Goal: Task Accomplishment & Management: Manage account settings

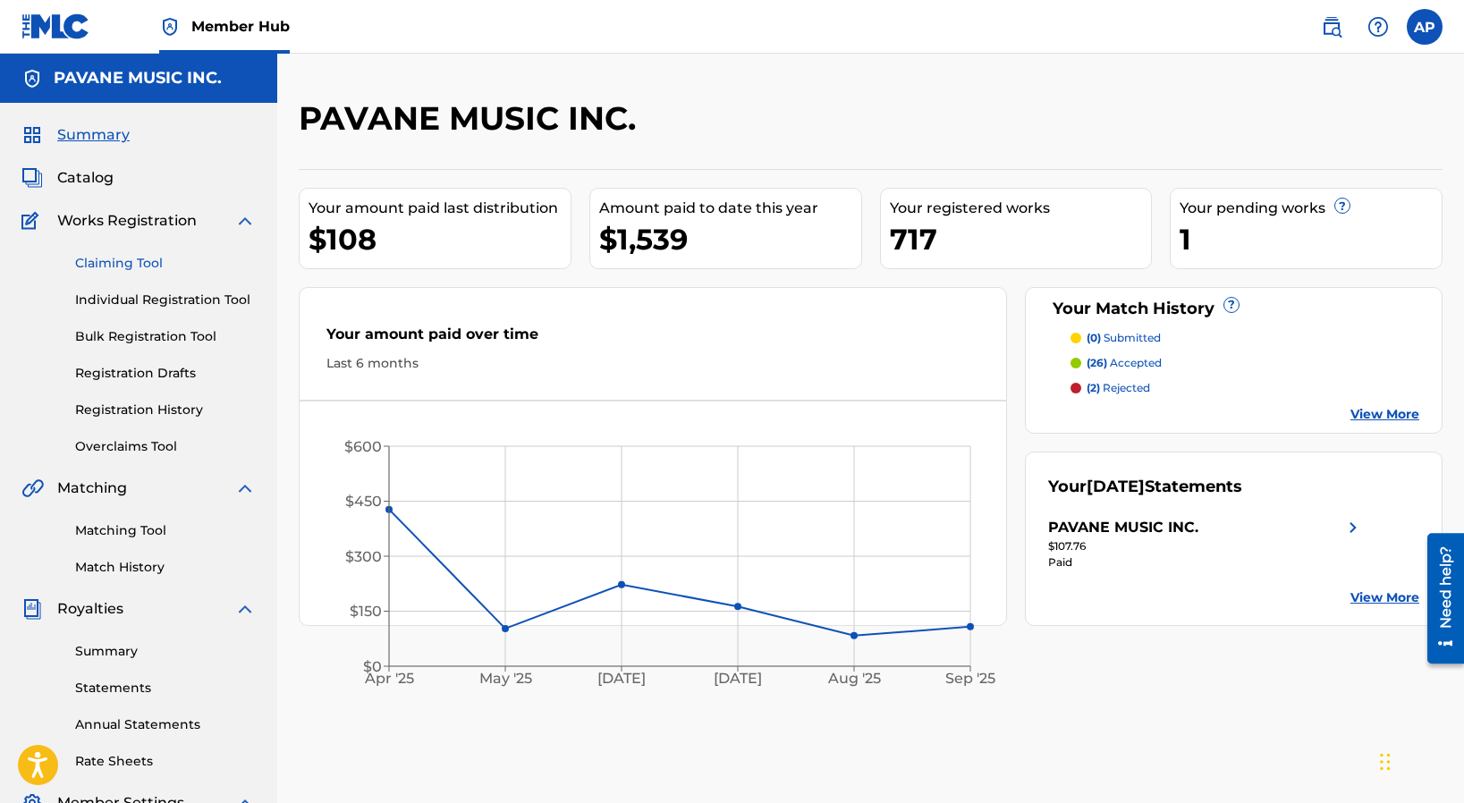
click at [106, 258] on link "Claiming Tool" at bounding box center [165, 263] width 181 height 19
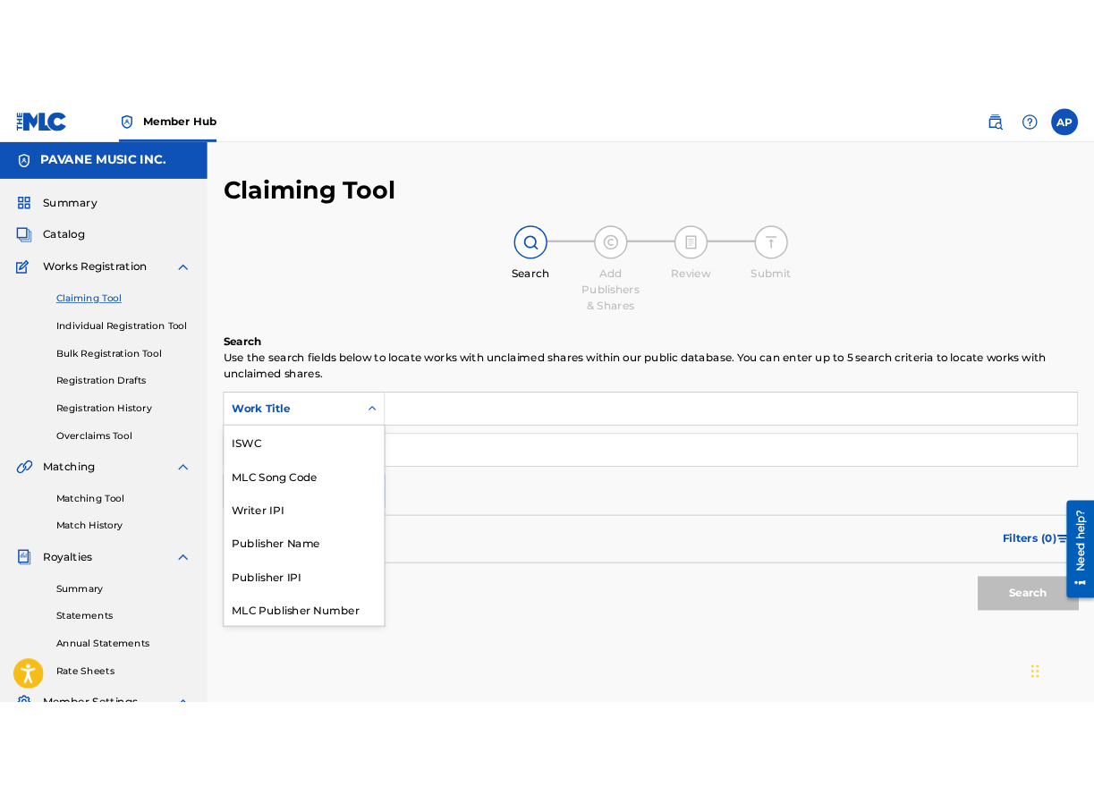
scroll to position [45, 0]
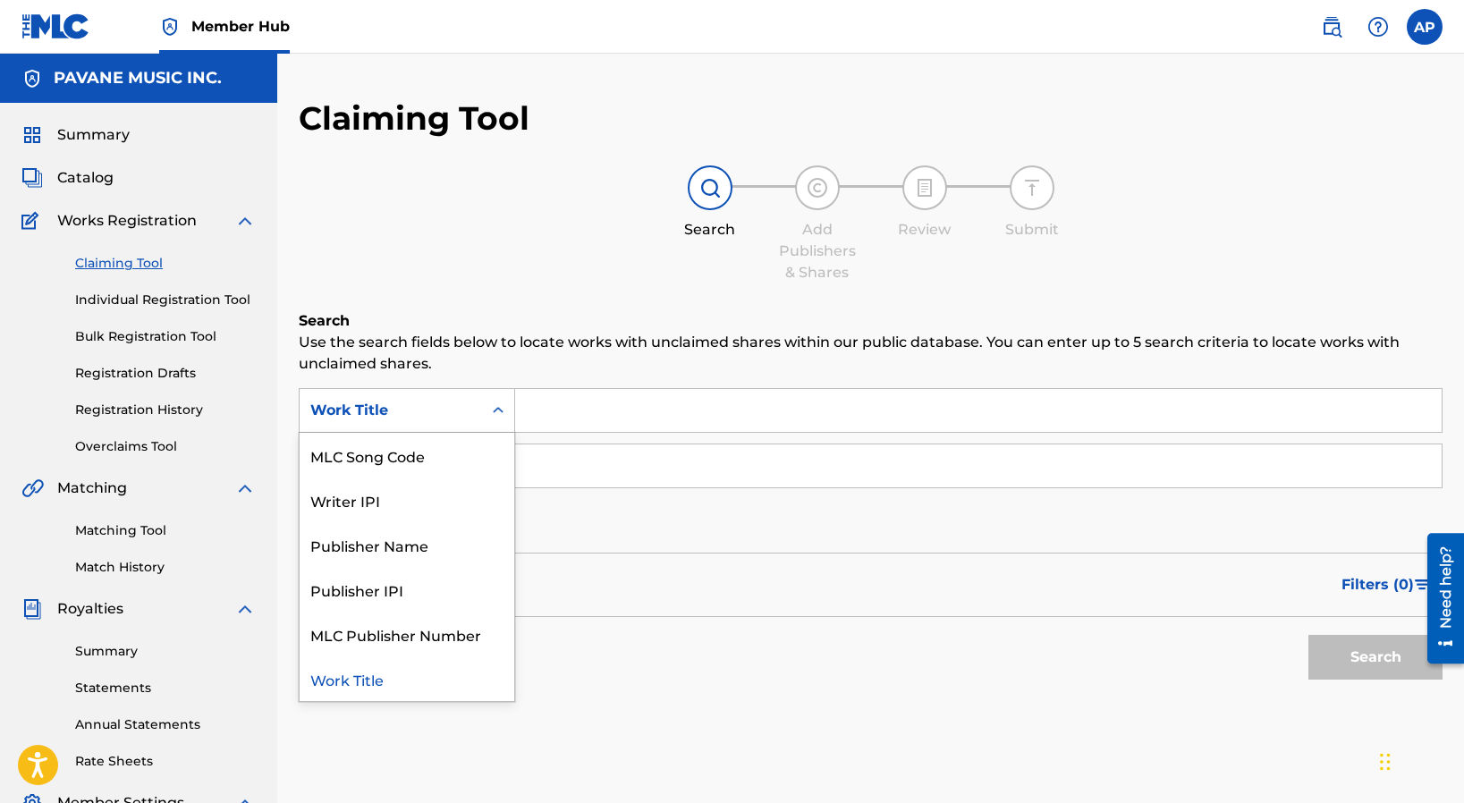
click at [495, 411] on icon "Search Form" at bounding box center [498, 411] width 18 height 18
click at [349, 683] on div "Work Title" at bounding box center [407, 678] width 215 height 45
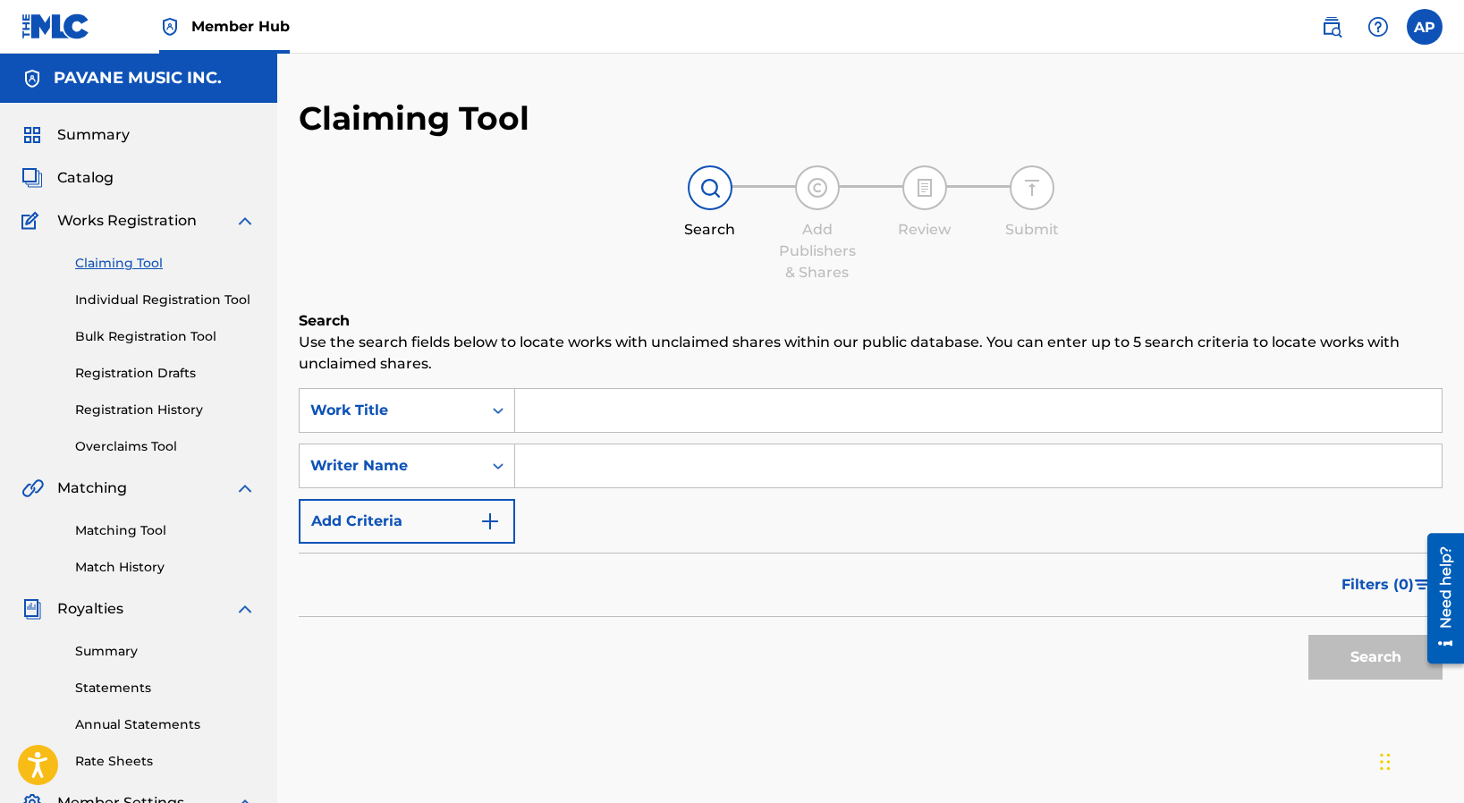
click at [557, 407] on input "Search Form" at bounding box center [978, 410] width 927 height 43
type input "This is a Time to Remember"
click at [551, 465] on input "Search Form" at bounding box center [978, 466] width 927 height 43
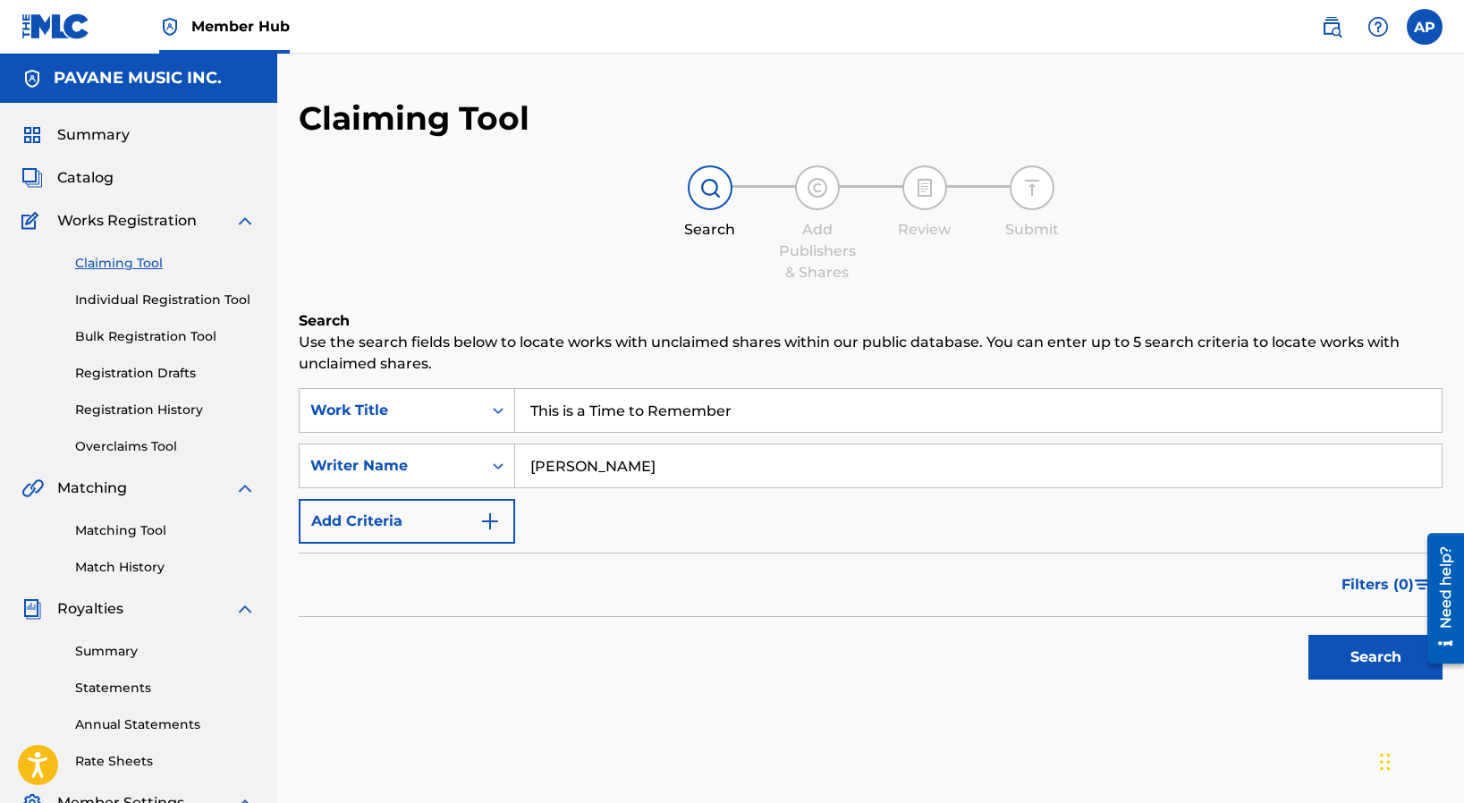
type input "[PERSON_NAME]"
click at [1385, 652] on button "Search" at bounding box center [1376, 657] width 134 height 45
drag, startPoint x: 746, startPoint y: 411, endPoint x: 516, endPoint y: 401, distance: 230.1
click at [516, 401] on input "This is a Time to Remember" at bounding box center [978, 410] width 927 height 43
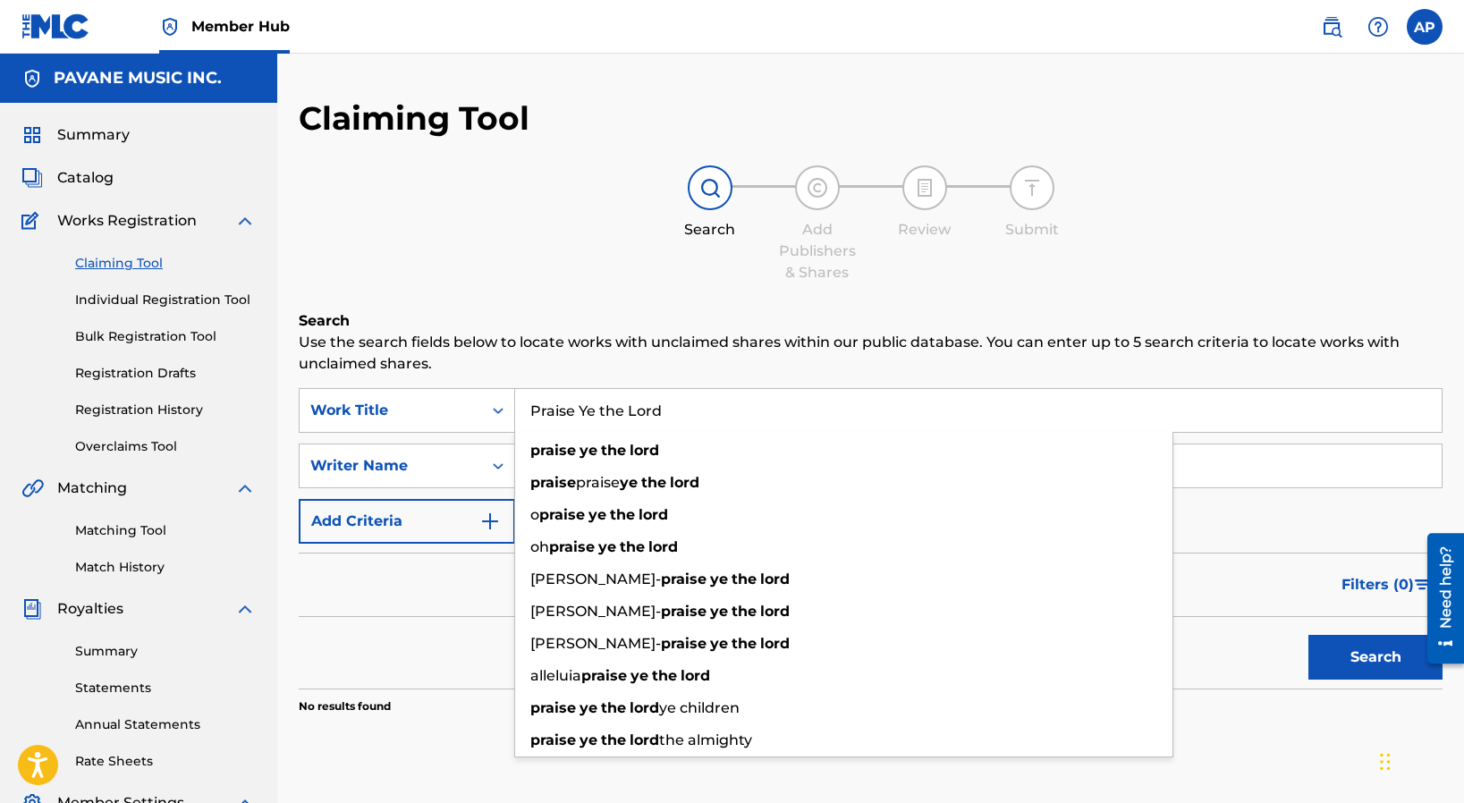
type input "Praise Ye the Lord"
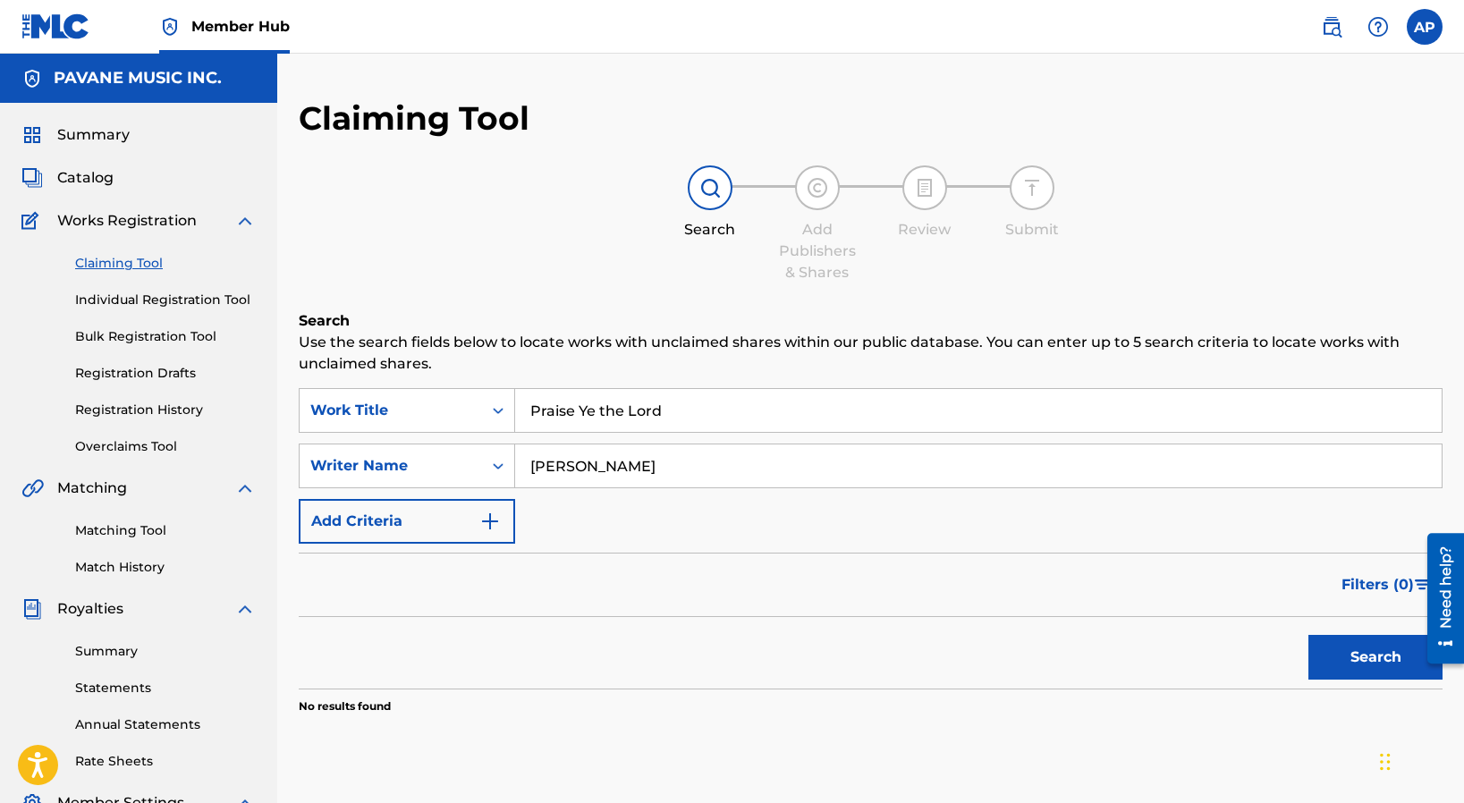
drag, startPoint x: 685, startPoint y: 470, endPoint x: 520, endPoint y: 462, distance: 165.7
click at [520, 462] on input "[PERSON_NAME]" at bounding box center [978, 466] width 927 height 43
type input "[PERSON_NAME]"
click at [1361, 658] on button "Search" at bounding box center [1376, 657] width 134 height 45
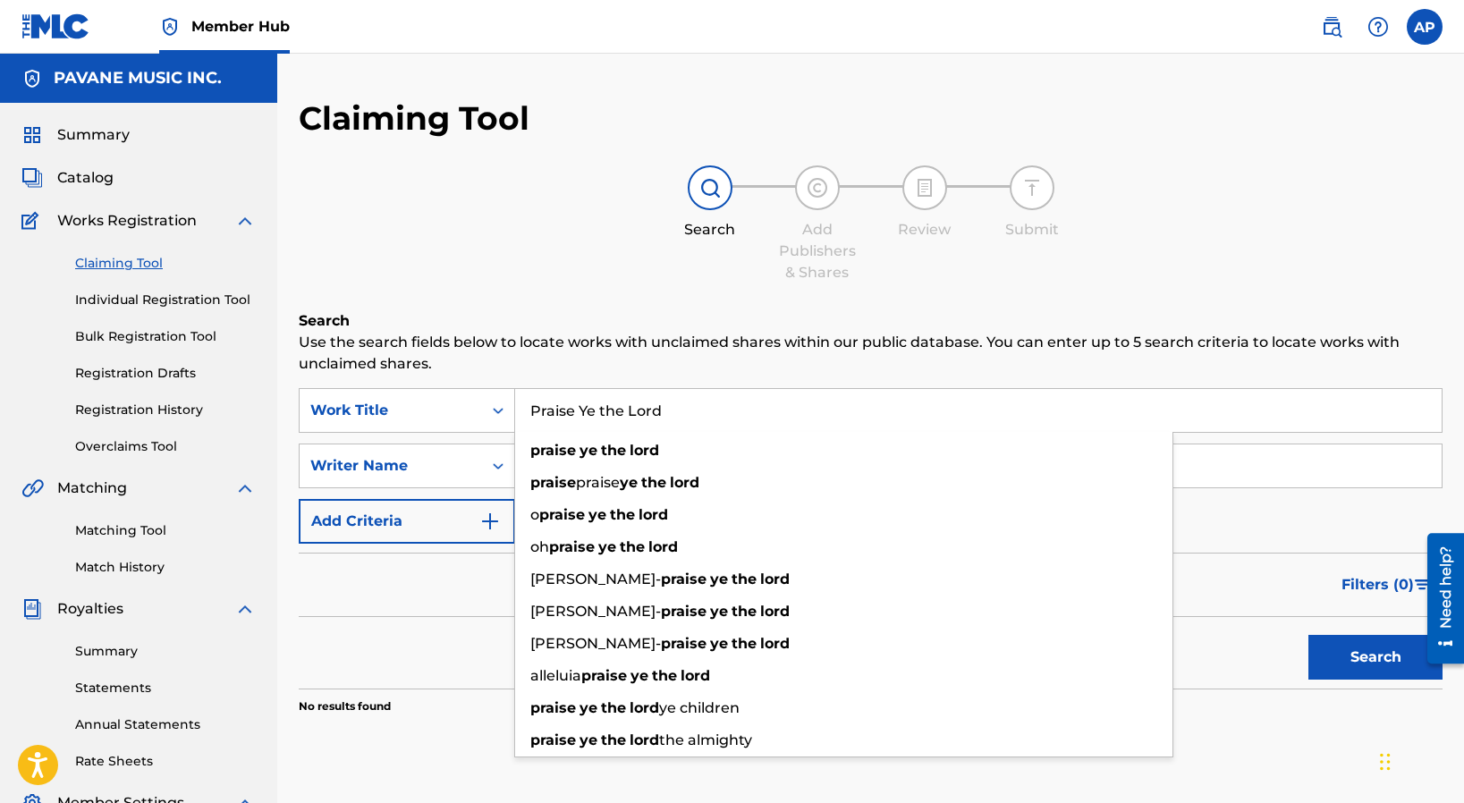
drag, startPoint x: 692, startPoint y: 418, endPoint x: 515, endPoint y: 412, distance: 177.2
click at [515, 412] on input "Praise Ye the Lord" at bounding box center [978, 410] width 927 height 43
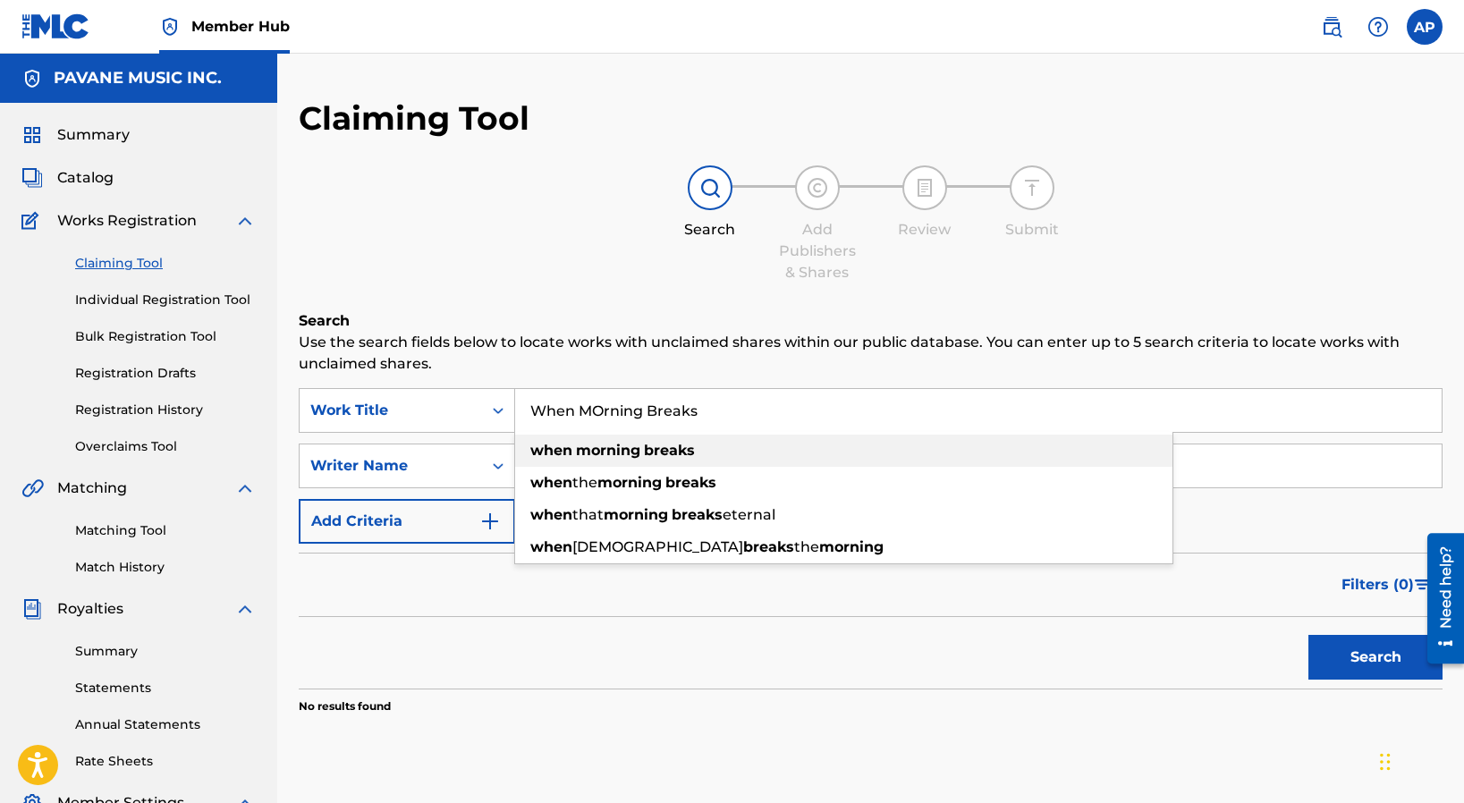
click at [566, 453] on strong "when" at bounding box center [551, 450] width 42 height 17
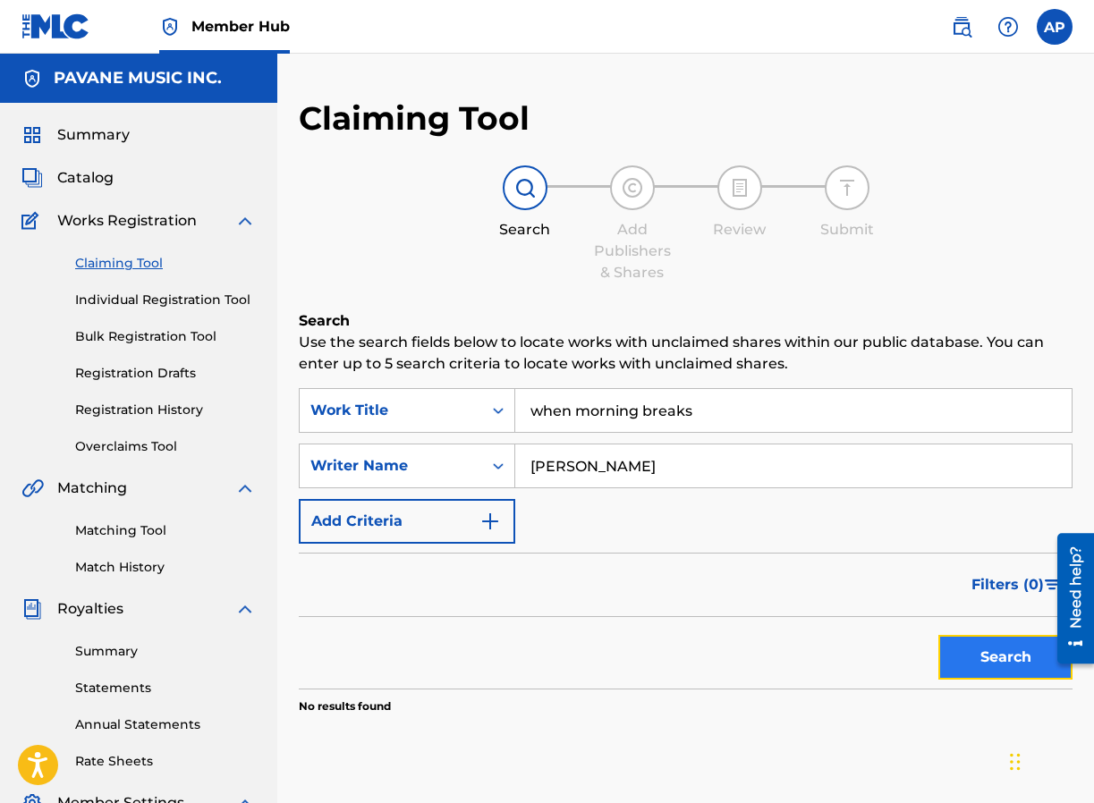
click at [968, 655] on button "Search" at bounding box center [1005, 657] width 134 height 45
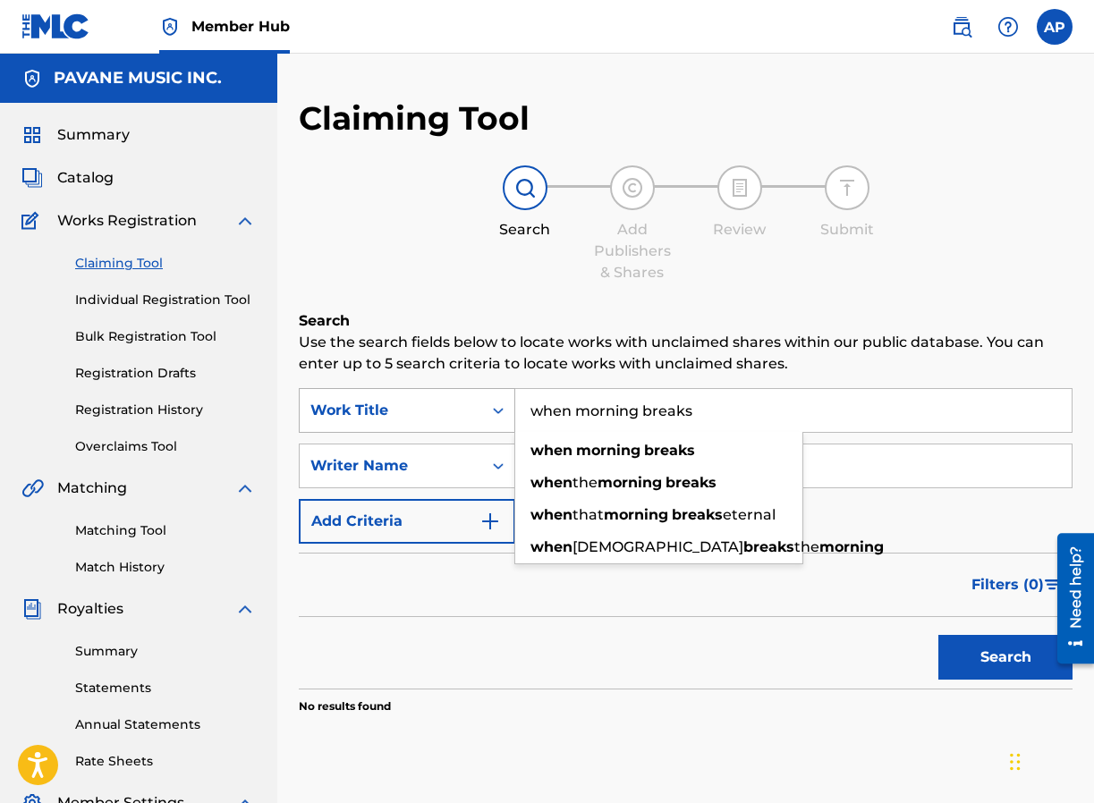
drag, startPoint x: 718, startPoint y: 411, endPoint x: 512, endPoint y: 389, distance: 206.8
click at [512, 389] on div "SearchWithCriteriaf374620e-6f2c-4fa0-82fd-ed7fa0453e00 Work Title when morning …" at bounding box center [686, 410] width 774 height 45
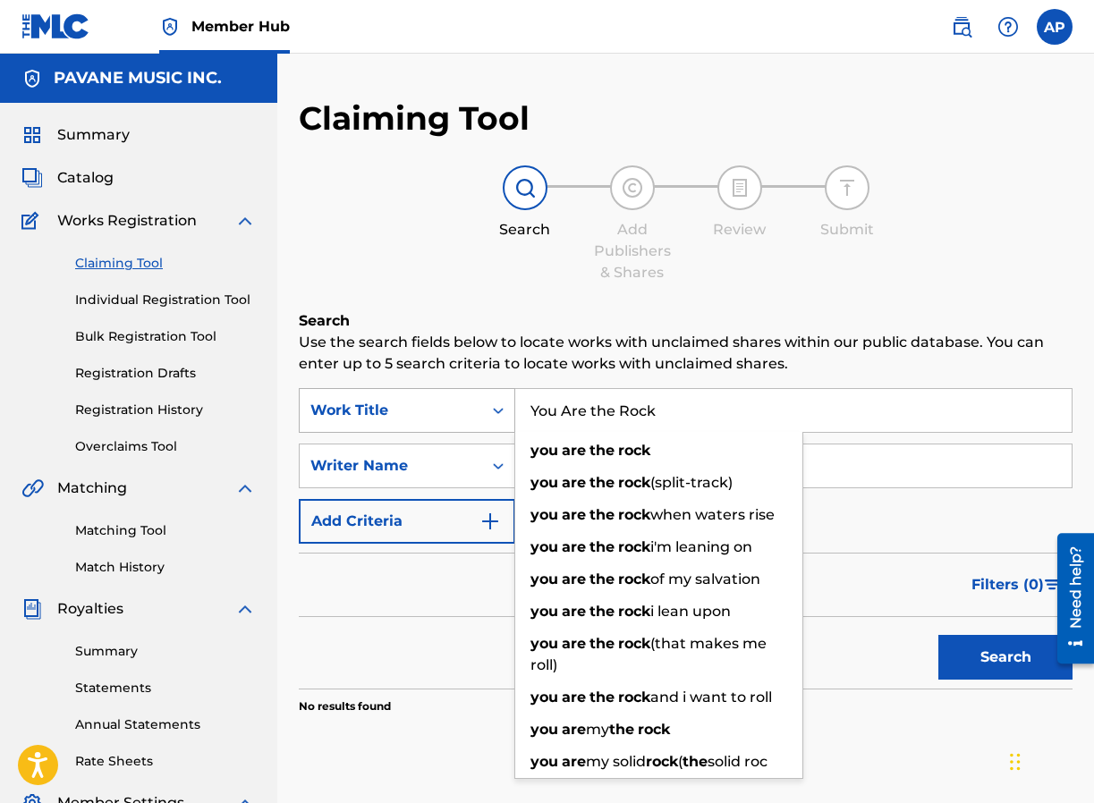
type input "You Are the Rock"
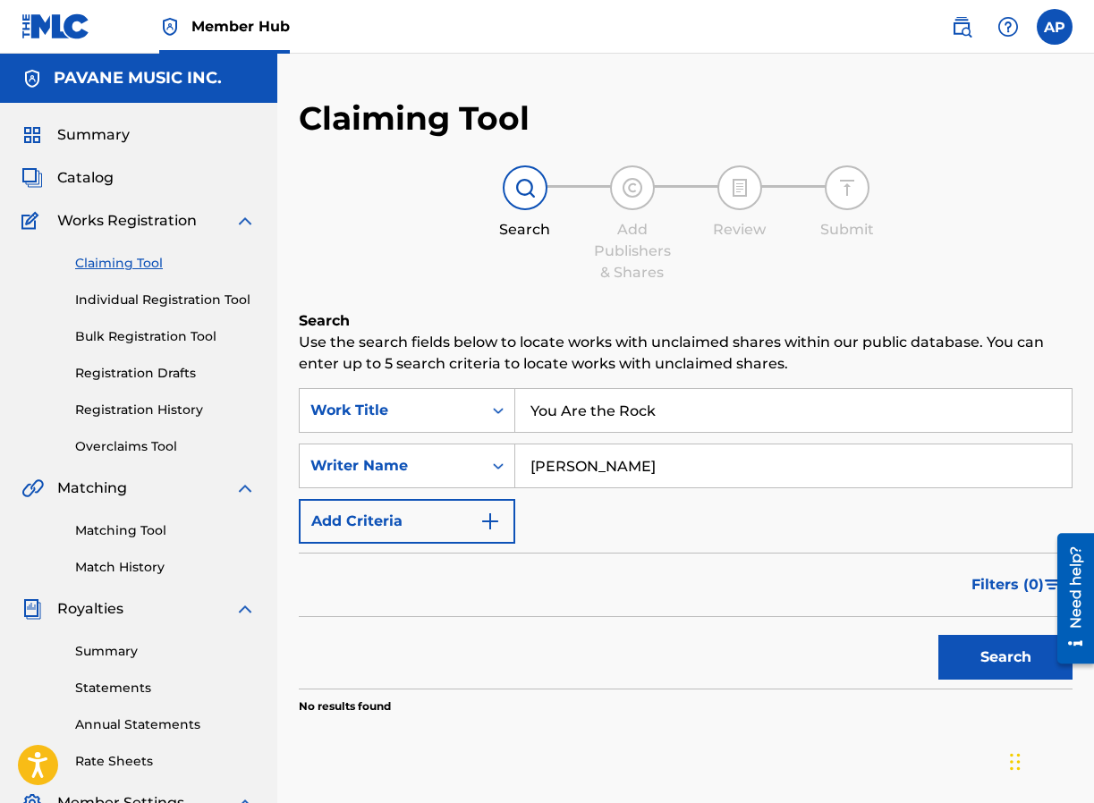
drag, startPoint x: 690, startPoint y: 460, endPoint x: 526, endPoint y: 450, distance: 164.9
click at [526, 450] on input "[PERSON_NAME]" at bounding box center [793, 466] width 556 height 43
type input "[PERSON_NAME]"
click at [972, 665] on button "Search" at bounding box center [1005, 657] width 134 height 45
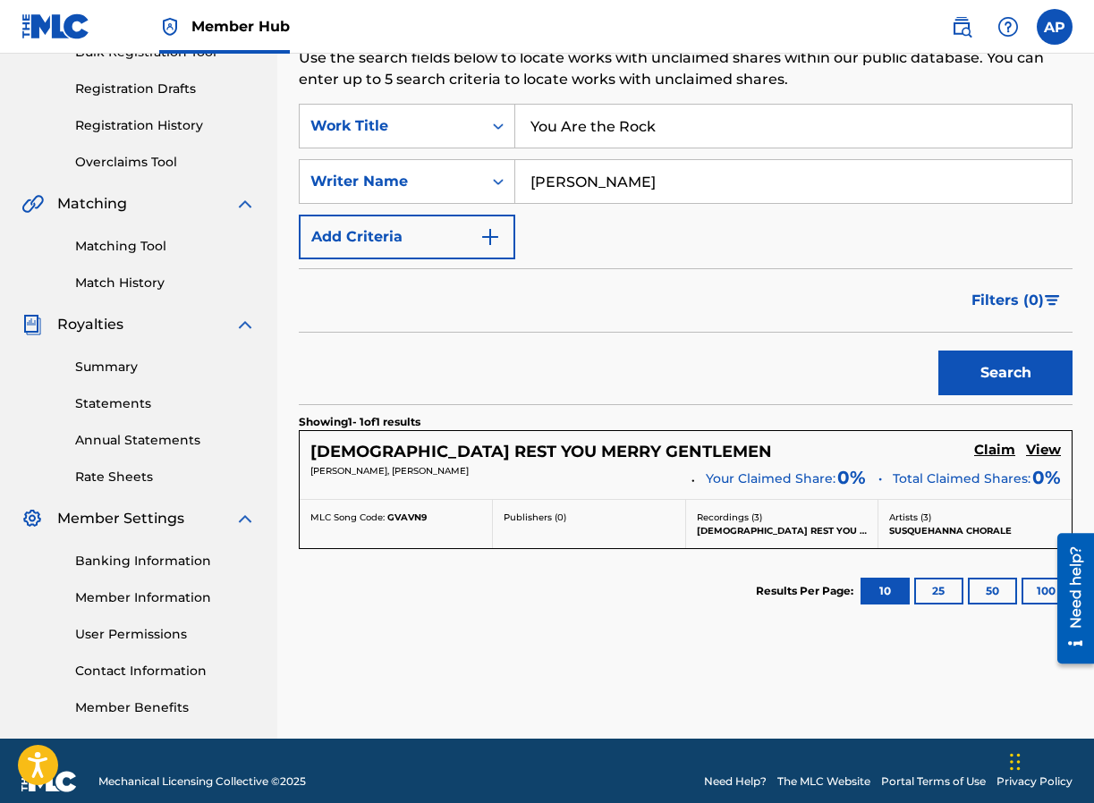
scroll to position [285, 0]
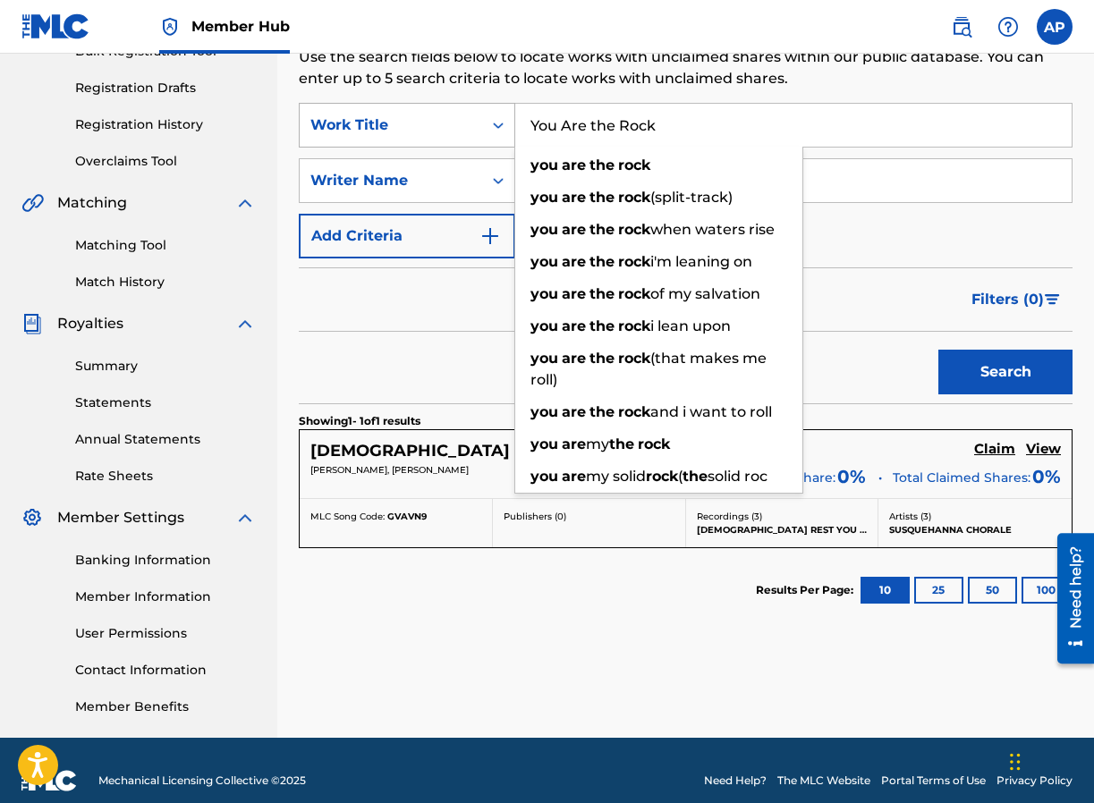
drag, startPoint x: 650, startPoint y: 123, endPoint x: 497, endPoint y: 120, distance: 153.0
click at [497, 120] on div "SearchWithCriteriaf374620e-6f2c-4fa0-82fd-ed7fa0453e00 Work Title You Are the R…" at bounding box center [686, 125] width 774 height 45
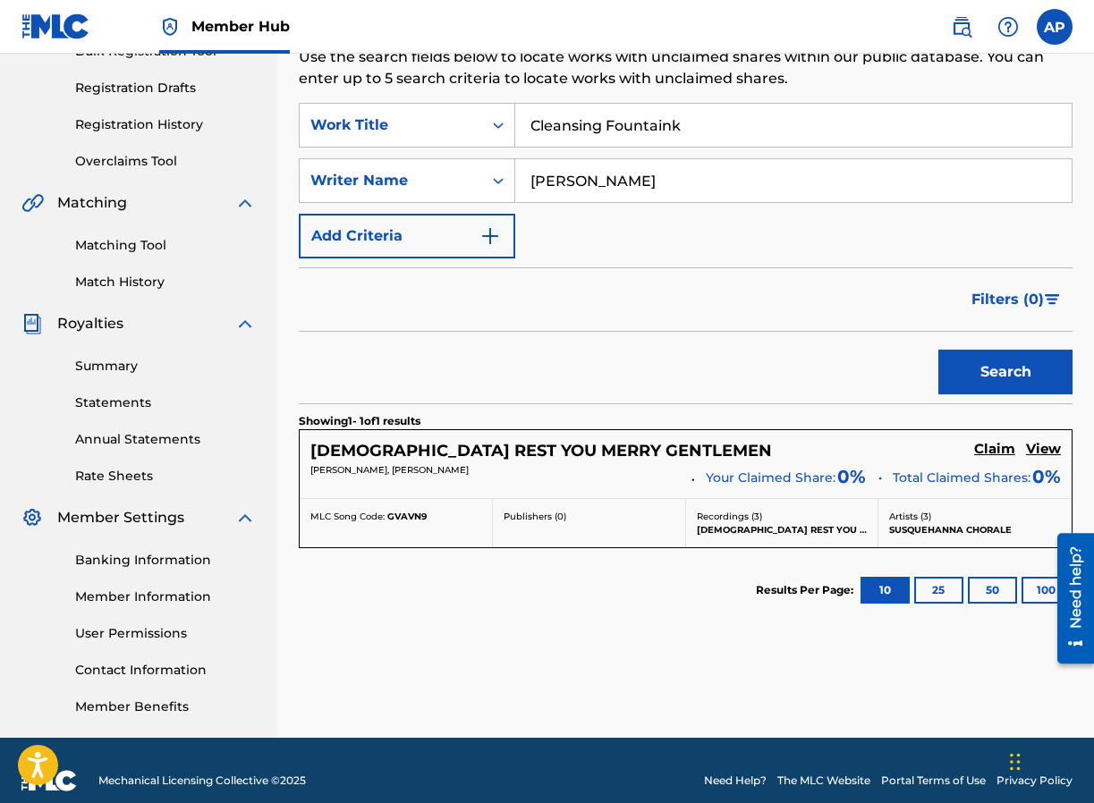
click at [706, 133] on input "Cleansing Fountaink" at bounding box center [793, 125] width 556 height 43
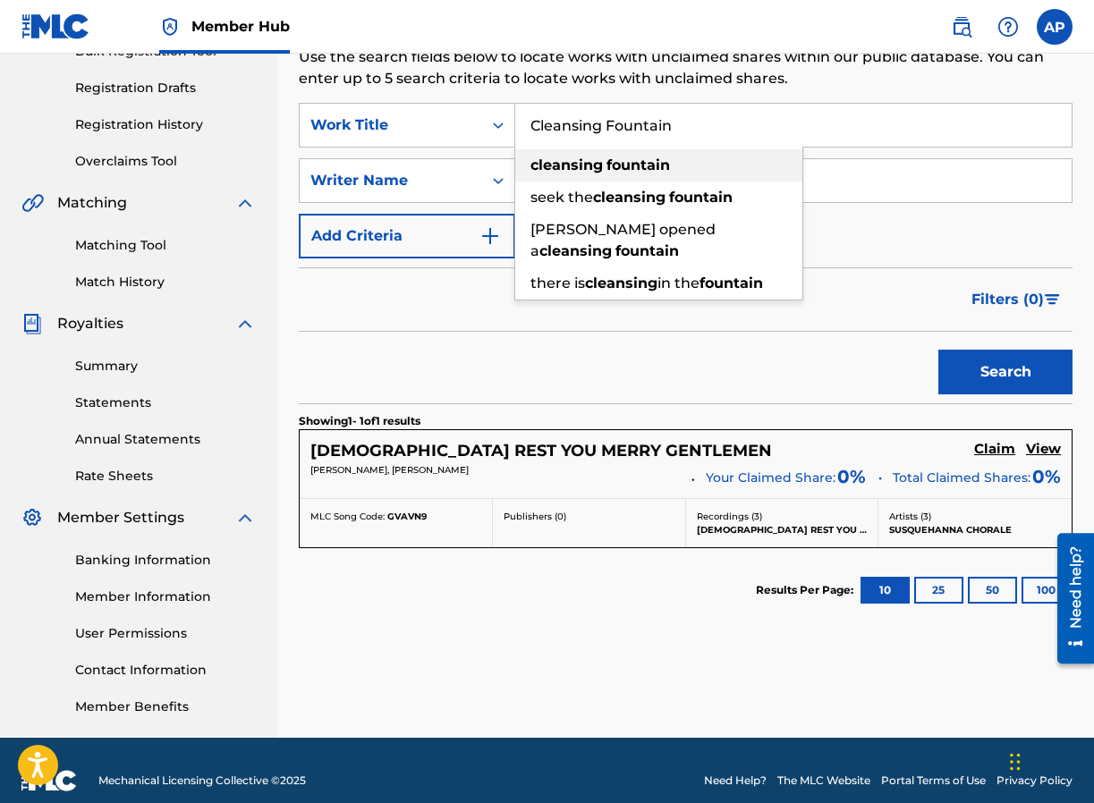
click at [637, 157] on strong "fountain" at bounding box center [638, 165] width 64 height 17
type input "cleansing fountain"
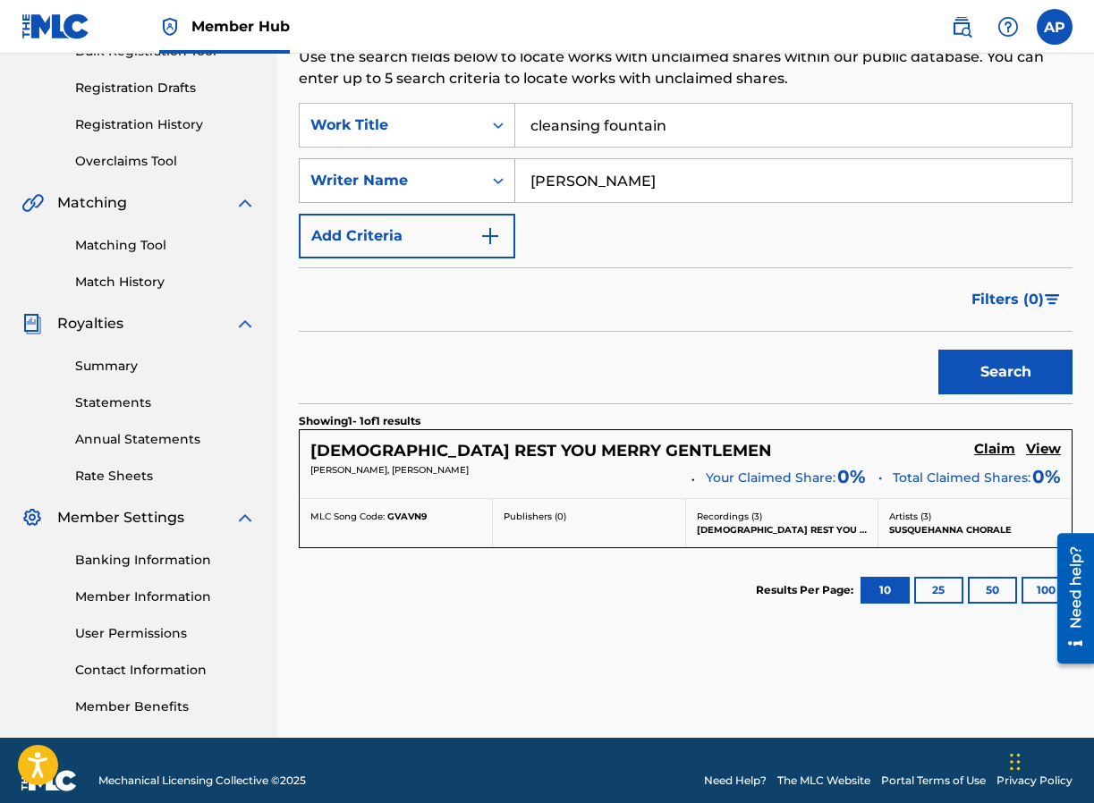
drag, startPoint x: 634, startPoint y: 182, endPoint x: 473, endPoint y: 165, distance: 161.9
click at [473, 165] on div "SearchWithCriteria68143a0c-be2c-40d4-977a-6aea9ca7887b Writer Name [PERSON_NAME]" at bounding box center [686, 180] width 774 height 45
type input "[PERSON_NAME]"
click at [975, 363] on button "Search" at bounding box center [1005, 372] width 134 height 45
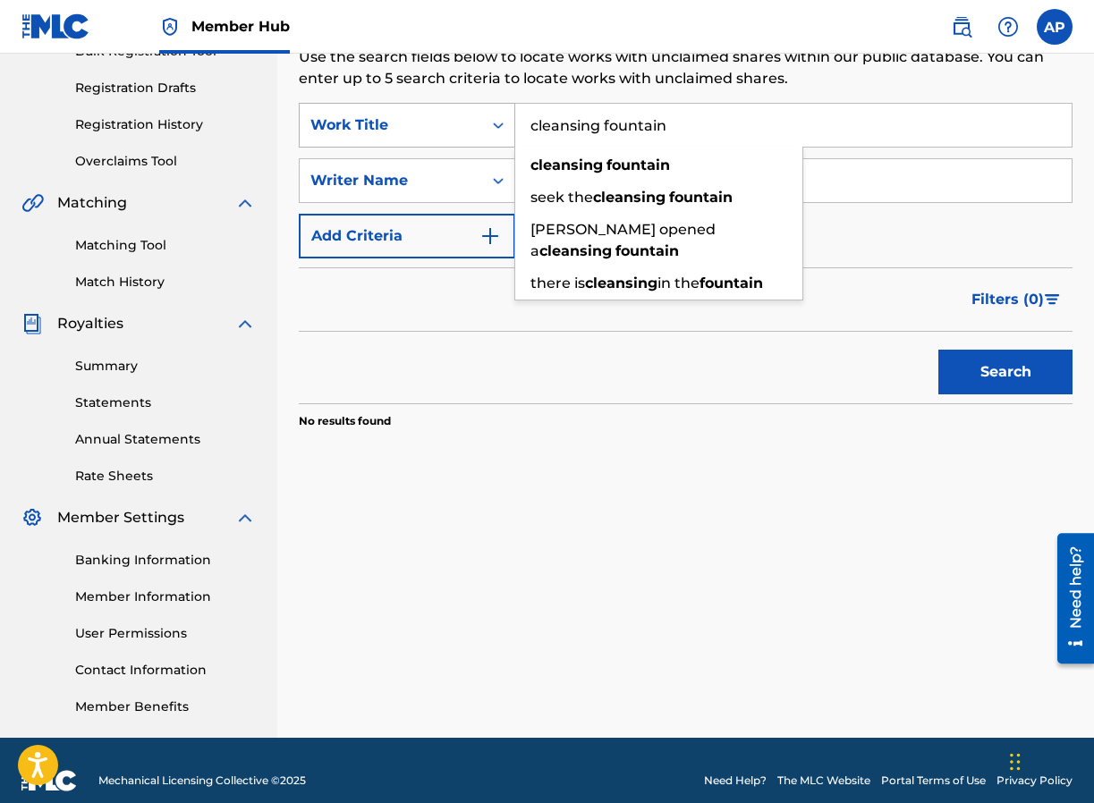
drag, startPoint x: 674, startPoint y: 128, endPoint x: 505, endPoint y: 117, distance: 169.4
click at [505, 117] on div "SearchWithCriteriaf374620e-6f2c-4fa0-82fd-ed7fa0453e00 Work Title cleansing fou…" at bounding box center [686, 125] width 774 height 45
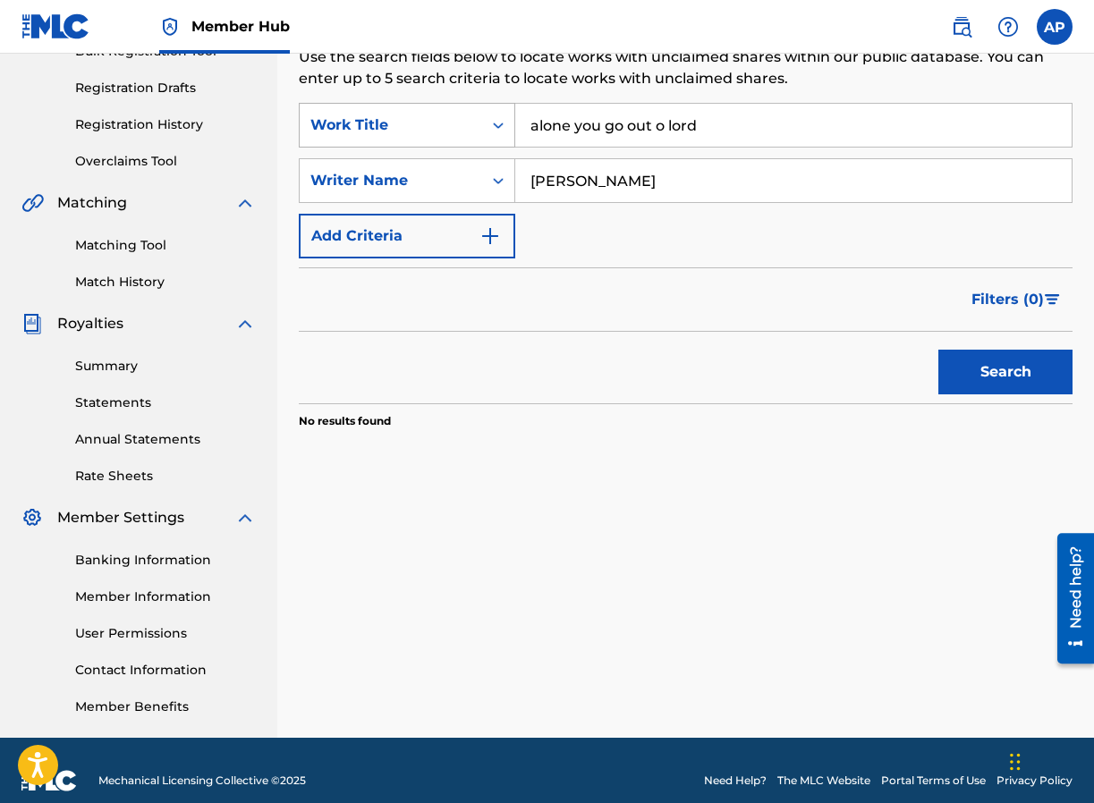
type input "alone you go out o lord"
drag, startPoint x: 653, startPoint y: 183, endPoint x: 411, endPoint y: 170, distance: 242.8
click at [411, 170] on div "SearchWithCriteria68143a0c-be2c-40d4-977a-6aea9ca7887b Writer Name [PERSON_NAME]" at bounding box center [686, 180] width 774 height 45
type input "[PERSON_NAME]"
click at [989, 373] on button "Search" at bounding box center [1005, 372] width 134 height 45
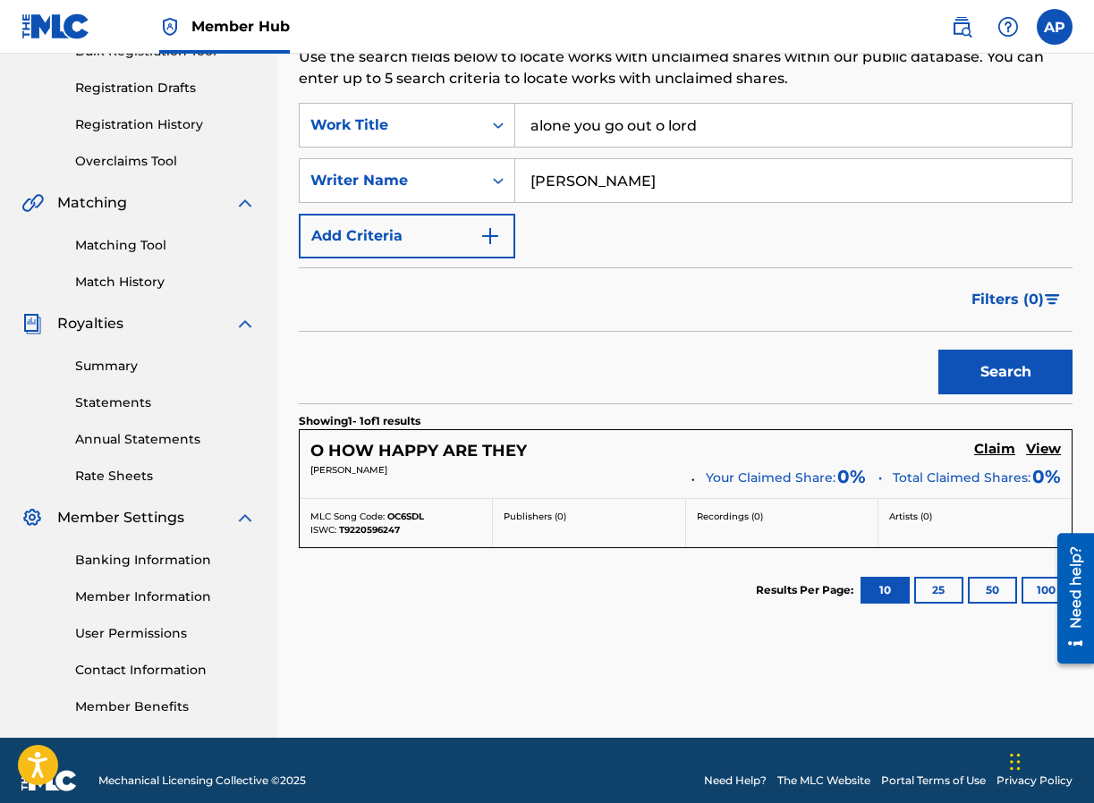
click at [705, 124] on input "alone you go out o lord" at bounding box center [793, 125] width 556 height 43
drag, startPoint x: 705, startPoint y: 124, endPoint x: 494, endPoint y: 109, distance: 211.6
click at [494, 109] on div "SearchWithCriteriaf374620e-6f2c-4fa0-82fd-ed7fa0453e00 Work Title alone you go …" at bounding box center [686, 125] width 774 height 45
type input "Rejoice for [DEMOGRAPHIC_DATA] is Born"
drag, startPoint x: 623, startPoint y: 182, endPoint x: 521, endPoint y: 179, distance: 102.9
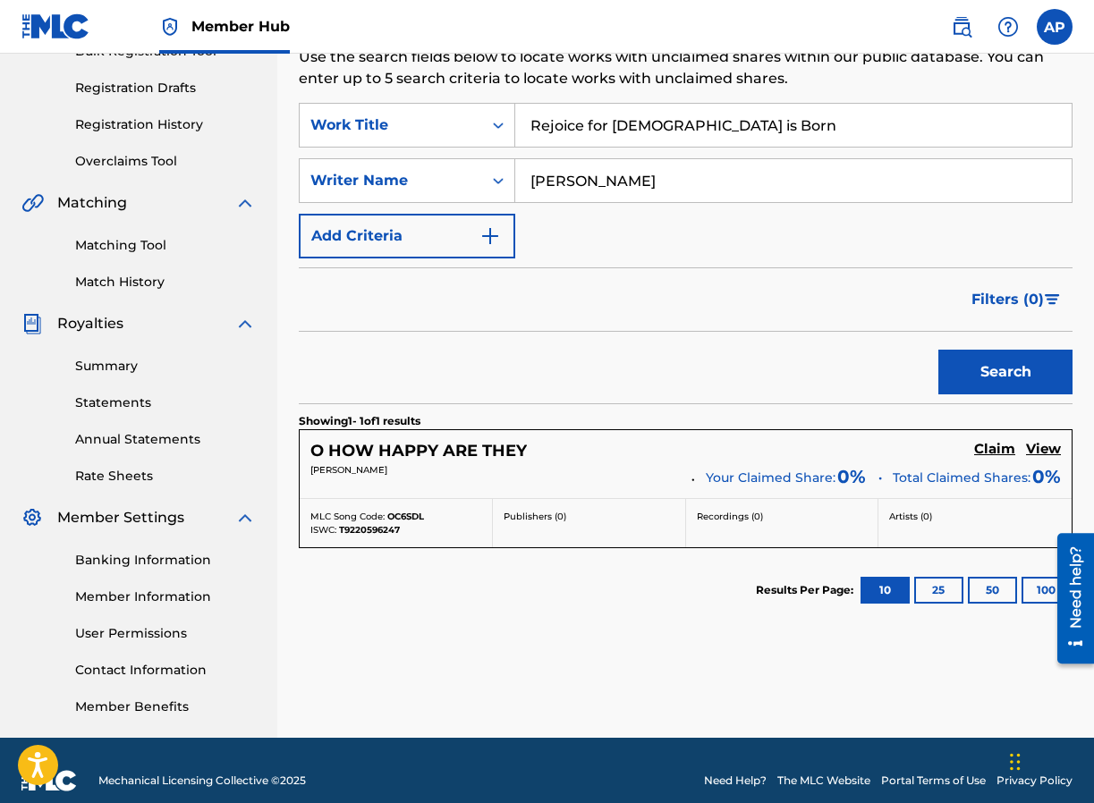
click at [521, 179] on input "[PERSON_NAME]" at bounding box center [793, 180] width 556 height 43
click at [710, 122] on input "Rejoice for [DEMOGRAPHIC_DATA] is Born" at bounding box center [793, 125] width 556 height 43
drag, startPoint x: 710, startPoint y: 122, endPoint x: 508, endPoint y: 131, distance: 202.4
click at [508, 131] on div "SearchWithCriteriaf374620e-6f2c-4fa0-82fd-ed7fa0453e00 Work Title Rejoice for […" at bounding box center [686, 125] width 774 height 45
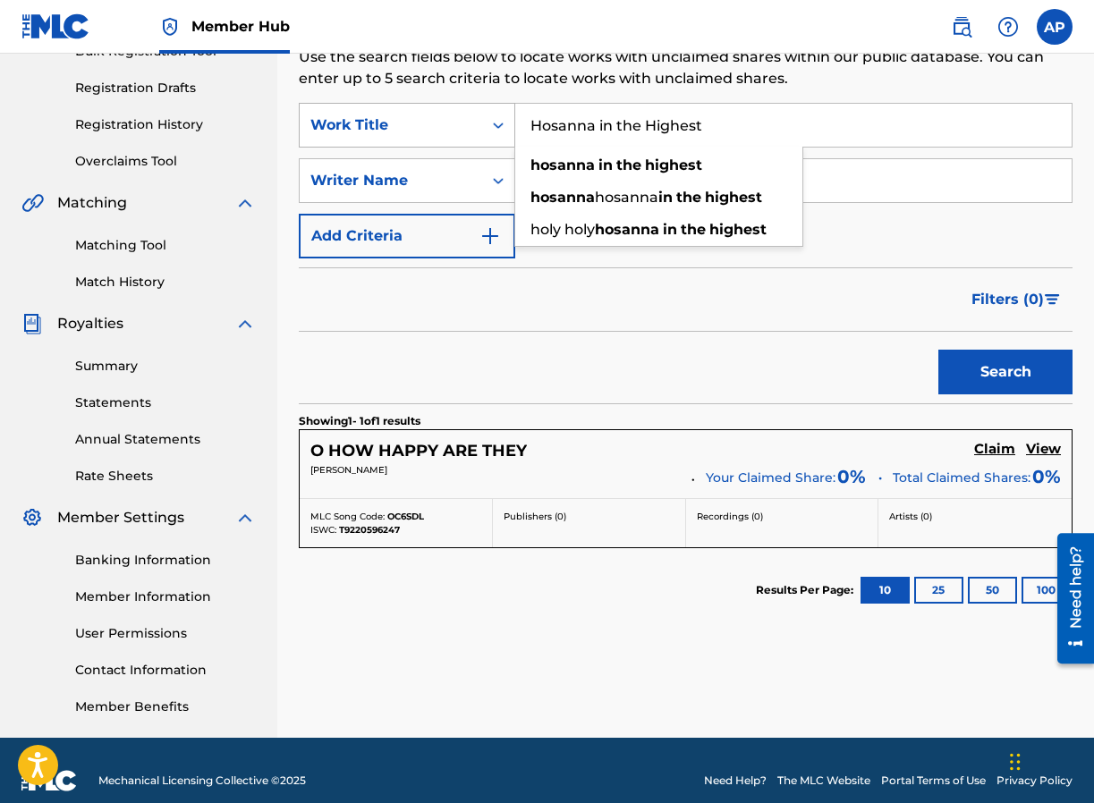
type input "Hosanna in the Highest"
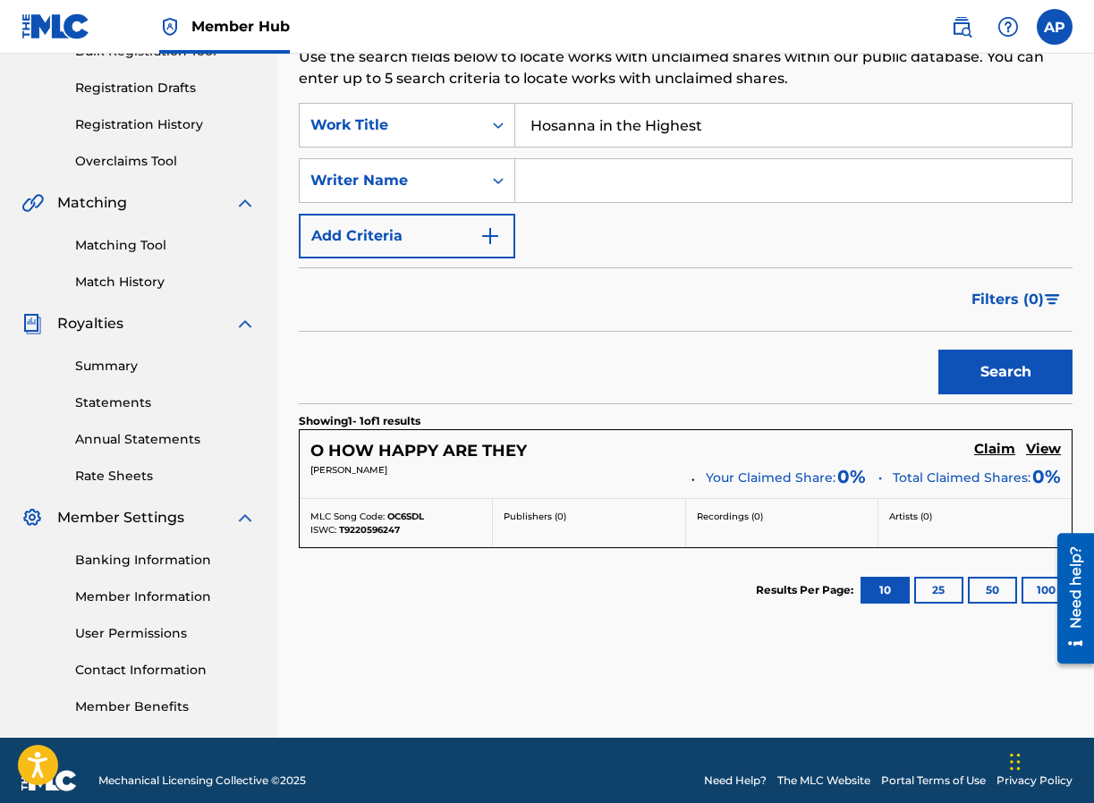
click at [559, 181] on input "Search Form" at bounding box center [793, 180] width 556 height 43
type input "[PERSON_NAME]"
click at [1013, 374] on button "Search" at bounding box center [1005, 372] width 134 height 45
click at [415, 448] on h5 "WE WILL REJOICE IN THY SALVATION" at bounding box center [468, 451] width 317 height 21
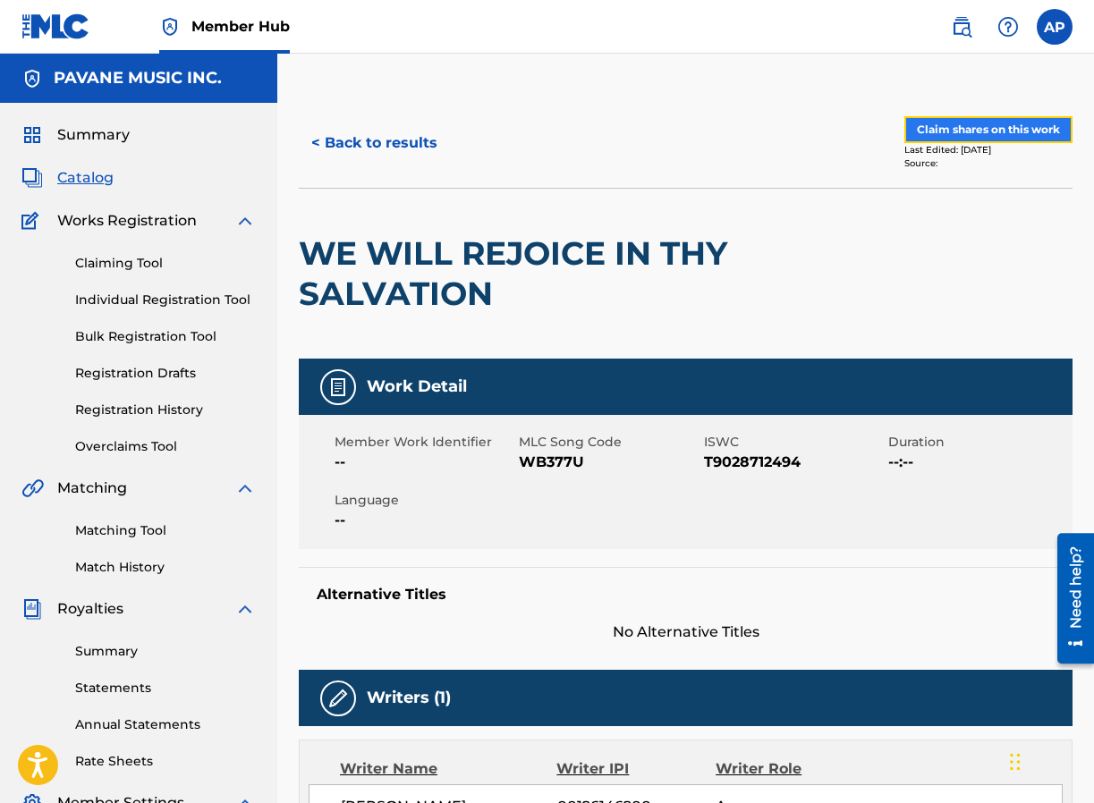
click at [967, 128] on button "Claim shares on this work" at bounding box center [988, 129] width 168 height 27
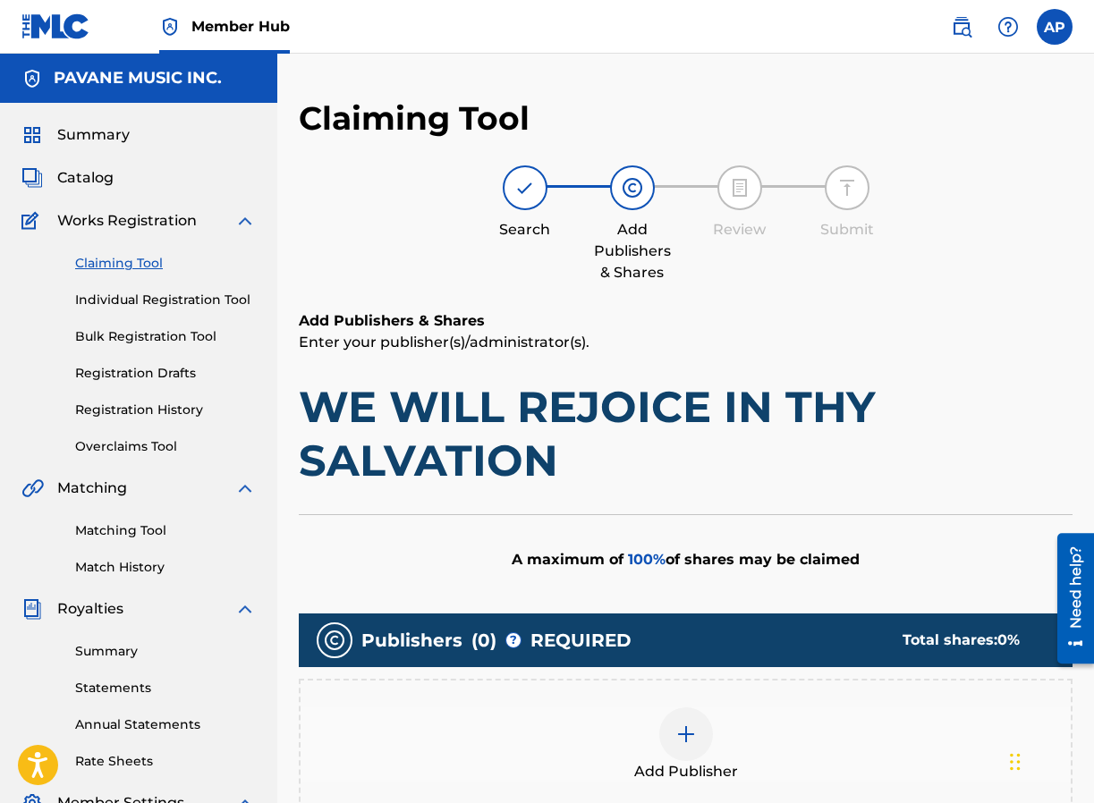
click at [685, 735] on img at bounding box center [685, 734] width 21 height 21
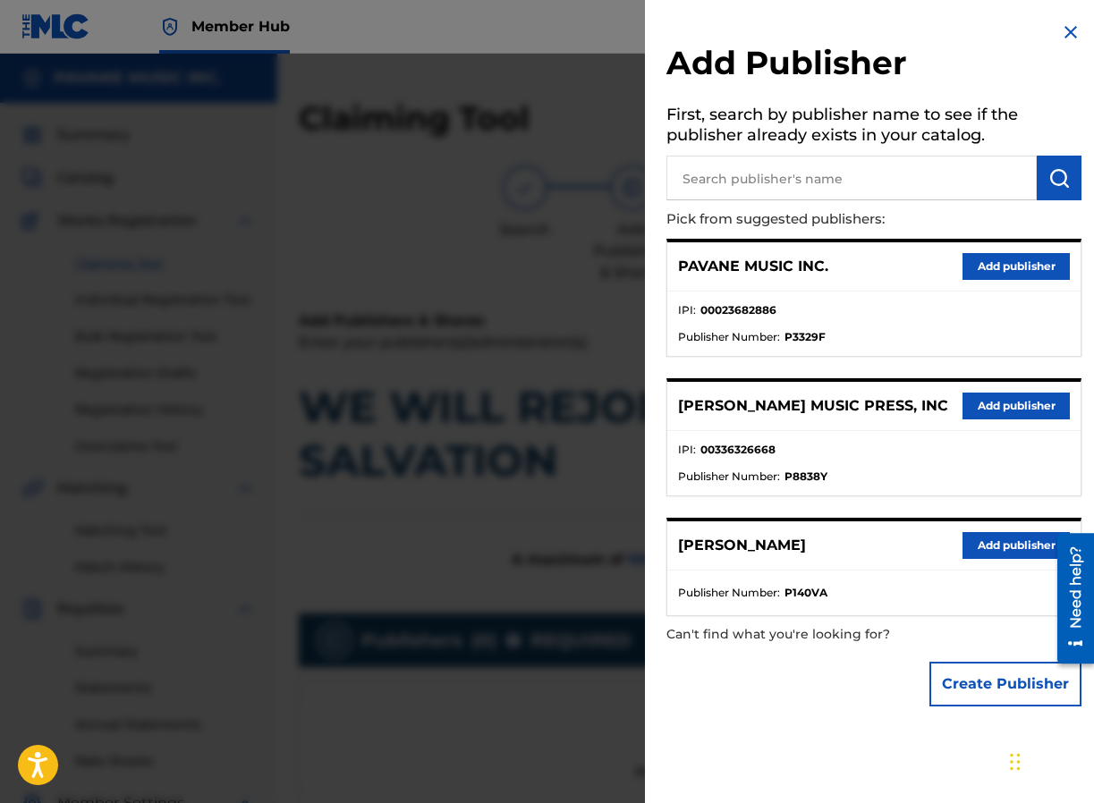
click at [815, 177] on input "text" at bounding box center [851, 178] width 370 height 45
type input "[PERSON_NAME] Music"
click at [1055, 174] on img "submit" at bounding box center [1058, 177] width 21 height 21
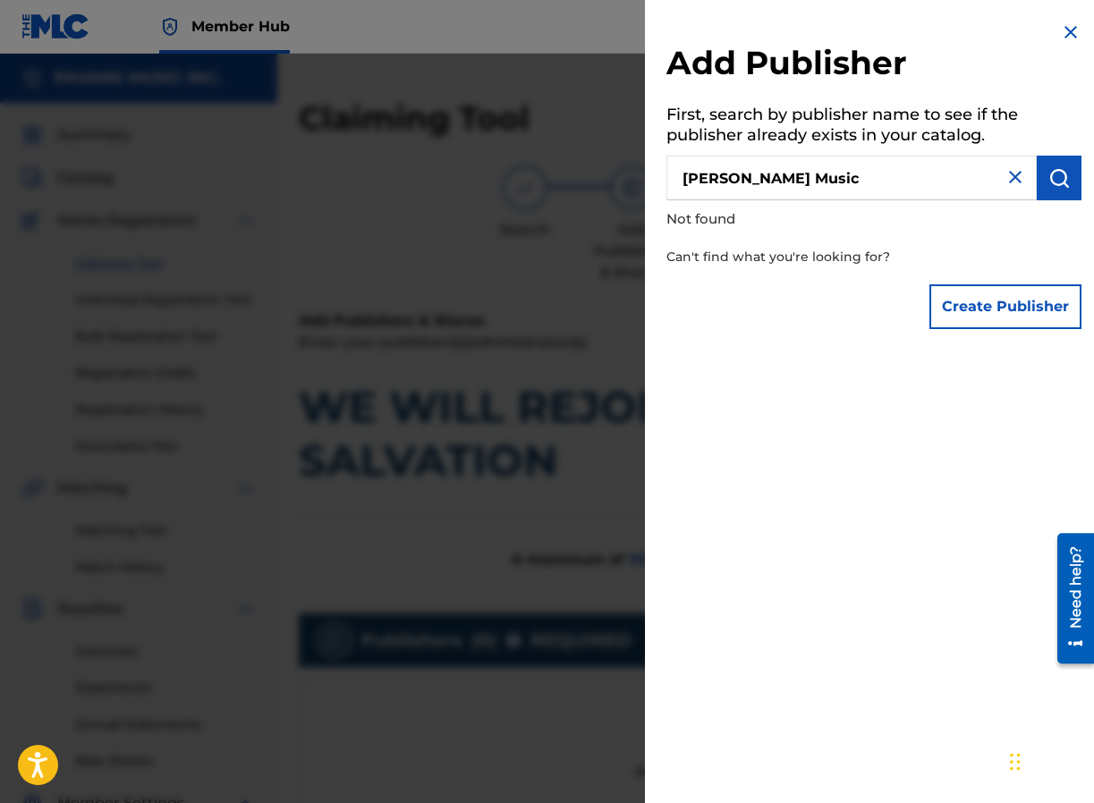
click at [883, 180] on input "[PERSON_NAME] Music" at bounding box center [851, 178] width 370 height 45
type input "[PERSON_NAME]"
click at [1054, 178] on img "submit" at bounding box center [1058, 177] width 21 height 21
drag, startPoint x: 789, startPoint y: 175, endPoint x: 659, endPoint y: 170, distance: 129.8
click at [659, 170] on div "Add Publisher First, search by publisher name to see if the publisher already e…" at bounding box center [874, 180] width 458 height 360
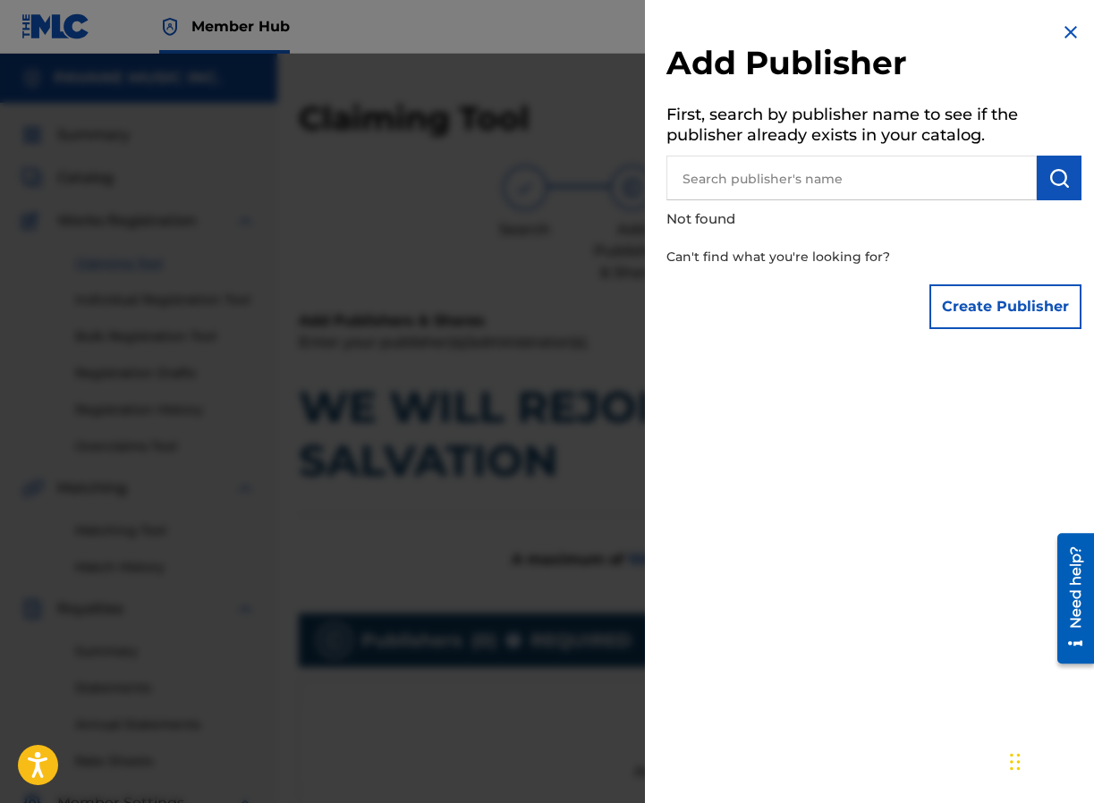
click at [1063, 30] on img at bounding box center [1070, 31] width 21 height 21
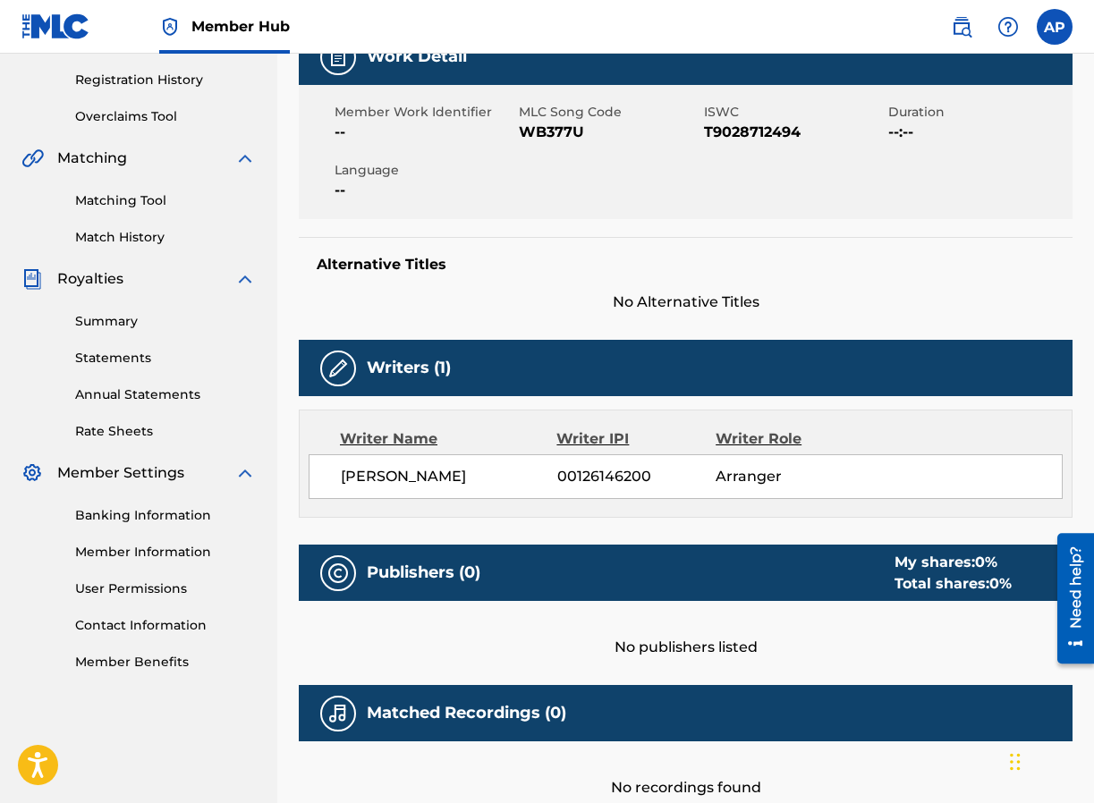
scroll to position [307, 0]
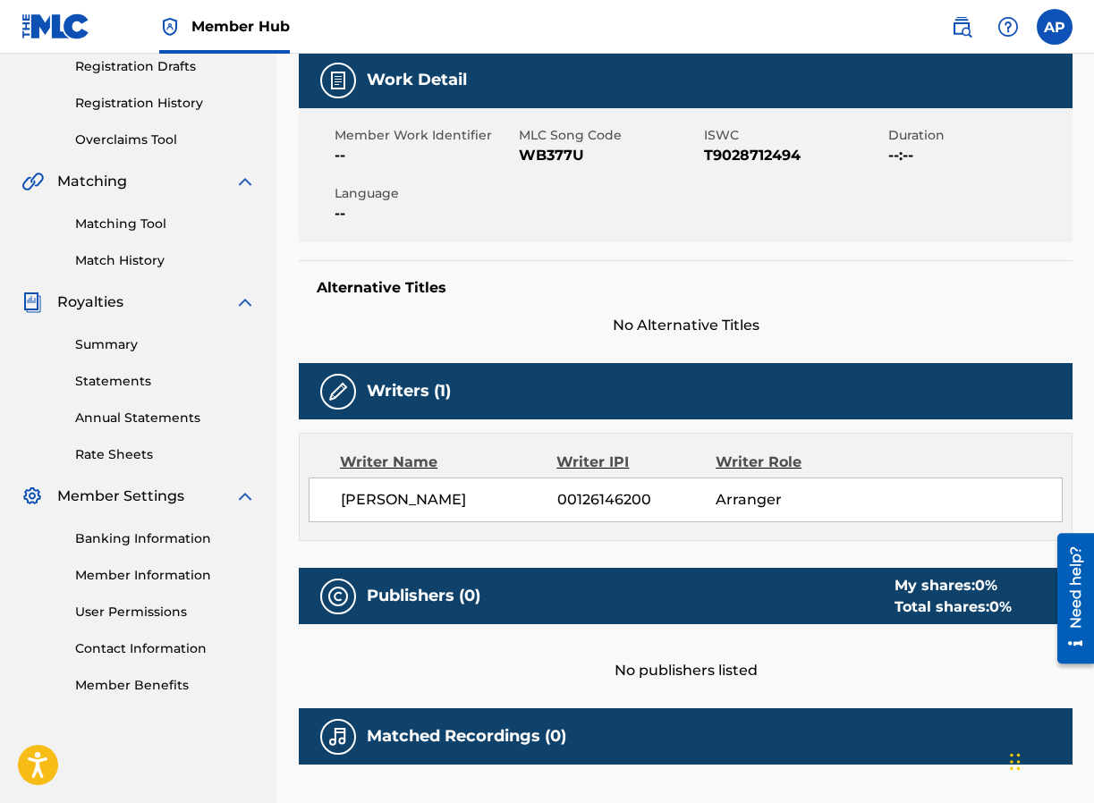
click at [738, 602] on div "Publishers (0) My shares: 0 % Total shares: 0 %" at bounding box center [686, 596] width 774 height 56
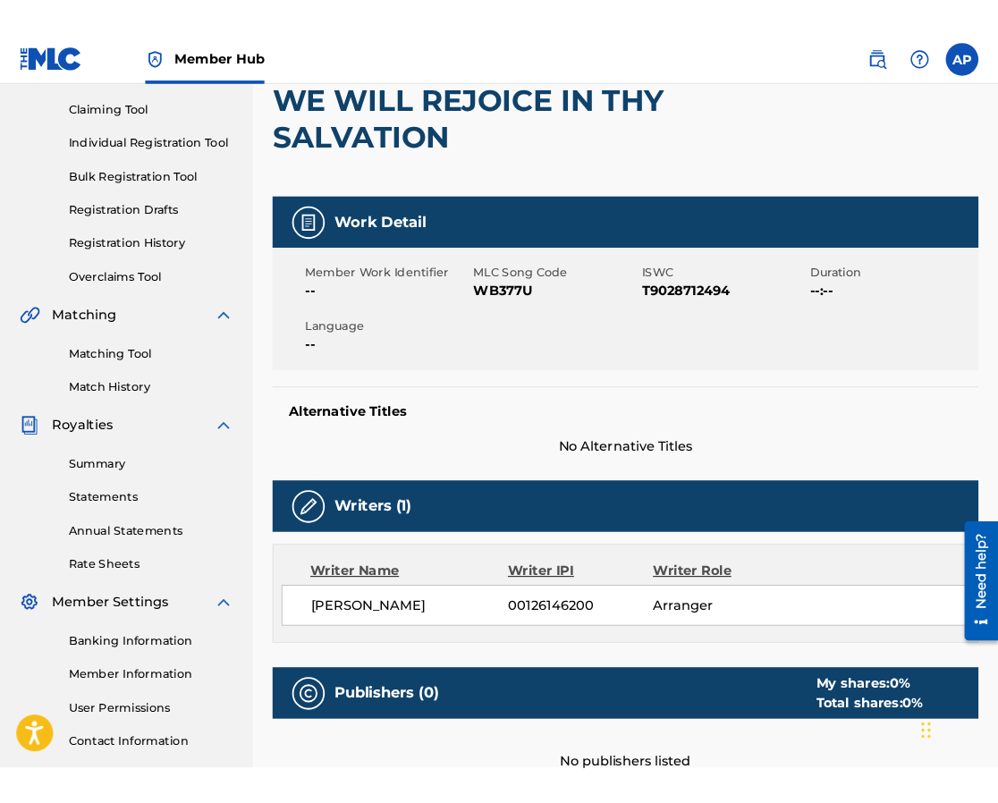
scroll to position [186, 0]
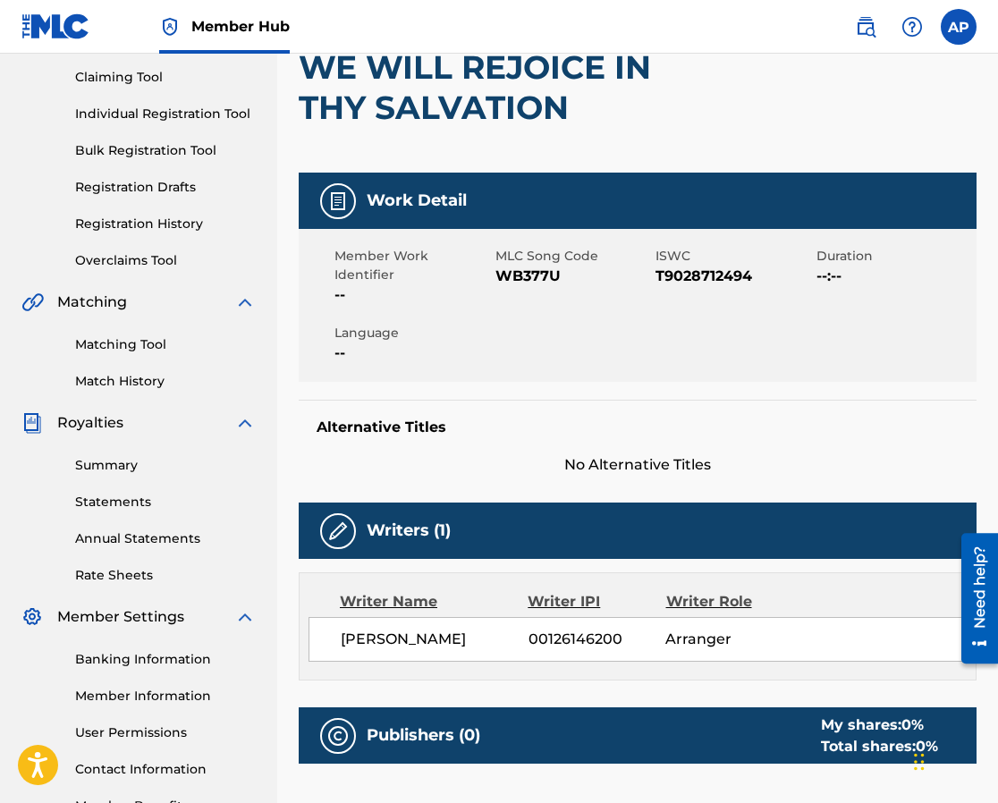
scroll to position [285, 0]
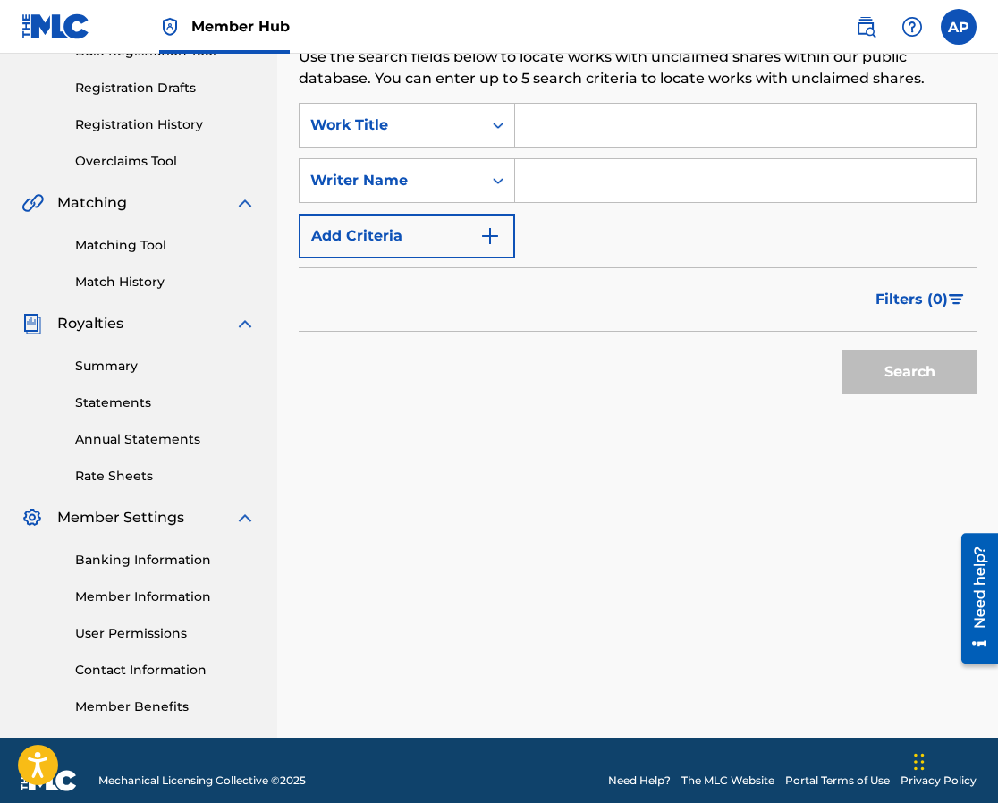
click at [545, 124] on input "Search Form" at bounding box center [745, 125] width 461 height 43
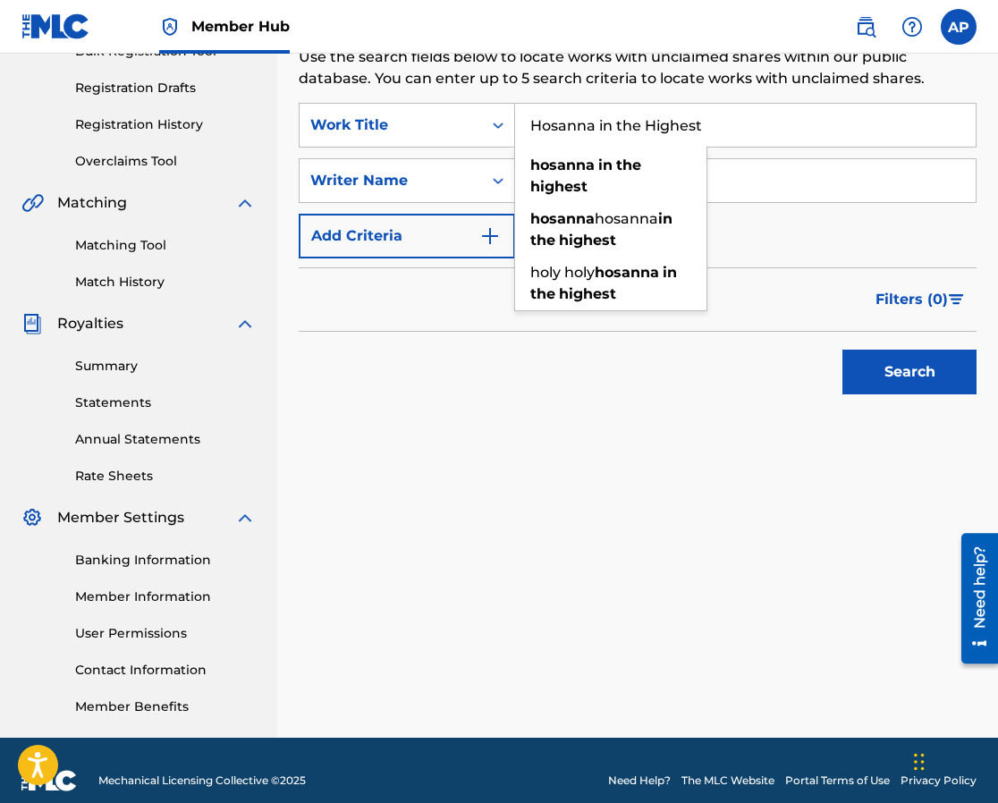
type input "Hosanna in the Highest"
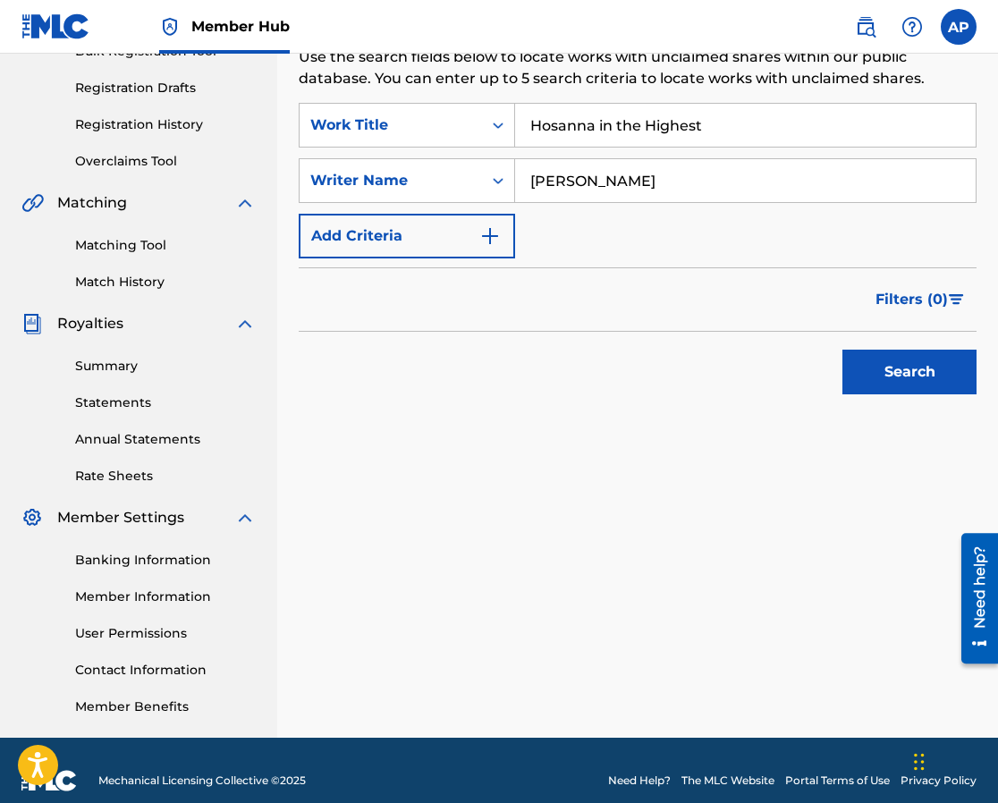
type input "[PERSON_NAME]"
click at [908, 375] on button "Search" at bounding box center [910, 372] width 134 height 45
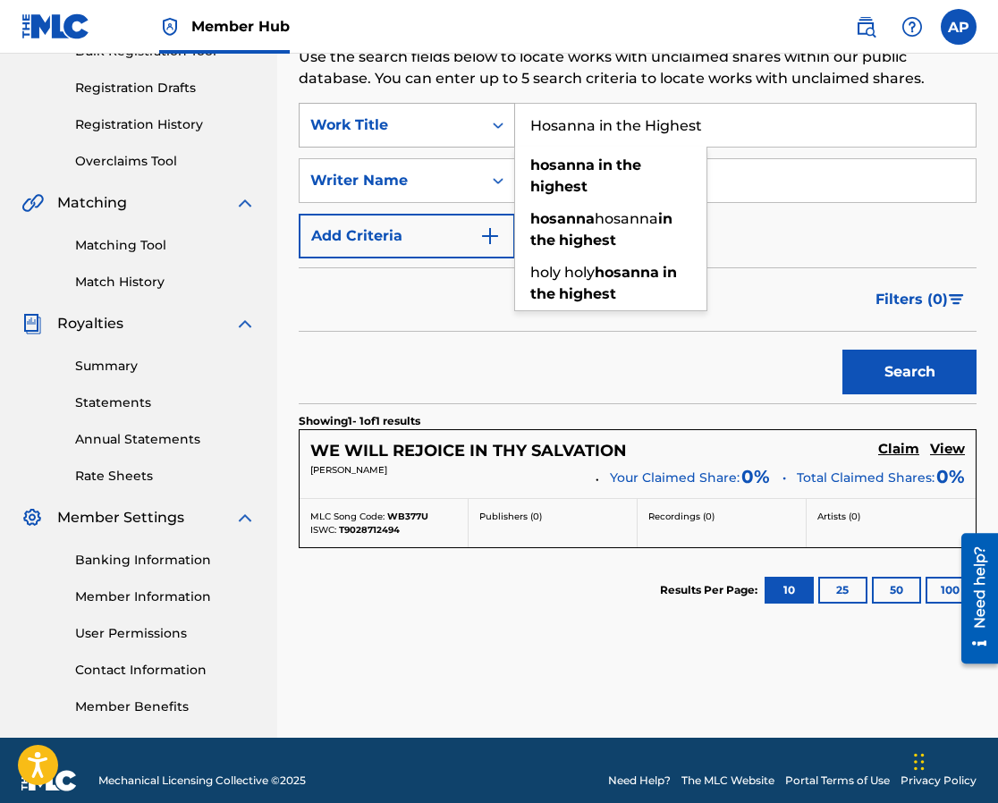
drag, startPoint x: 719, startPoint y: 123, endPoint x: 479, endPoint y: 115, distance: 239.8
click at [479, 115] on div "SearchWithCriteria99d30263-aff0-45cf-8520-143fac50d4df Work Title Hosanna in th…" at bounding box center [638, 125] width 678 height 45
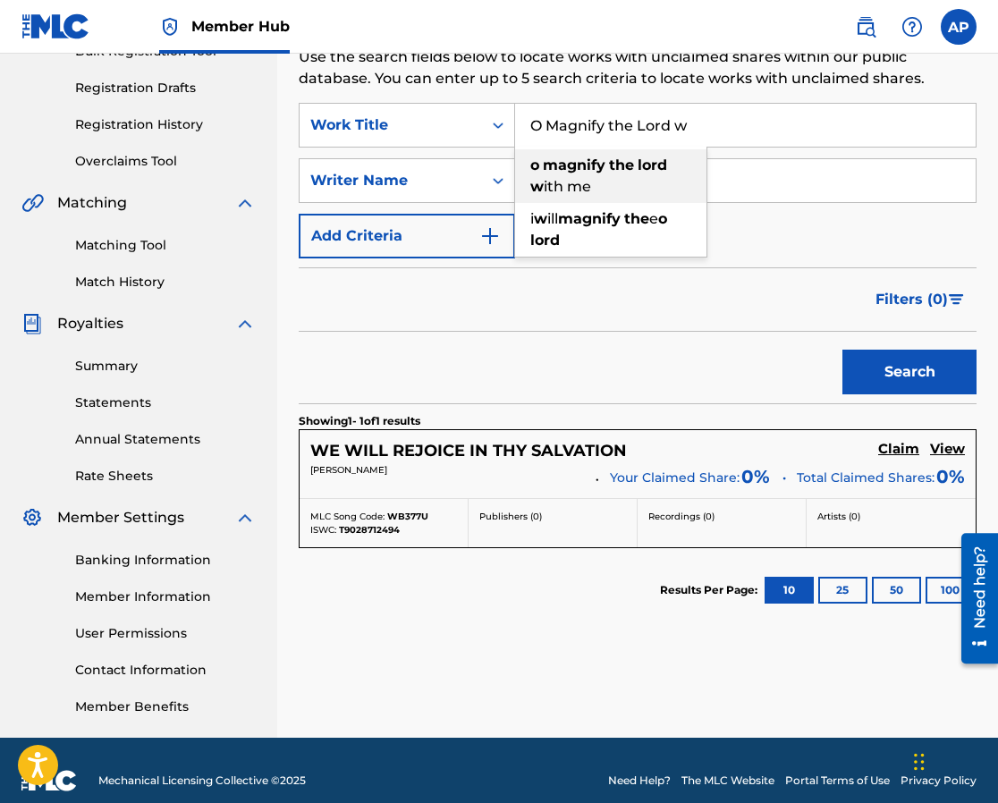
click at [555, 176] on div "o magnify the lord w ith me" at bounding box center [610, 176] width 191 height 54
type input "o magnify the lord with me"
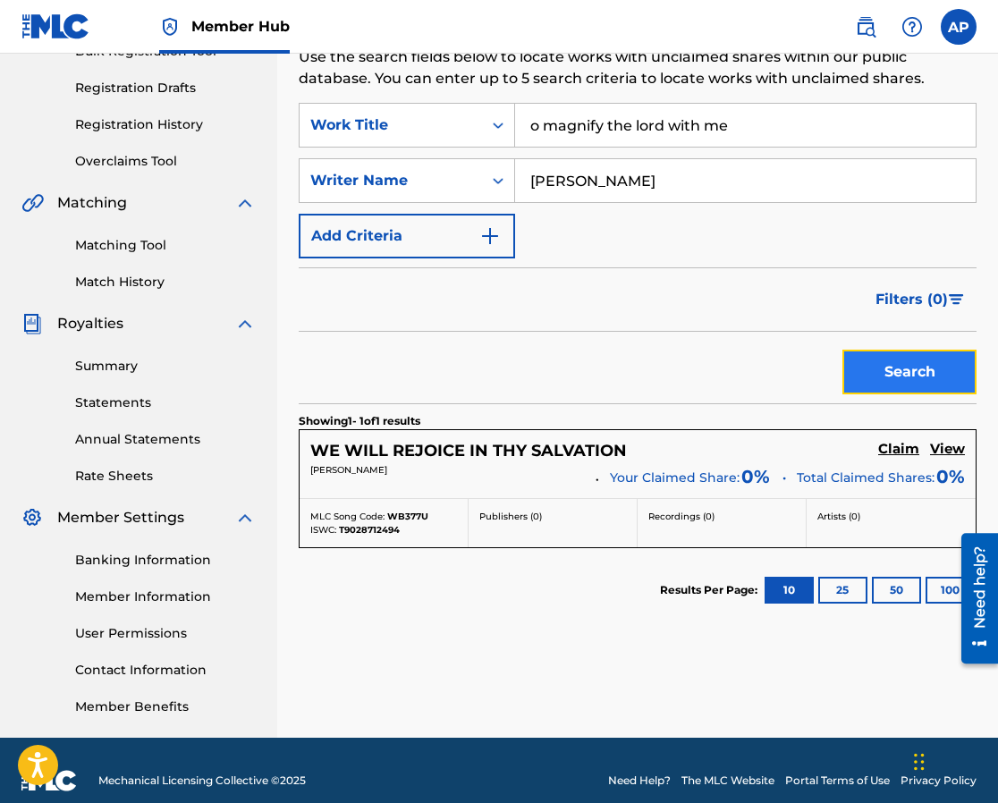
click at [921, 368] on button "Search" at bounding box center [910, 372] width 134 height 45
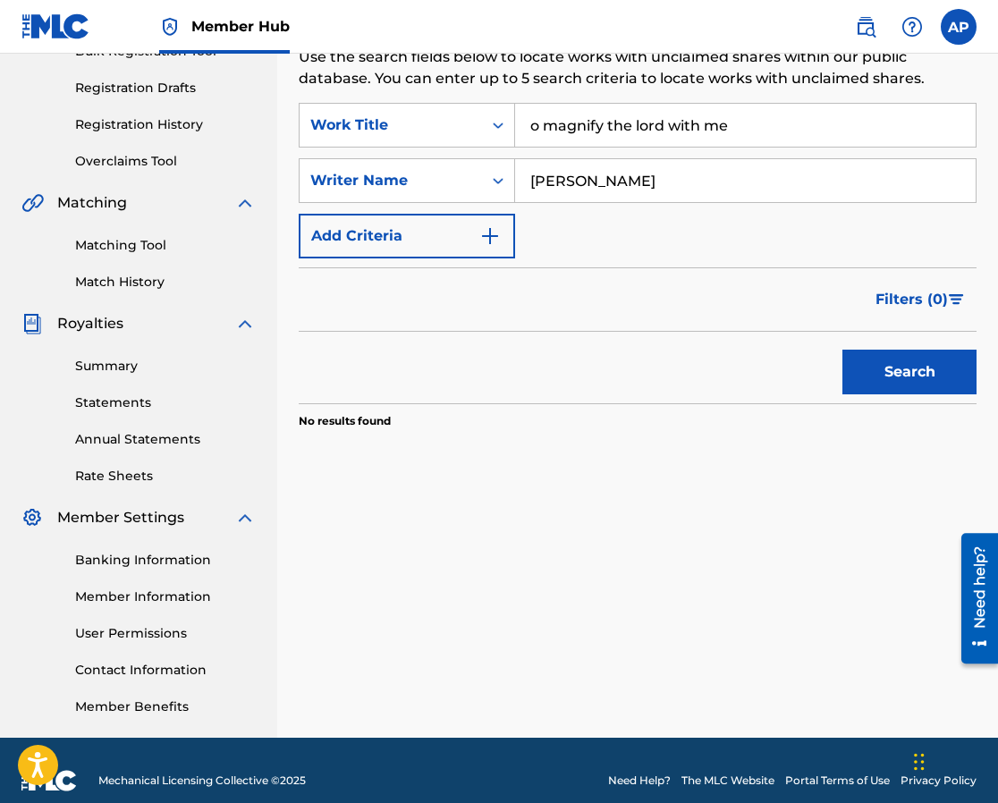
scroll to position [286, 0]
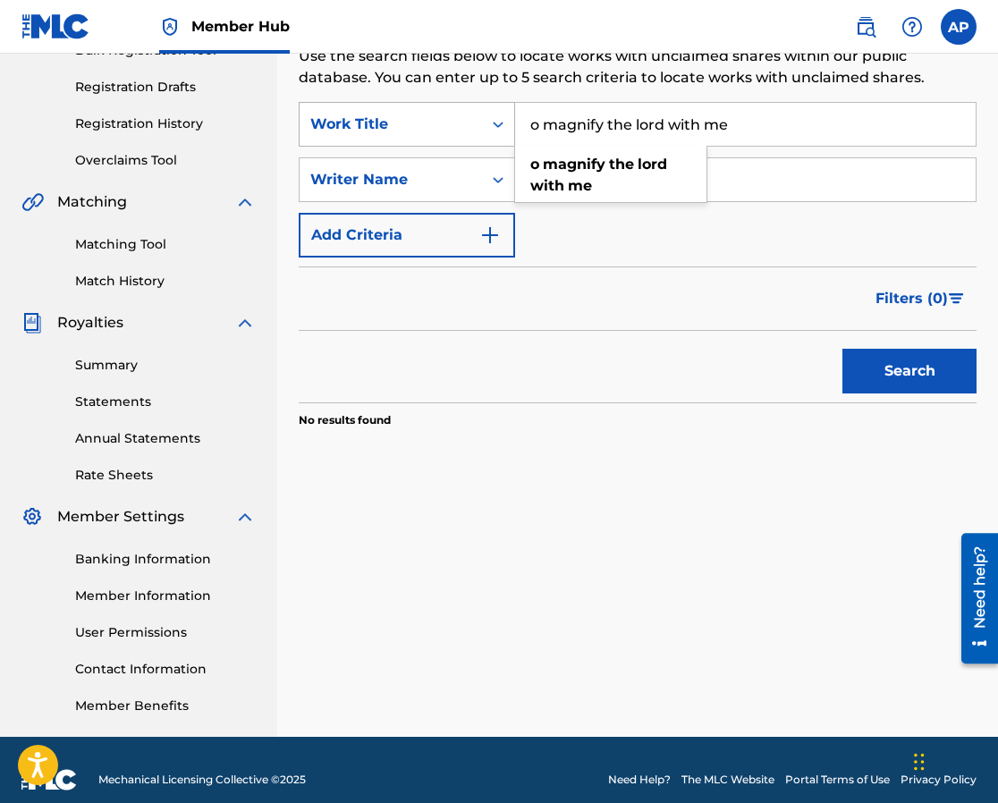
drag, startPoint x: 745, startPoint y: 123, endPoint x: 504, endPoint y: 114, distance: 240.8
click at [504, 114] on div "SearchWithCriteria99d30263-aff0-45cf-8520-143fac50d4df Work Title o magnify the…" at bounding box center [638, 124] width 678 height 45
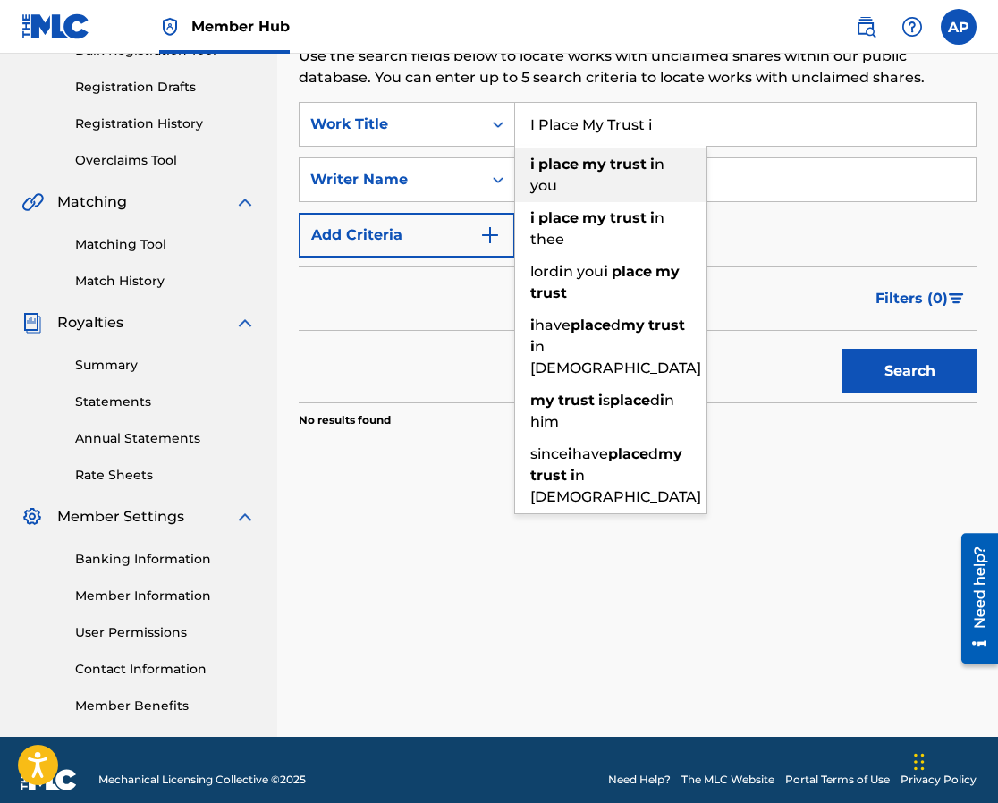
click at [553, 174] on div "i place my trust i n you" at bounding box center [610, 175] width 191 height 54
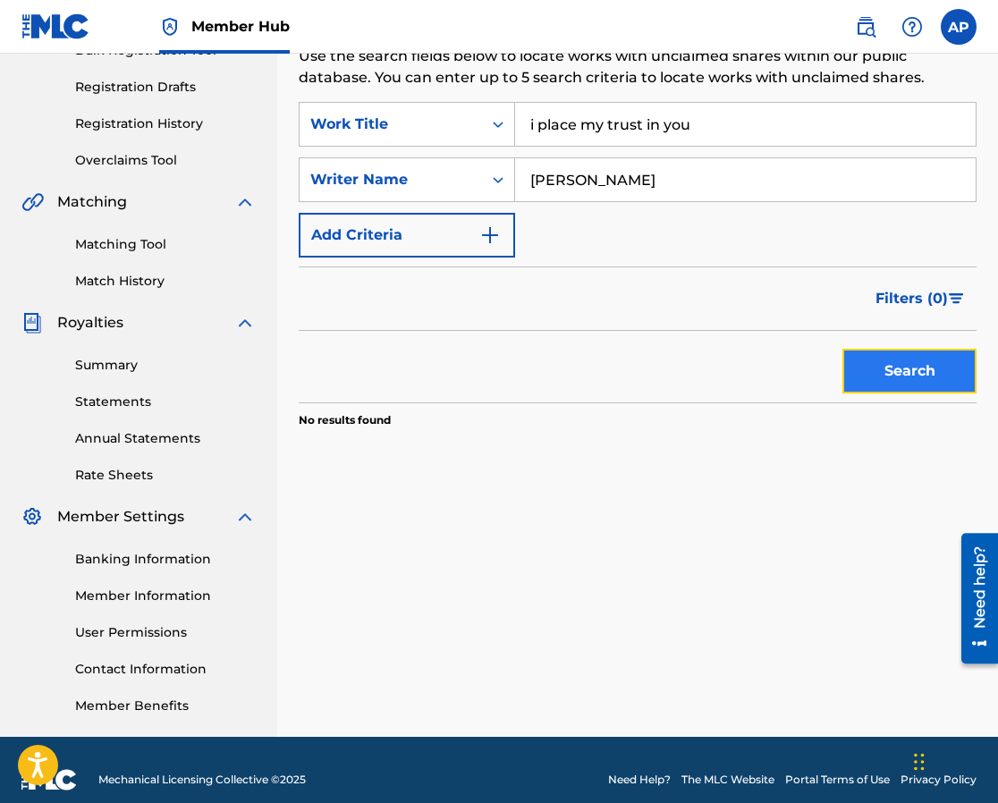
click at [907, 378] on button "Search" at bounding box center [910, 371] width 134 height 45
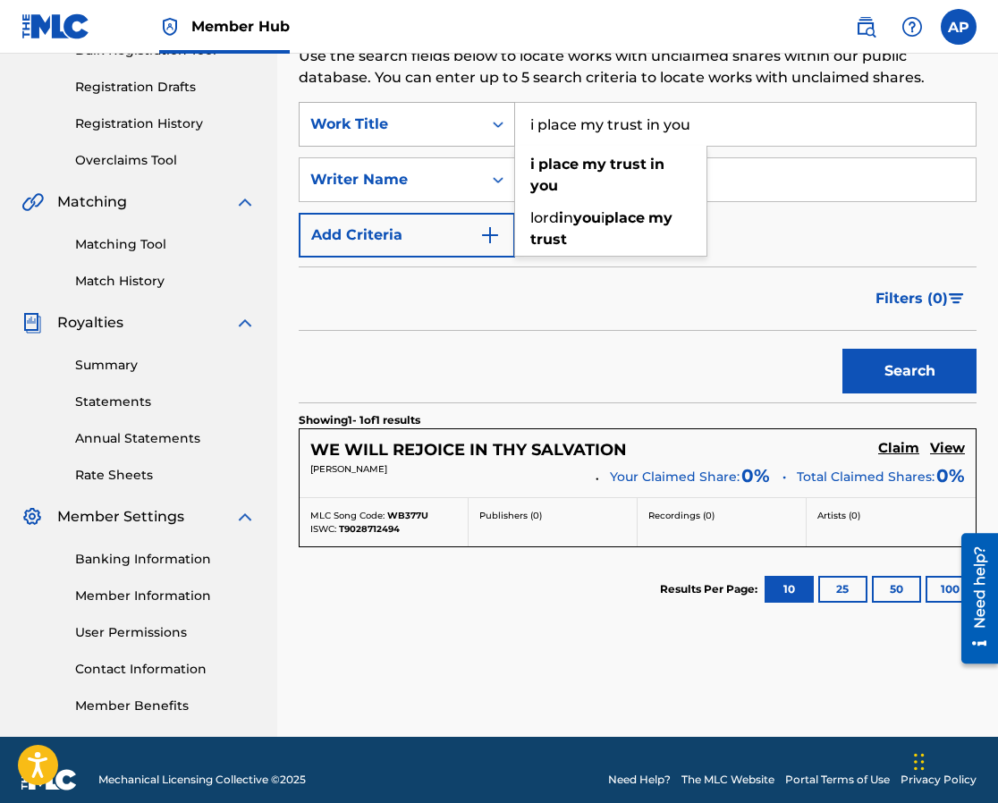
drag, startPoint x: 712, startPoint y: 124, endPoint x: 512, endPoint y: 116, distance: 199.6
click at [512, 116] on div "SearchWithCriteria99d30263-aff0-45cf-8520-143fac50d4df Work Title i place my tr…" at bounding box center [638, 124] width 678 height 45
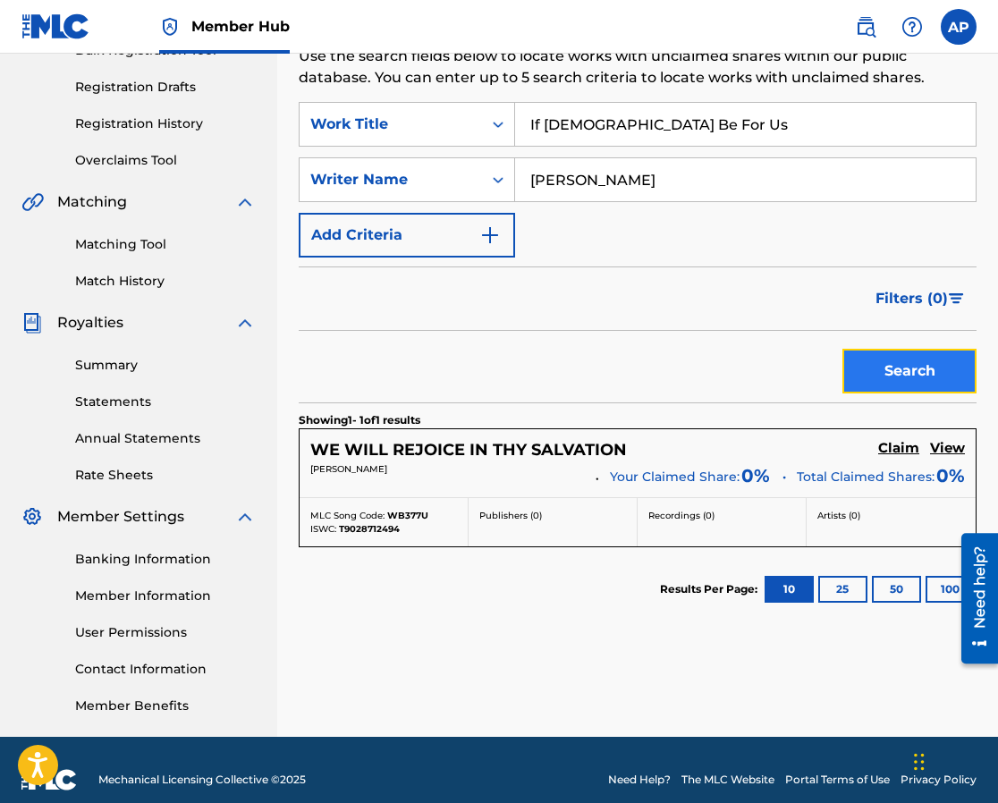
click at [928, 368] on button "Search" at bounding box center [910, 371] width 134 height 45
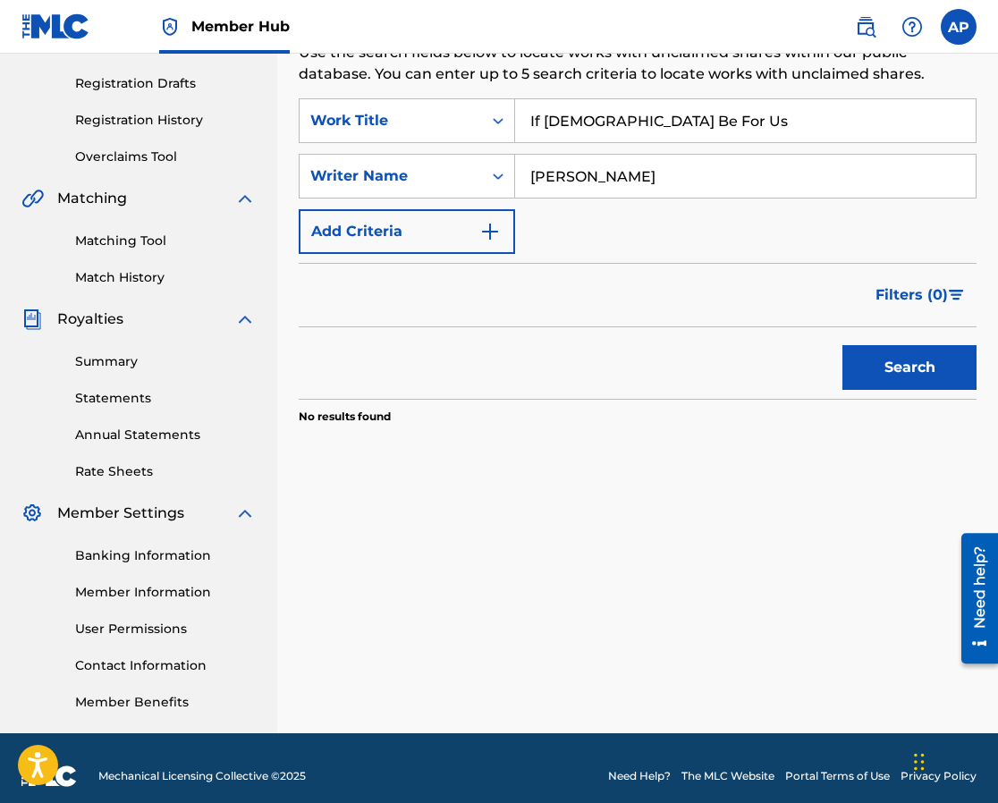
scroll to position [293, 0]
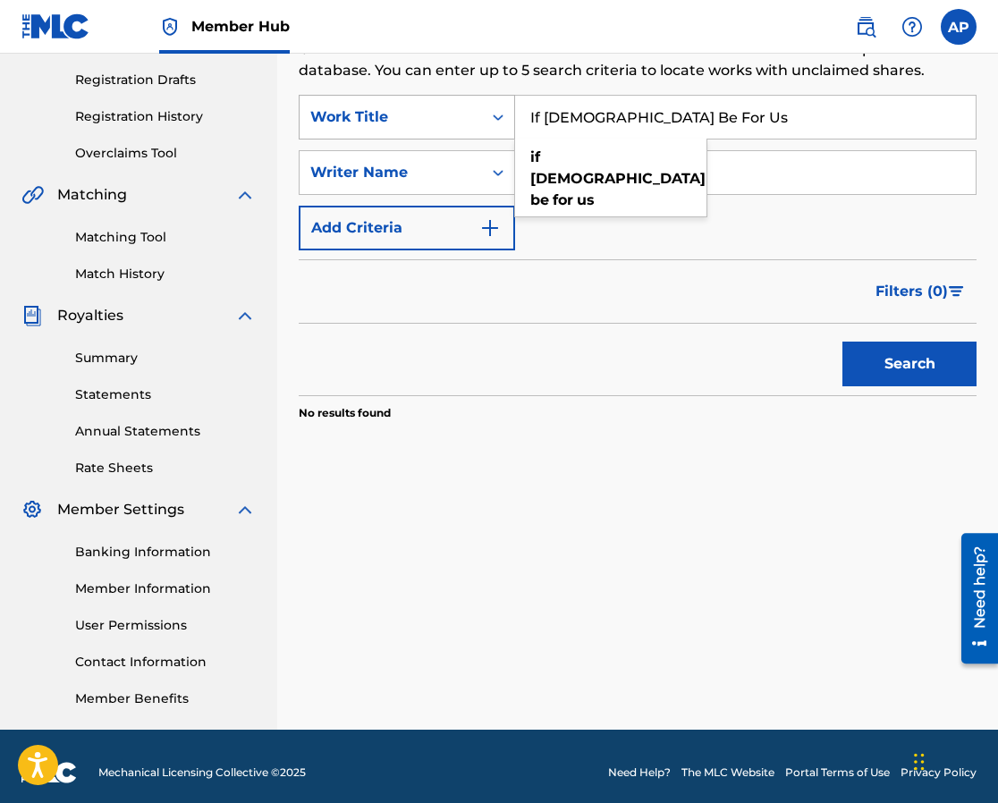
drag, startPoint x: 665, startPoint y: 123, endPoint x: 453, endPoint y: 104, distance: 212.8
click at [453, 104] on div "SearchWithCriteria99d30263-aff0-45cf-8520-143fac50d4df Work Title If God Be For…" at bounding box center [638, 117] width 678 height 45
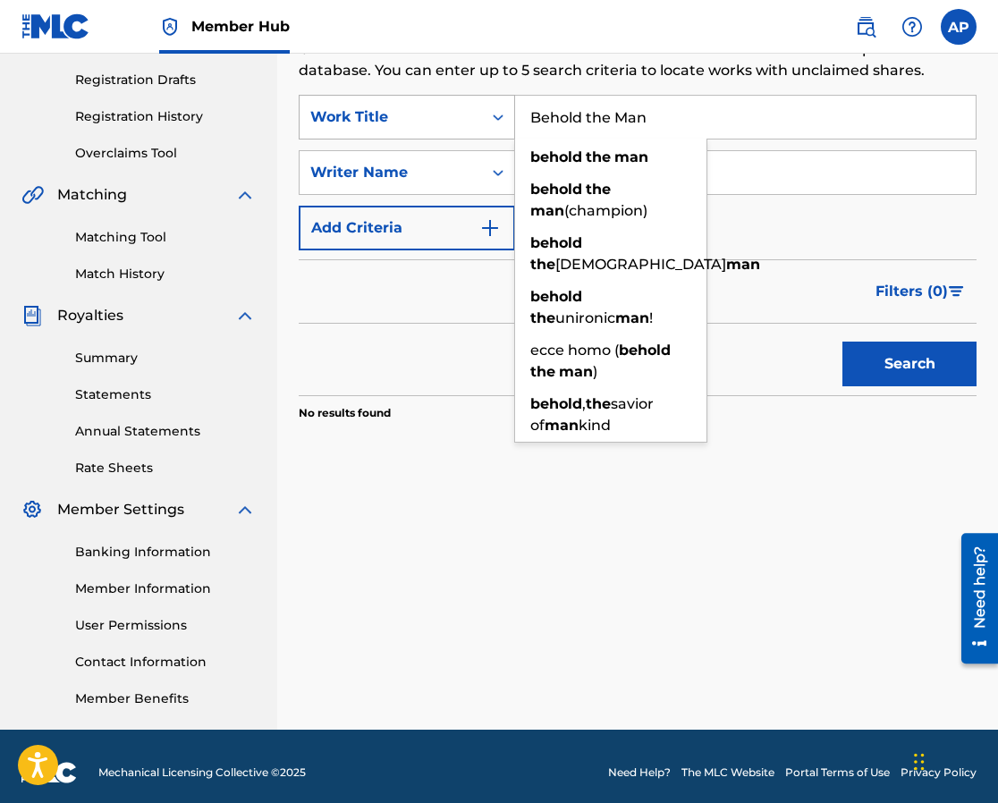
type input "Behold the Man"
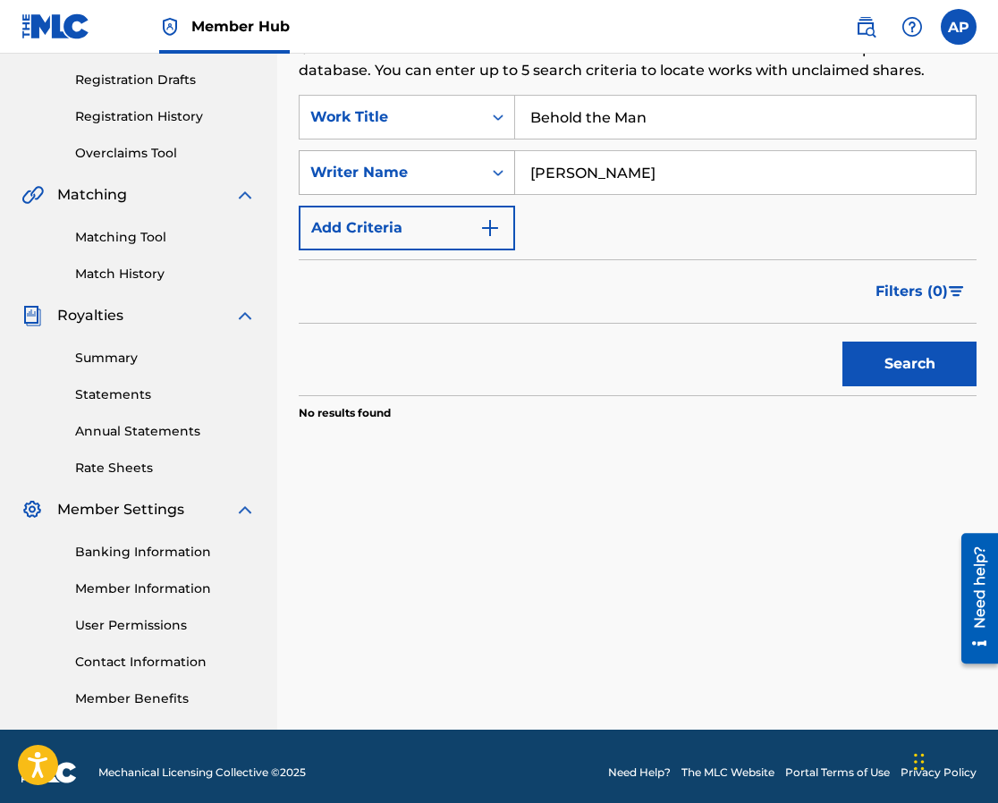
drag, startPoint x: 680, startPoint y: 173, endPoint x: 494, endPoint y: 159, distance: 186.5
click at [494, 159] on div "SearchWithCriteria68143a0c-be2c-40d4-977a-6aea9ca7887b Writer Name [PERSON_NAME]" at bounding box center [638, 172] width 678 height 45
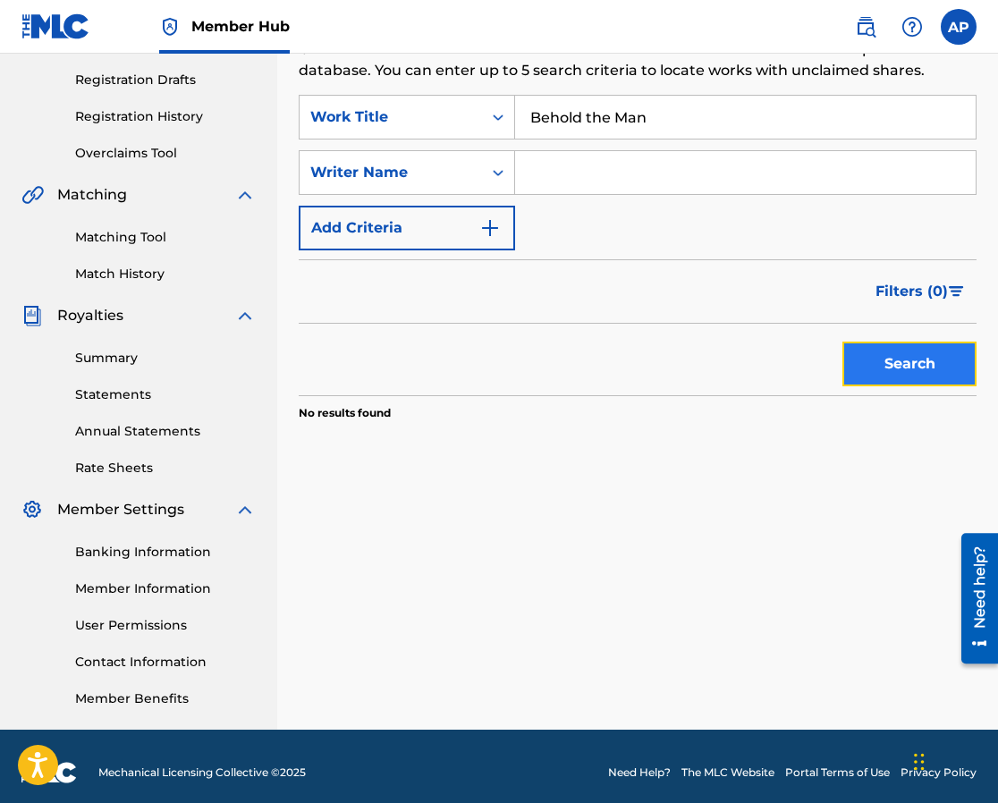
click at [893, 365] on button "Search" at bounding box center [910, 364] width 134 height 45
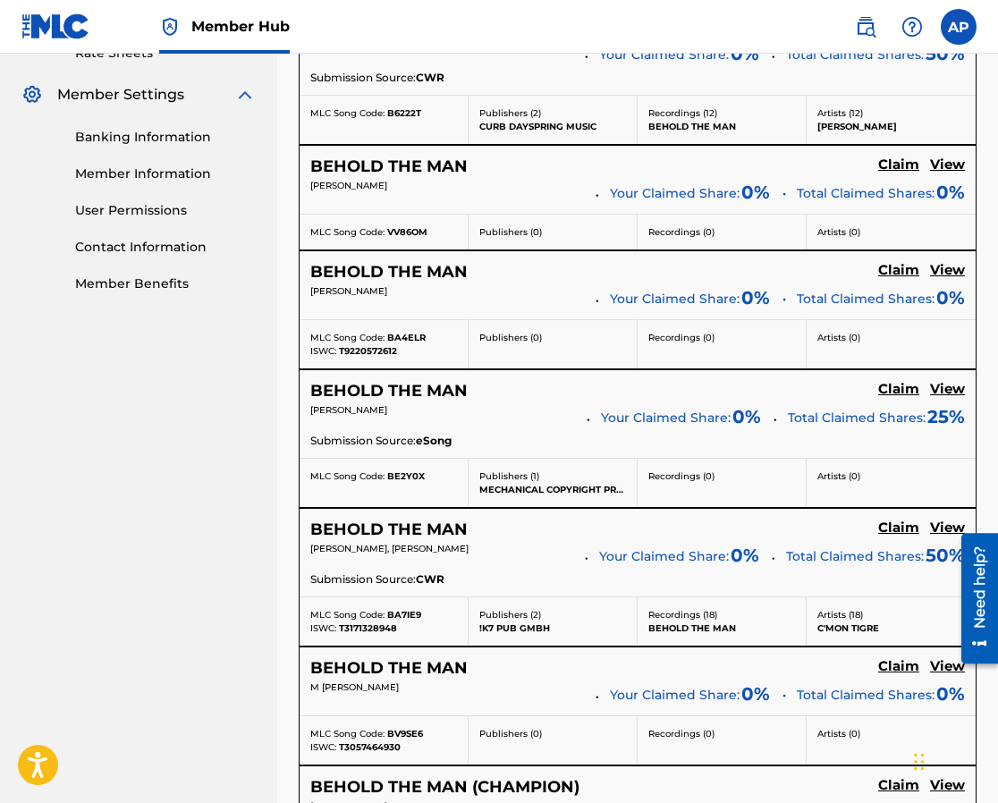
scroll to position [0, 0]
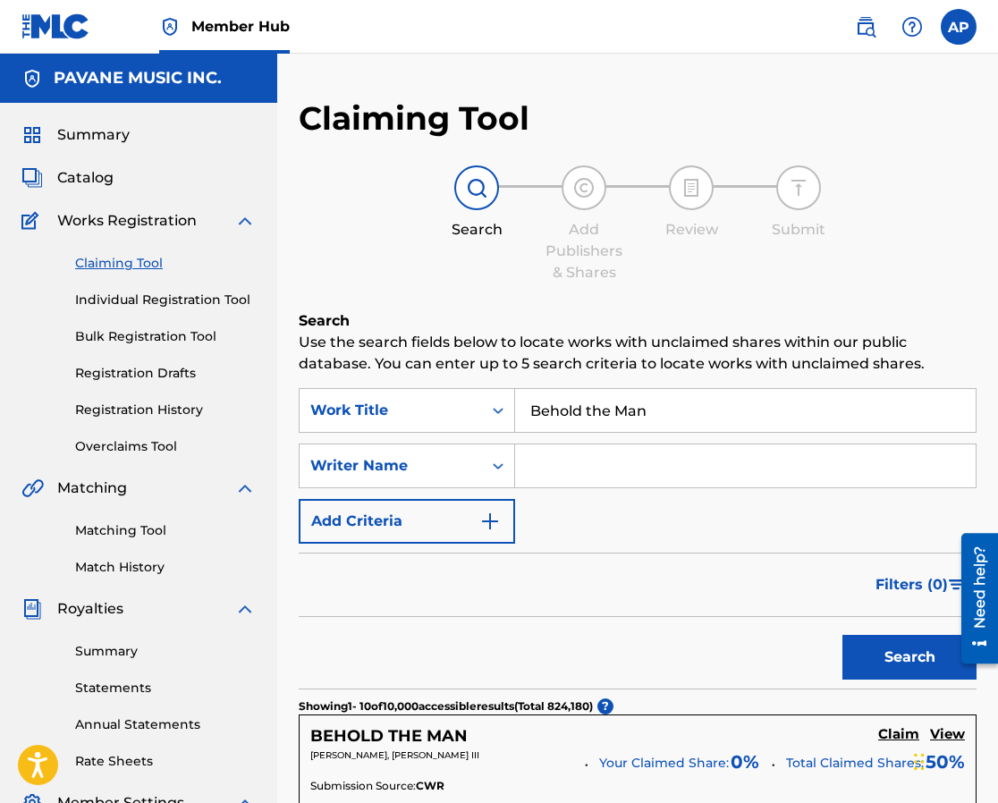
click at [601, 472] on input "Search Form" at bounding box center [745, 466] width 461 height 43
type input "[PERSON_NAME]"
click at [877, 660] on button "Search" at bounding box center [910, 657] width 134 height 45
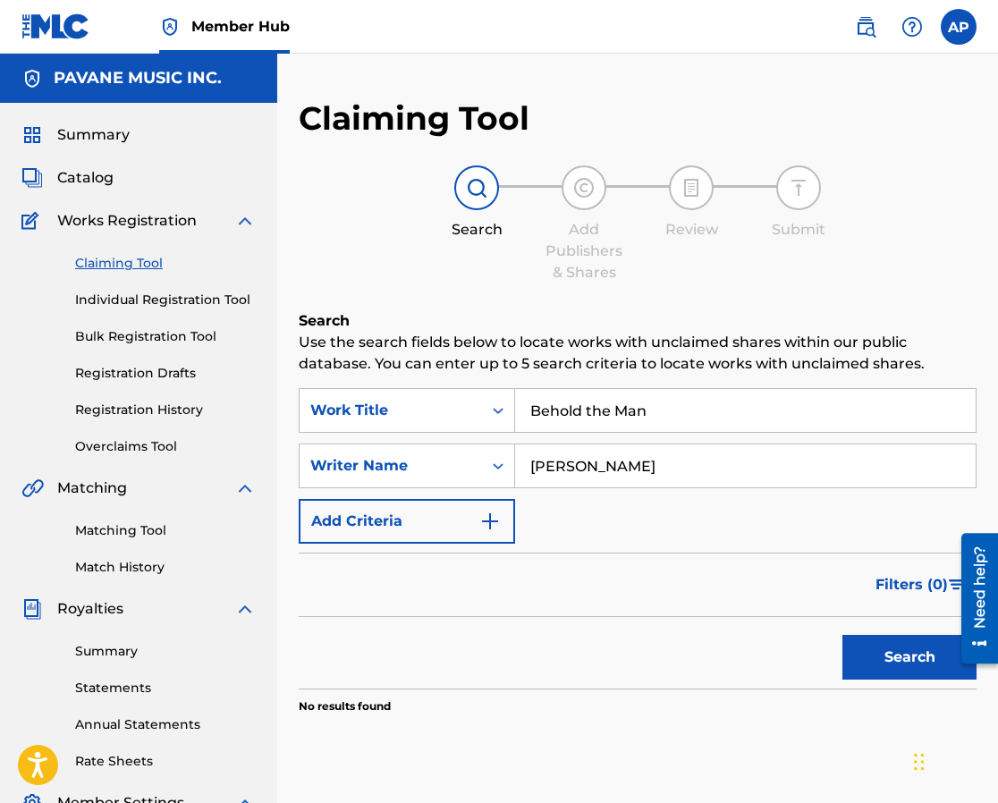
scroll to position [4, 0]
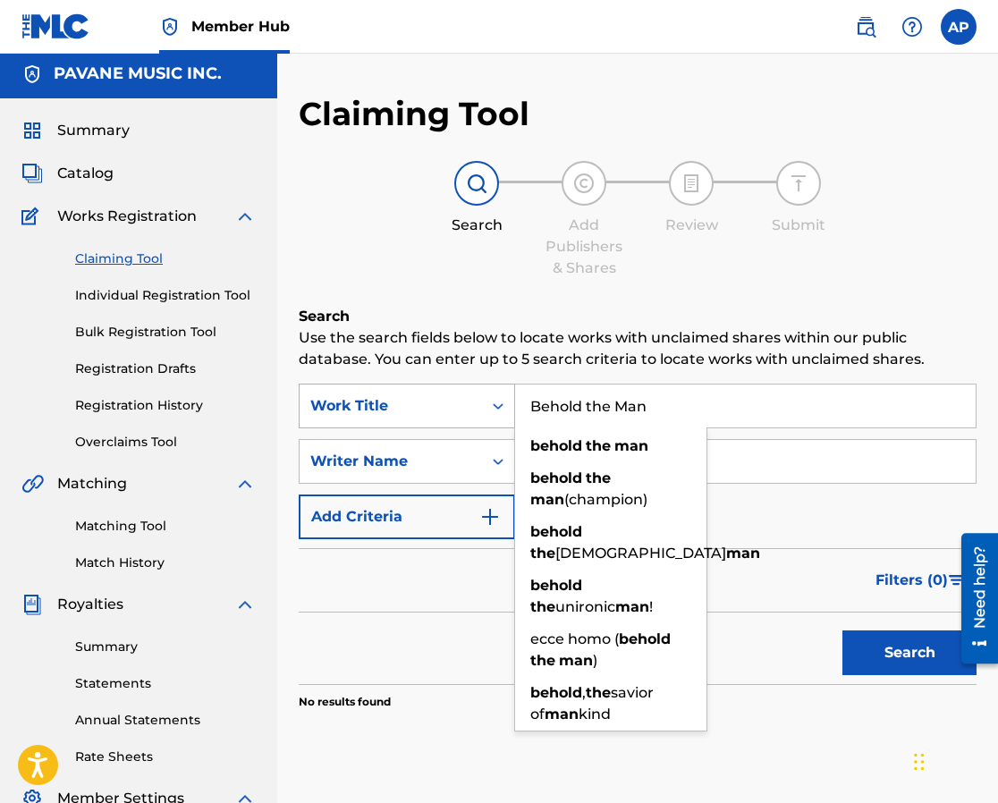
drag, startPoint x: 660, startPoint y: 405, endPoint x: 492, endPoint y: 402, distance: 168.2
click at [492, 402] on div "SearchWithCriteria99d30263-aff0-45cf-8520-143fac50d4df Work Title Behold the Ma…" at bounding box center [638, 406] width 678 height 45
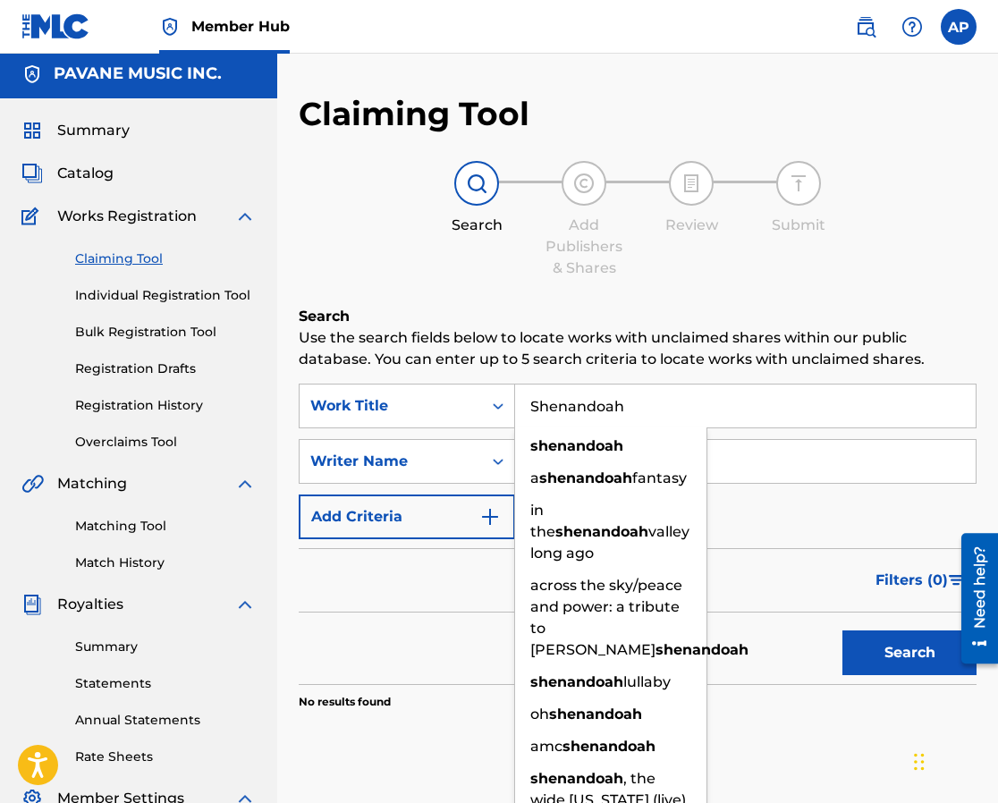
drag, startPoint x: 627, startPoint y: 394, endPoint x: 489, endPoint y: 382, distance: 138.2
click at [489, 382] on div "Search Use the search fields below to locate works with unclaimed shares within…" at bounding box center [638, 553] width 678 height 494
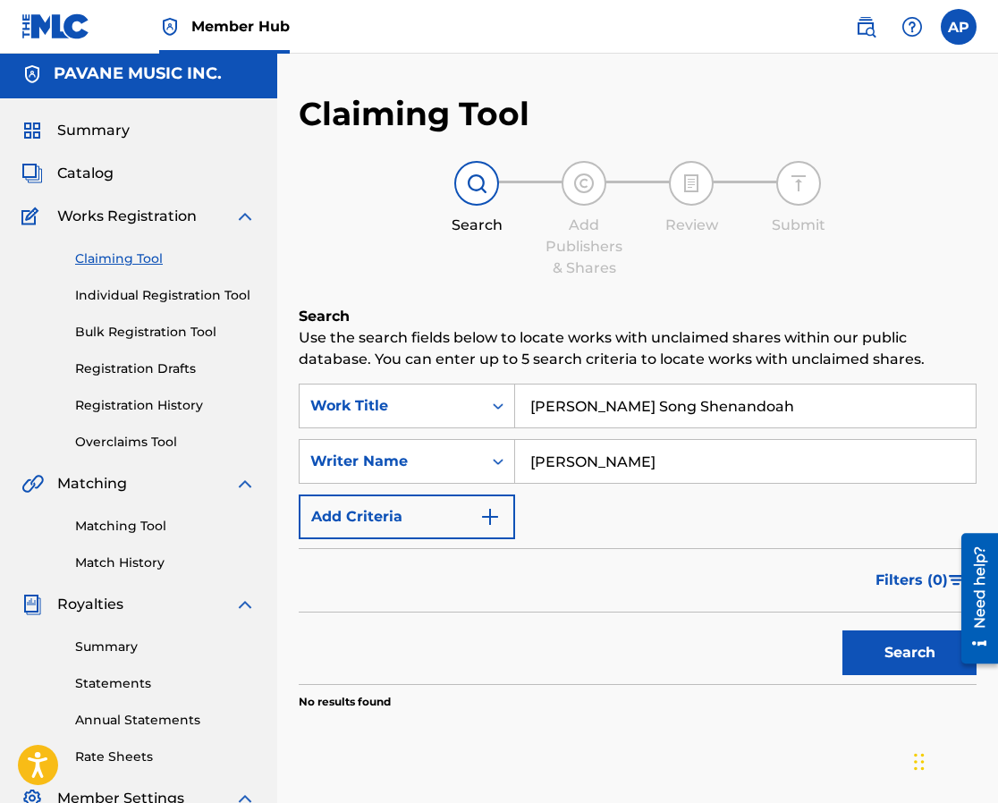
drag, startPoint x: 775, startPoint y: 406, endPoint x: 677, endPoint y: 404, distance: 97.5
click at [677, 404] on input "[PERSON_NAME] Song Shenandoah" at bounding box center [745, 406] width 461 height 43
type input "[PERSON_NAME] Song"
drag, startPoint x: 629, startPoint y: 461, endPoint x: 500, endPoint y: 450, distance: 129.2
click at [500, 450] on div "SearchWithCriteria68143a0c-be2c-40d4-977a-6aea9ca7887b Writer Name [PERSON_NAME]" at bounding box center [638, 461] width 678 height 45
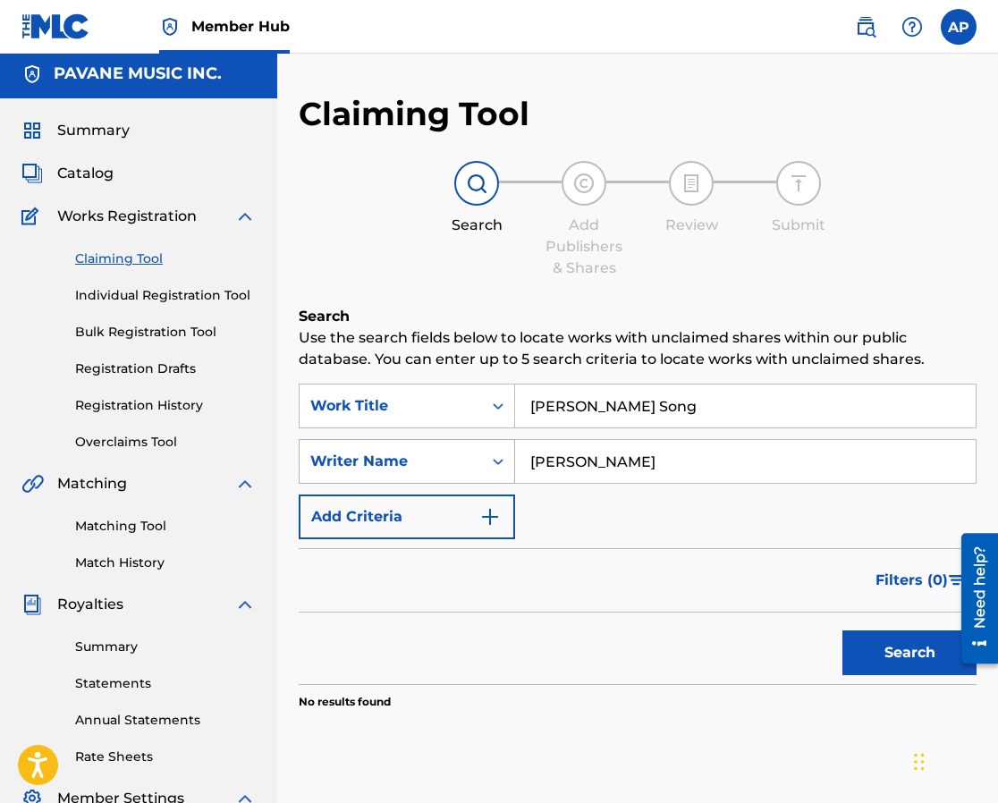
scroll to position [5, 0]
type input "[PERSON_NAME]"
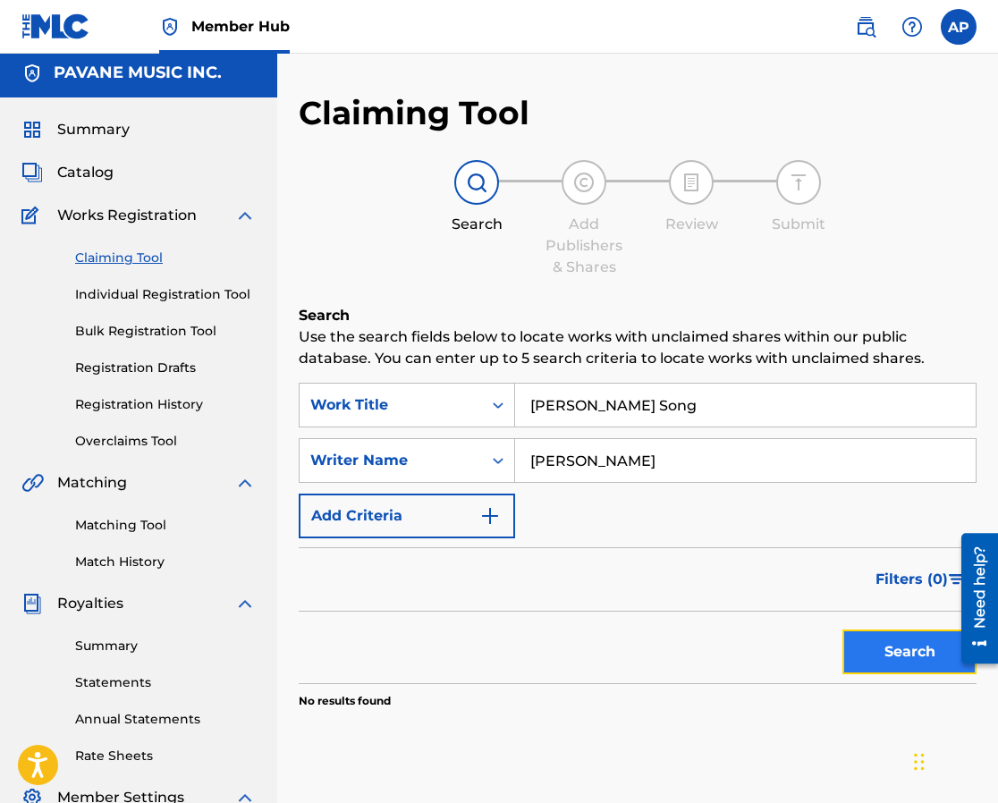
click at [892, 656] on button "Search" at bounding box center [910, 652] width 134 height 45
drag, startPoint x: 682, startPoint y: 403, endPoint x: 426, endPoint y: 394, distance: 256.9
click at [426, 394] on div "SearchWithCriteria99d30263-aff0-45cf-8520-143fac50d4df Work Title [PERSON_NAME]…" at bounding box center [638, 405] width 678 height 45
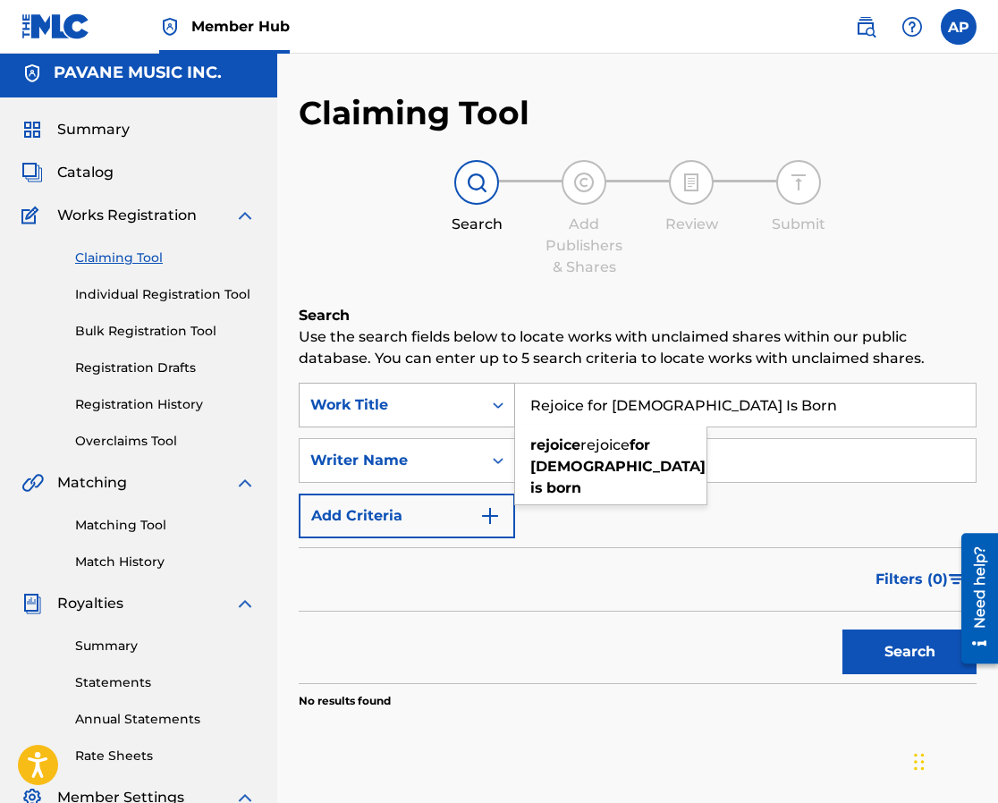
type input "Rejoice for [DEMOGRAPHIC_DATA] Is Born"
drag, startPoint x: 669, startPoint y: 476, endPoint x: 484, endPoint y: 460, distance: 185.8
click at [484, 460] on div "SearchWithCriteria68143a0c-be2c-40d4-977a-6aea9ca7887b Writer Name [PERSON_NAME]" at bounding box center [638, 460] width 678 height 45
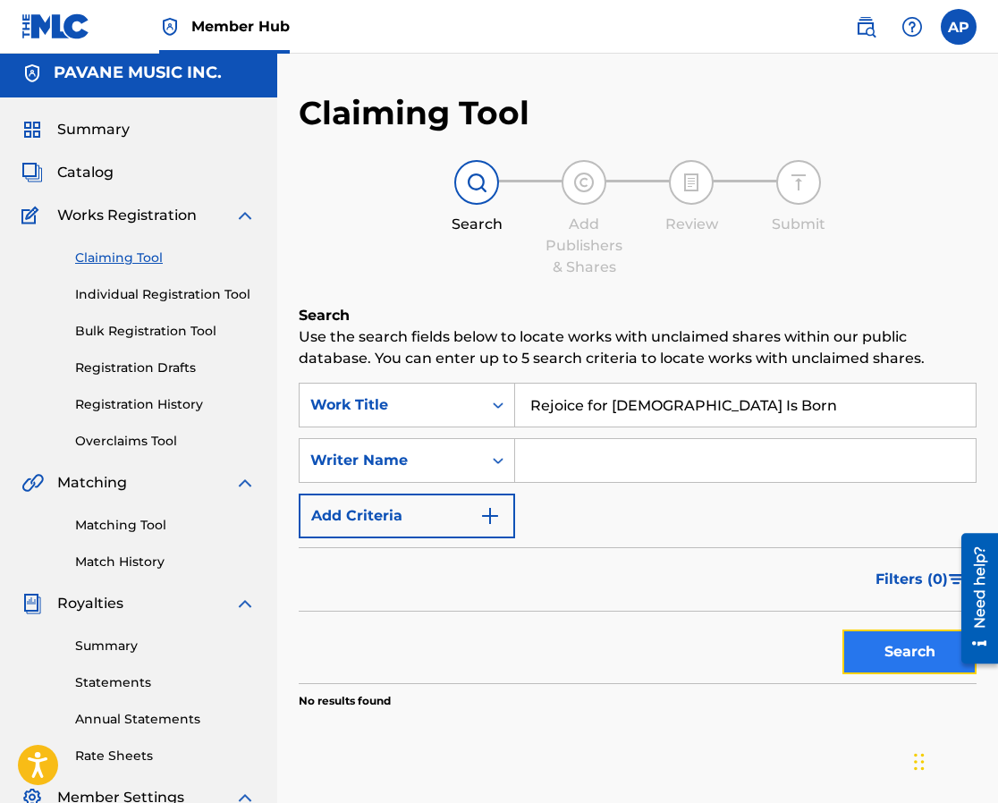
click at [897, 650] on button "Search" at bounding box center [910, 652] width 134 height 45
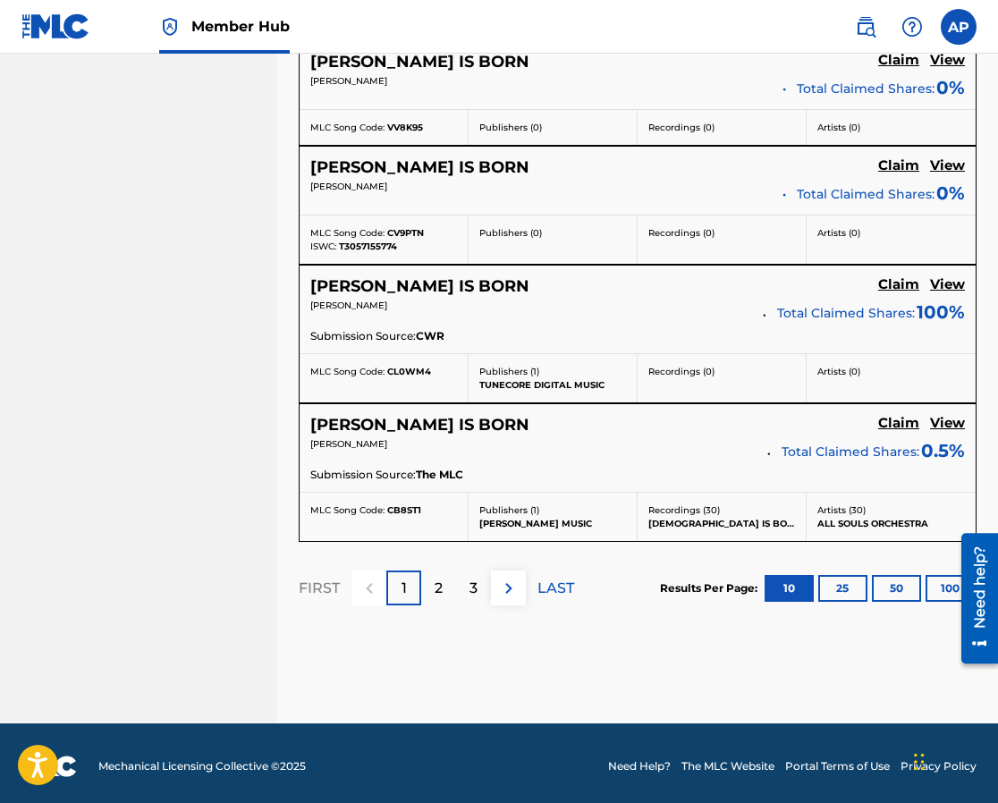
scroll to position [1341, 0]
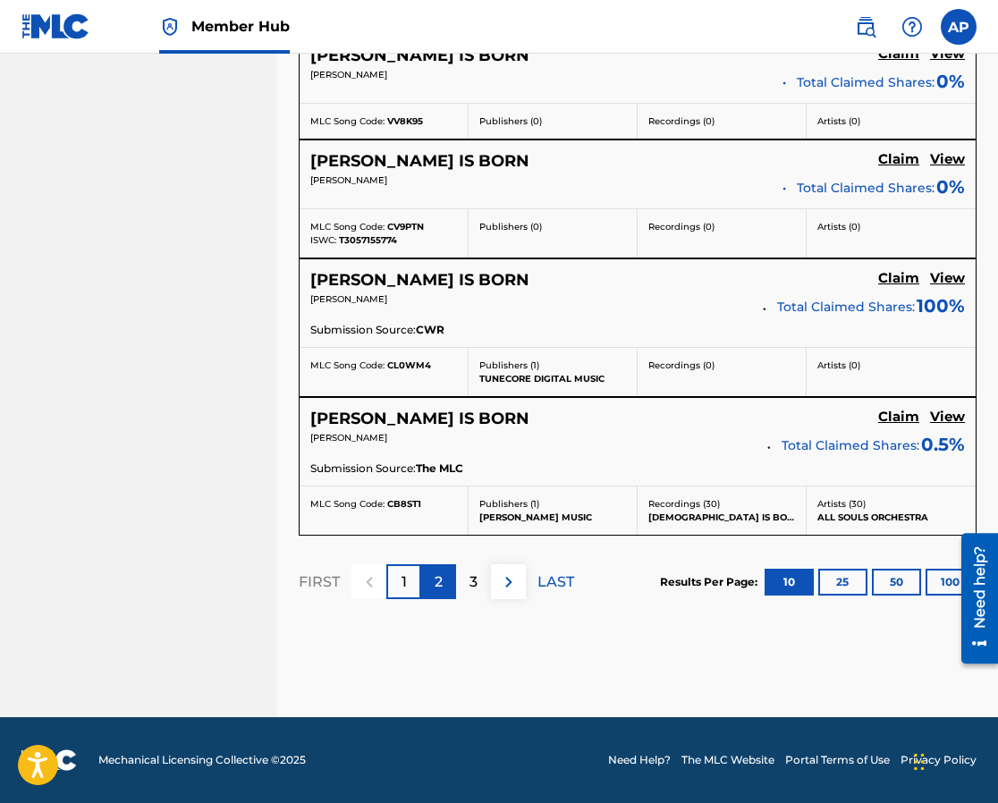
click at [437, 580] on p "2" at bounding box center [439, 582] width 8 height 21
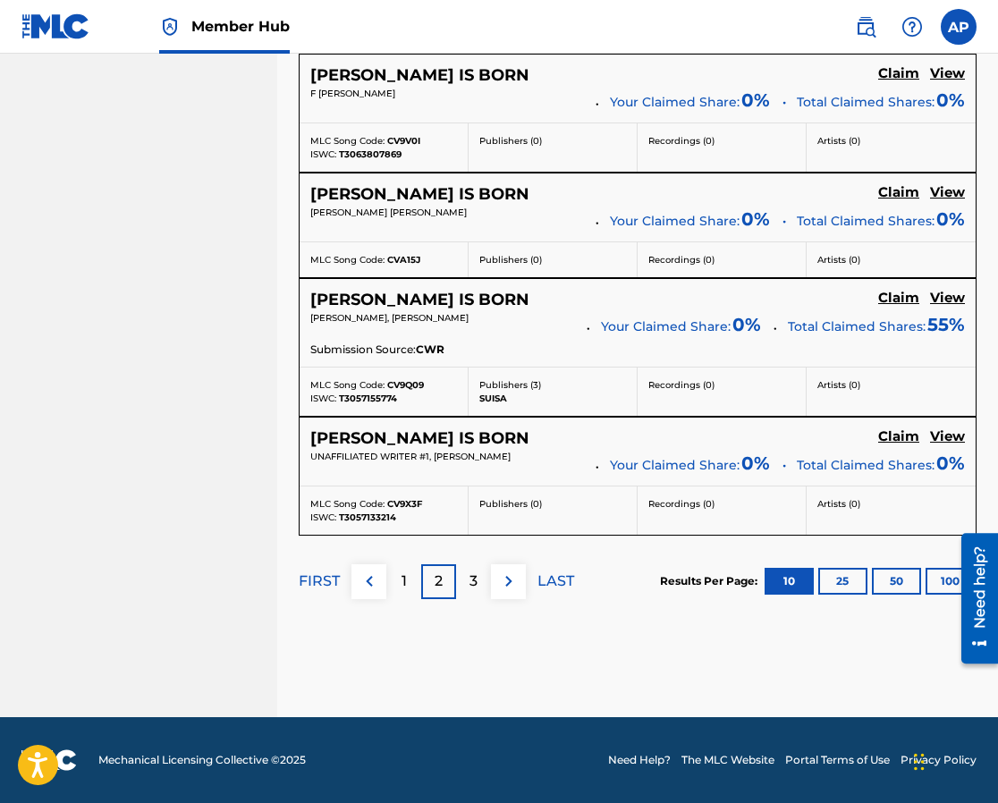
scroll to position [1511, 0]
click at [477, 581] on p "3" at bounding box center [474, 581] width 8 height 21
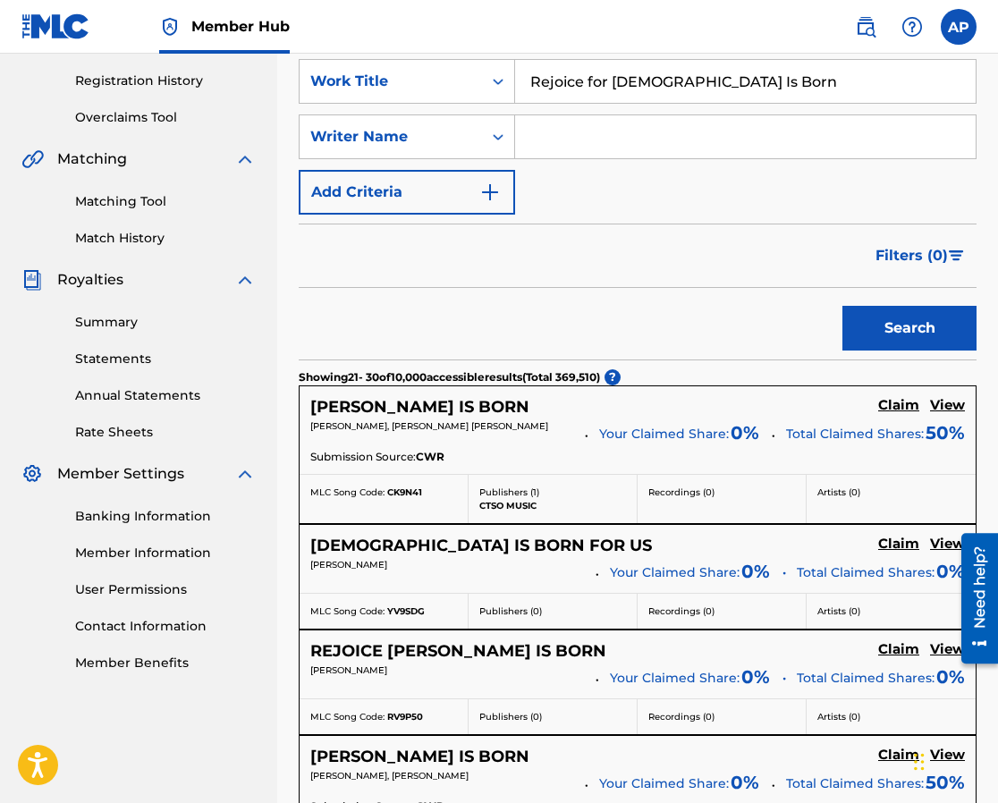
scroll to position [0, 0]
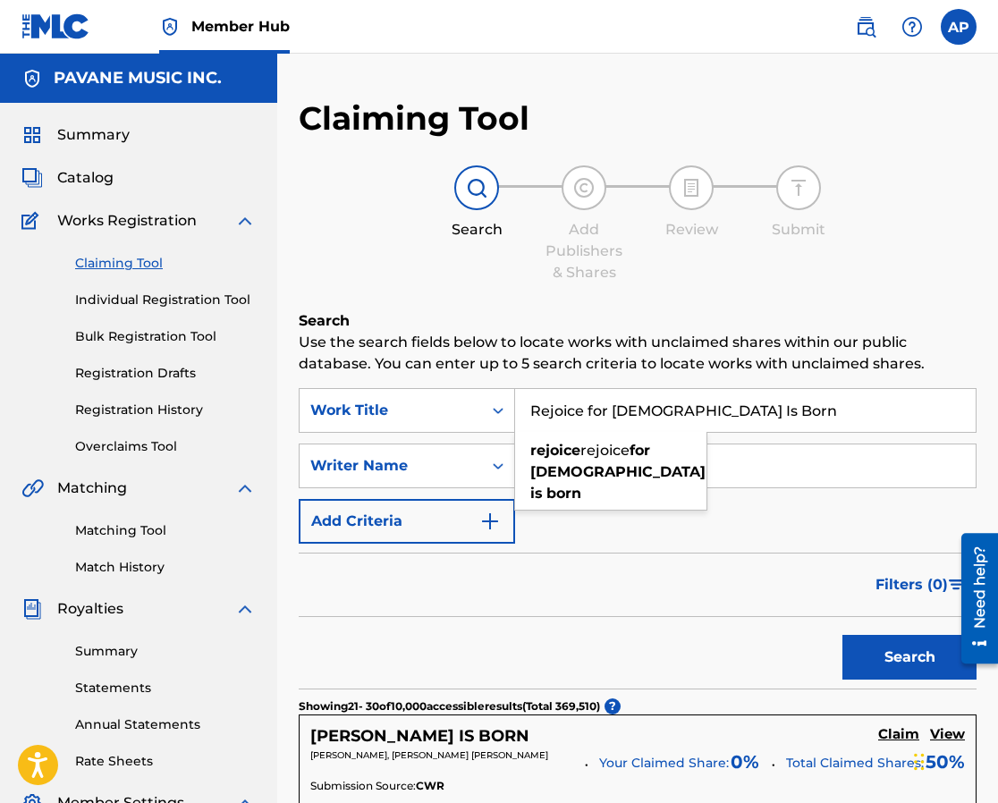
drag, startPoint x: 613, startPoint y: 408, endPoint x: 738, endPoint y: 409, distance: 125.2
click at [738, 409] on input "Rejoice for [DEMOGRAPHIC_DATA] Is Born" at bounding box center [745, 410] width 461 height 43
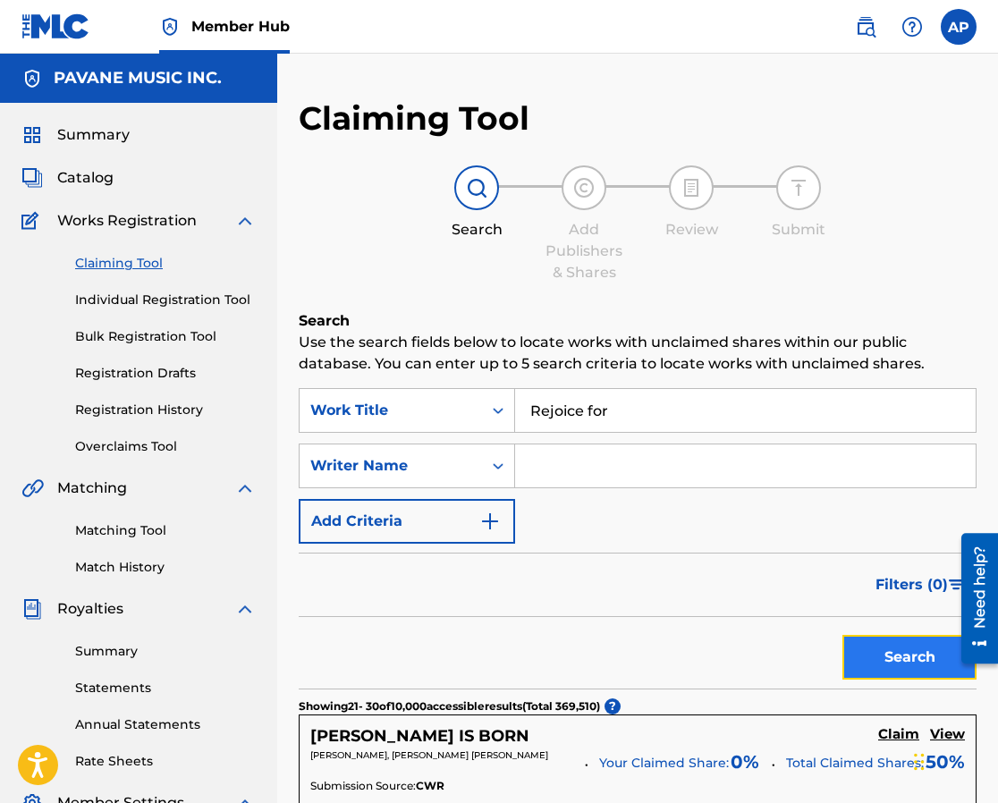
click at [893, 661] on button "Search" at bounding box center [910, 657] width 134 height 45
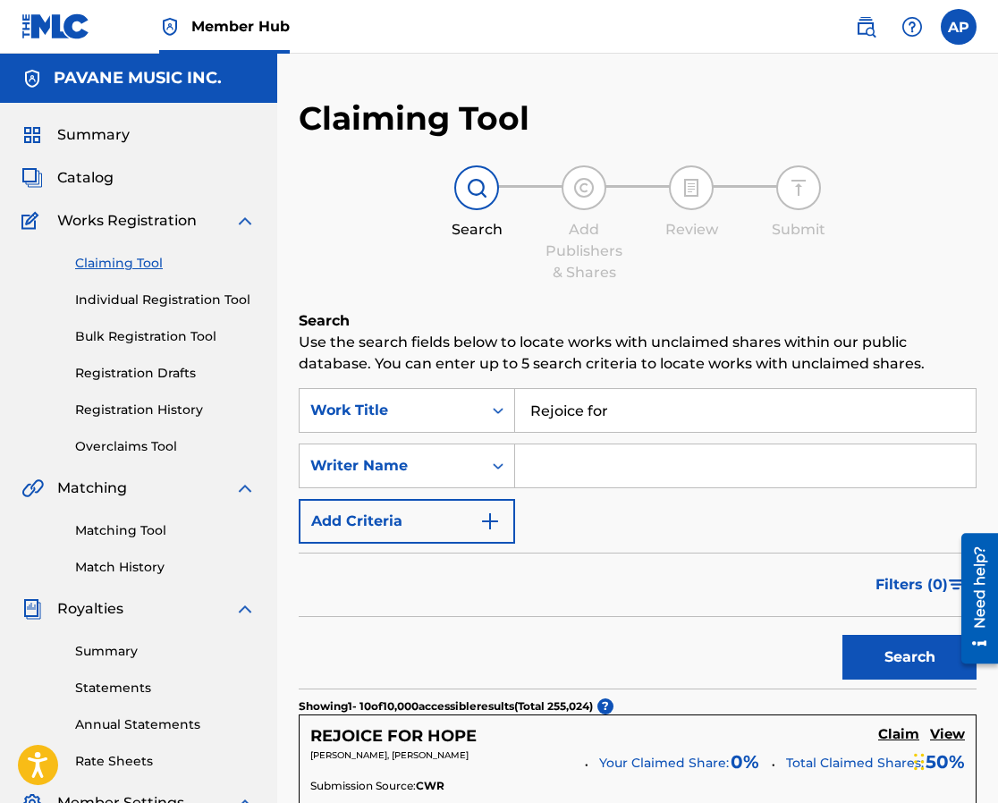
click at [640, 404] on input "Rejoice for" at bounding box center [745, 410] width 461 height 43
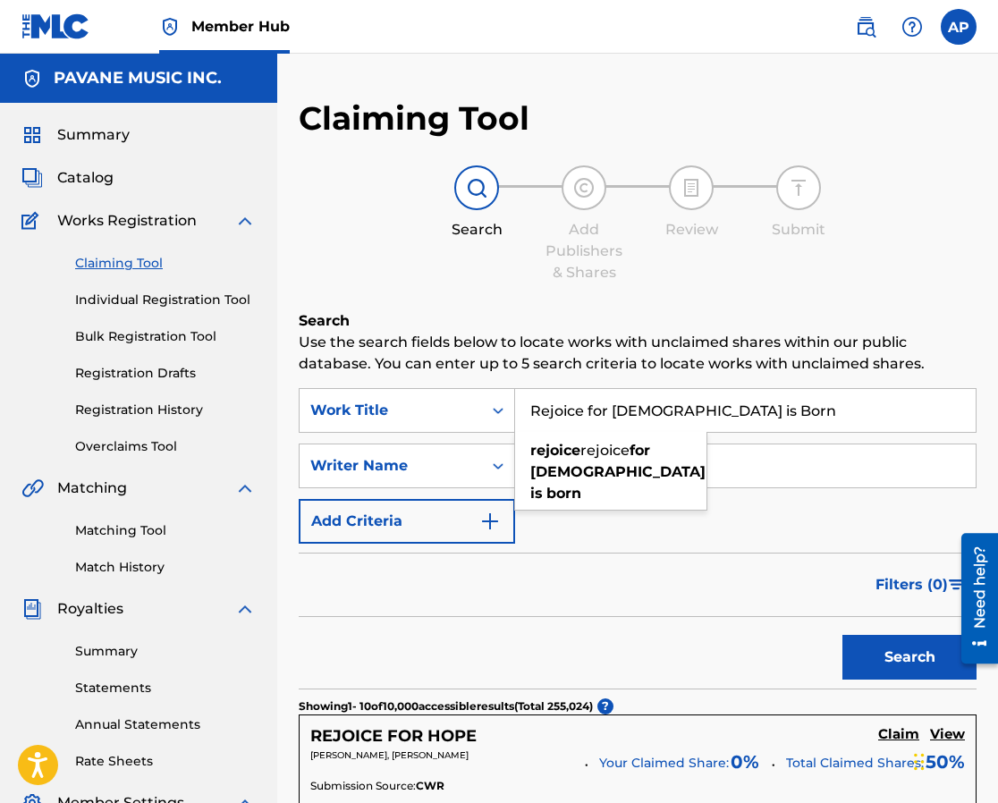
type input "Rejoice for [DEMOGRAPHIC_DATA] is Born"
type input "[PERSON_NAME]"
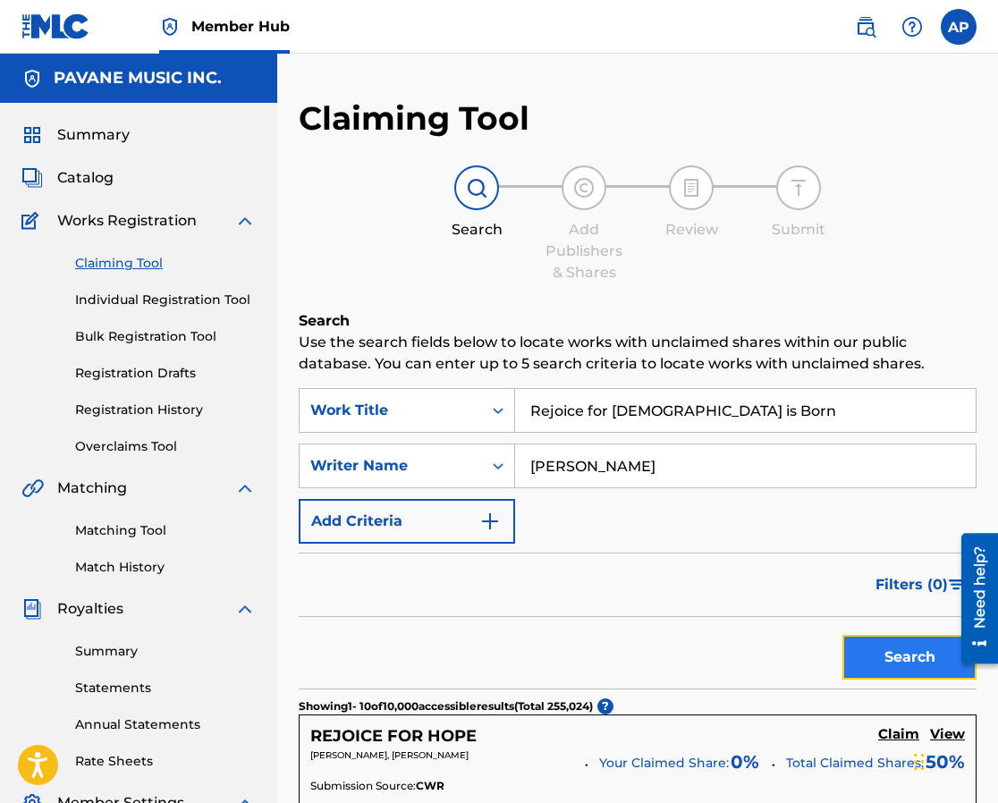
click at [909, 652] on button "Search" at bounding box center [910, 657] width 134 height 45
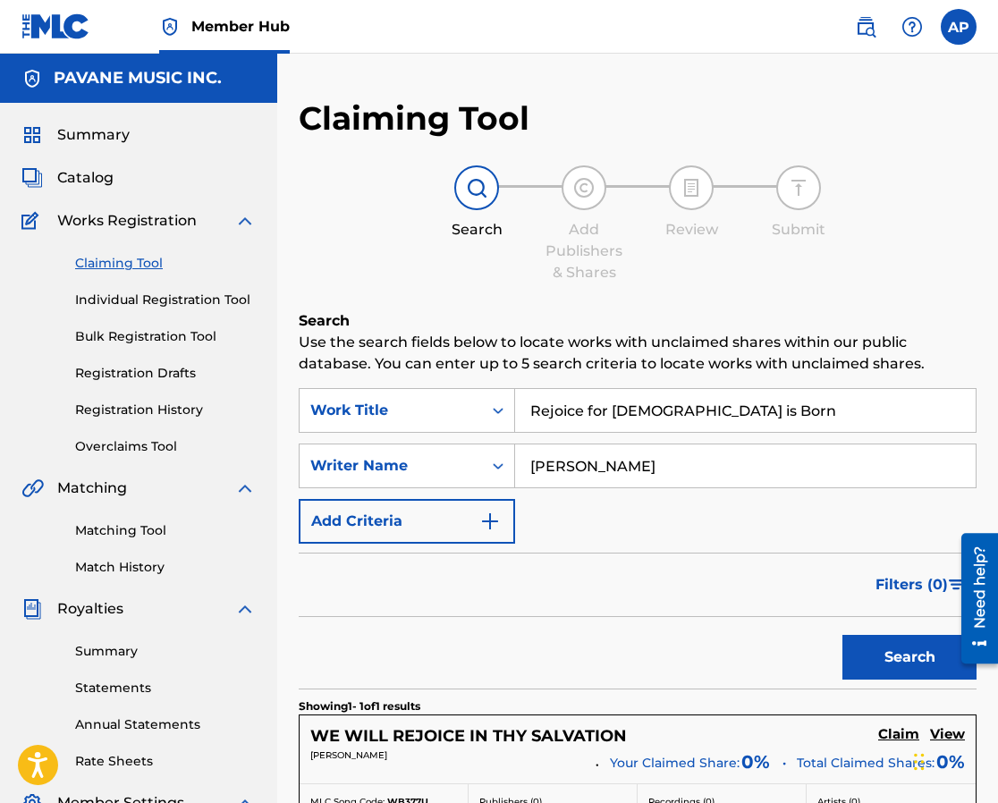
scroll to position [306, 0]
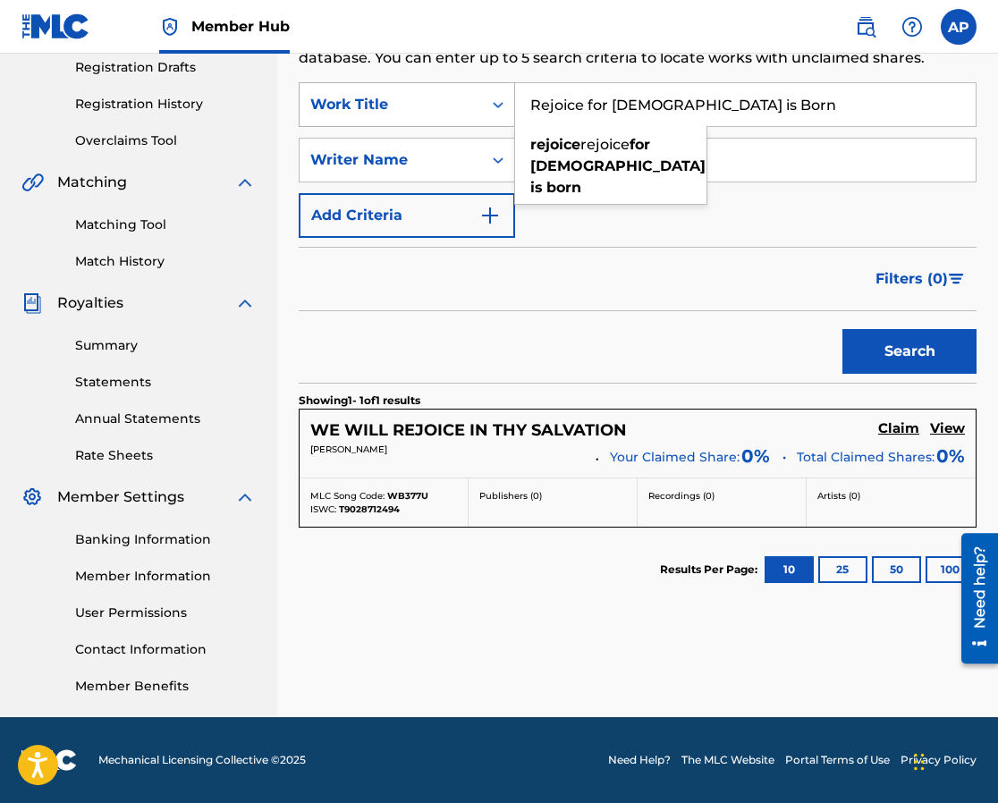
drag, startPoint x: 716, startPoint y: 112, endPoint x: 440, endPoint y: 109, distance: 275.5
click at [440, 109] on div "SearchWithCriteria99d30263-aff0-45cf-8520-143fac50d4df Work Title Rejoice for […" at bounding box center [638, 104] width 678 height 45
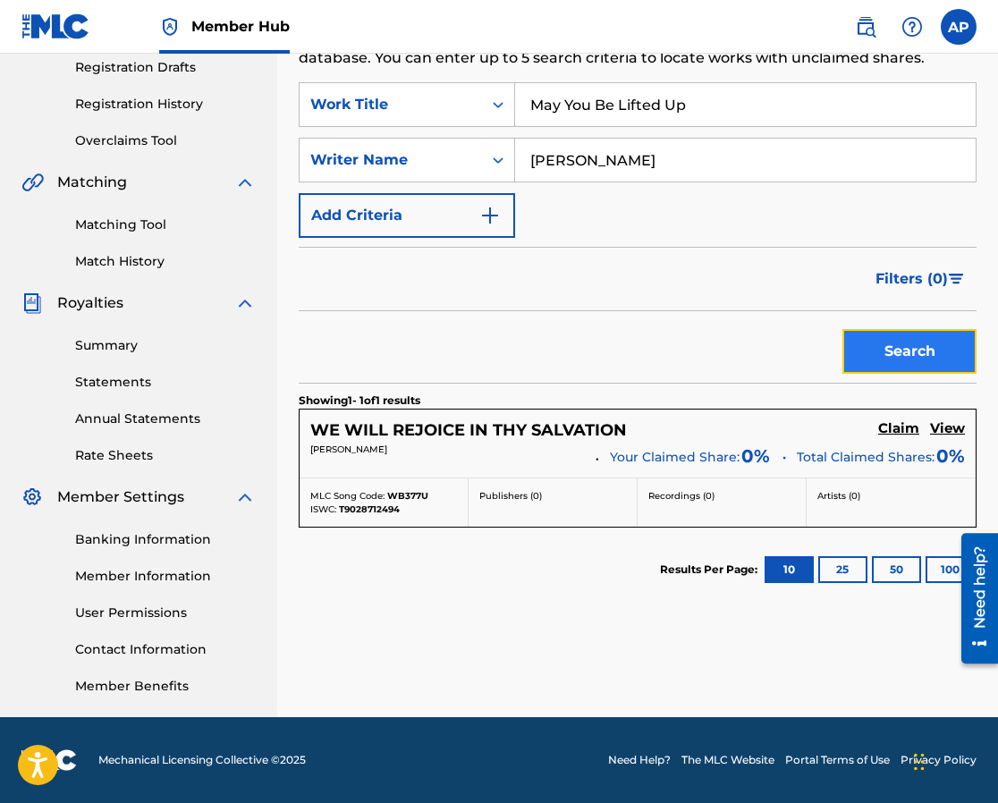
click at [894, 351] on button "Search" at bounding box center [910, 351] width 134 height 45
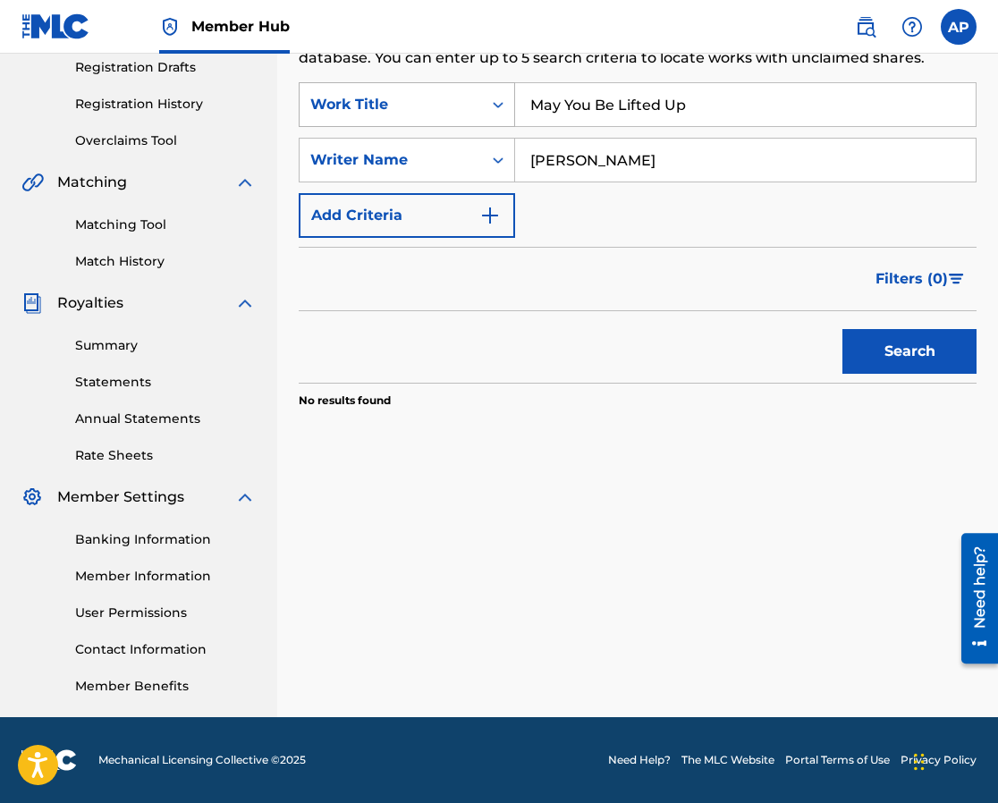
drag, startPoint x: 643, startPoint y: 95, endPoint x: 510, endPoint y: 86, distance: 133.6
click at [510, 86] on div "SearchWithCriteria99d30263-aff0-45cf-8520-143fac50d4df Work Title May You Be Li…" at bounding box center [638, 104] width 678 height 45
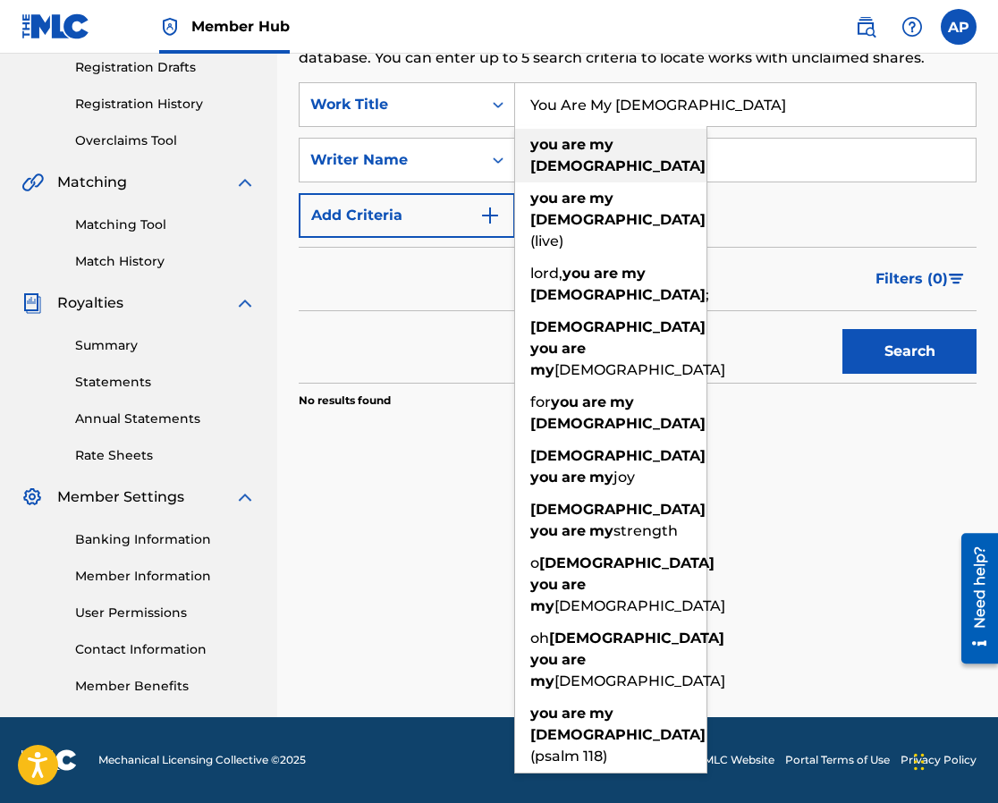
click at [578, 149] on strong "are" at bounding box center [574, 144] width 24 height 17
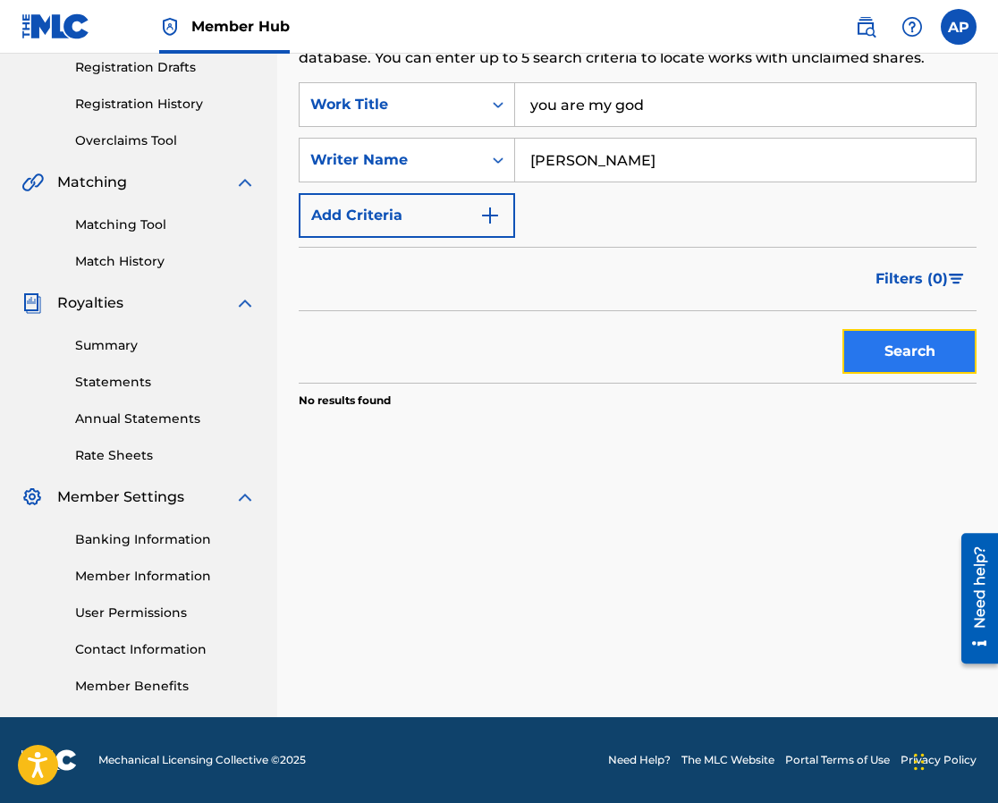
click at [895, 350] on button "Search" at bounding box center [910, 351] width 134 height 45
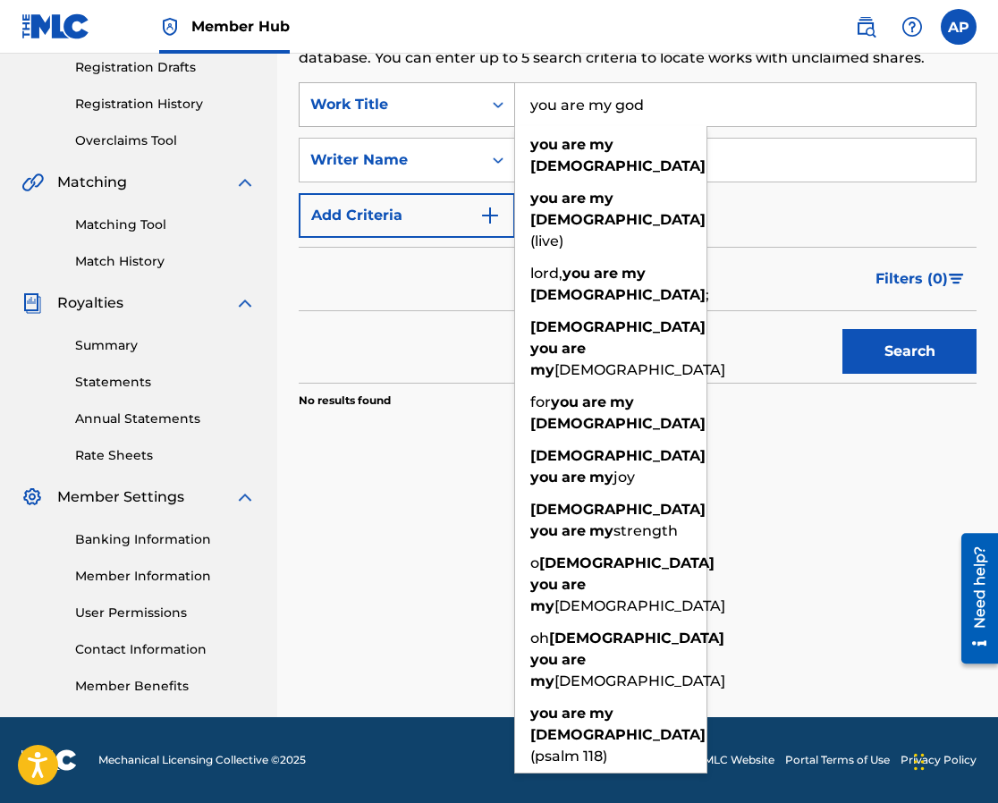
drag, startPoint x: 659, startPoint y: 102, endPoint x: 471, endPoint y: 98, distance: 187.9
click at [471, 98] on div "SearchWithCriteria99d30263-aff0-45cf-8520-143fac50d4df Work Title you are my [D…" at bounding box center [638, 104] width 678 height 45
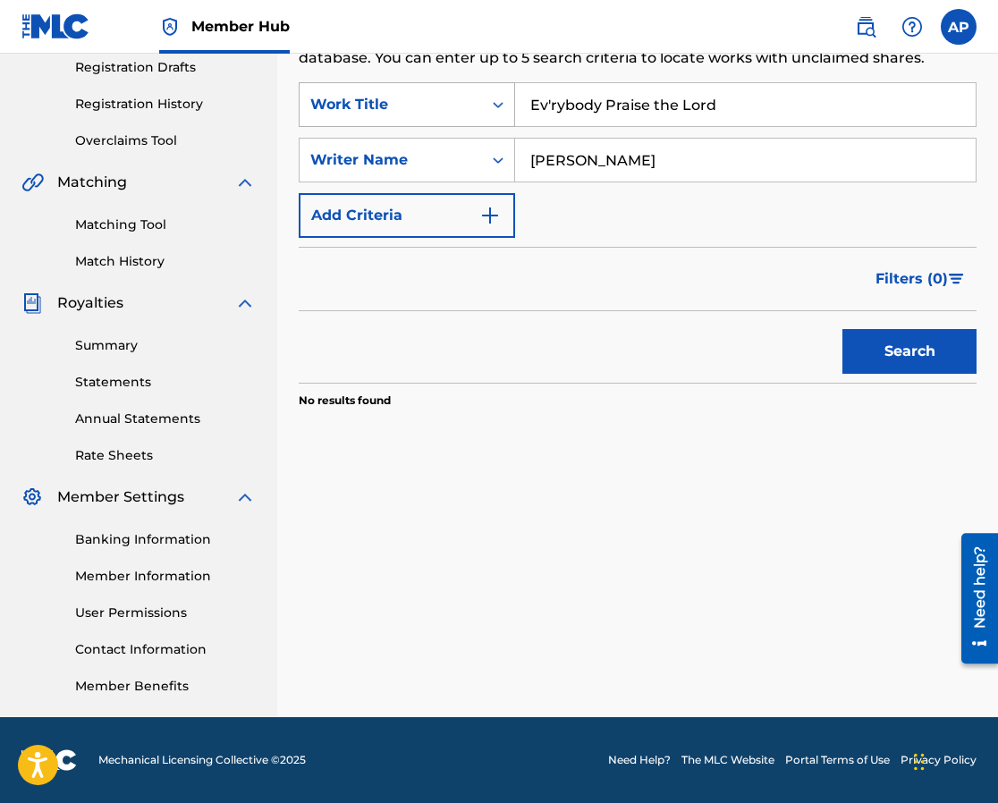
type input "Ev'rybody Praise the Lord"
type input "[PERSON_NAME]"
click at [897, 353] on button "Search" at bounding box center [910, 351] width 134 height 45
drag, startPoint x: 723, startPoint y: 102, endPoint x: 427, endPoint y: 78, distance: 297.0
click at [427, 78] on div "Search Use the search fields below to locate works with unclaimed shares within…" at bounding box center [638, 251] width 678 height 494
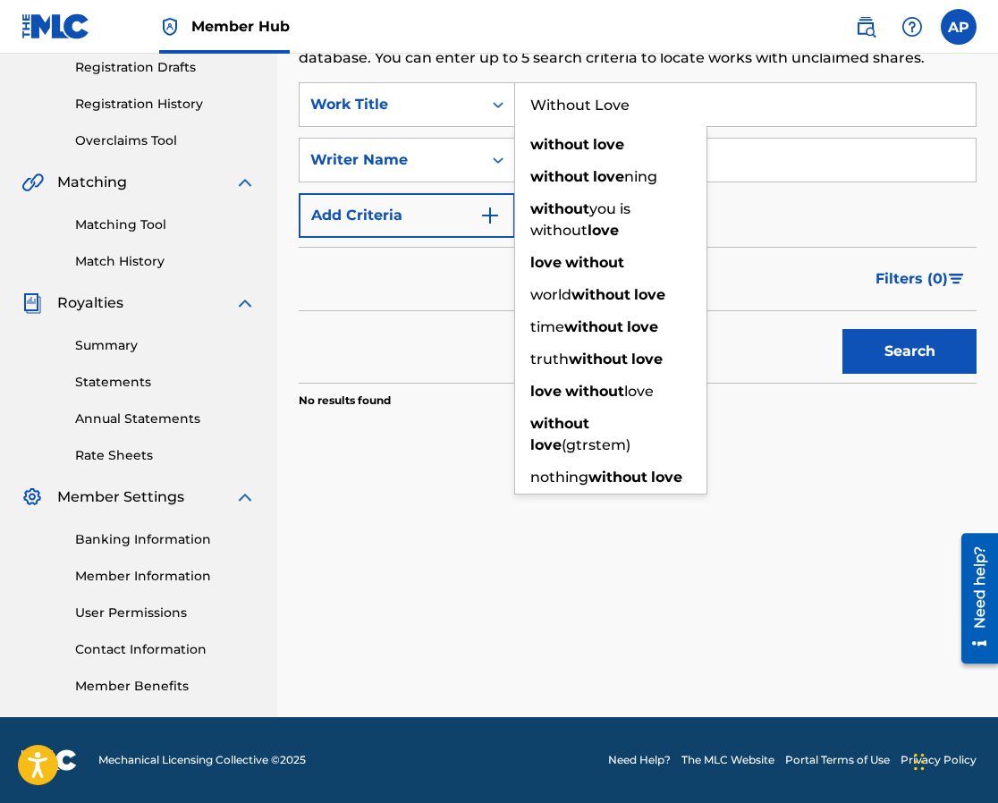
type input "Without Love"
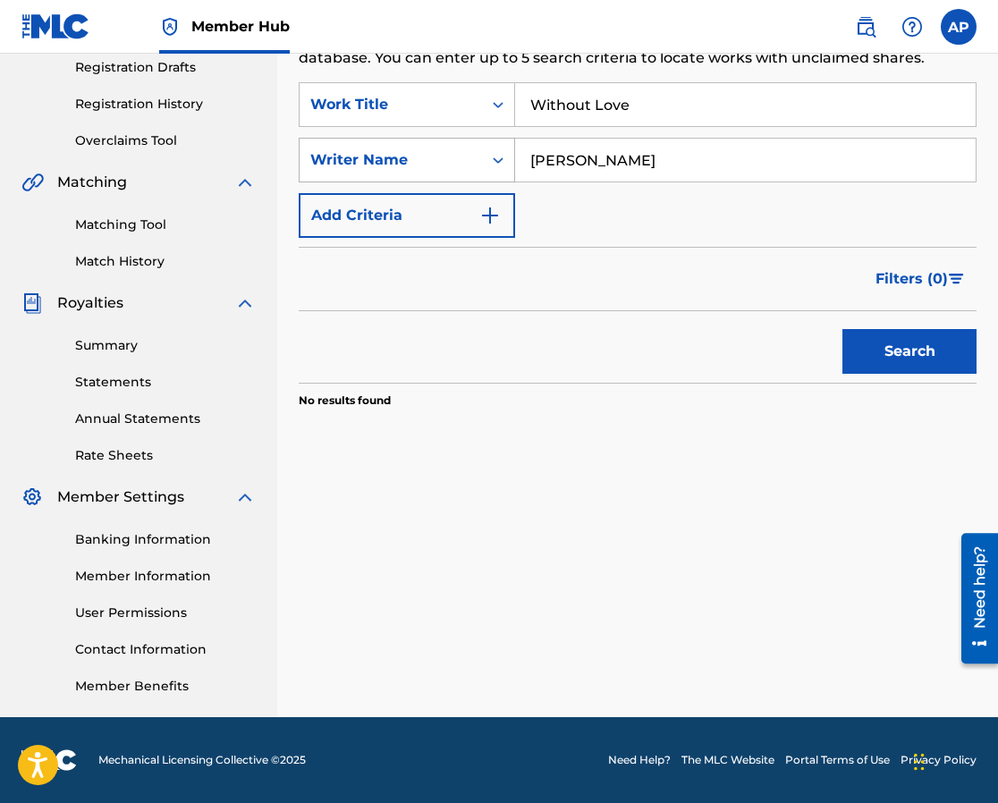
drag, startPoint x: 699, startPoint y: 167, endPoint x: 508, endPoint y: 146, distance: 191.7
click at [508, 146] on div "SearchWithCriteria68143a0c-be2c-40d4-977a-6aea9ca7887b Writer Name [PERSON_NAME]" at bounding box center [638, 160] width 678 height 45
type input "[PERSON_NAME]"
click at [903, 351] on button "Search" at bounding box center [910, 351] width 134 height 45
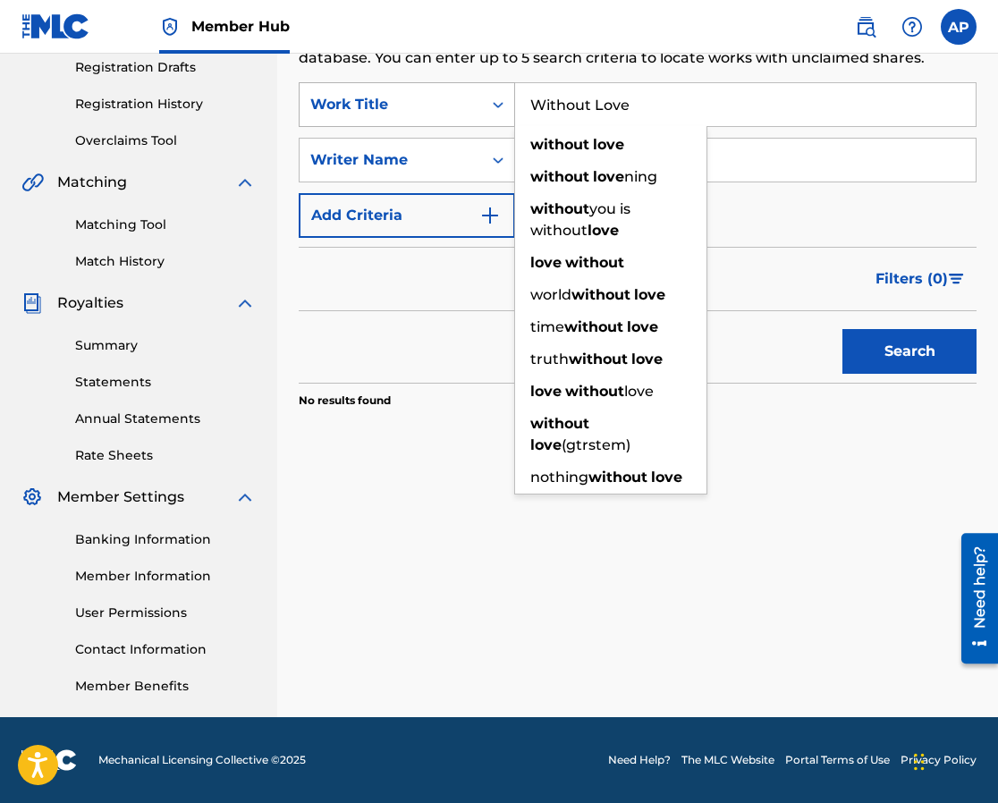
drag, startPoint x: 659, startPoint y: 102, endPoint x: 512, endPoint y: 93, distance: 147.8
click at [512, 93] on div "SearchWithCriteria99d30263-aff0-45cf-8520-143fac50d4df Work Title Without Love …" at bounding box center [638, 104] width 678 height 45
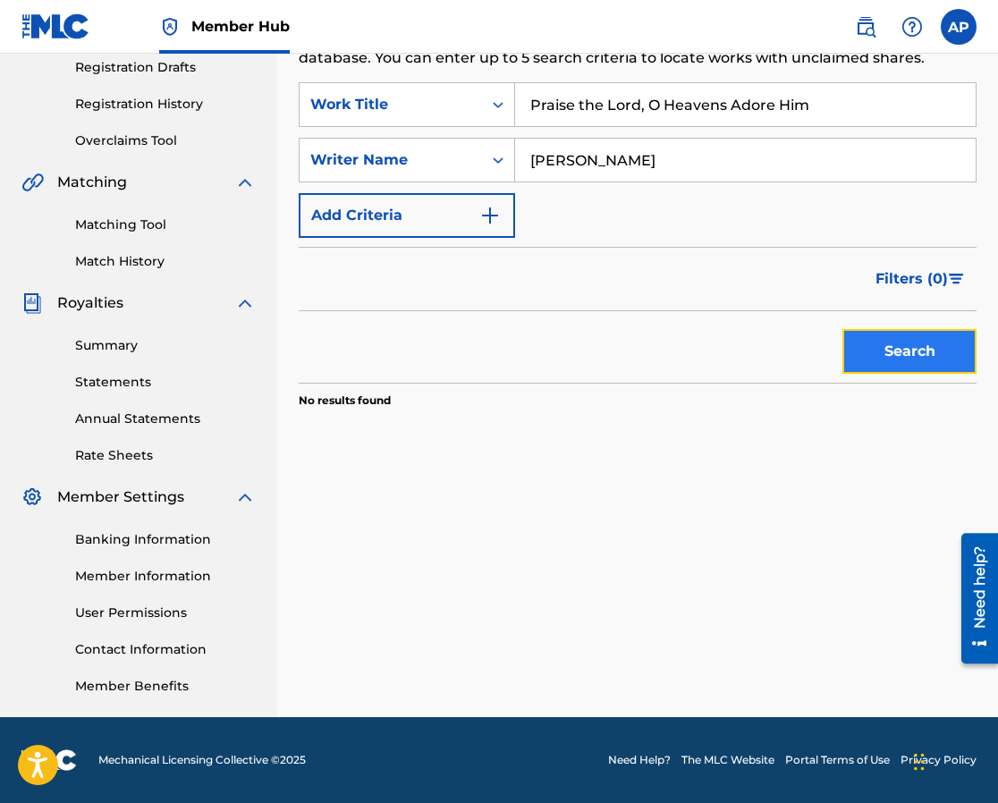
click at [873, 358] on button "Search" at bounding box center [910, 351] width 134 height 45
drag, startPoint x: 812, startPoint y: 99, endPoint x: 541, endPoint y: 91, distance: 271.1
click at [541, 91] on input "Praise the Lord, O Heavens Adore Him" at bounding box center [745, 104] width 461 height 43
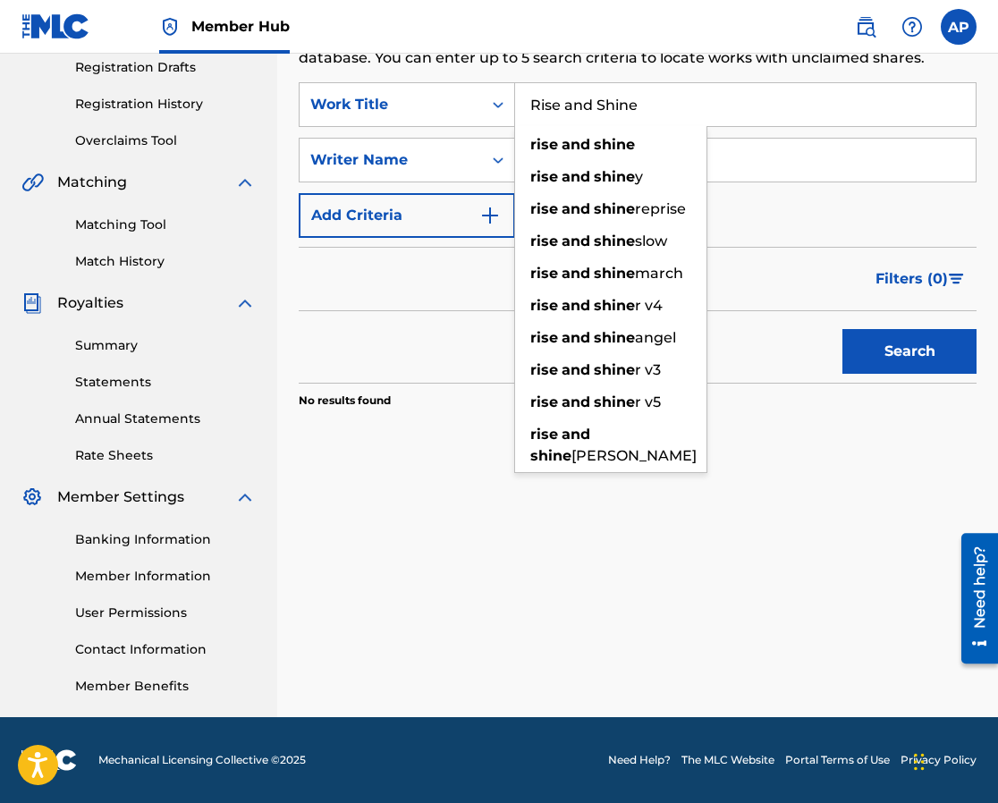
type input "Rise and Shine"
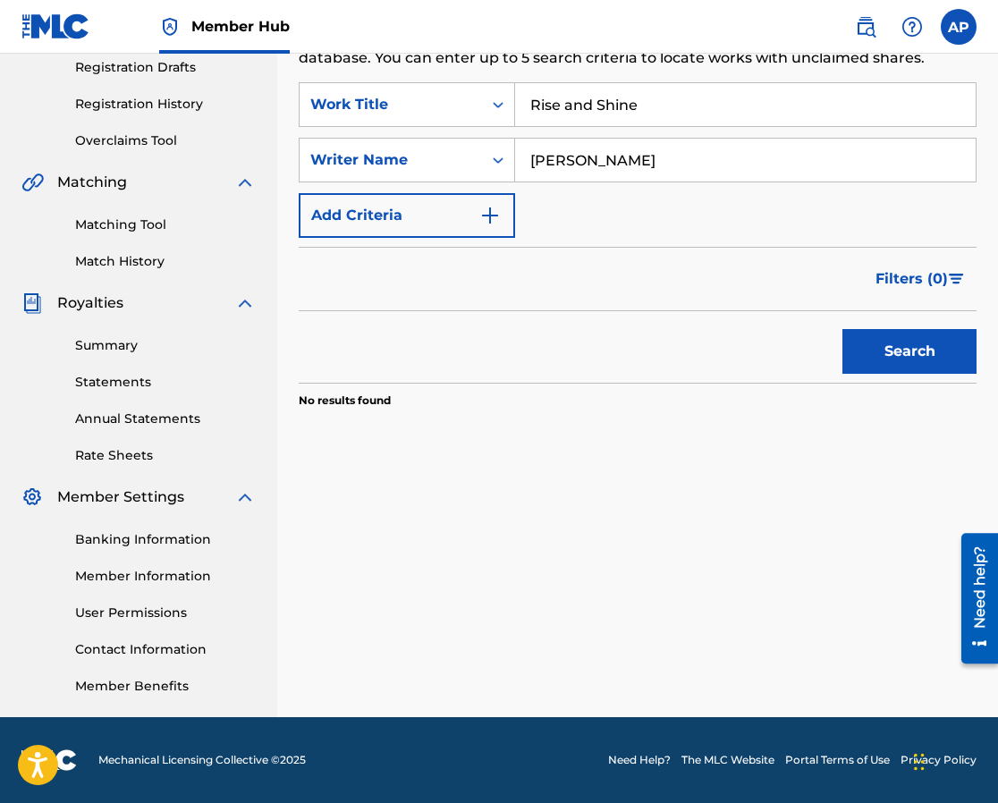
type input "[PERSON_NAME]"
click at [893, 352] on button "Search" at bounding box center [910, 351] width 134 height 45
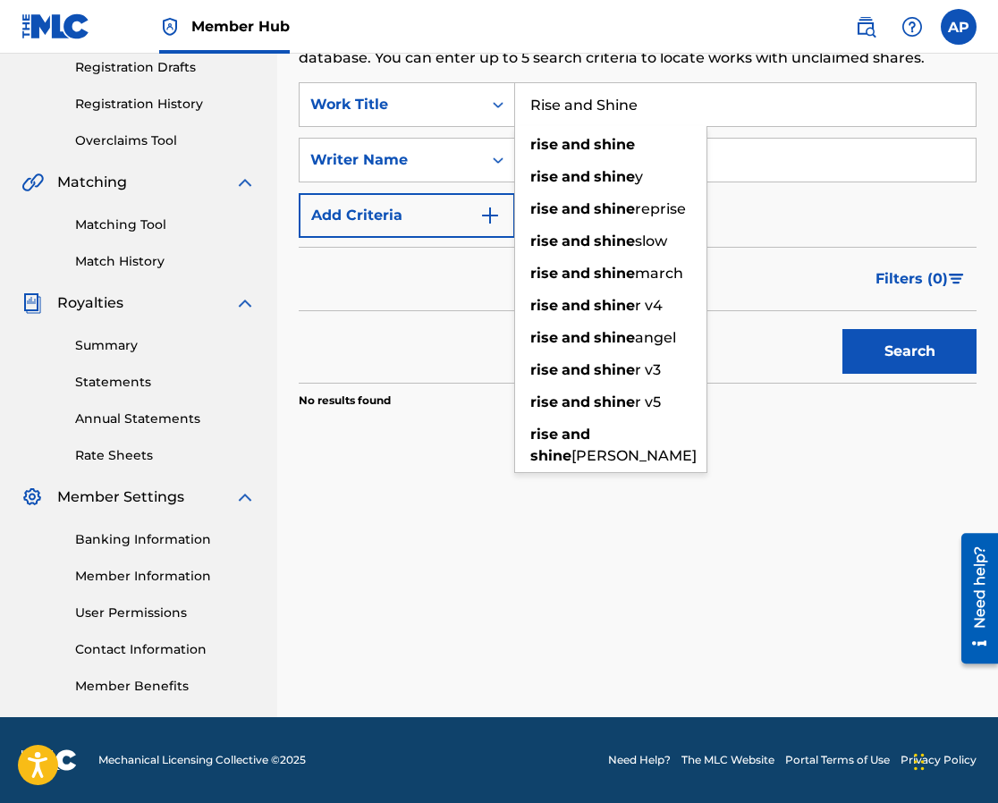
drag, startPoint x: 676, startPoint y: 97, endPoint x: 534, endPoint y: 91, distance: 142.3
click at [534, 91] on input "Rise and Shine" at bounding box center [745, 104] width 461 height 43
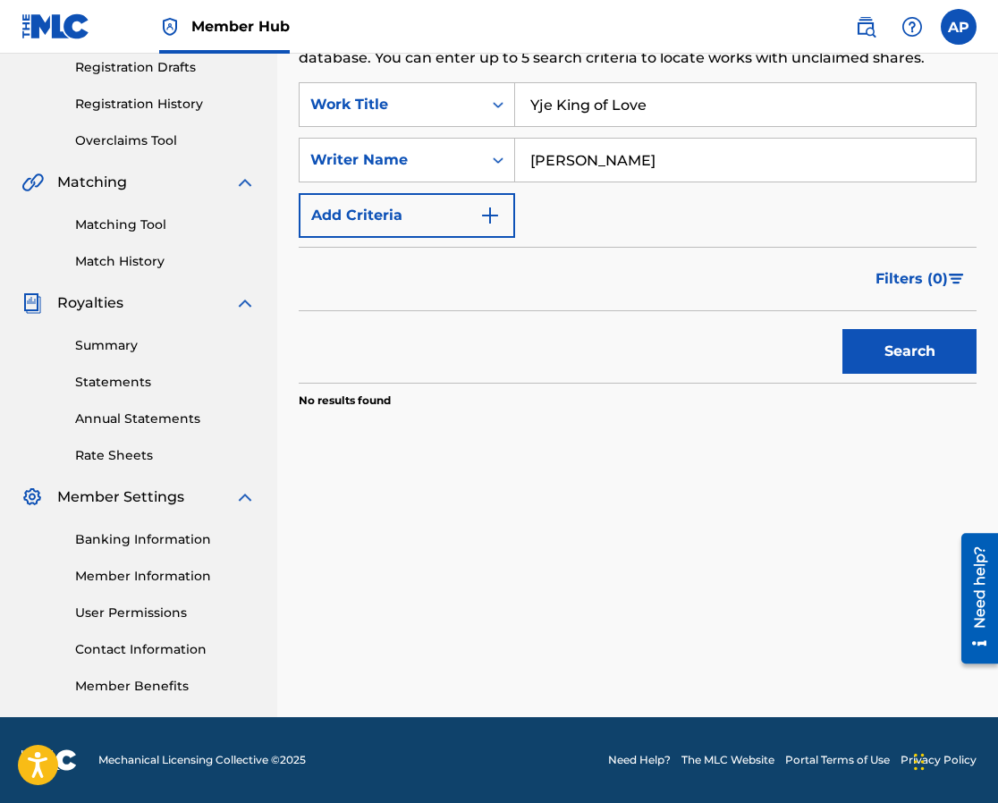
click at [553, 101] on input "Yje King of Love" at bounding box center [745, 104] width 461 height 43
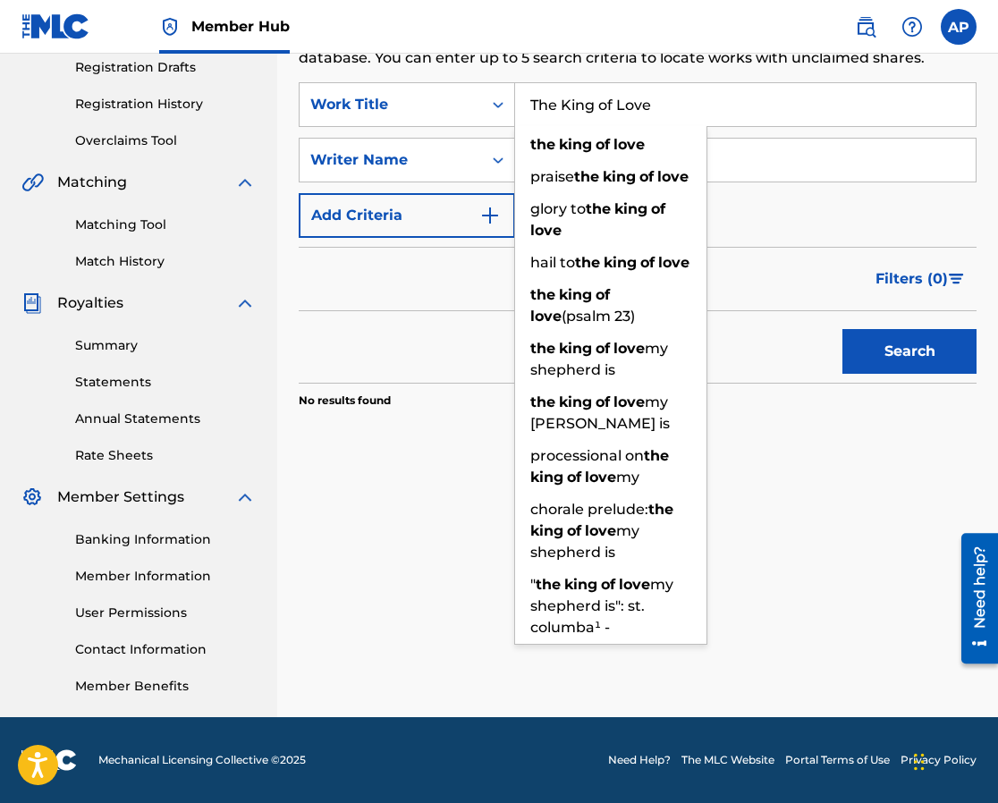
click at [674, 106] on input "The King of Love" at bounding box center [745, 104] width 461 height 43
type input "The King of Love"
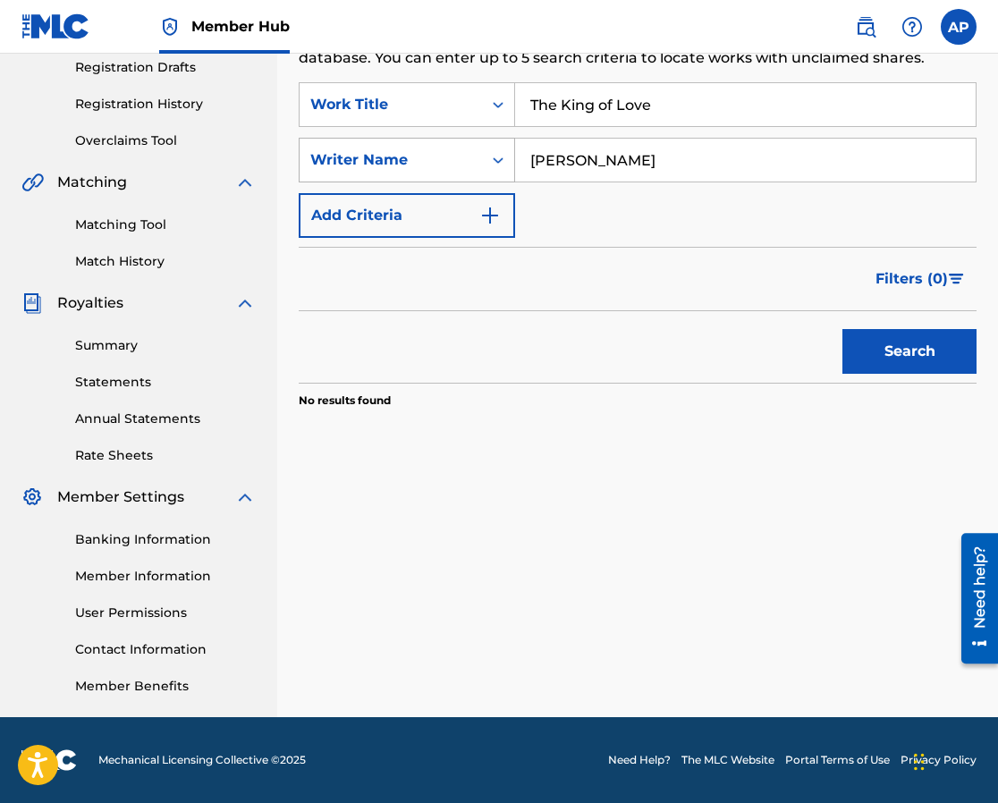
drag, startPoint x: 632, startPoint y: 160, endPoint x: 480, endPoint y: 148, distance: 152.6
click at [480, 148] on div "SearchWithCriteria68143a0c-be2c-40d4-977a-6aea9ca7887b Writer Name [PERSON_NAME]" at bounding box center [638, 160] width 678 height 45
type input "[PERSON_NAME]"
click at [909, 335] on button "Search" at bounding box center [910, 351] width 134 height 45
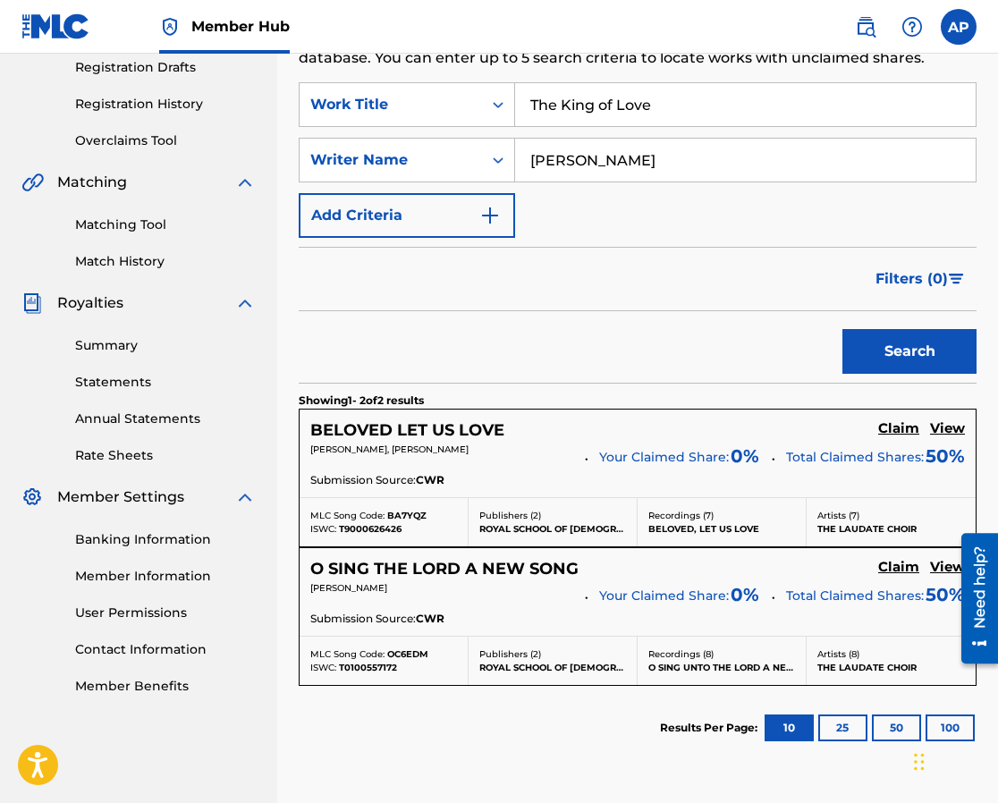
click at [673, 100] on input "The King of Love" at bounding box center [745, 104] width 461 height 43
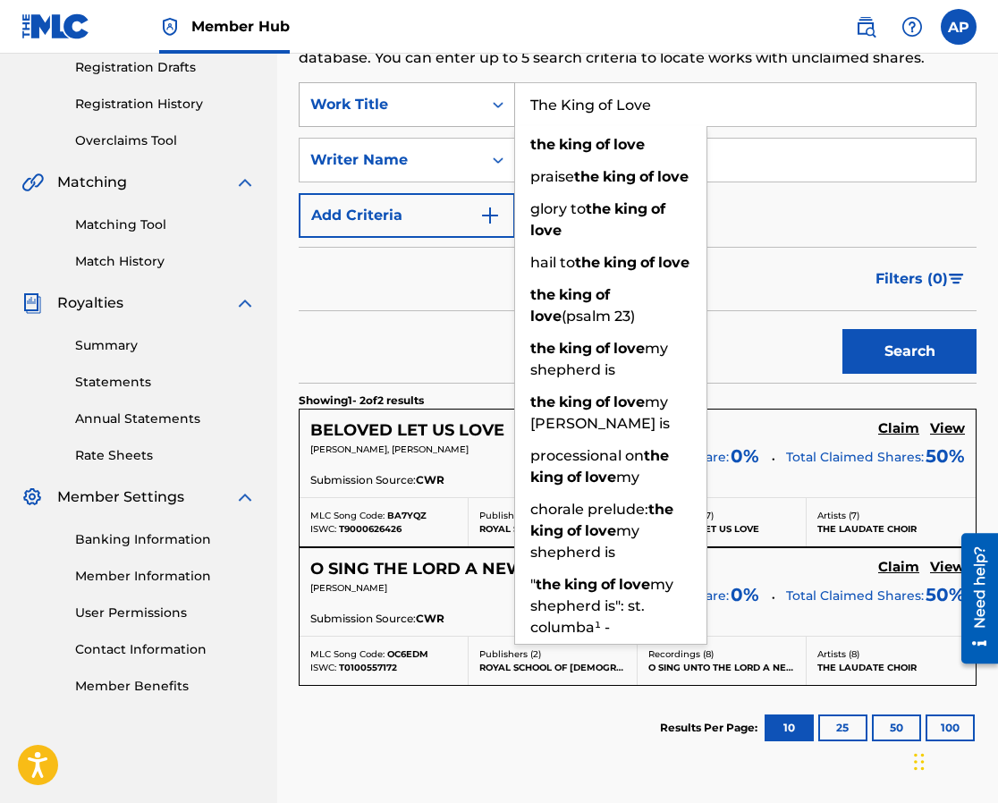
drag, startPoint x: 673, startPoint y: 100, endPoint x: 513, endPoint y: 102, distance: 159.2
click at [513, 102] on div "SearchWithCriteria99d30263-aff0-45cf-8520-143fac50d4df Work Title The King of L…" at bounding box center [638, 104] width 678 height 45
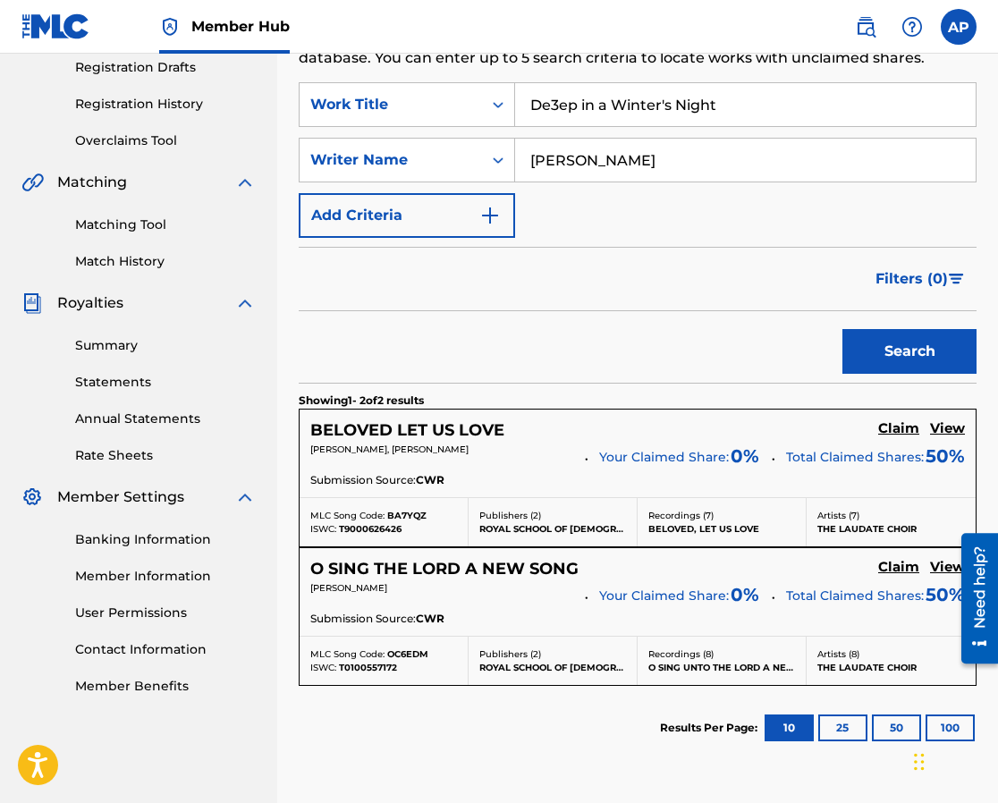
click at [558, 103] on input "De3ep in a Winter's Night" at bounding box center [745, 104] width 461 height 43
type input "Deep in a Winter's Night"
drag, startPoint x: 633, startPoint y: 159, endPoint x: 478, endPoint y: 153, distance: 155.8
click at [478, 153] on div "SearchWithCriteria68143a0c-be2c-40d4-977a-6aea9ca7887b Writer Name [PERSON_NAME]" at bounding box center [638, 160] width 678 height 45
type input "[PERSON_NAME]"
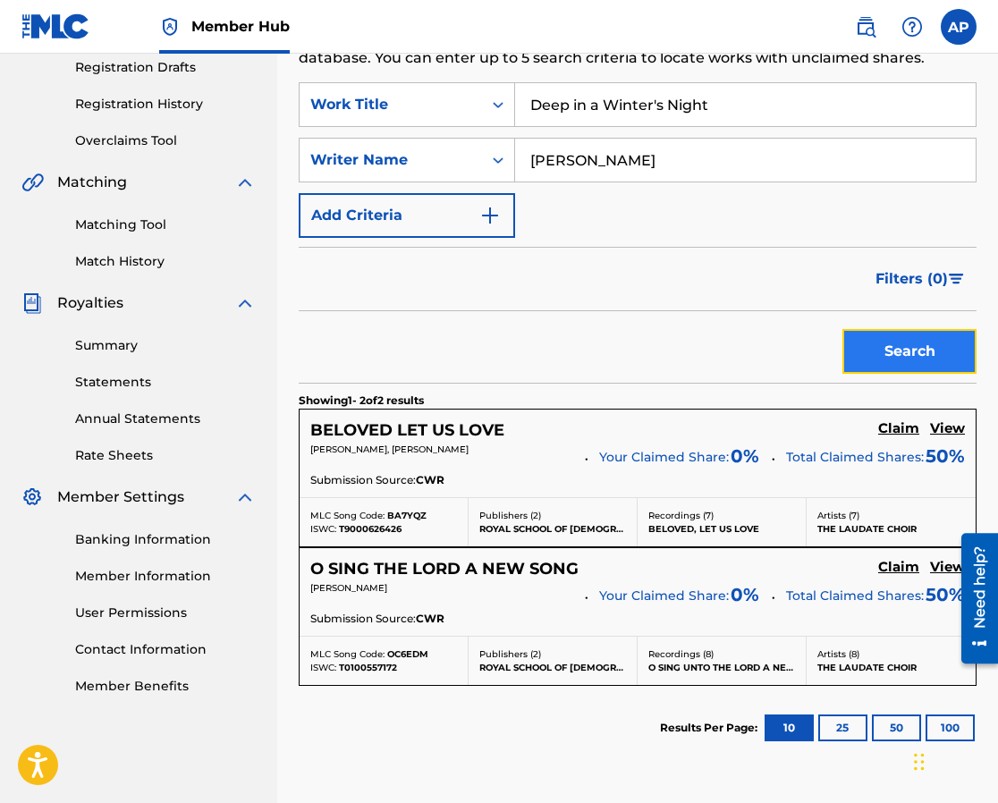
click at [881, 356] on button "Search" at bounding box center [910, 351] width 134 height 45
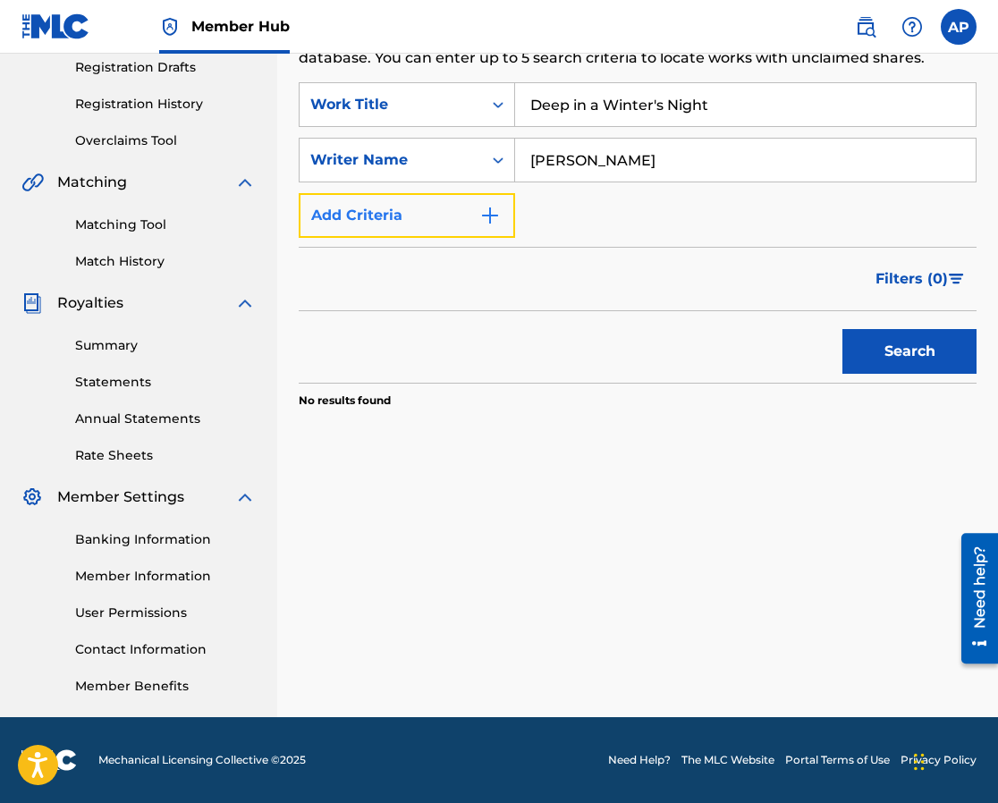
click at [379, 218] on button "Add Criteria" at bounding box center [407, 215] width 216 height 45
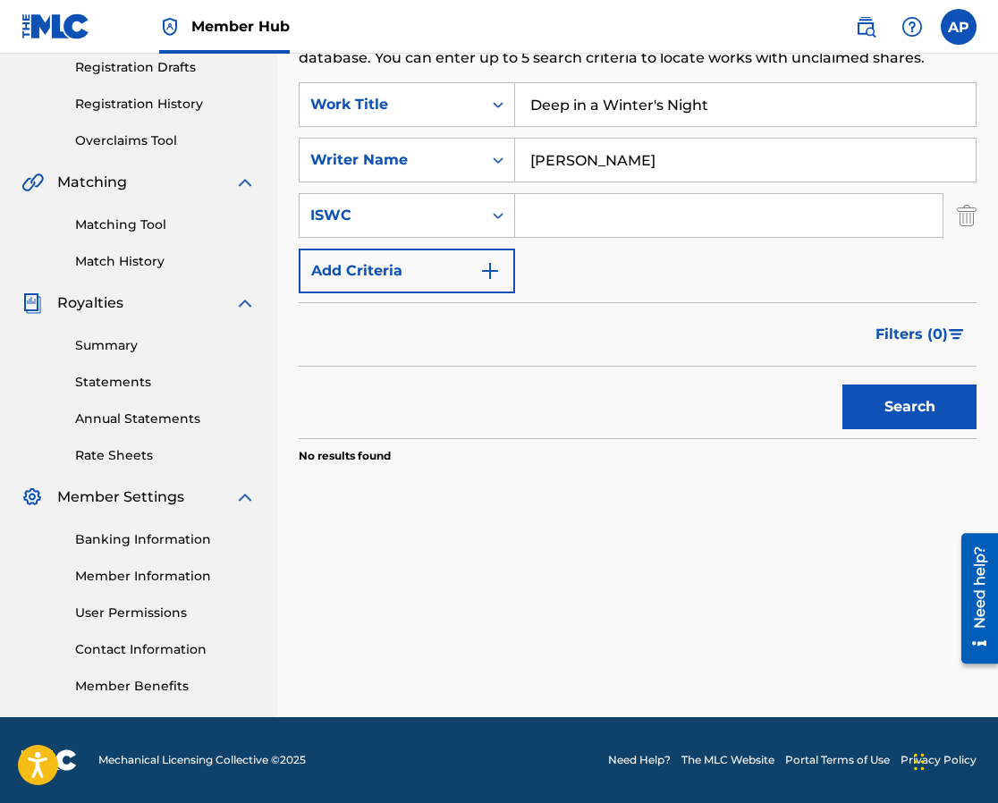
drag, startPoint x: 969, startPoint y: 216, endPoint x: 978, endPoint y: 218, distance: 9.1
click at [978, 217] on div "Claiming Tool Search Add Publishers & Shares Review Submit Search Use the searc…" at bounding box center [637, 254] width 721 height 925
click at [967, 215] on img "Search Form" at bounding box center [967, 215] width 20 height 45
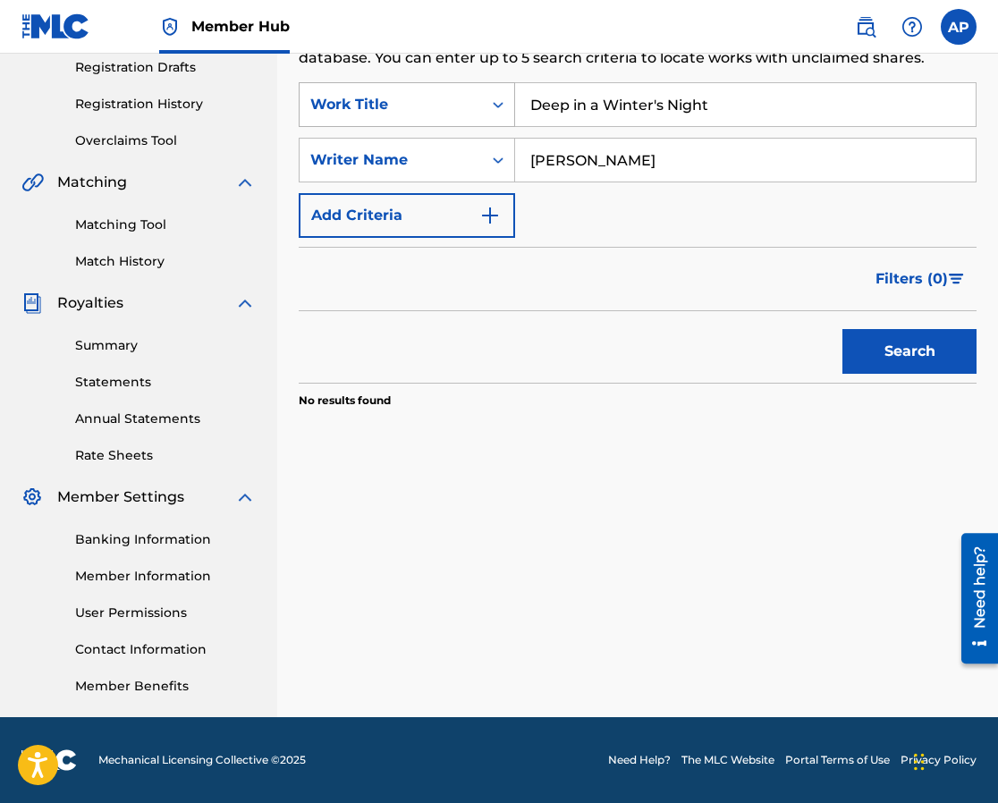
drag, startPoint x: 732, startPoint y: 108, endPoint x: 512, endPoint y: 102, distance: 219.2
click at [512, 102] on div "SearchWithCriteria99d30263-aff0-45cf-8520-143fac50d4df Work Title Deep in a Win…" at bounding box center [638, 104] width 678 height 45
click at [707, 104] on input "A Little Child Was Born" at bounding box center [745, 104] width 461 height 43
drag, startPoint x: 707, startPoint y: 104, endPoint x: 495, endPoint y: 97, distance: 213.0
click at [495, 97] on div "SearchWithCriteria99d30263-aff0-45cf-8520-143fac50d4df Work Title A Little Chil…" at bounding box center [638, 104] width 678 height 45
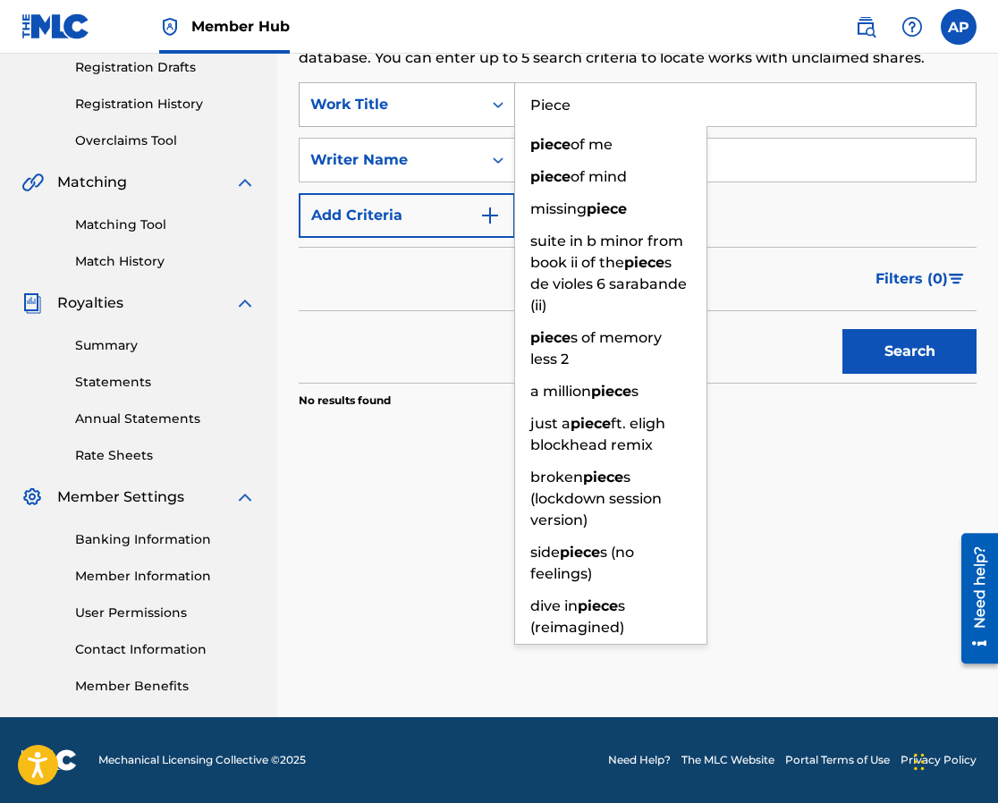
type input "Piece"
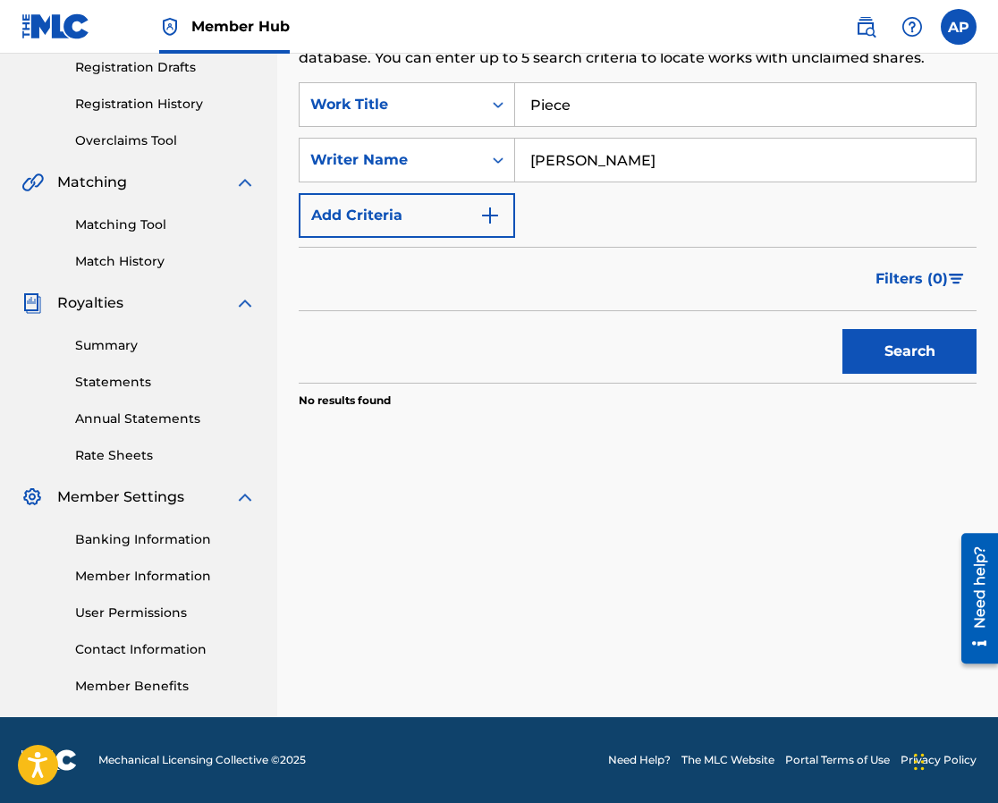
type input "[PERSON_NAME]"
click at [904, 356] on button "Search" at bounding box center [910, 351] width 134 height 45
click at [595, 104] on input "Piece" at bounding box center [745, 104] width 461 height 43
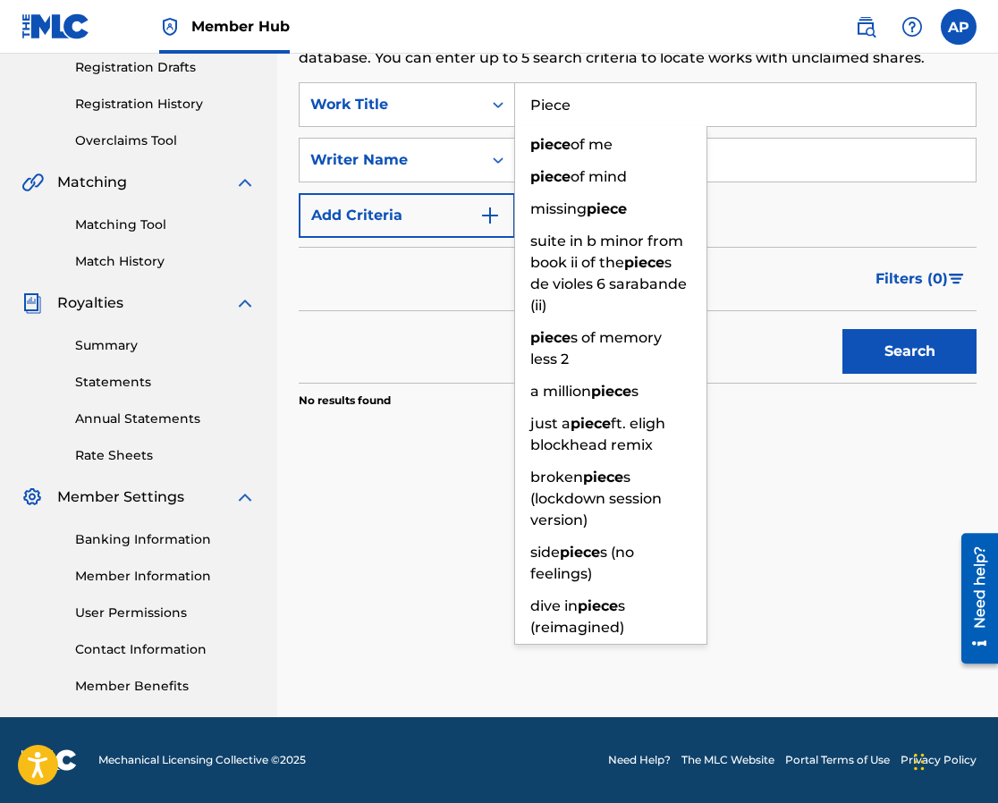
drag, startPoint x: 595, startPoint y: 104, endPoint x: 523, endPoint y: 101, distance: 71.6
click at [523, 101] on input "Piece" at bounding box center [745, 104] width 461 height 43
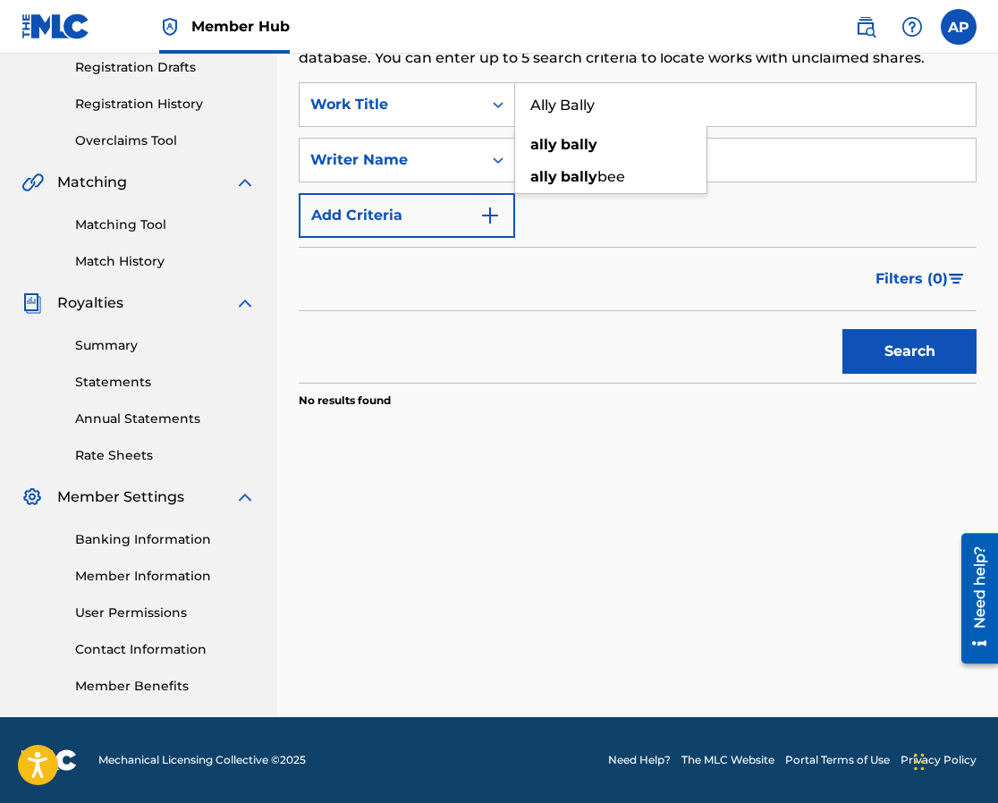
type input "Ally Bally"
drag, startPoint x: 673, startPoint y: 157, endPoint x: 497, endPoint y: 157, distance: 176.2
click at [497, 157] on div "SearchWithCriteria68143a0c-be2c-40d4-977a-6aea9ca7887b Writer Name [PERSON_NAME]" at bounding box center [638, 160] width 678 height 45
type input "[PERSON_NAME]"
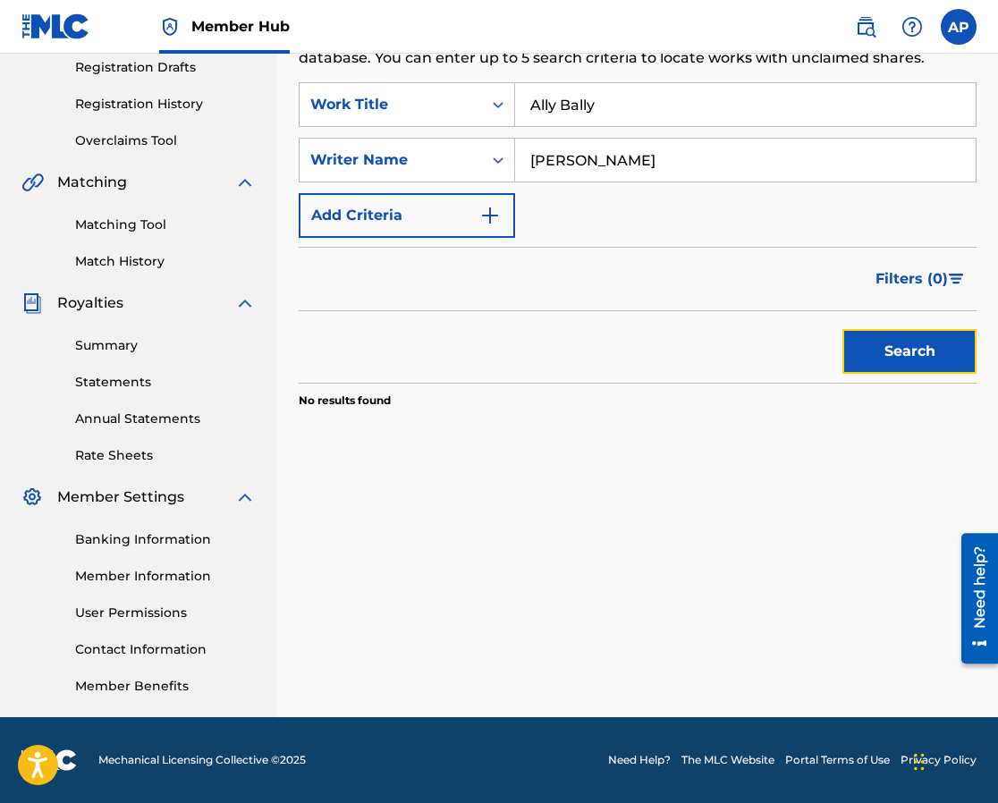
click at [912, 347] on button "Search" at bounding box center [910, 351] width 134 height 45
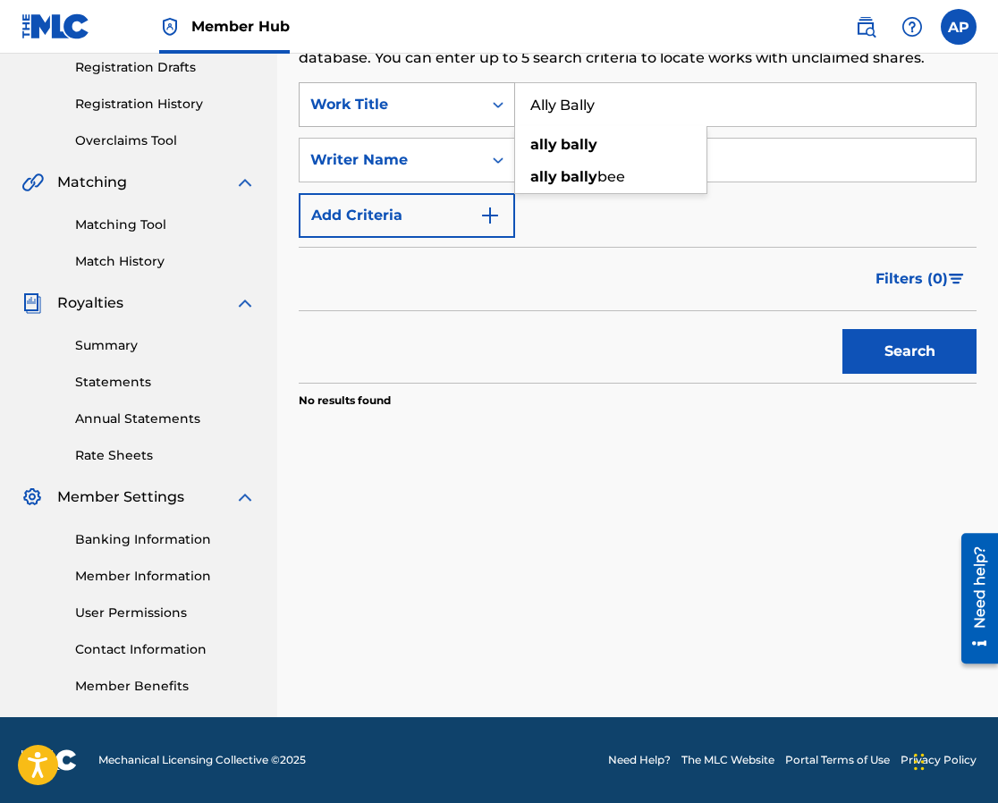
drag, startPoint x: 648, startPoint y: 104, endPoint x: 483, endPoint y: 100, distance: 165.5
click at [483, 100] on div "SearchWithCriteria99d30263-aff0-45cf-8520-143fac50d4df Work Title Ally Bally al…" at bounding box center [638, 104] width 678 height 45
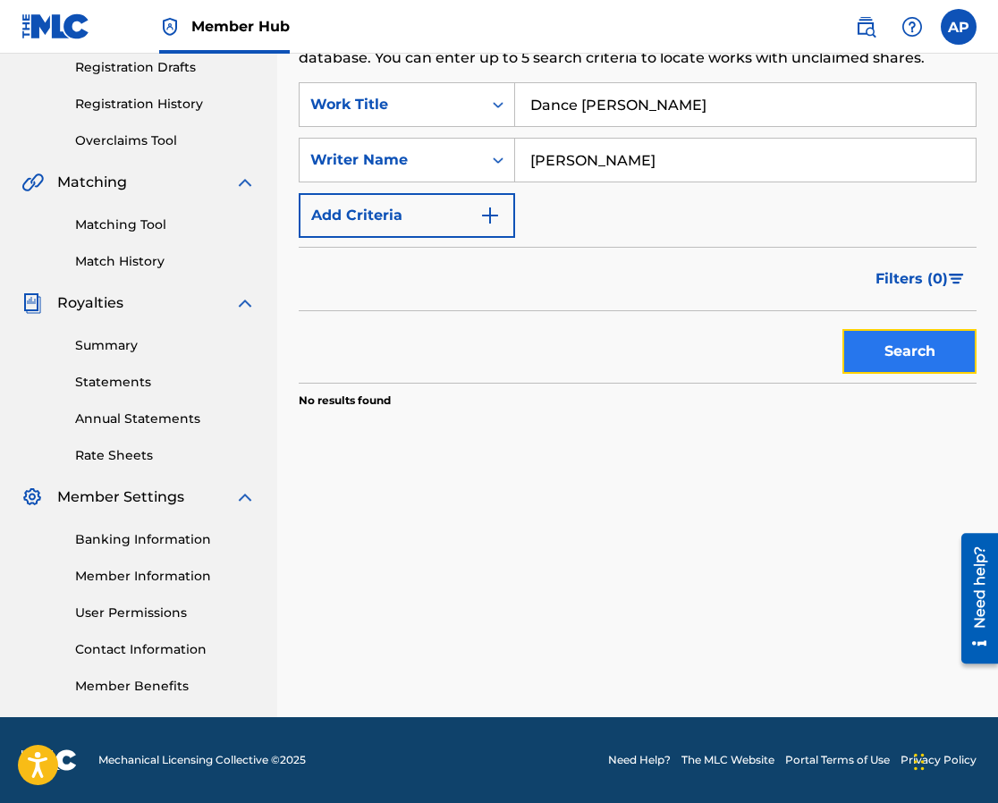
click at [904, 348] on button "Search" at bounding box center [910, 351] width 134 height 45
drag, startPoint x: 665, startPoint y: 104, endPoint x: 501, endPoint y: 86, distance: 165.5
click at [501, 86] on div "SearchWithCriteria99d30263-aff0-45cf-8520-143fac50d4df Work Title Dance [PERSON…" at bounding box center [638, 104] width 678 height 45
type input "Finales Fantastique"
drag, startPoint x: 685, startPoint y: 157, endPoint x: 498, endPoint y: 145, distance: 187.4
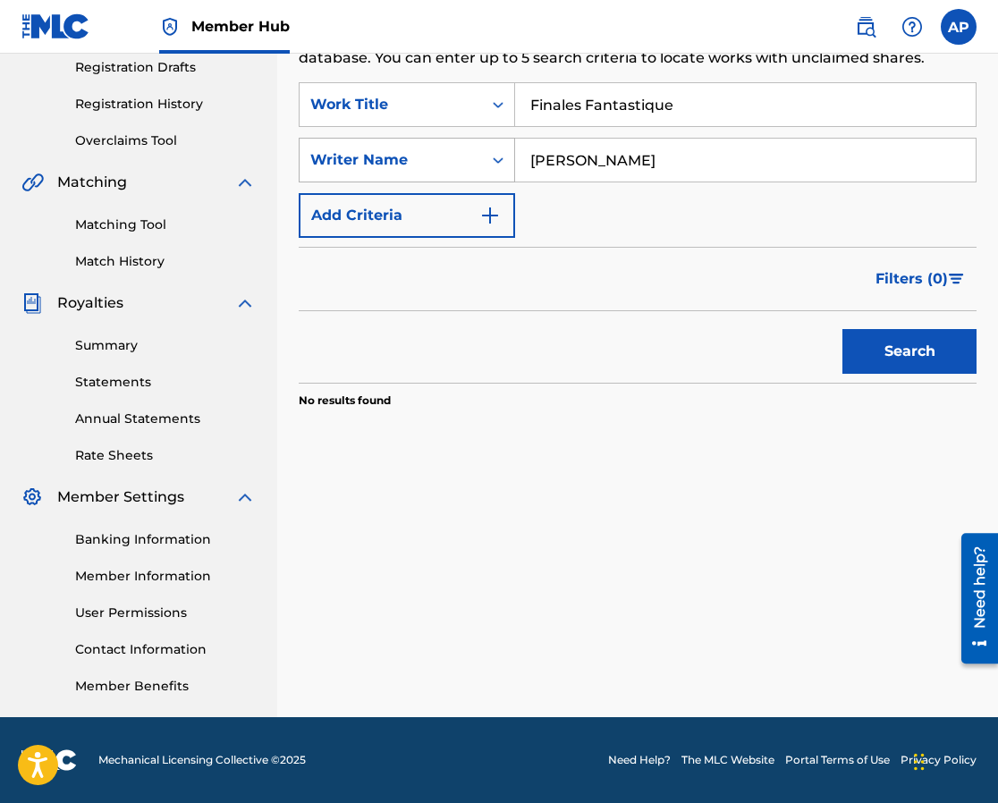
click at [498, 145] on div "SearchWithCriteria68143a0c-be2c-40d4-977a-6aea9ca7887b Writer Name [PERSON_NAME]" at bounding box center [638, 160] width 678 height 45
type input "[PERSON_NAME]"
click at [883, 352] on button "Search" at bounding box center [910, 351] width 134 height 45
click at [774, 111] on input "Finales Fantastique" at bounding box center [745, 104] width 461 height 43
click at [702, 105] on input "Finales Fantastique Vol, 1" at bounding box center [745, 104] width 461 height 43
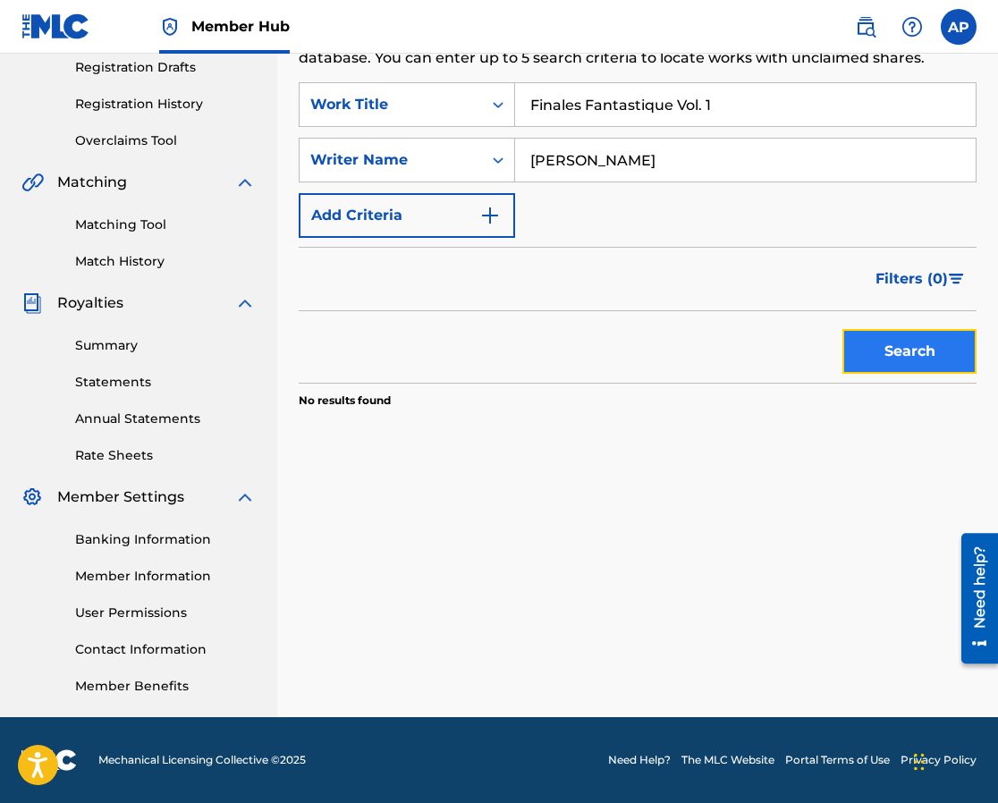
click at [906, 346] on button "Search" at bounding box center [910, 351] width 134 height 45
drag, startPoint x: 699, startPoint y: 101, endPoint x: 484, endPoint y: 91, distance: 214.9
click at [484, 91] on div "SearchWithCriteria99d30263-aff0-45cf-8520-143fac50d4df Work Title Finales Fanta…" at bounding box center [638, 104] width 678 height 45
click at [885, 354] on button "Search" at bounding box center [910, 351] width 134 height 45
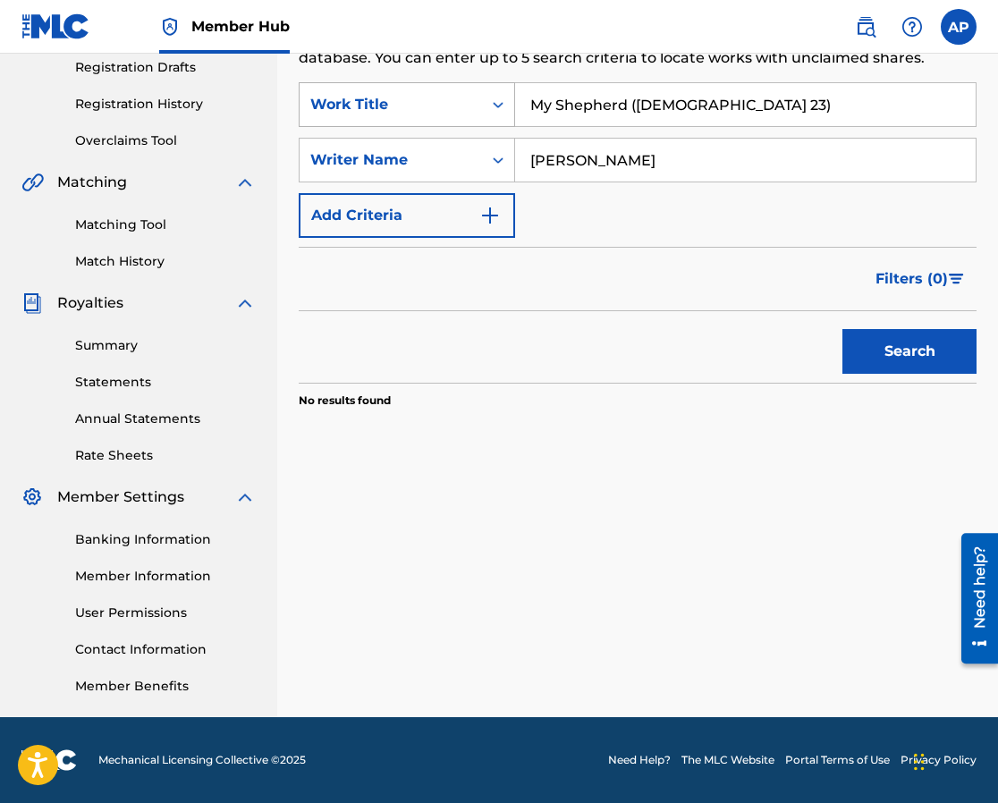
drag, startPoint x: 720, startPoint y: 101, endPoint x: 492, endPoint y: 99, distance: 228.1
click at [492, 99] on div "SearchWithCriteria99d30263-aff0-45cf-8520-143fac50d4df Work Title My Shepherd (…" at bounding box center [638, 104] width 678 height 45
type input "Savior, Guide Us"
drag, startPoint x: 529, startPoint y: 156, endPoint x: 709, endPoint y: 158, distance: 179.8
click at [709, 158] on input "[PERSON_NAME]" at bounding box center [745, 160] width 461 height 43
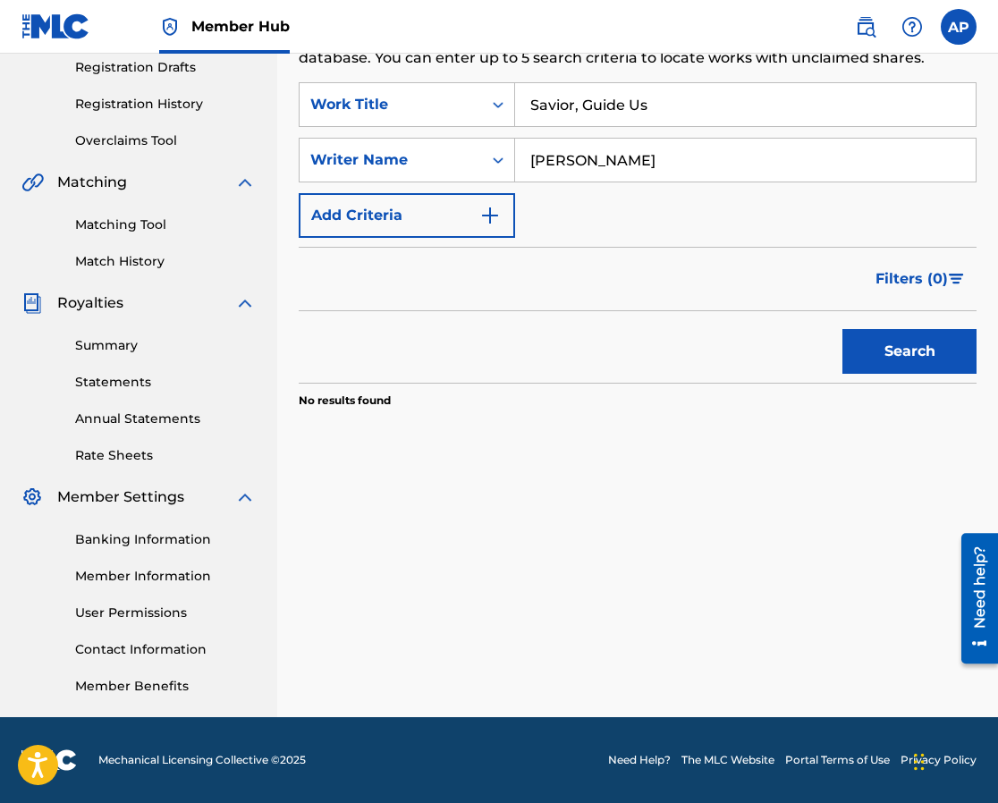
type input "[PERSON_NAME]"
click at [908, 349] on button "Search" at bounding box center [910, 351] width 134 height 45
drag, startPoint x: 655, startPoint y: 106, endPoint x: 485, endPoint y: 97, distance: 170.1
click at [485, 97] on div "SearchWithCriteria99d30263-aff0-45cf-8520-143fac50d4df Work Title Savior, Guide…" at bounding box center [638, 104] width 678 height 45
type input "How Brightly Shines the morning star"
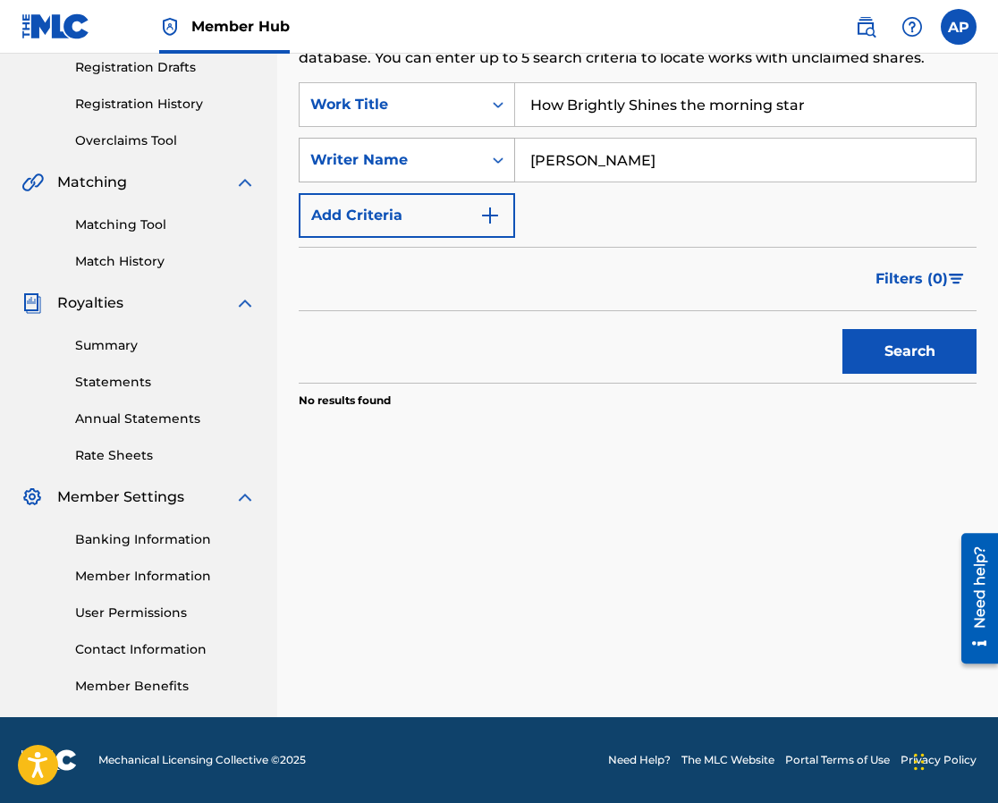
drag, startPoint x: 657, startPoint y: 163, endPoint x: 512, endPoint y: 151, distance: 145.4
click at [512, 151] on div "SearchWithCriteria68143a0c-be2c-40d4-977a-6aea9ca7887b Writer Name [PERSON_NAME]" at bounding box center [638, 160] width 678 height 45
type input "[PERSON_NAME]"
click at [899, 366] on button "Search" at bounding box center [910, 351] width 134 height 45
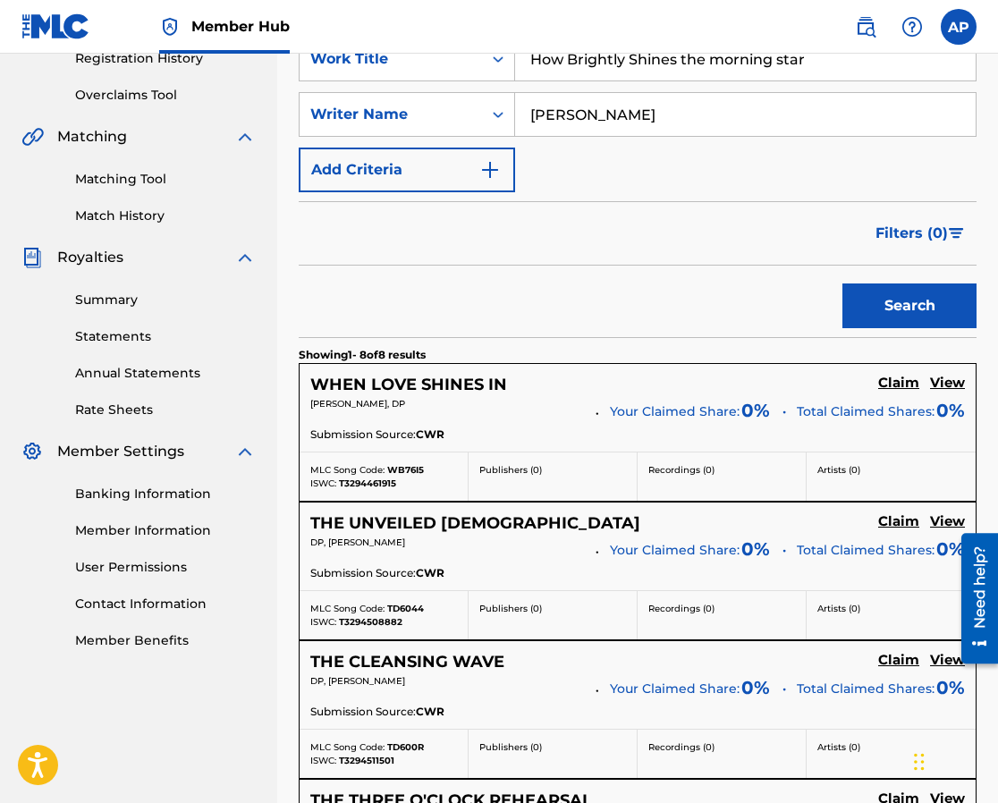
scroll to position [356, 0]
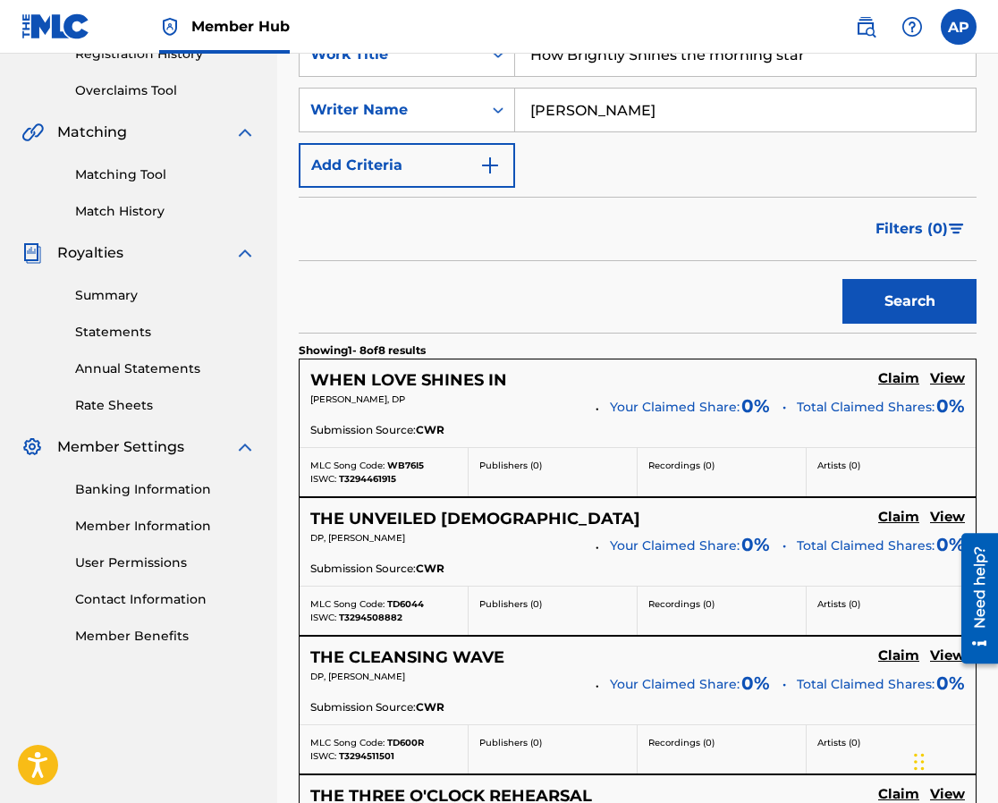
drag, startPoint x: 812, startPoint y: 59, endPoint x: 486, endPoint y: 42, distance: 326.9
click at [486, 42] on div "Member Hub AP AP [PERSON_NAME] [EMAIL_ADDRESS][DOMAIN_NAME] Notification Prefer…" at bounding box center [499, 639] width 998 height 1990
type input "O [PERSON_NAME], Lord Most Holy"
click at [909, 308] on button "Search" at bounding box center [910, 301] width 134 height 45
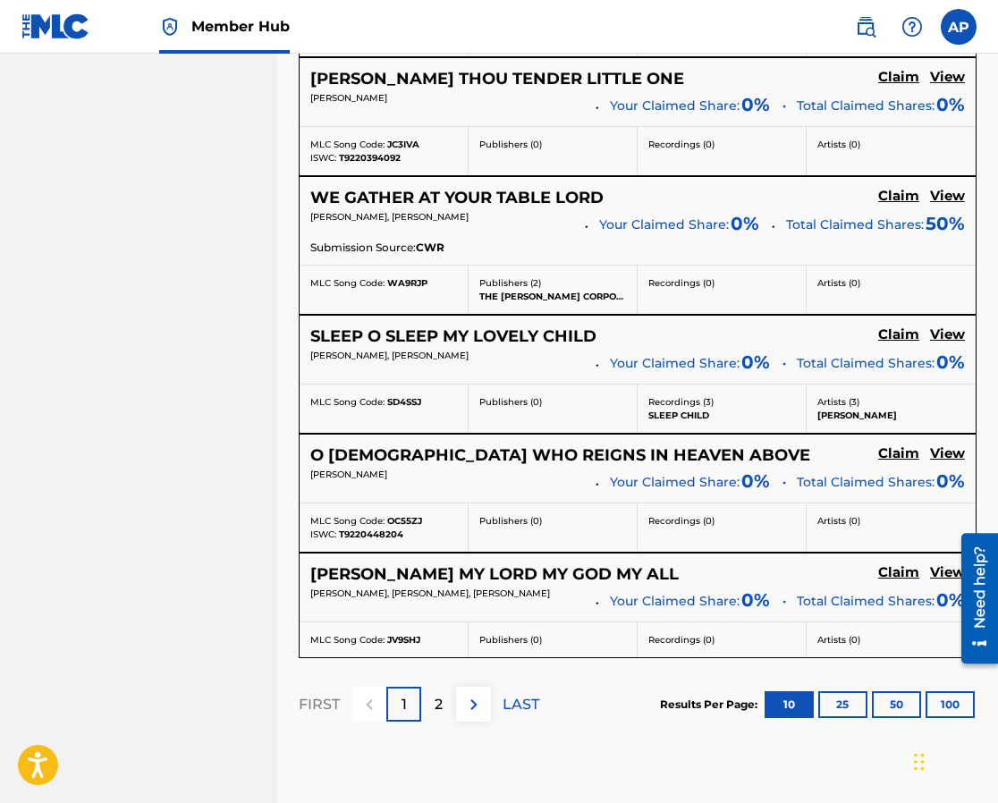
scroll to position [1421, 0]
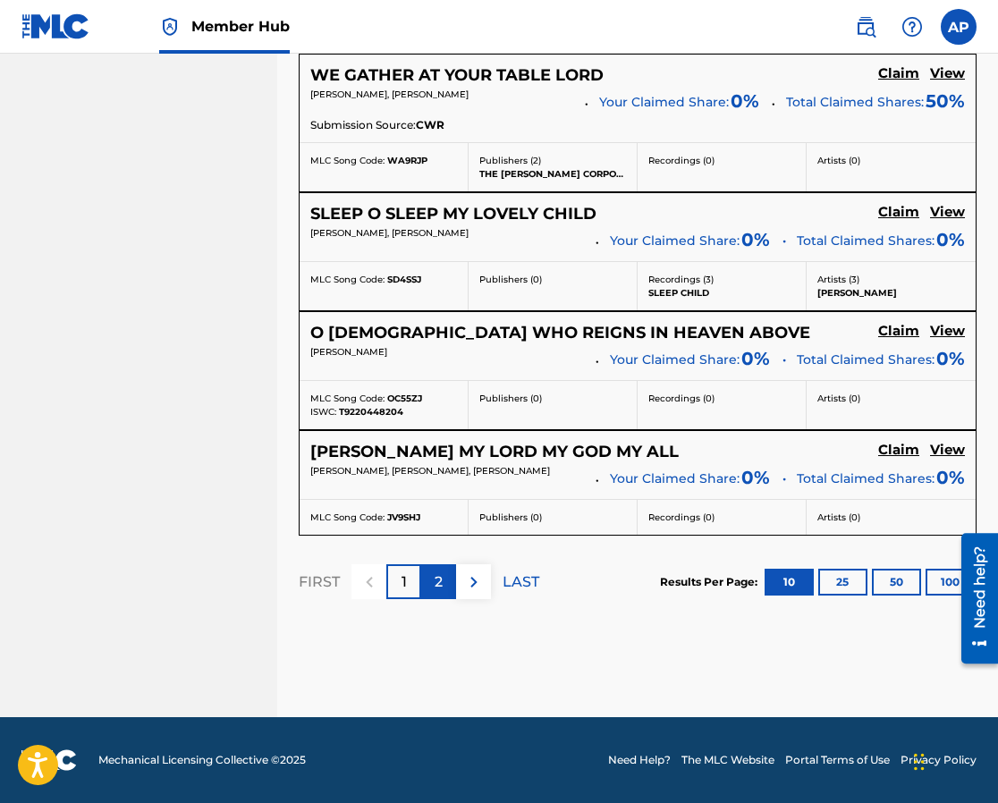
click at [438, 580] on p "2" at bounding box center [439, 582] width 8 height 21
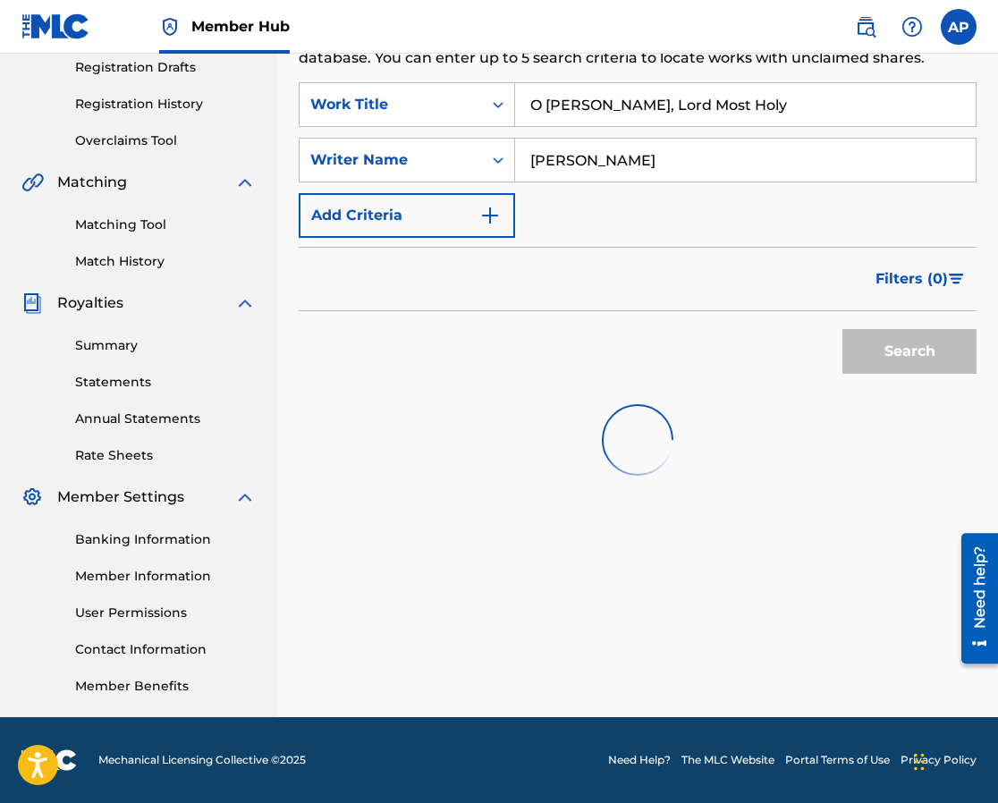
scroll to position [306, 0]
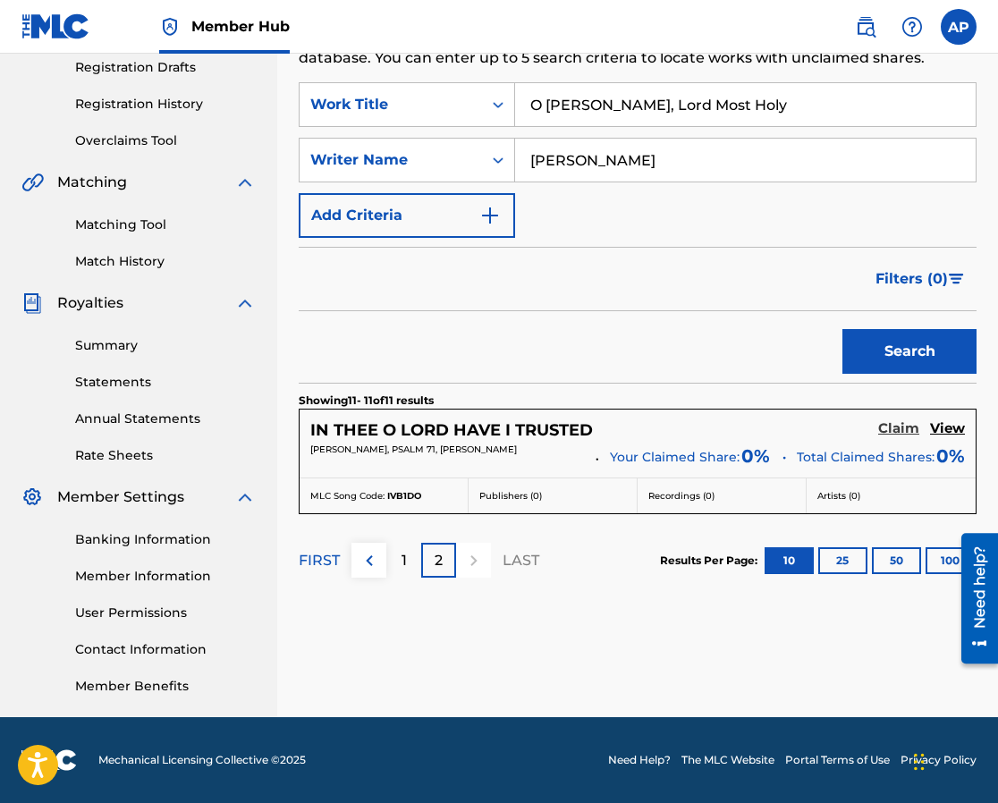
click at [896, 427] on h5 "Claim" at bounding box center [898, 428] width 41 height 17
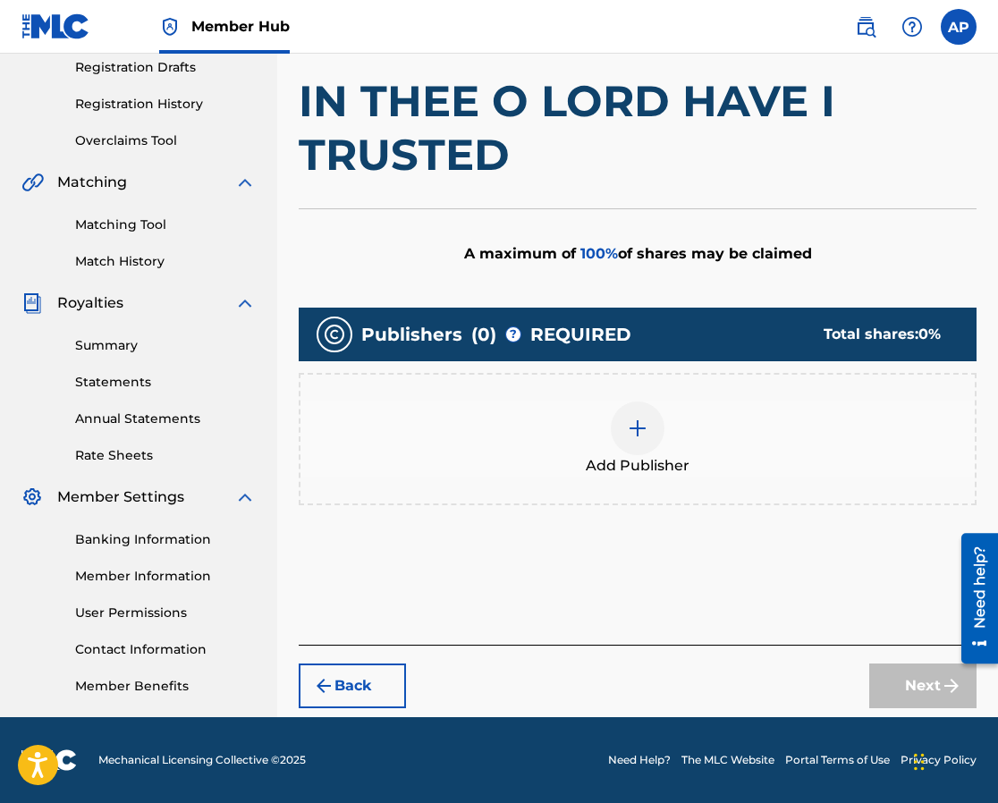
click at [629, 423] on img at bounding box center [637, 428] width 21 height 21
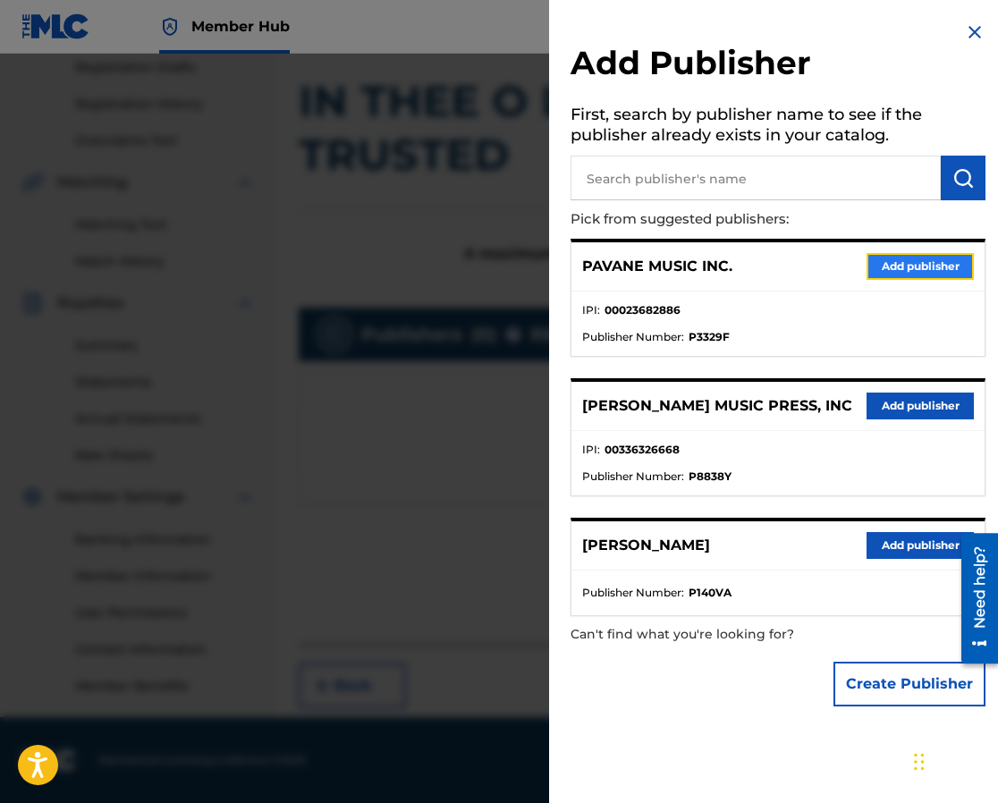
click at [904, 268] on button "Add publisher" at bounding box center [920, 266] width 107 height 27
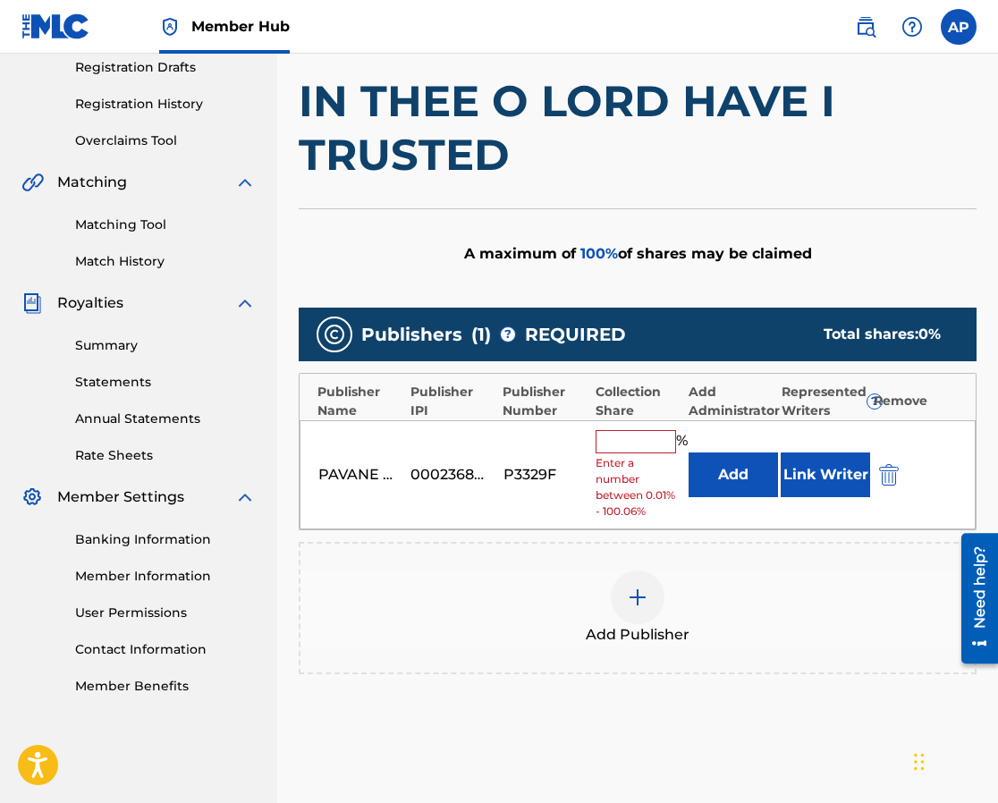
click at [601, 436] on input "text" at bounding box center [636, 441] width 80 height 23
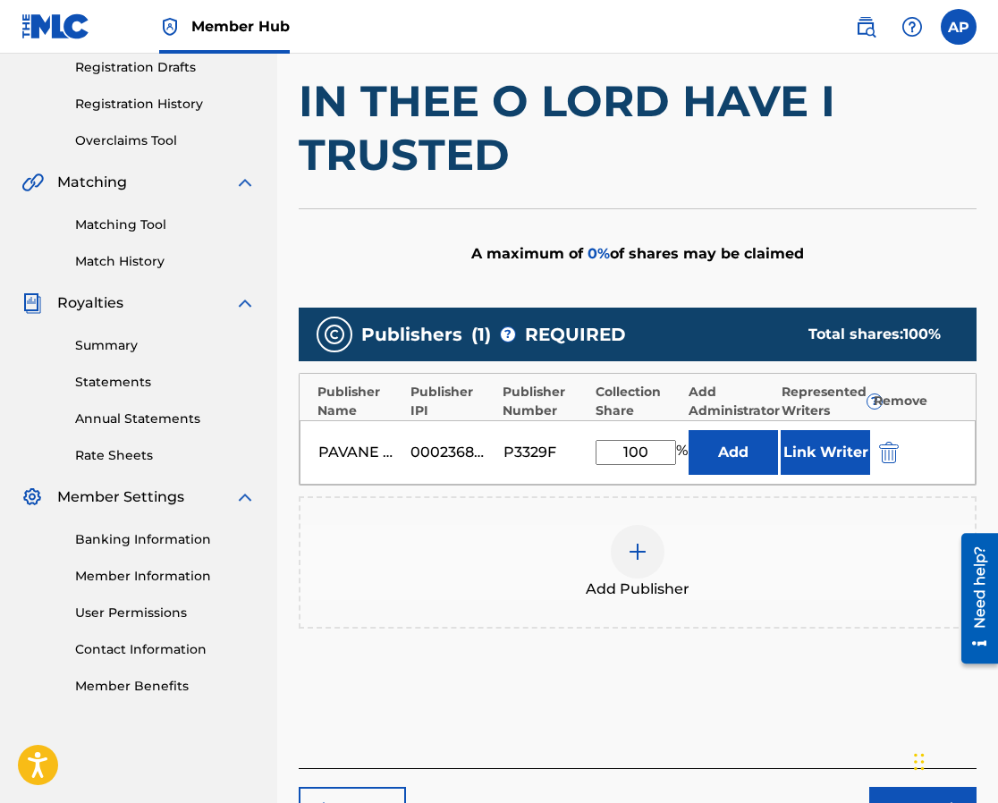
type input "100"
click at [733, 456] on button "Add" at bounding box center [733, 452] width 89 height 45
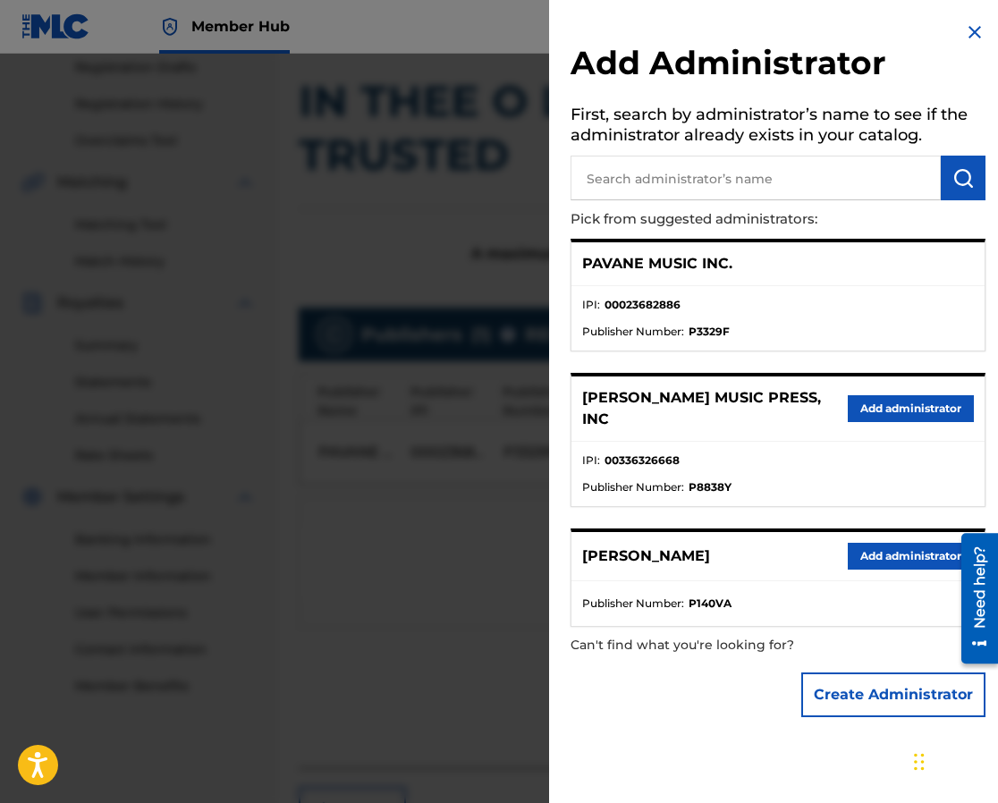
click at [708, 269] on p "PAVANE MUSIC INC." at bounding box center [657, 263] width 150 height 21
click at [682, 178] on input "text" at bounding box center [756, 178] width 370 height 45
type input "Pavane Music Inc."
click at [970, 31] on img at bounding box center [974, 31] width 21 height 21
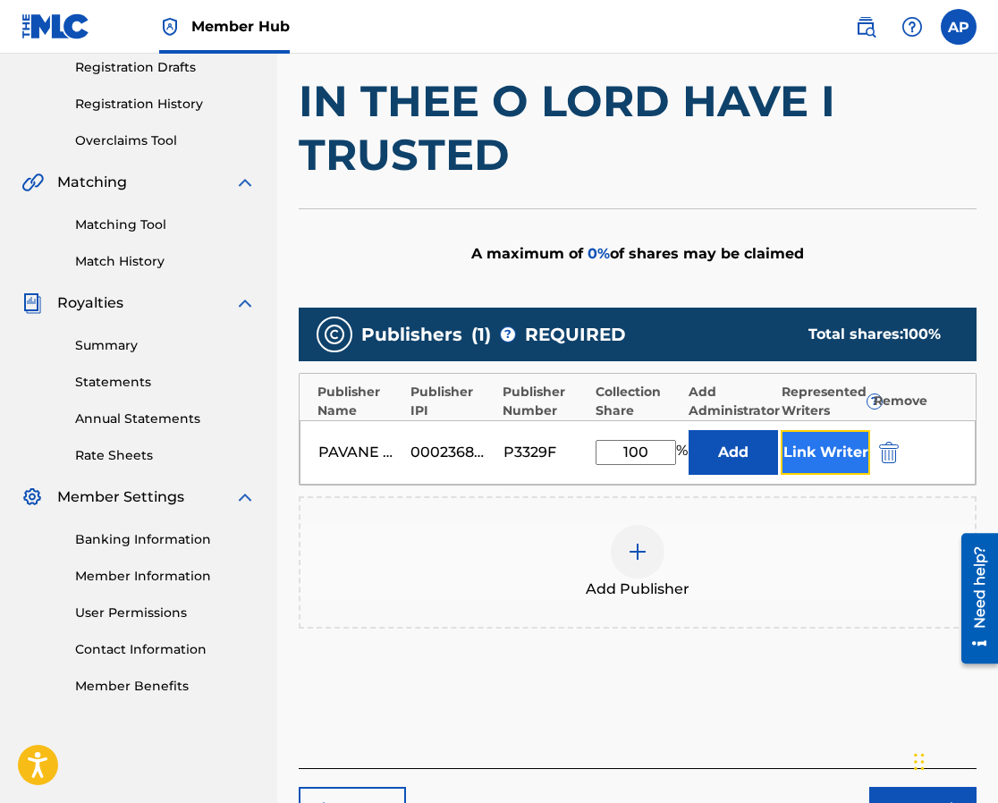
click at [836, 448] on button "Link Writer" at bounding box center [825, 452] width 89 height 45
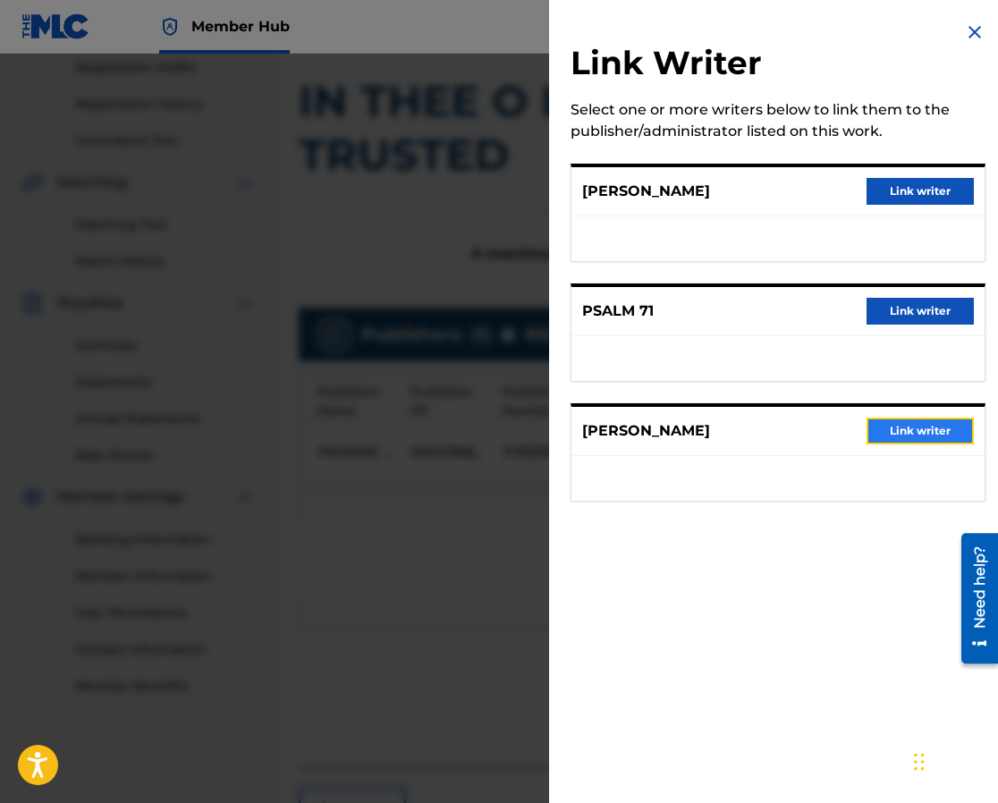
click at [885, 433] on button "Link writer" at bounding box center [920, 431] width 107 height 27
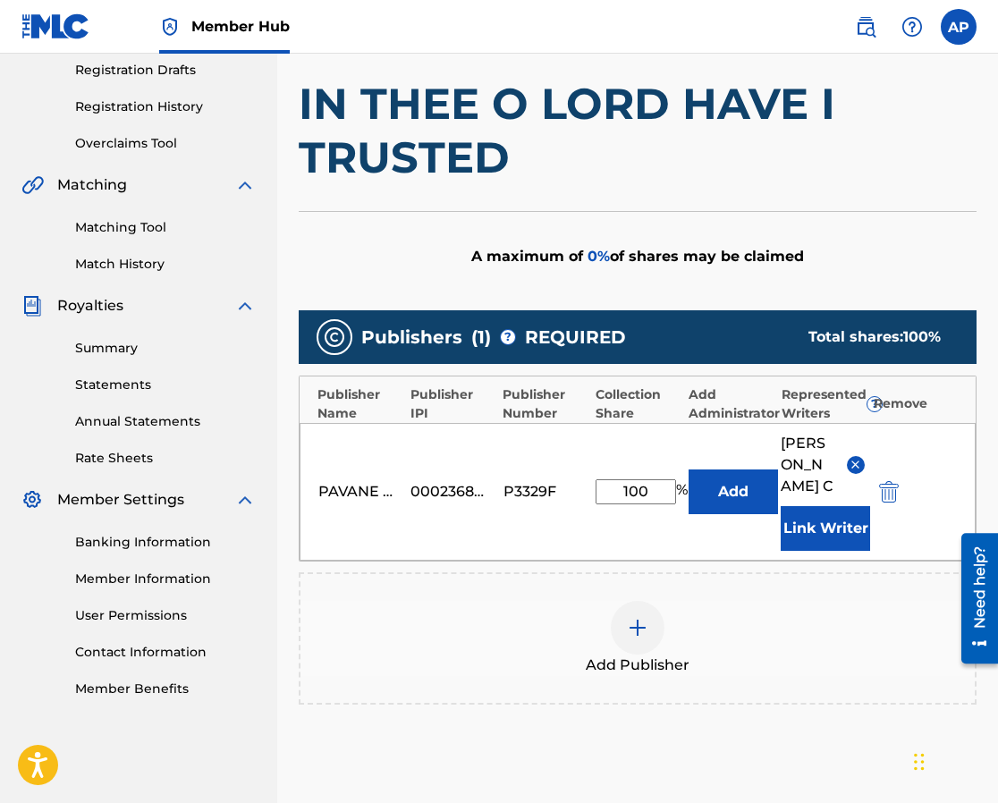
scroll to position [304, 0]
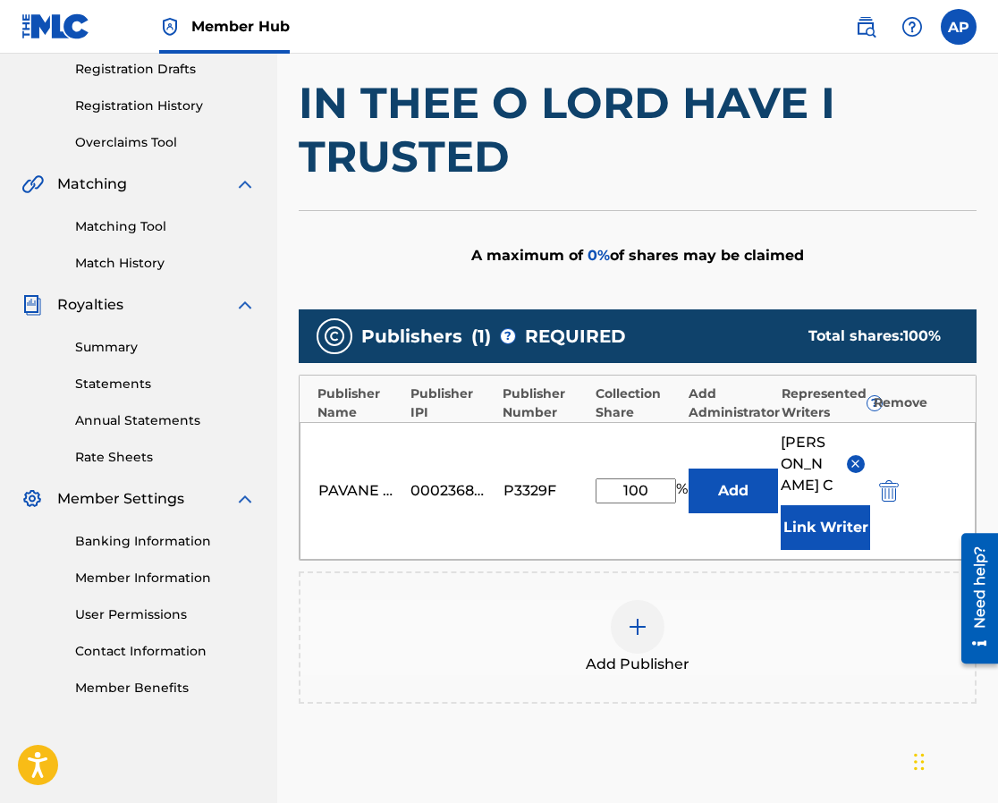
drag, startPoint x: 661, startPoint y: 494, endPoint x: 622, endPoint y: 487, distance: 40.0
click at [621, 487] on div "PAVANE MUSIC INC. 00023682886 P3329F 100 % Add [PERSON_NAME] Writer" at bounding box center [638, 491] width 676 height 138
click at [807, 495] on span "[PERSON_NAME]" at bounding box center [807, 464] width 52 height 64
drag, startPoint x: 644, startPoint y: 502, endPoint x: 625, endPoint y: 498, distance: 19.1
click at [625, 498] on input "50" at bounding box center [636, 491] width 80 height 25
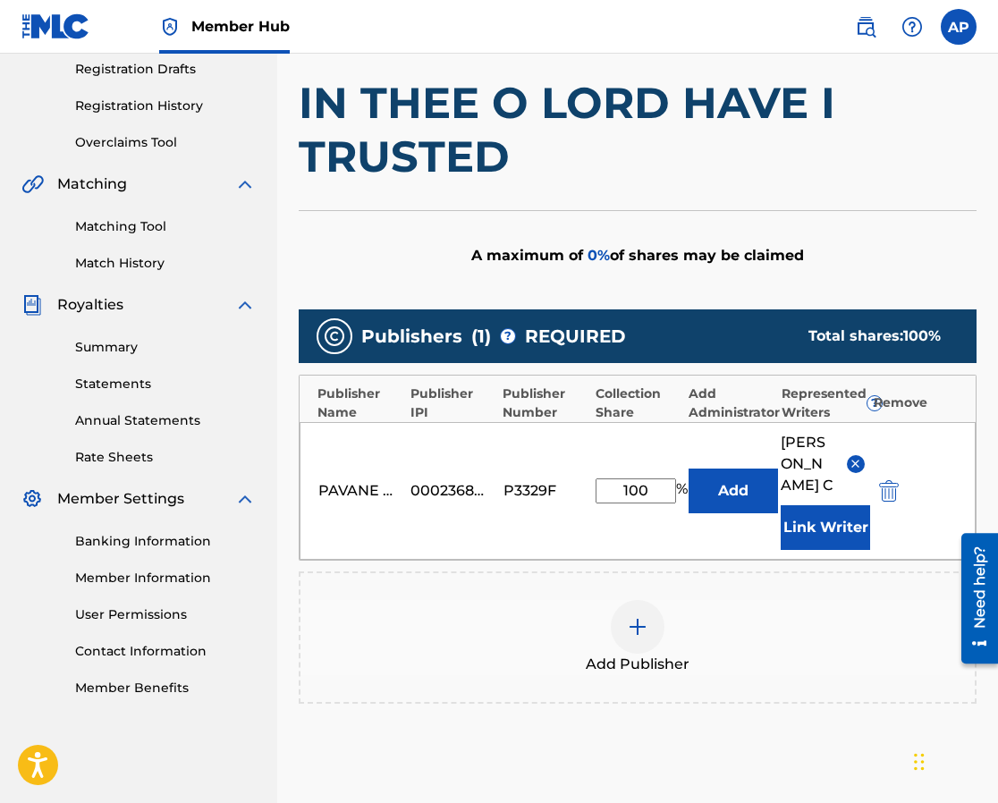
type input "100"
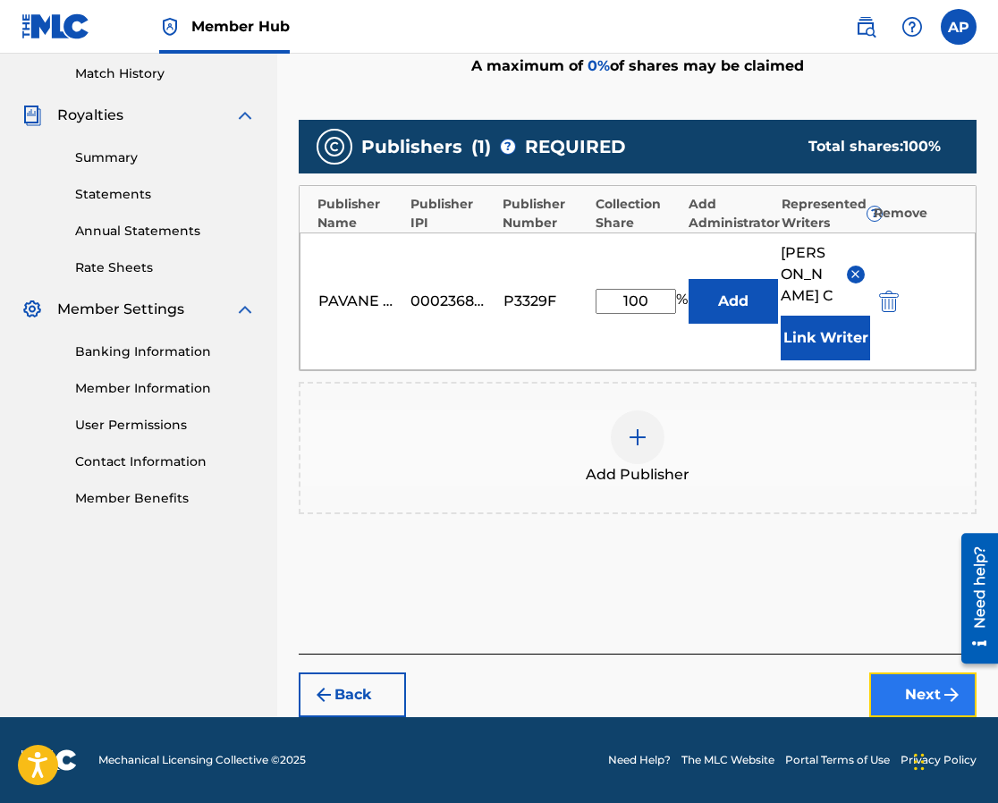
click at [911, 696] on button "Next" at bounding box center [922, 695] width 107 height 45
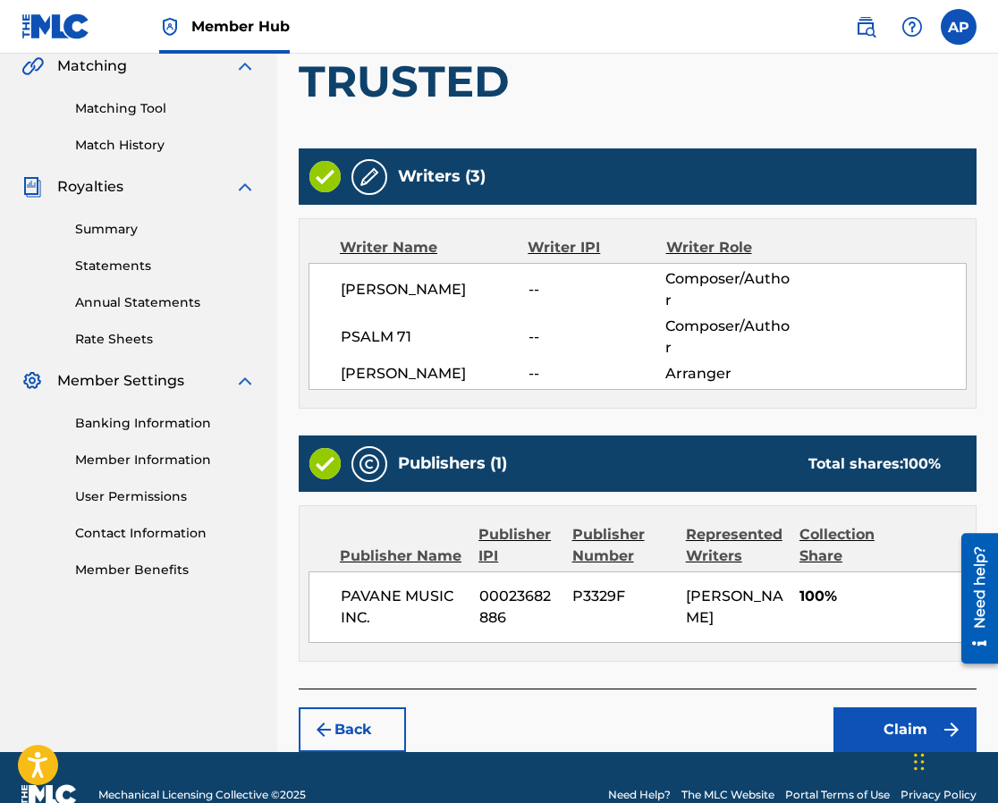
scroll to position [455, 0]
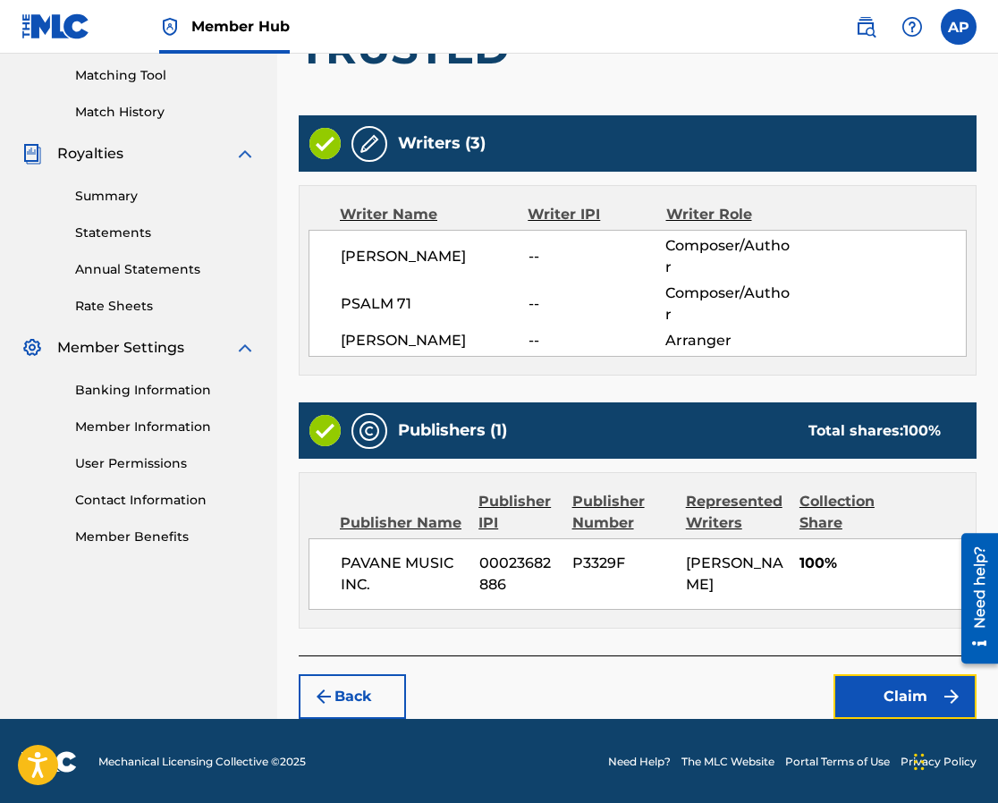
click at [911, 696] on button "Claim" at bounding box center [905, 696] width 143 height 45
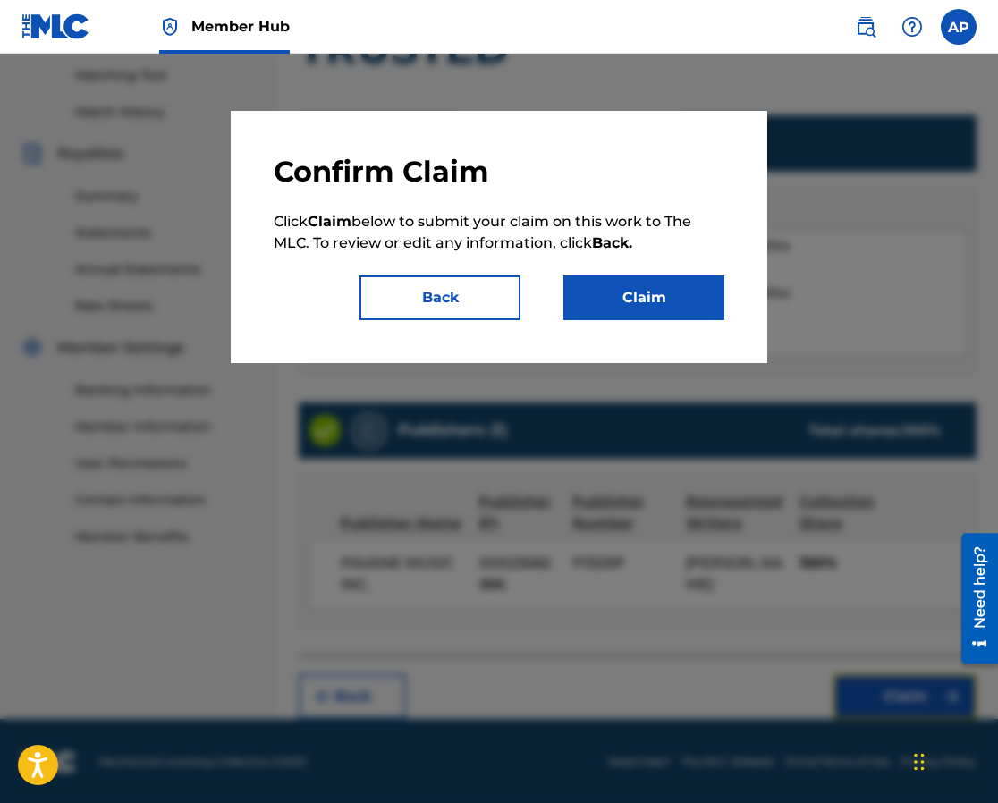
scroll to position [453, 0]
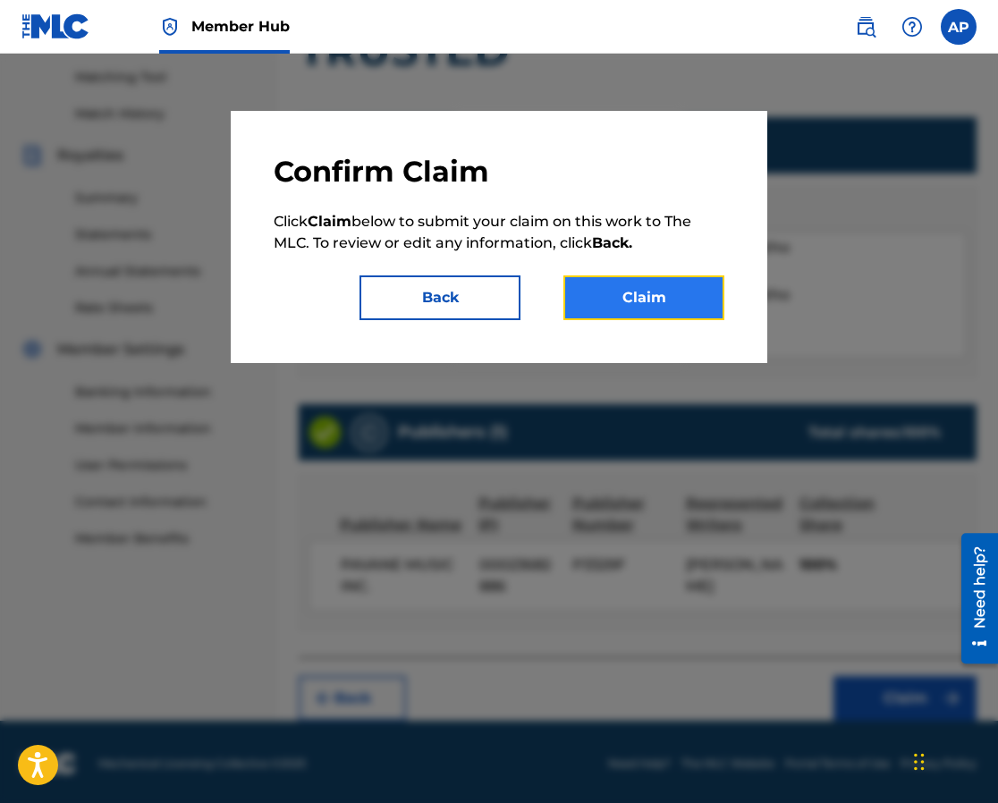
click at [620, 292] on button "Claim" at bounding box center [643, 297] width 161 height 45
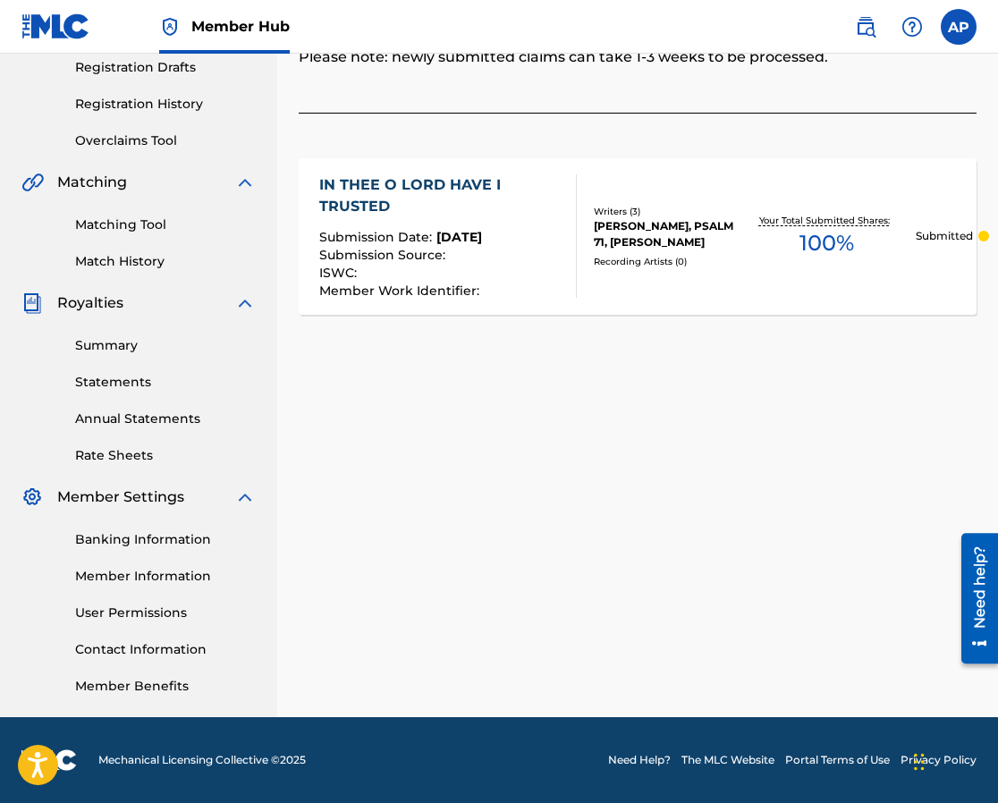
scroll to position [0, 0]
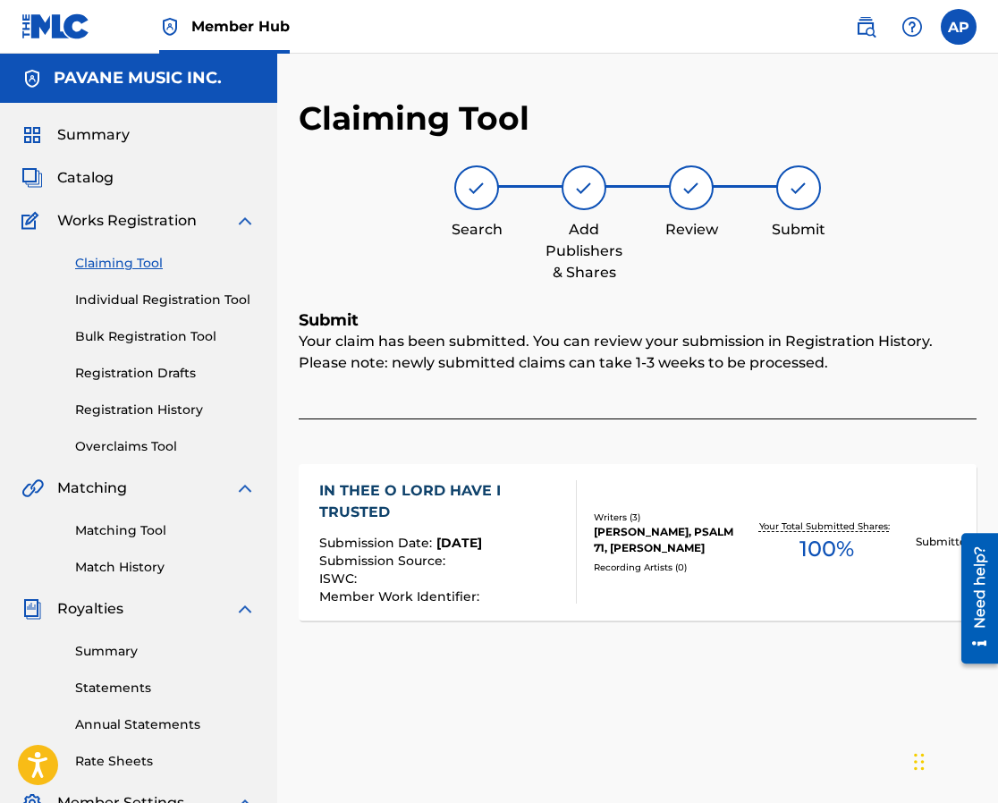
click at [478, 188] on img at bounding box center [476, 187] width 21 height 21
click at [476, 188] on img at bounding box center [476, 187] width 21 height 21
click at [116, 261] on link "Claiming Tool" at bounding box center [165, 263] width 181 height 19
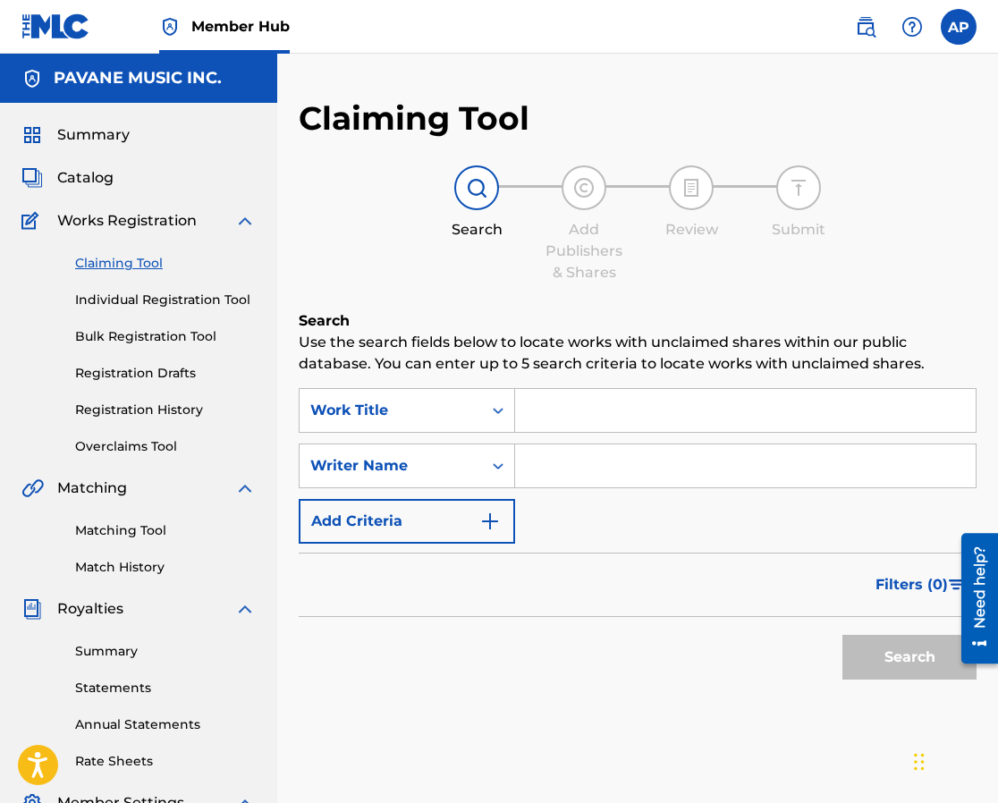
click at [590, 419] on input "Search Form" at bounding box center [745, 410] width 461 height 43
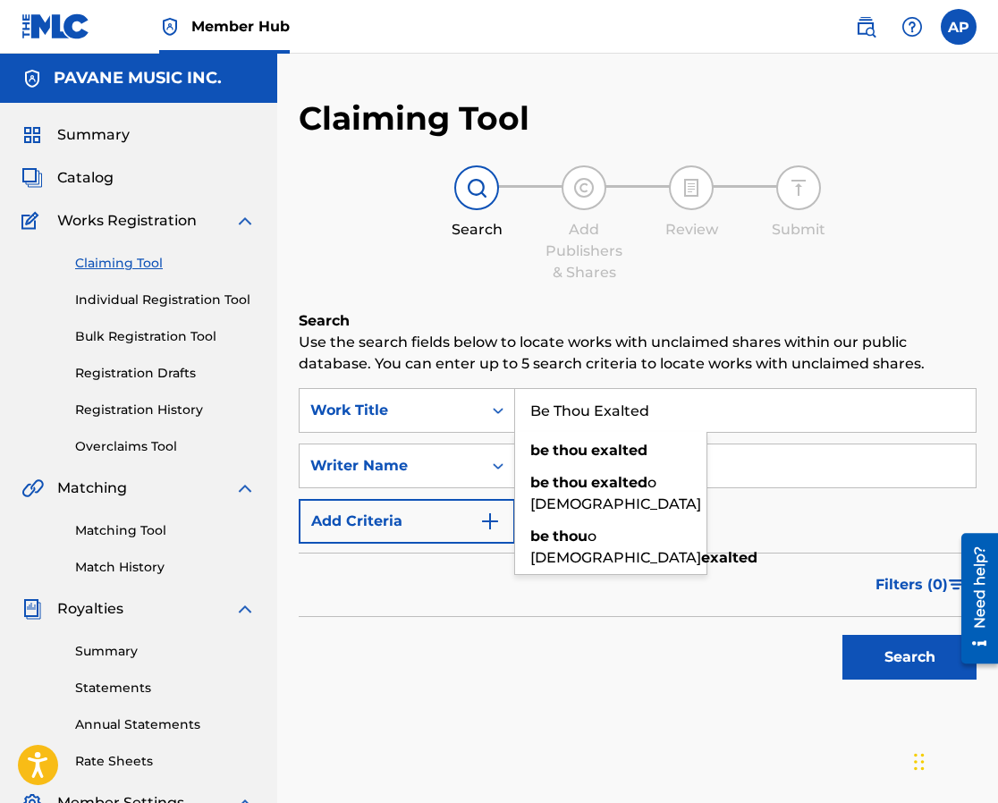
type input "Be Thou Exalted"
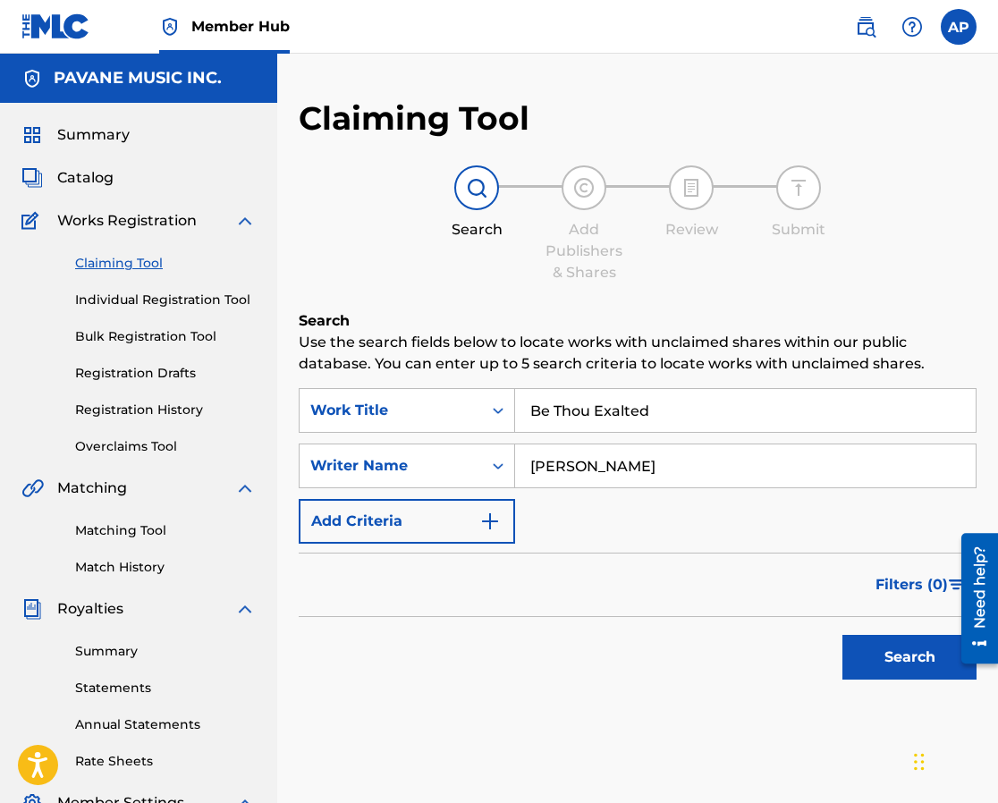
type input "[PERSON_NAME]"
click at [902, 664] on button "Search" at bounding box center [910, 657] width 134 height 45
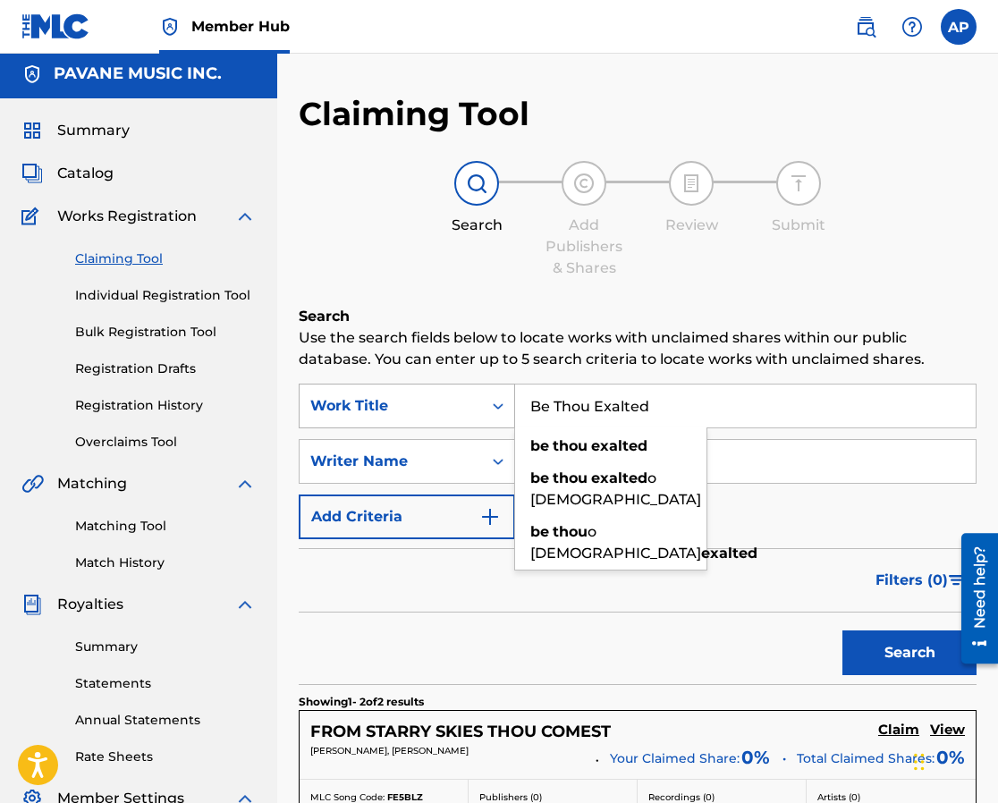
scroll to position [8, 0]
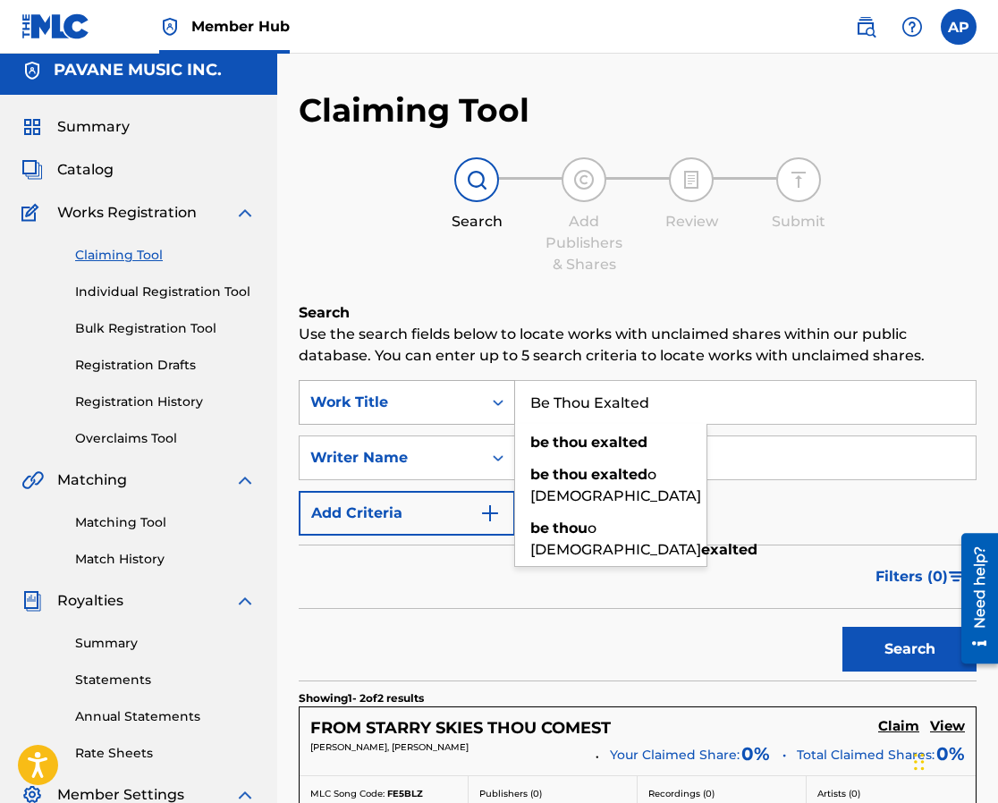
drag, startPoint x: 662, startPoint y: 405, endPoint x: 500, endPoint y: 396, distance: 162.1
click at [500, 396] on div "SearchWithCriteria99d30263-aff0-45cf-8520-143fac50d4df Work Title Be Thou Exalt…" at bounding box center [638, 402] width 678 height 45
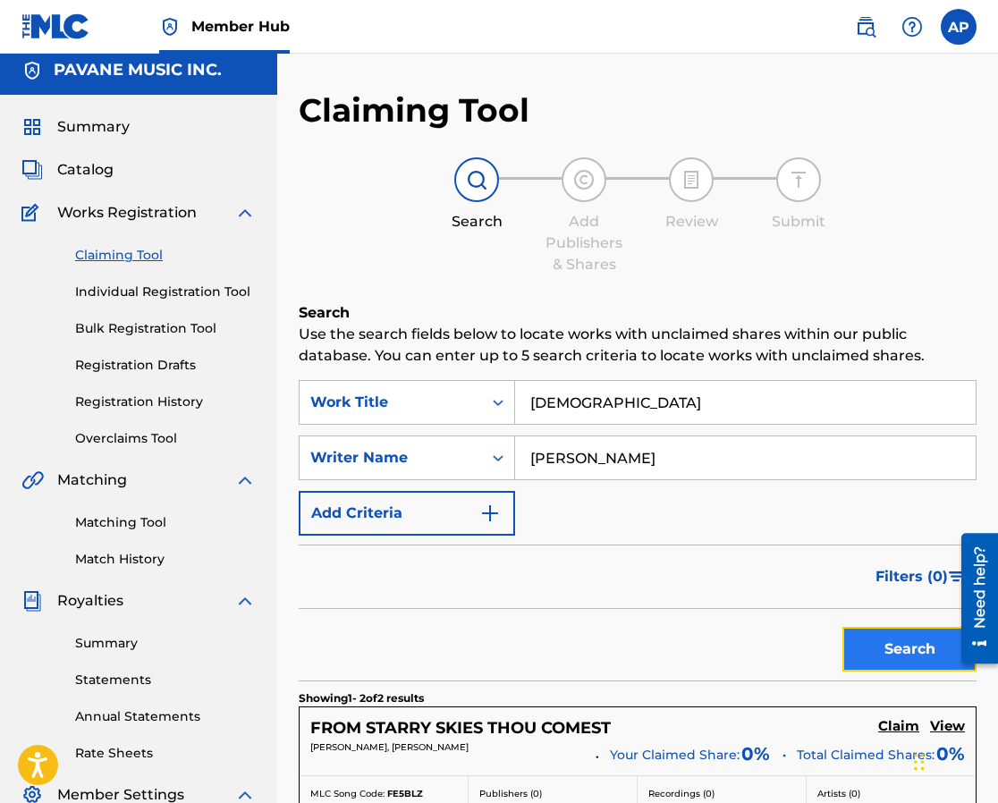
click at [890, 640] on button "Search" at bounding box center [910, 649] width 134 height 45
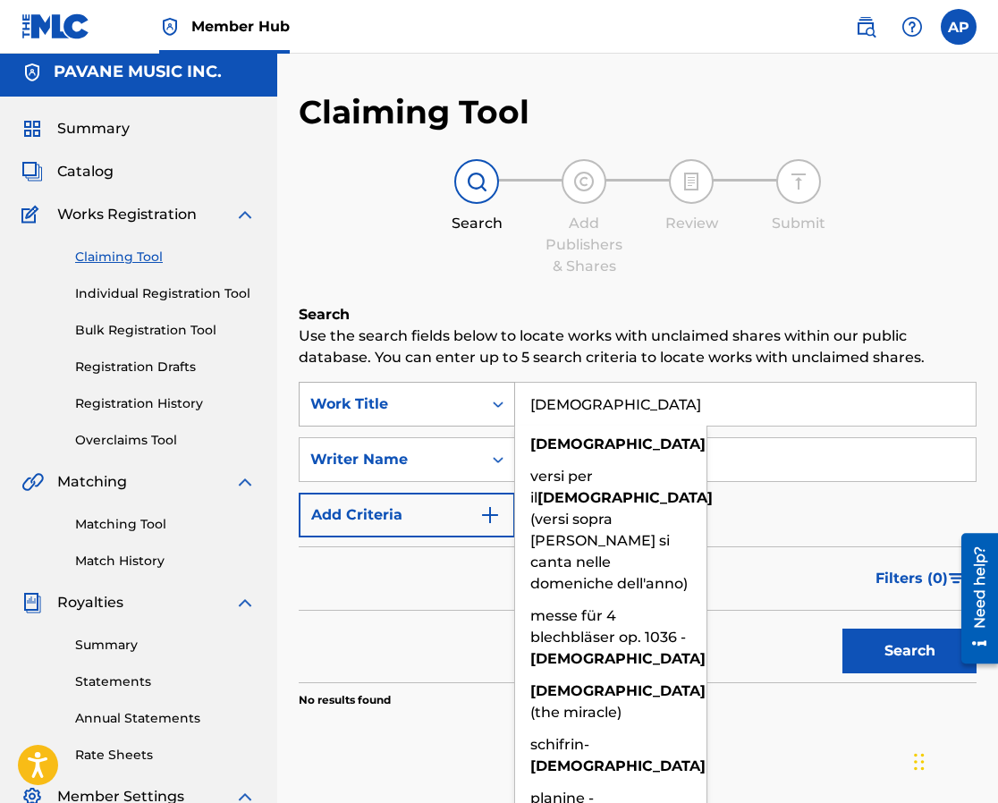
drag, startPoint x: 597, startPoint y: 401, endPoint x: 496, endPoint y: 393, distance: 101.4
click at [496, 393] on div "SearchWithCriteria99d30263-aff0-45cf-8520-143fac50d4df Work Title Sanctus sanct…" at bounding box center [638, 404] width 678 height 45
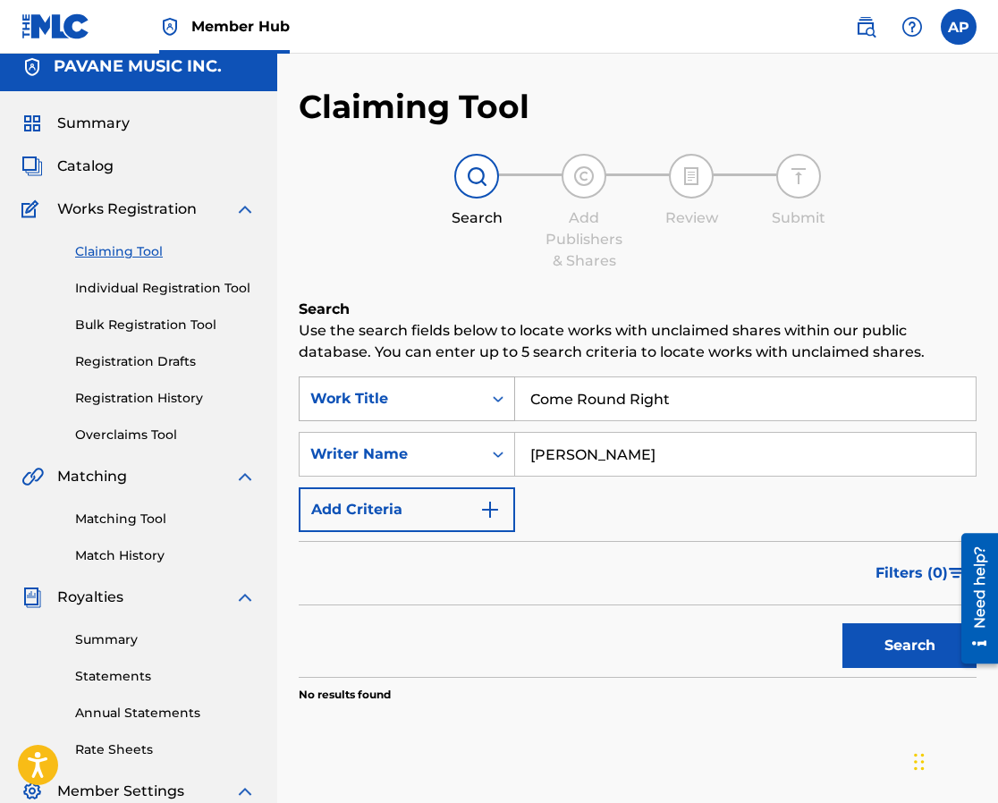
type input "Come Round Right"
type input "[PERSON_NAME]"
click at [895, 648] on button "Search" at bounding box center [910, 645] width 134 height 45
drag, startPoint x: 680, startPoint y: 400, endPoint x: 494, endPoint y: 382, distance: 186.9
click at [494, 382] on div "SearchWithCriteria99d30263-aff0-45cf-8520-143fac50d4df Work Title Come Round Ri…" at bounding box center [638, 399] width 678 height 45
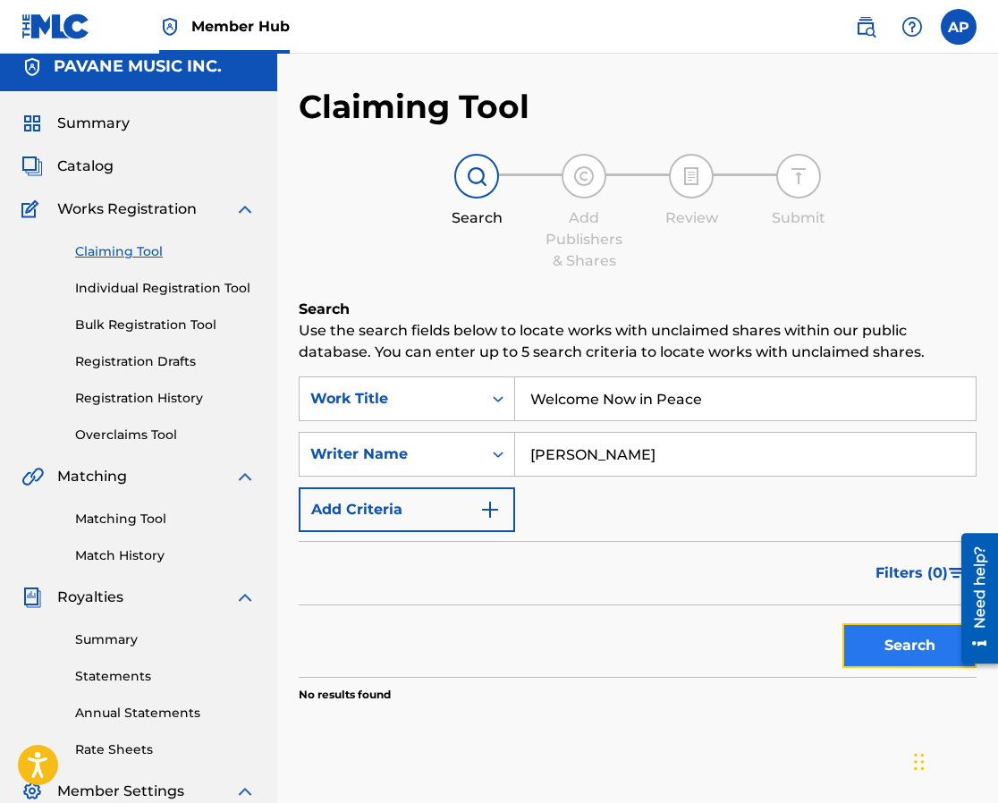
click at [935, 651] on button "Search" at bounding box center [910, 645] width 134 height 45
drag, startPoint x: 710, startPoint y: 399, endPoint x: 512, endPoint y: 393, distance: 198.7
click at [512, 393] on div "SearchWithCriteria99d30263-aff0-45cf-8520-143fac50d4df Work Title Welcome Now i…" at bounding box center [638, 399] width 678 height 45
click at [902, 644] on button "Search" at bounding box center [910, 645] width 134 height 45
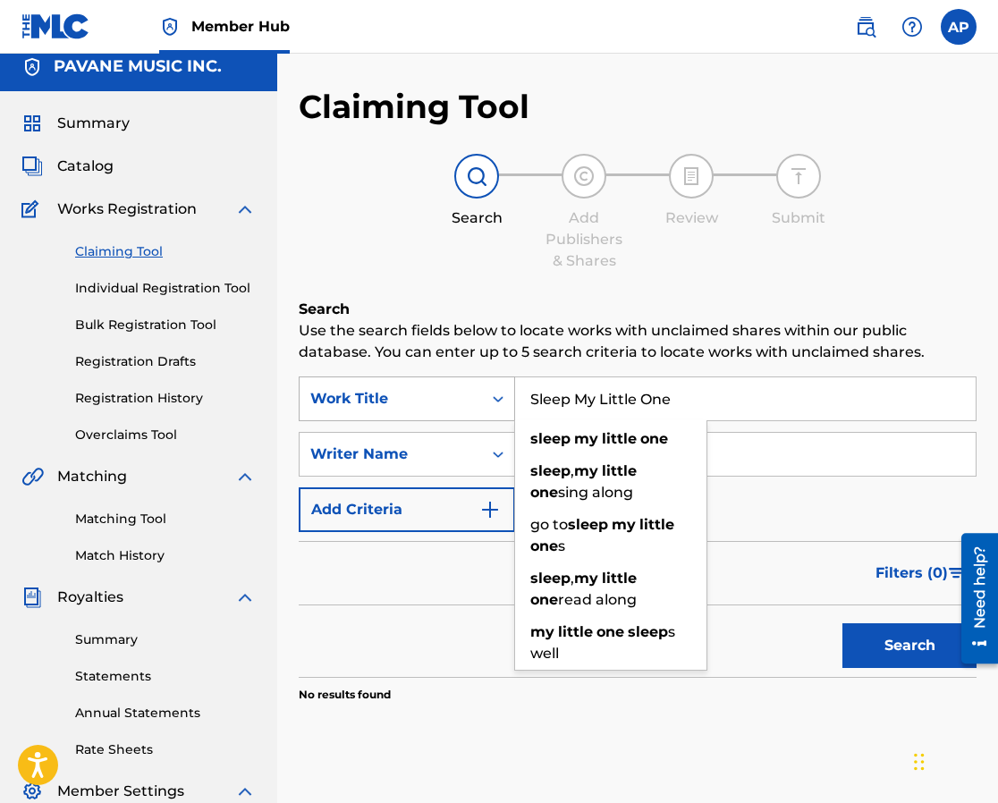
drag, startPoint x: 673, startPoint y: 402, endPoint x: 465, endPoint y: 378, distance: 209.7
click at [465, 378] on div "SearchWithCriteria99d30263-aff0-45cf-8520-143fac50d4df Work Title Sleep My Litt…" at bounding box center [638, 399] width 678 height 45
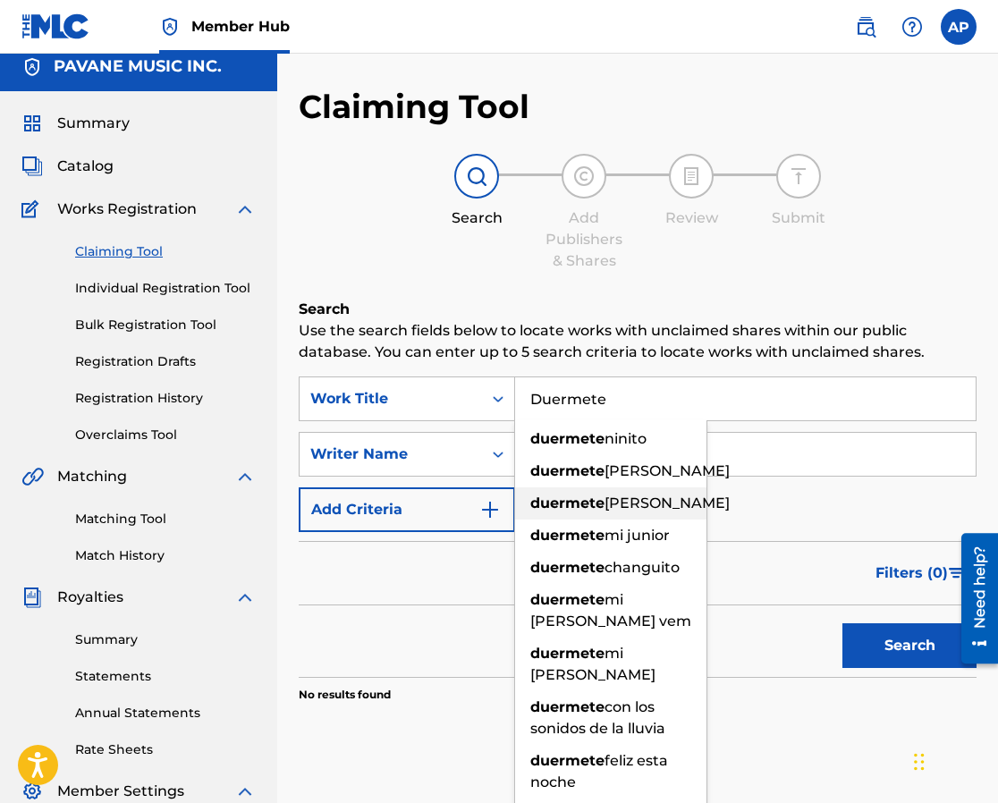
click at [559, 512] on strong "duermete" at bounding box center [567, 503] width 74 height 17
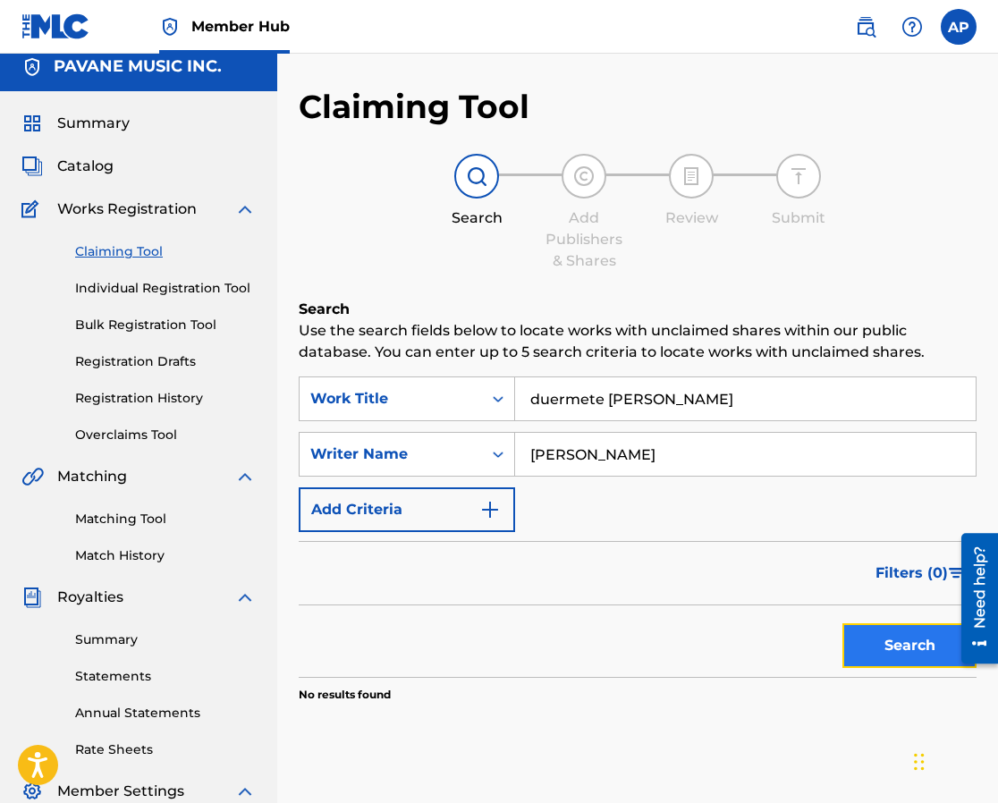
click at [922, 638] on button "Search" at bounding box center [910, 645] width 134 height 45
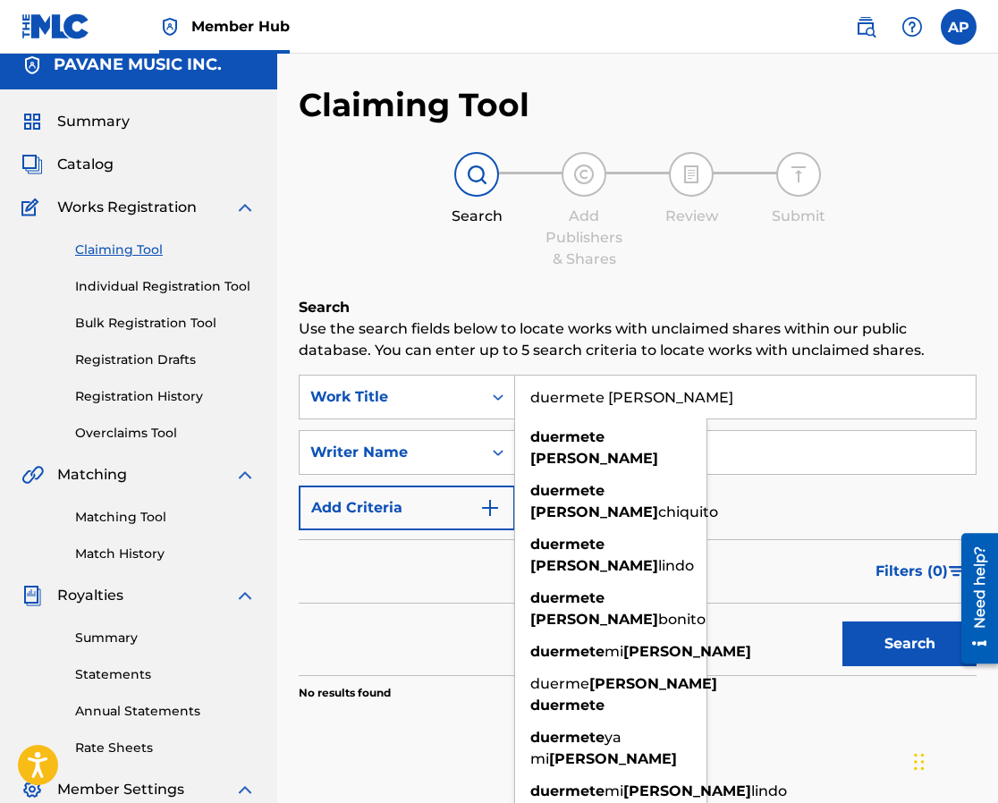
drag, startPoint x: 651, startPoint y: 394, endPoint x: 527, endPoint y: 392, distance: 124.3
click at [527, 392] on input "duermete [PERSON_NAME]" at bounding box center [745, 397] width 461 height 43
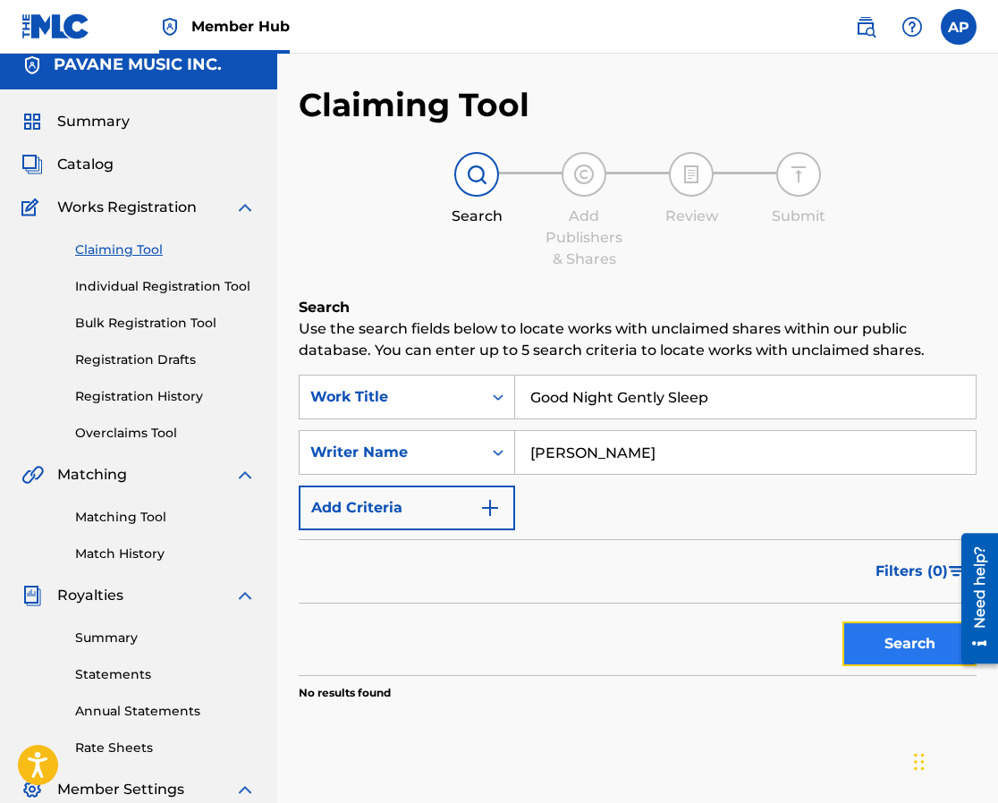
click at [894, 647] on button "Search" at bounding box center [910, 644] width 134 height 45
drag, startPoint x: 676, startPoint y: 391, endPoint x: 512, endPoint y: 385, distance: 164.7
click at [512, 385] on div "SearchWithCriteria99d30263-aff0-45cf-8520-143fac50d4df Work Title Good Night Ge…" at bounding box center [638, 397] width 678 height 45
click at [879, 635] on button "Search" at bounding box center [910, 644] width 134 height 45
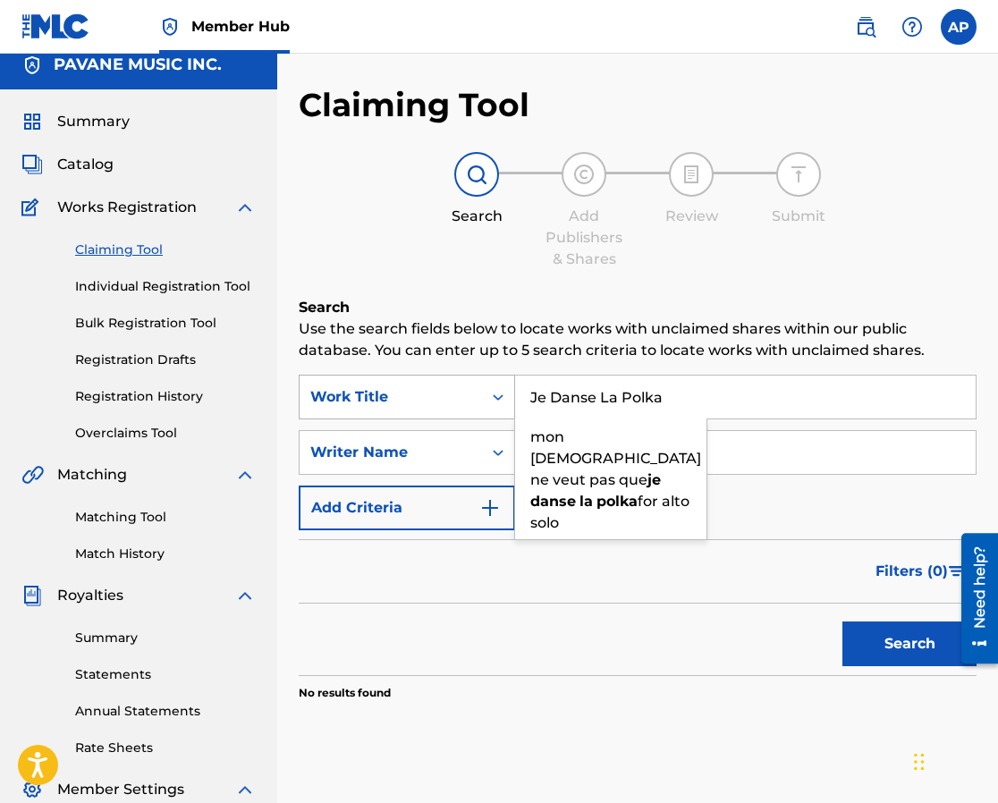
drag, startPoint x: 660, startPoint y: 395, endPoint x: 499, endPoint y: 391, distance: 161.1
click at [499, 391] on div "SearchWithCriteria99d30263-aff0-45cf-8520-143fac50d4df Work Title Je Danse La P…" at bounding box center [638, 397] width 678 height 45
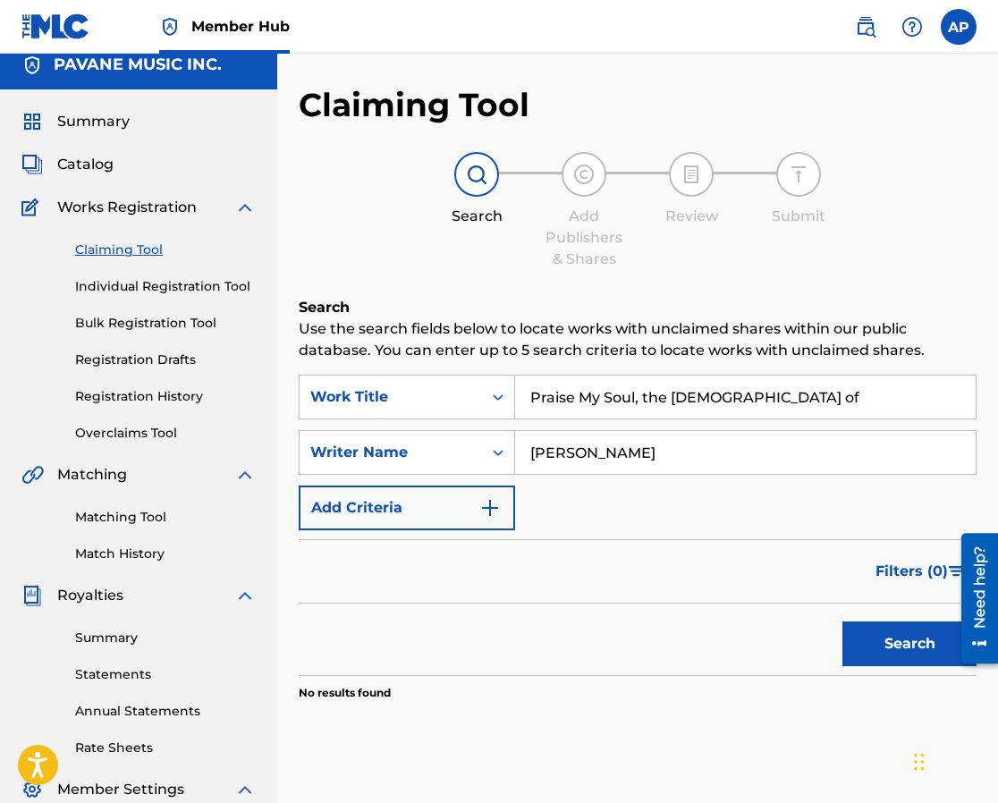
click at [640, 396] on input "Praise My Soul, the [DEMOGRAPHIC_DATA] of" at bounding box center [745, 397] width 461 height 43
click at [728, 394] on input "Praise My Soul the [DEMOGRAPHIC_DATA] of" at bounding box center [745, 397] width 461 height 43
click at [559, 446] on div "praise my soul the [DEMOGRAPHIC_DATA] of heaven" at bounding box center [610, 458] width 191 height 75
type input "praise my soul the [DEMOGRAPHIC_DATA] of heaven"
drag, startPoint x: 672, startPoint y: 451, endPoint x: 479, endPoint y: 449, distance: 192.3
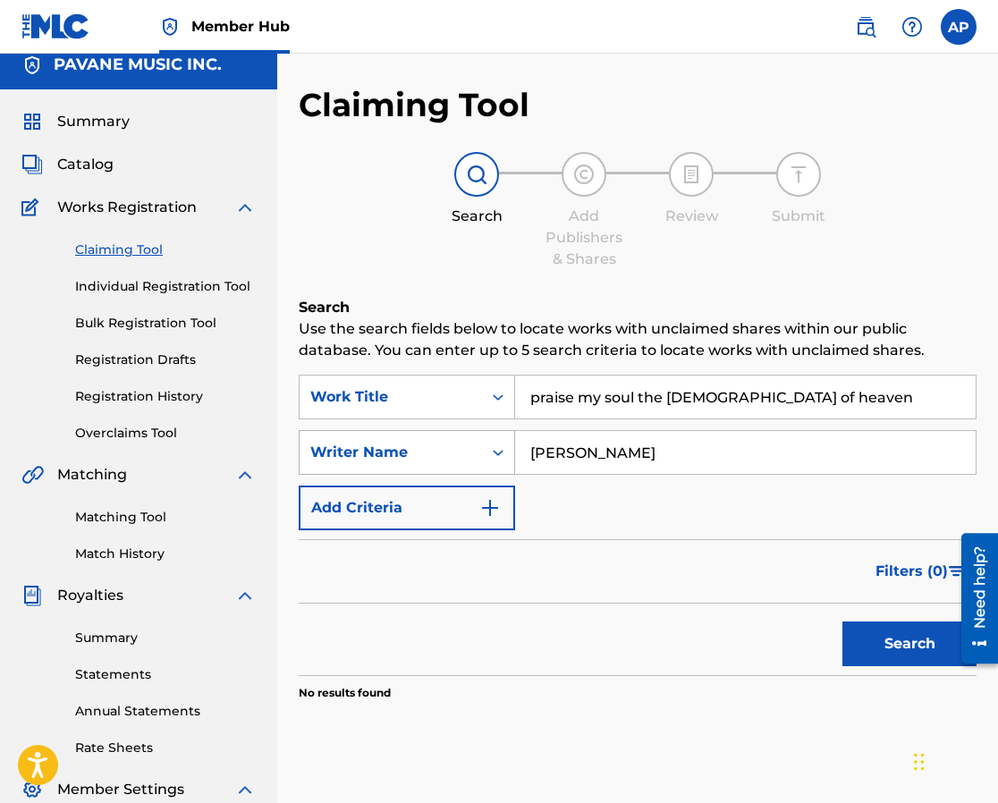
click at [479, 449] on div "SearchWithCriteria68143a0c-be2c-40d4-977a-6aea9ca7887b Writer Name [PERSON_NAME]" at bounding box center [638, 452] width 678 height 45
type input "[PERSON_NAME]"
click at [886, 635] on button "Search" at bounding box center [910, 644] width 134 height 45
drag, startPoint x: 794, startPoint y: 394, endPoint x: 519, endPoint y: 396, distance: 275.5
click at [519, 396] on input "praise my soul the [DEMOGRAPHIC_DATA] of heaven" at bounding box center [745, 397] width 461 height 43
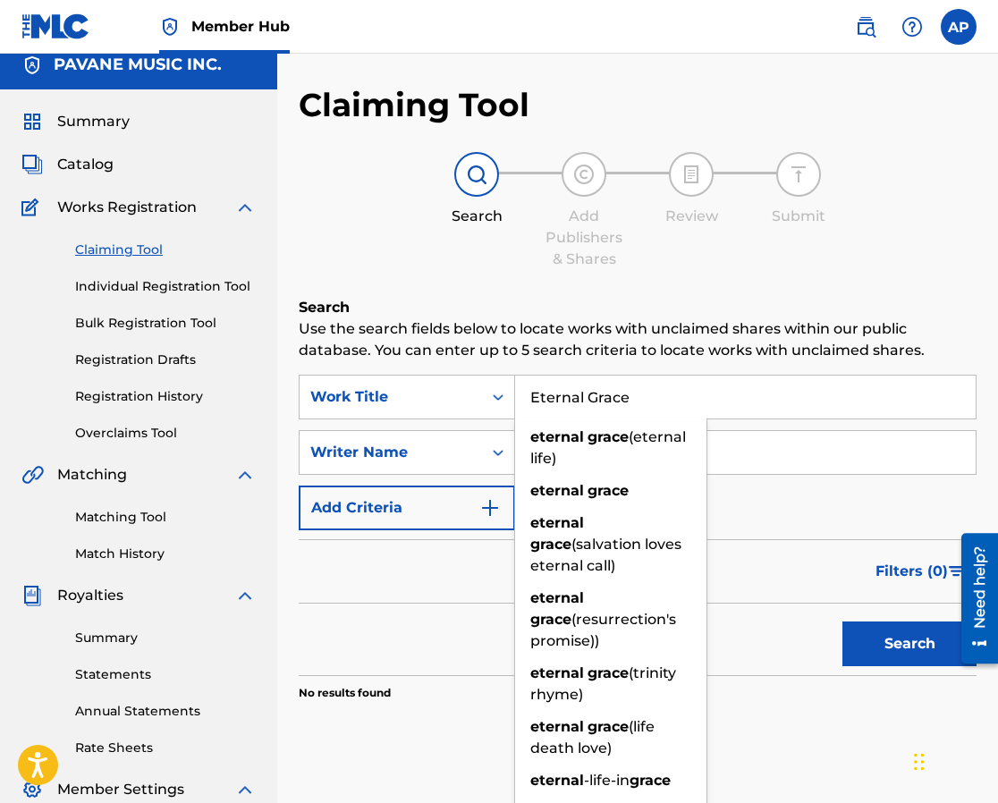
type input "Eternal Grace"
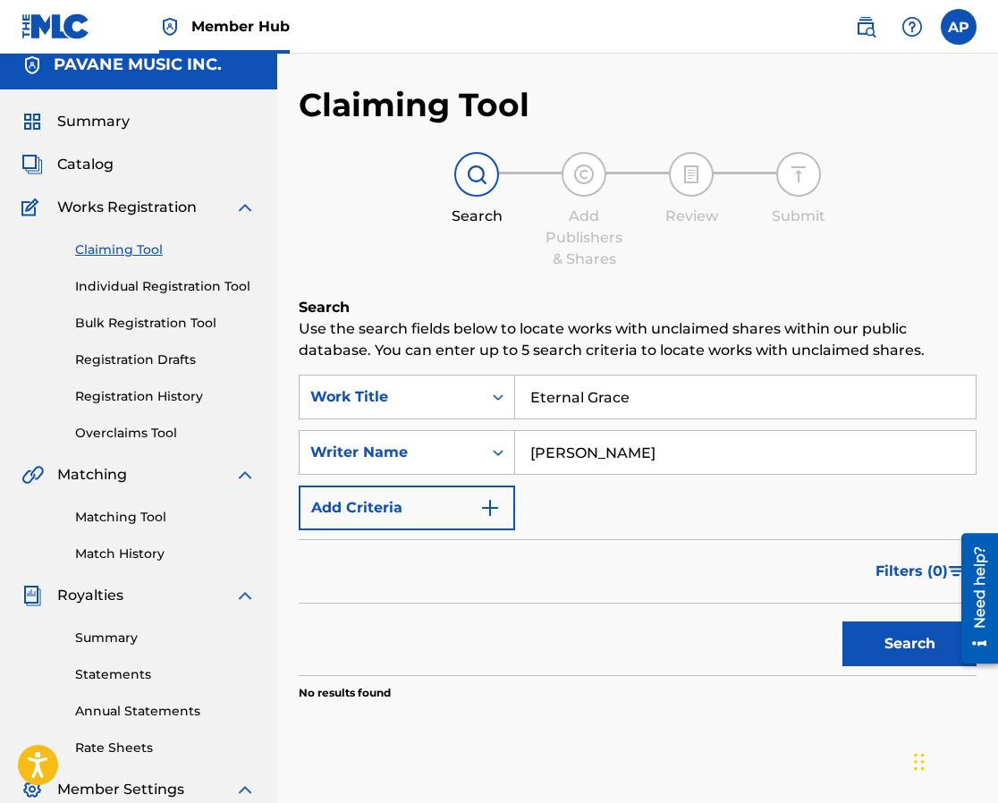
drag, startPoint x: 667, startPoint y: 447, endPoint x: 484, endPoint y: 428, distance: 184.3
click at [484, 428] on div "SearchWithCriteria99d30263-aff0-45cf-8520-143fac50d4df Work Title Eternal Grace…" at bounding box center [638, 453] width 678 height 156
click at [563, 453] on input "Petker Aston" at bounding box center [745, 452] width 461 height 43
type input "[PERSON_NAME]"
click at [901, 648] on button "Search" at bounding box center [910, 644] width 134 height 45
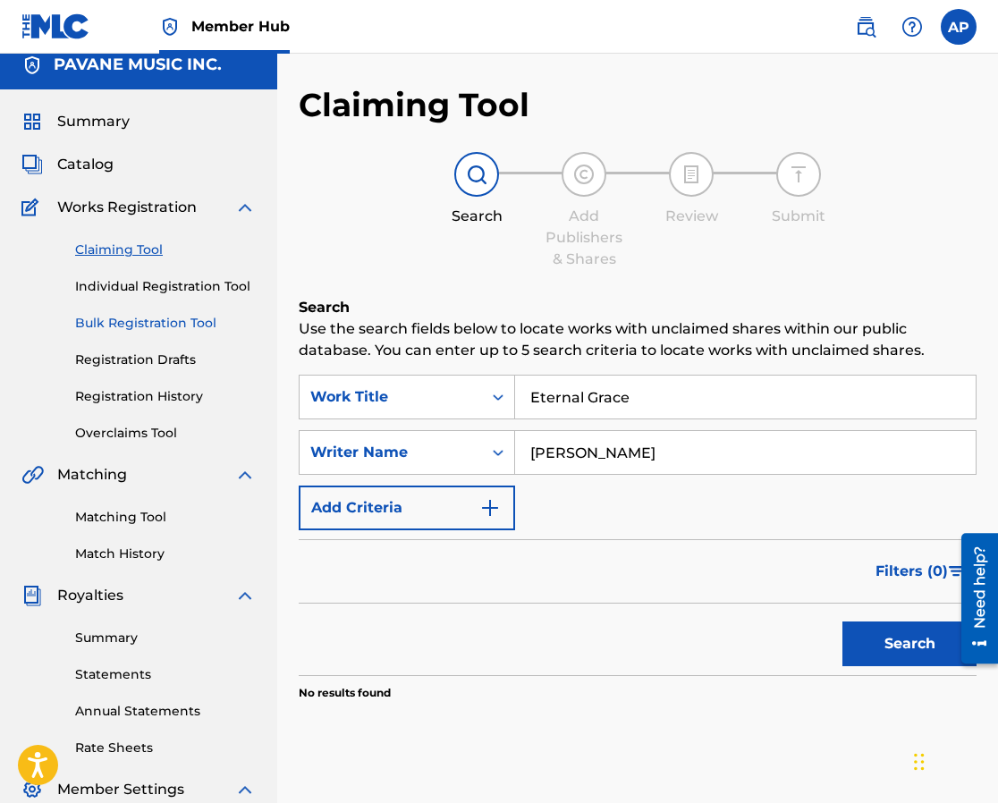
click at [124, 322] on link "Bulk Registration Tool" at bounding box center [165, 323] width 181 height 19
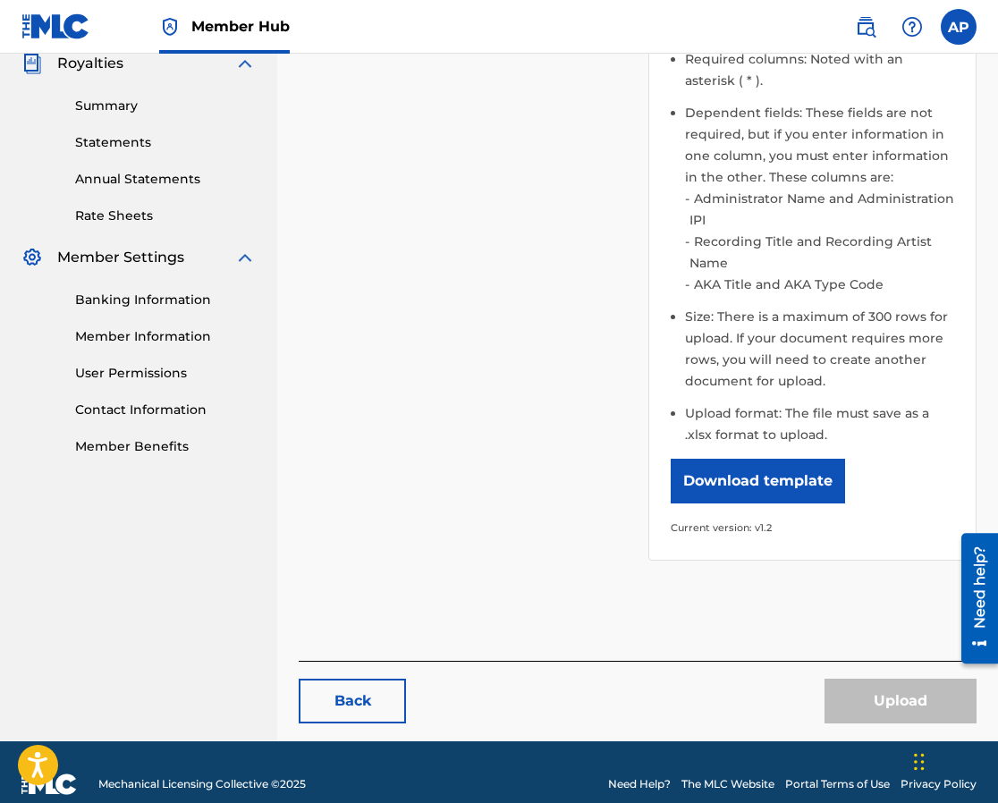
scroll to position [569, 0]
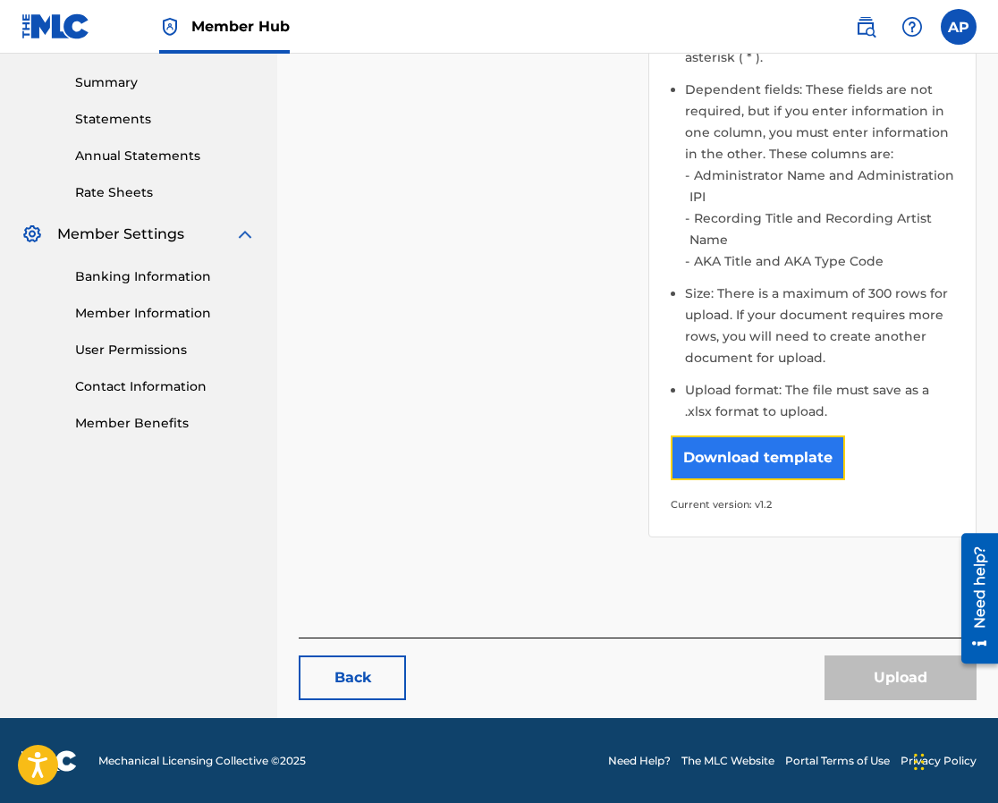
click at [741, 456] on button "Download template" at bounding box center [758, 458] width 174 height 45
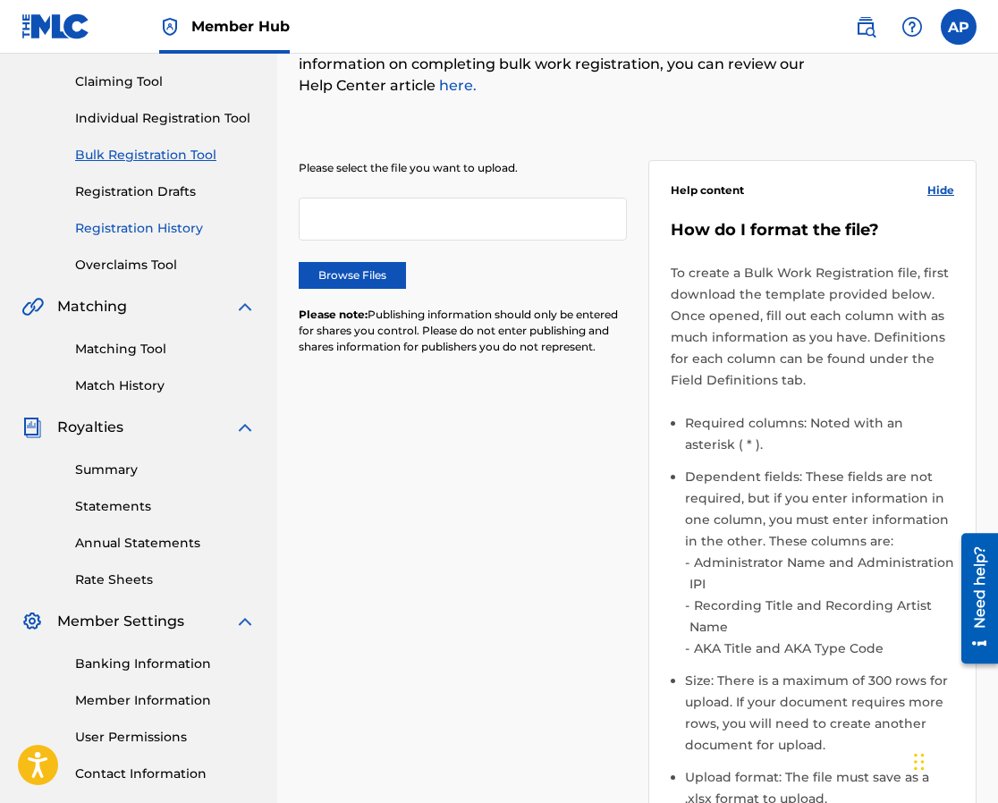
scroll to position [0, 0]
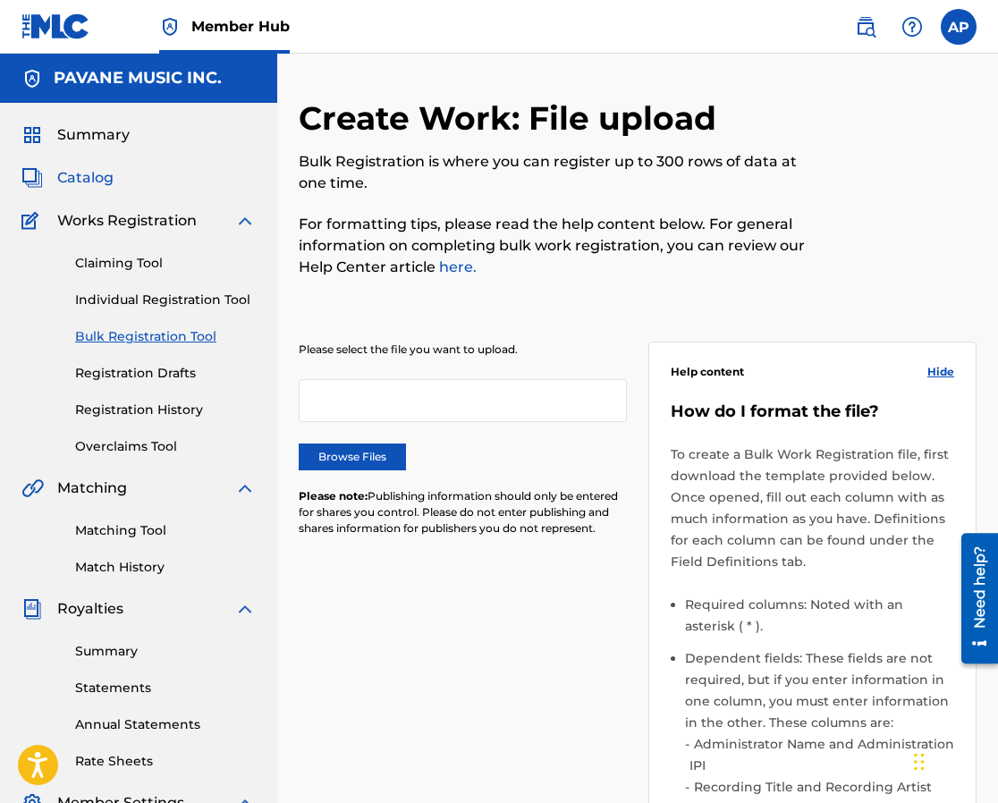
click at [77, 179] on span "Catalog" at bounding box center [85, 177] width 56 height 21
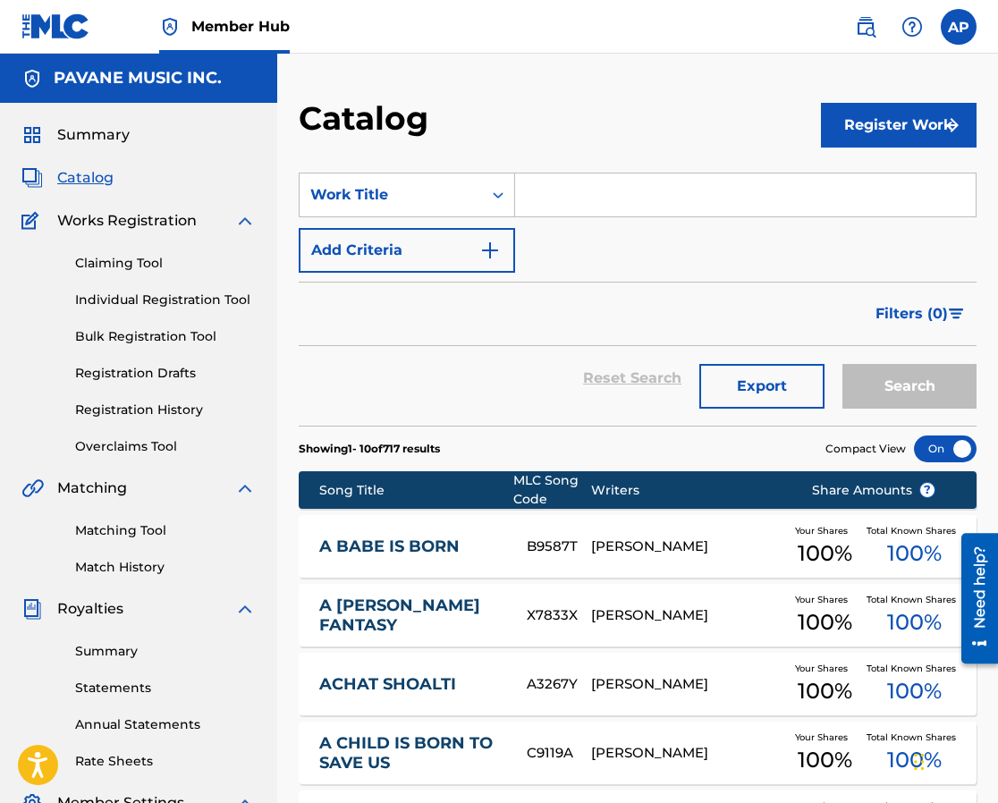
click at [547, 195] on input "Search Form" at bounding box center [745, 195] width 461 height 43
click at [489, 249] on img "Search Form" at bounding box center [489, 250] width 21 height 21
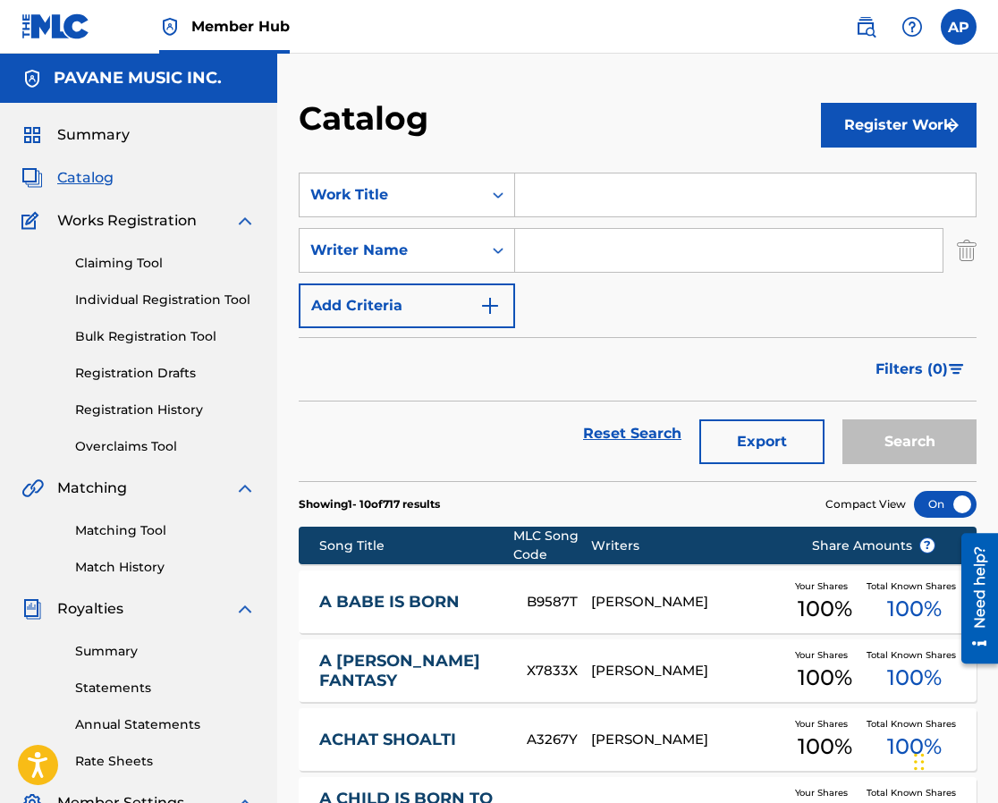
click at [546, 257] on input "Search Form" at bounding box center [729, 250] width 428 height 43
type input "[PERSON_NAME]"
click at [896, 433] on button "Search" at bounding box center [910, 441] width 134 height 45
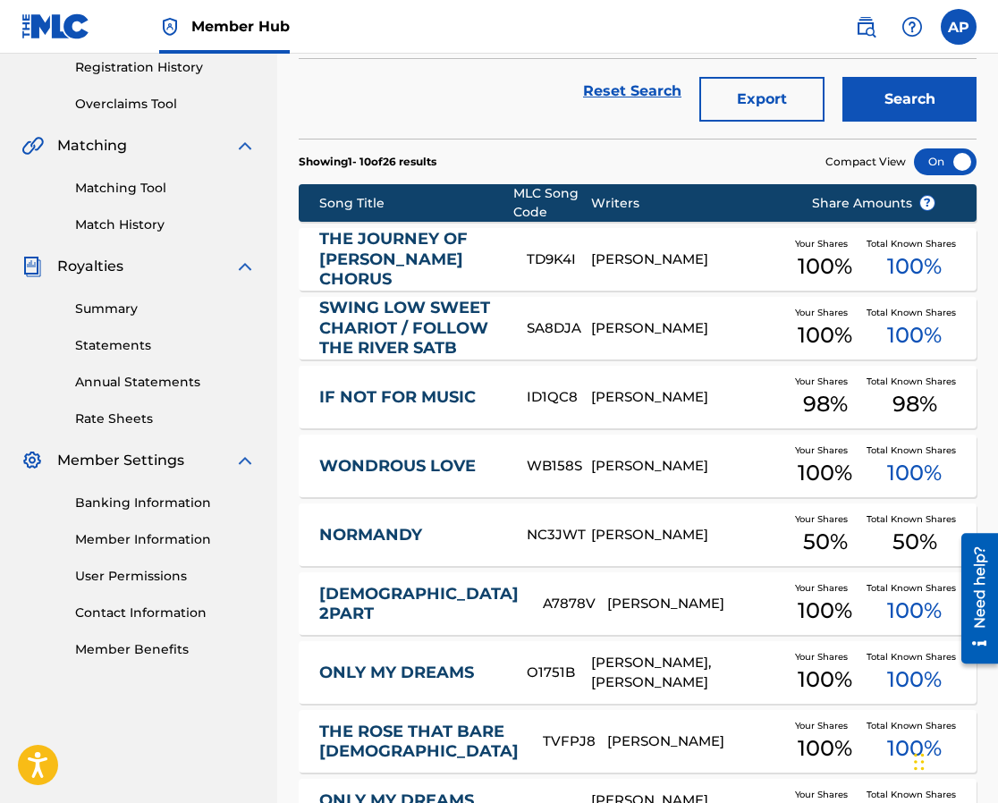
scroll to position [347, 0]
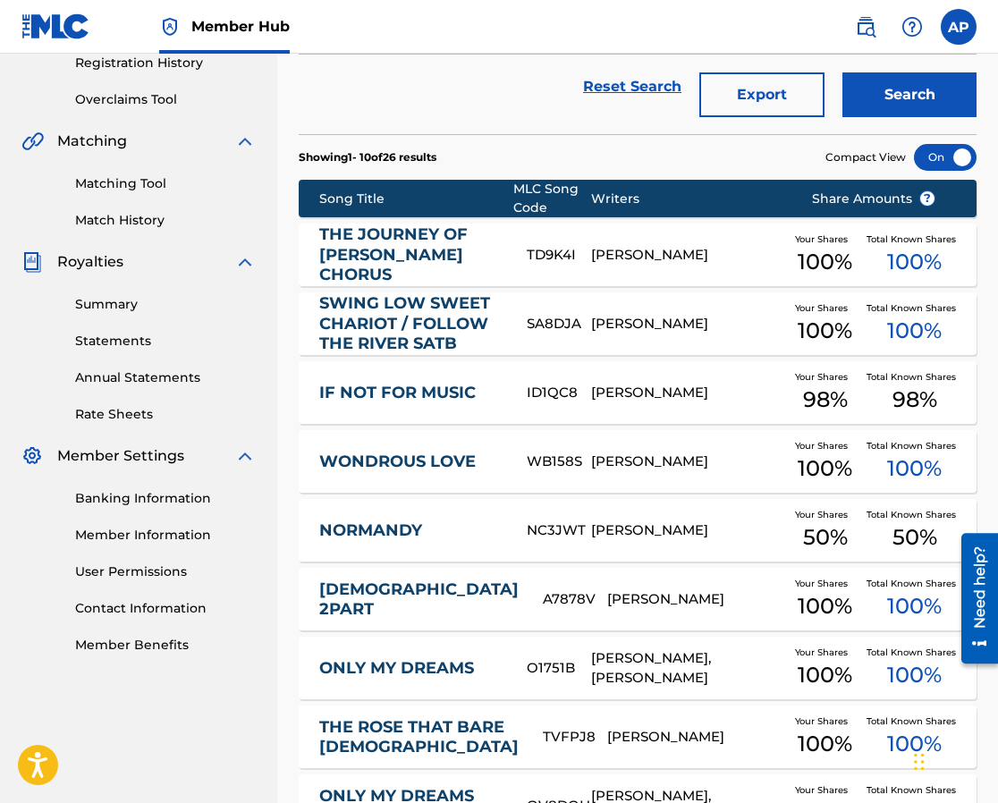
click at [621, 249] on div "[PERSON_NAME]" at bounding box center [687, 255] width 193 height 21
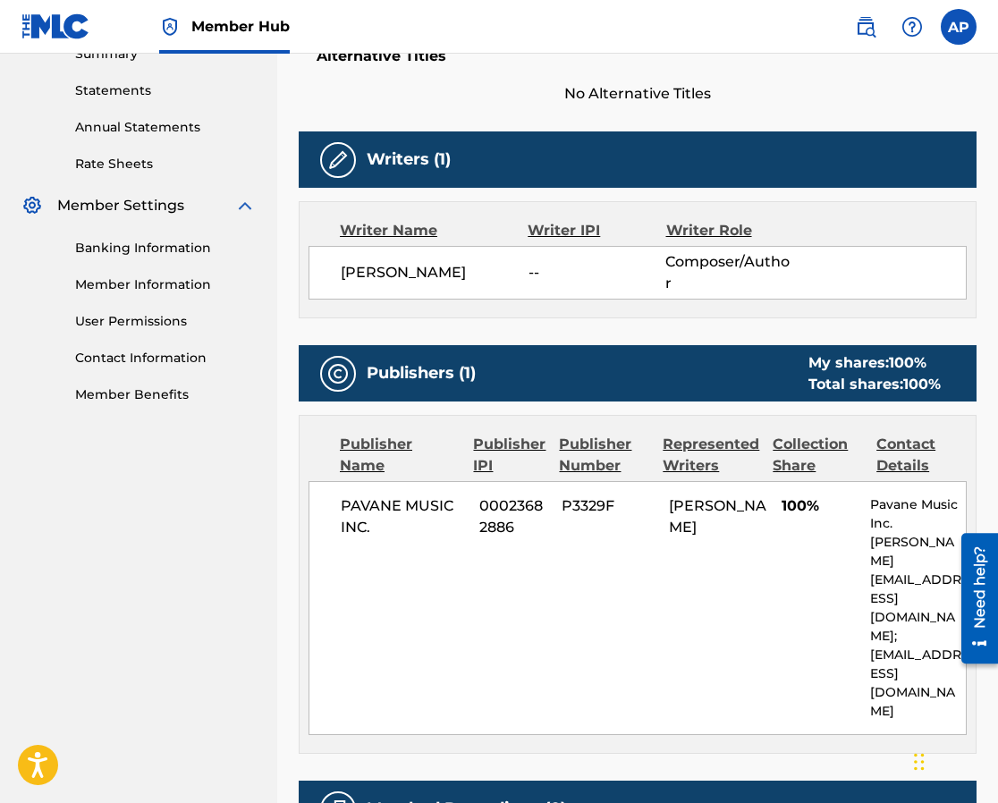
scroll to position [621, 0]
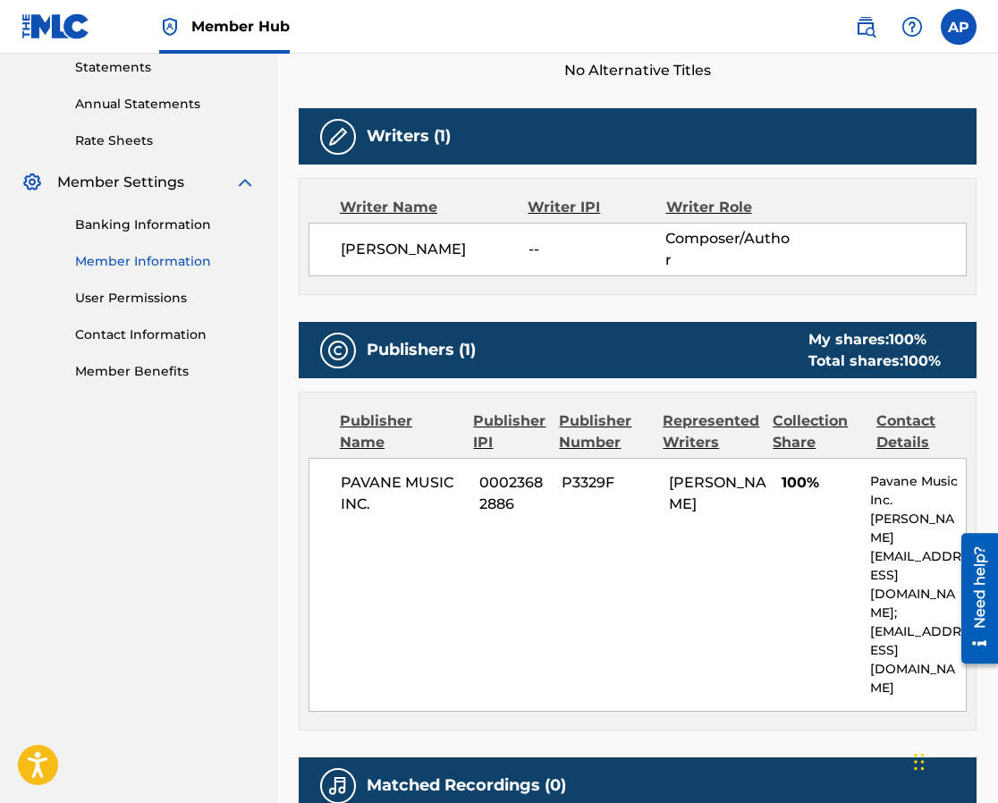
click at [140, 257] on link "Member Information" at bounding box center [165, 261] width 181 height 19
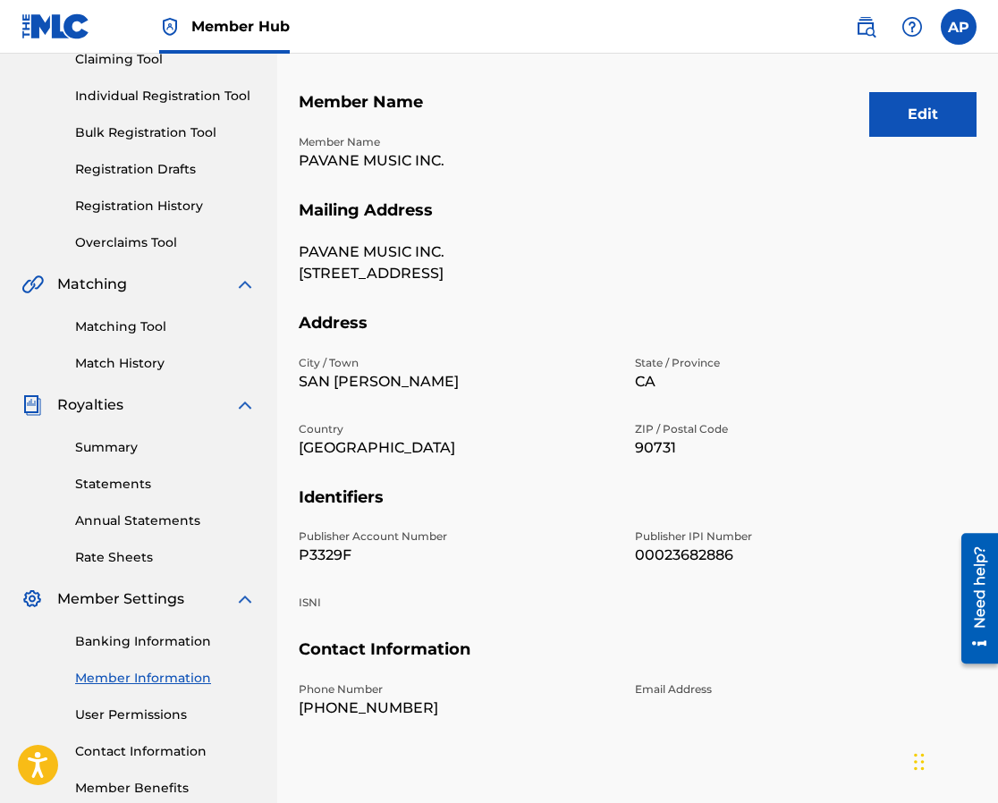
scroll to position [258, 0]
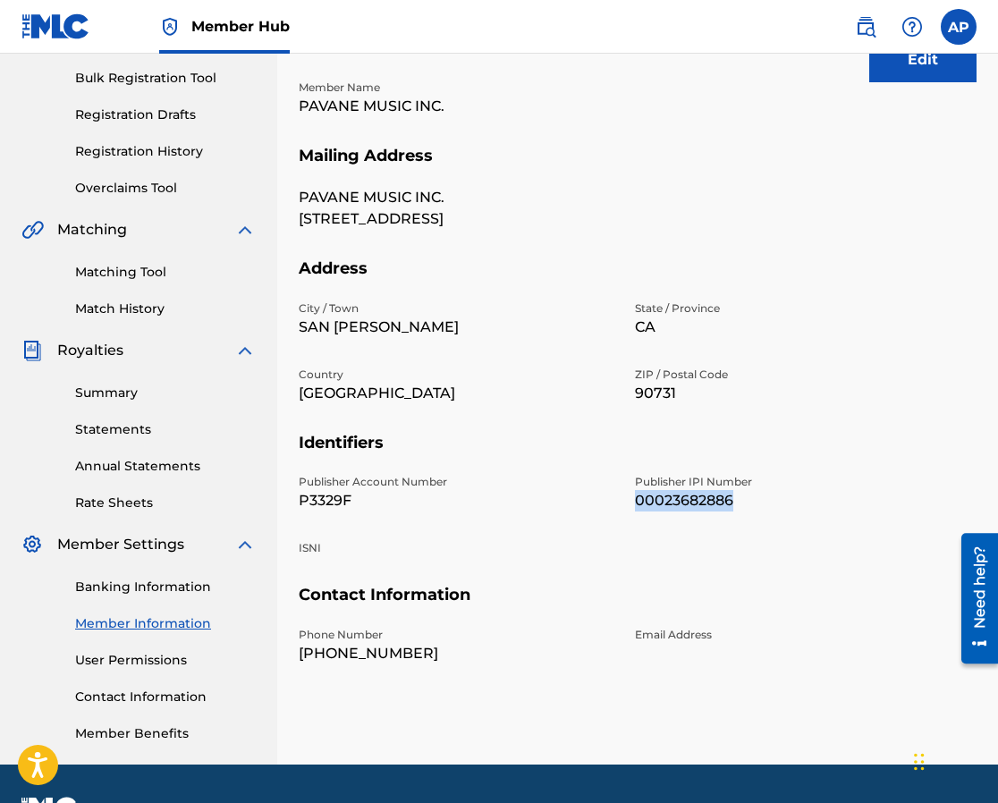
drag, startPoint x: 636, startPoint y: 501, endPoint x: 774, endPoint y: 505, distance: 137.8
click at [774, 505] on p "00023682886" at bounding box center [792, 500] width 315 height 21
copy p "00023682886"
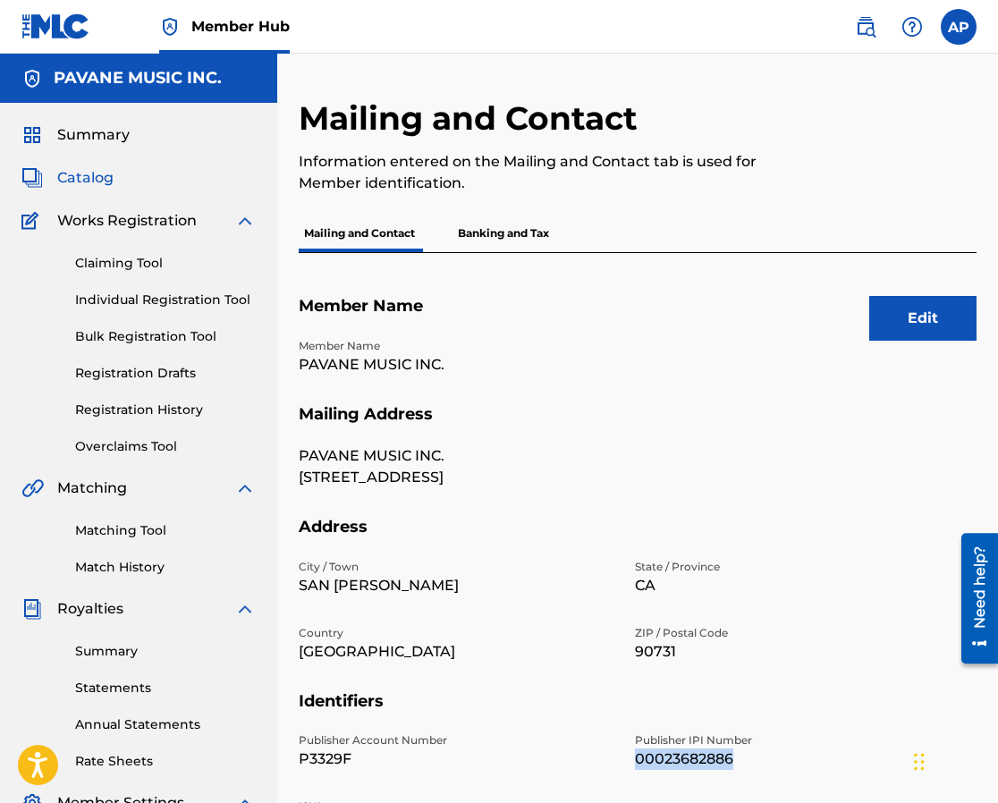
click at [80, 174] on span "Catalog" at bounding box center [85, 177] width 56 height 21
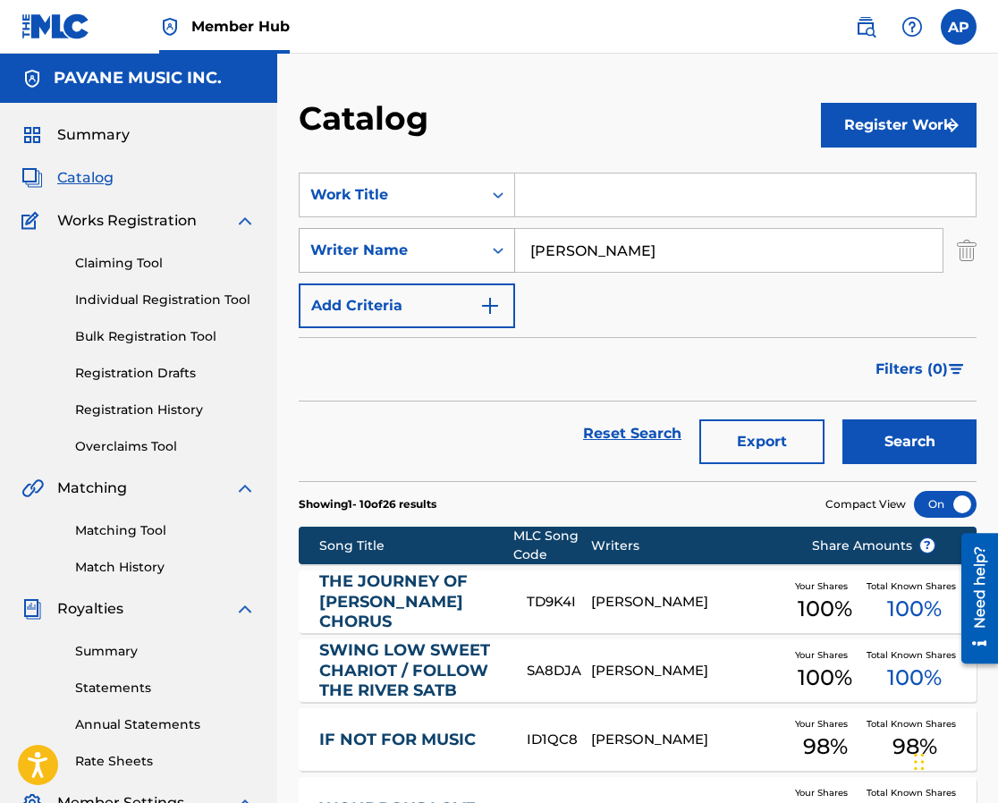
drag, startPoint x: 655, startPoint y: 250, endPoint x: 419, endPoint y: 249, distance: 235.2
click at [419, 249] on div "SearchWithCriteria03c16905-64ac-440a-9781-8fbb11b3d51d Writer Name [PERSON_NAME]" at bounding box center [638, 250] width 678 height 45
type input "[PERSON_NAME]"
click at [897, 440] on button "Search" at bounding box center [910, 441] width 134 height 45
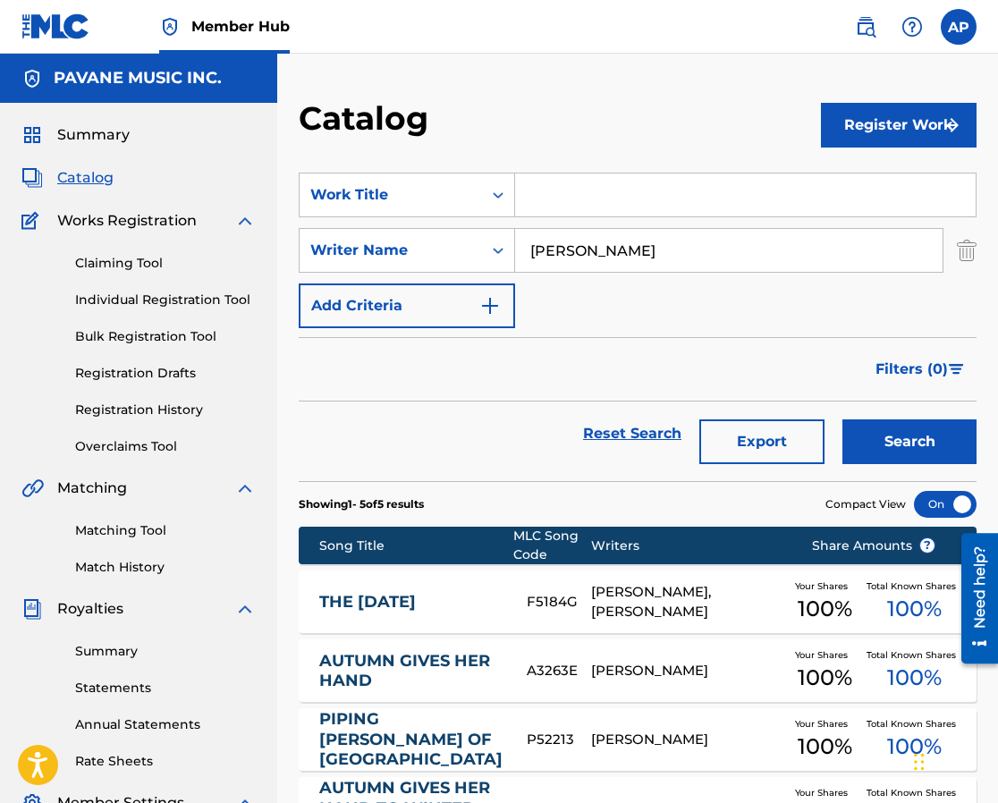
click at [458, 662] on link "AUTUMN GIVES HER HAND" at bounding box center [410, 671] width 183 height 40
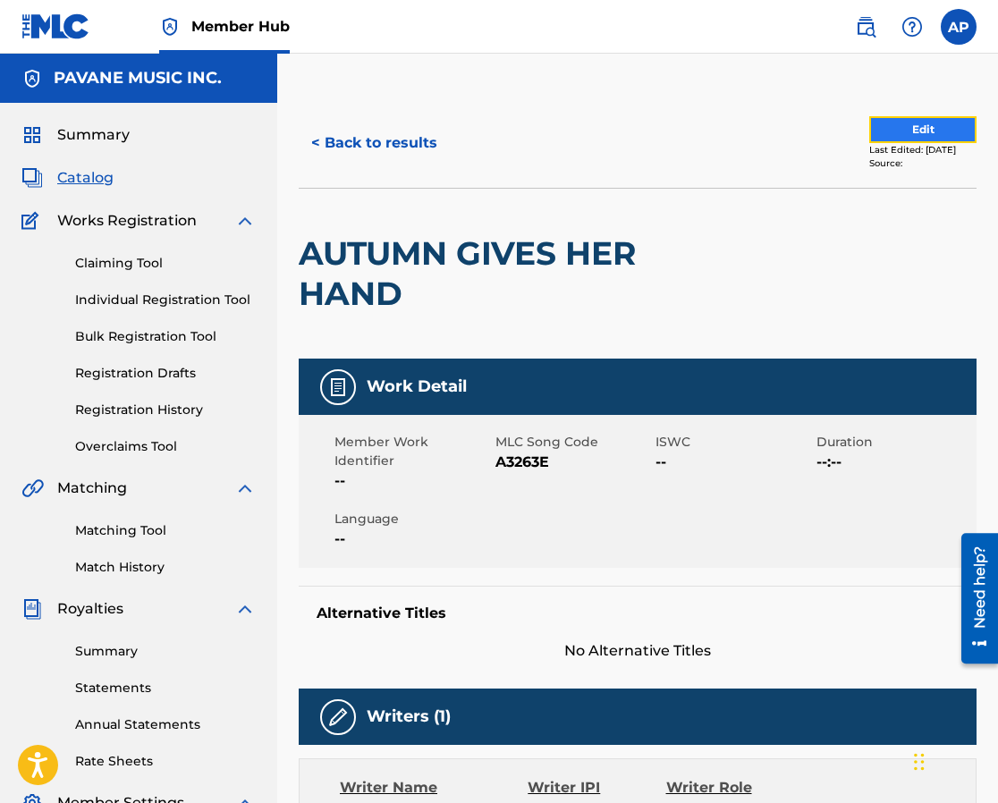
click at [877, 131] on button "Edit" at bounding box center [922, 129] width 107 height 27
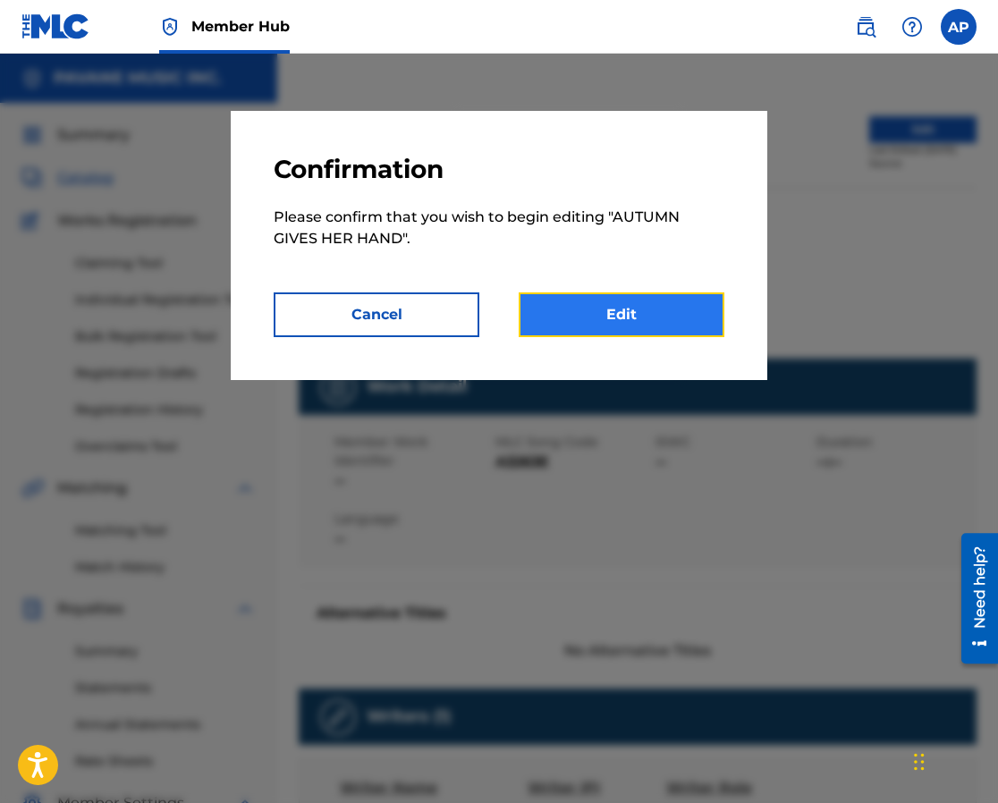
click at [575, 318] on link "Edit" at bounding box center [622, 314] width 206 height 45
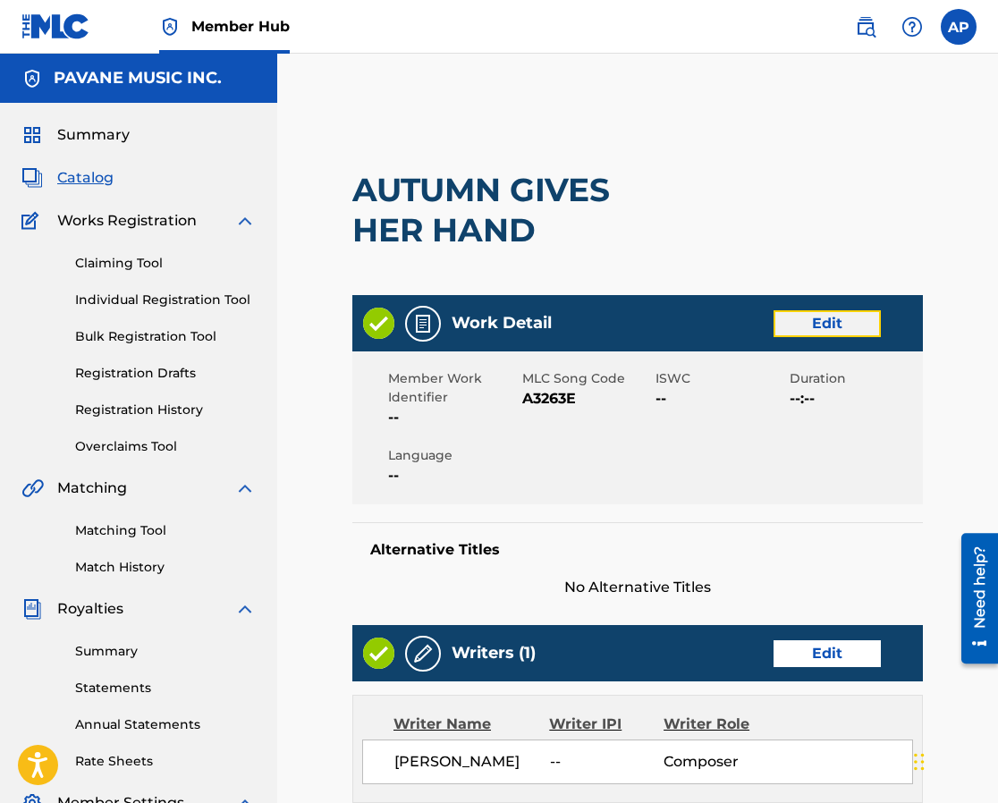
click at [825, 326] on link "Edit" at bounding box center [827, 323] width 107 height 27
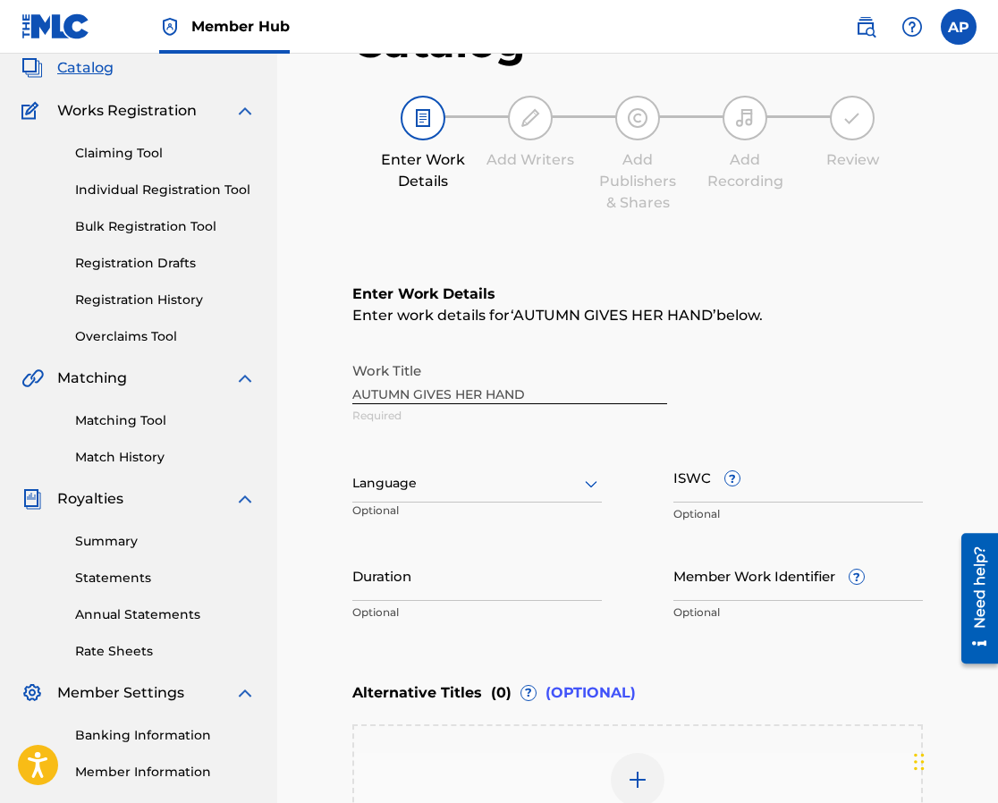
scroll to position [115, 0]
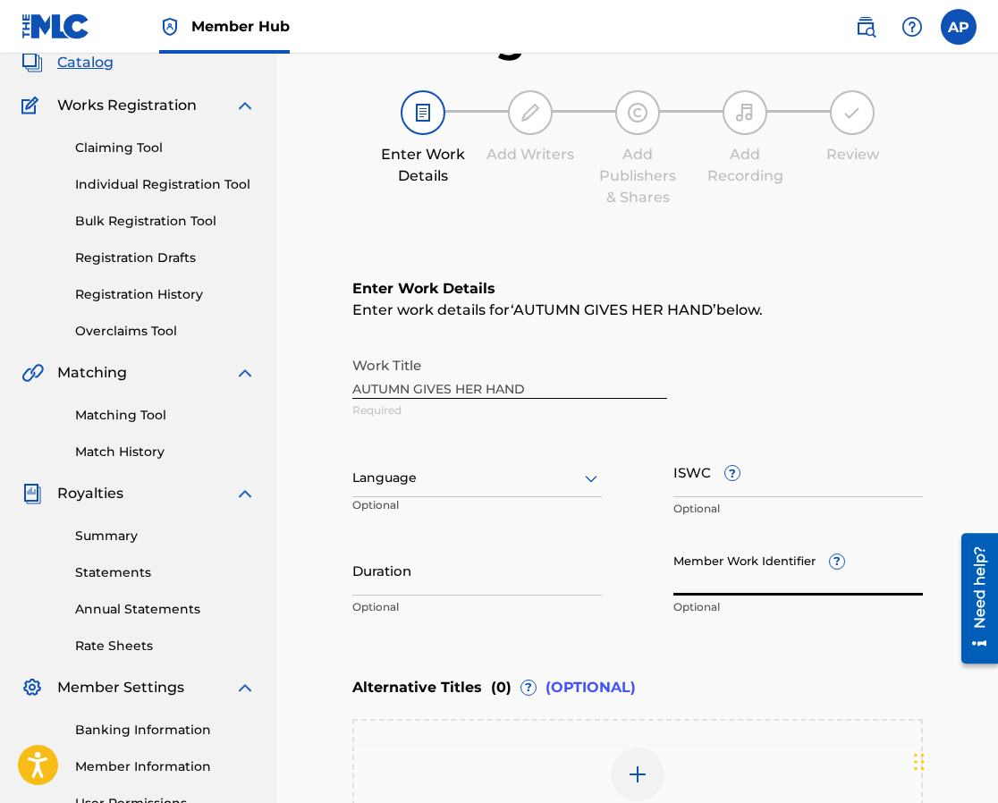
click at [700, 580] on input "Member Work Identifier ?" at bounding box center [798, 570] width 250 height 51
type input "P1726"
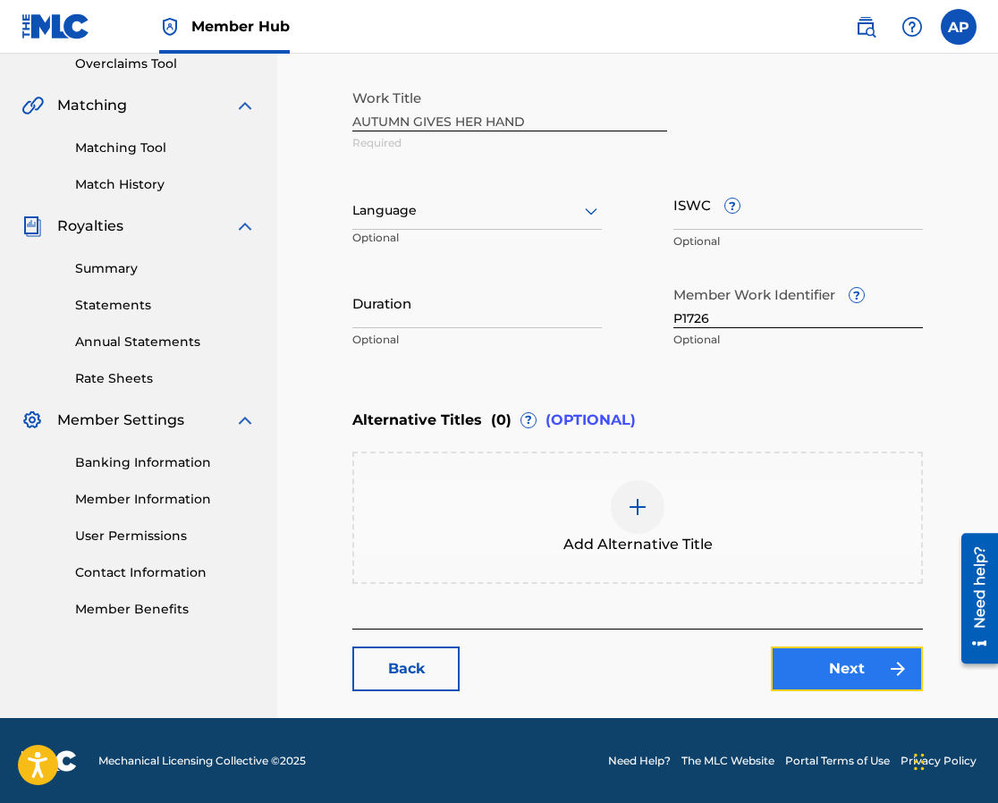
click at [855, 665] on link "Next" at bounding box center [847, 669] width 152 height 45
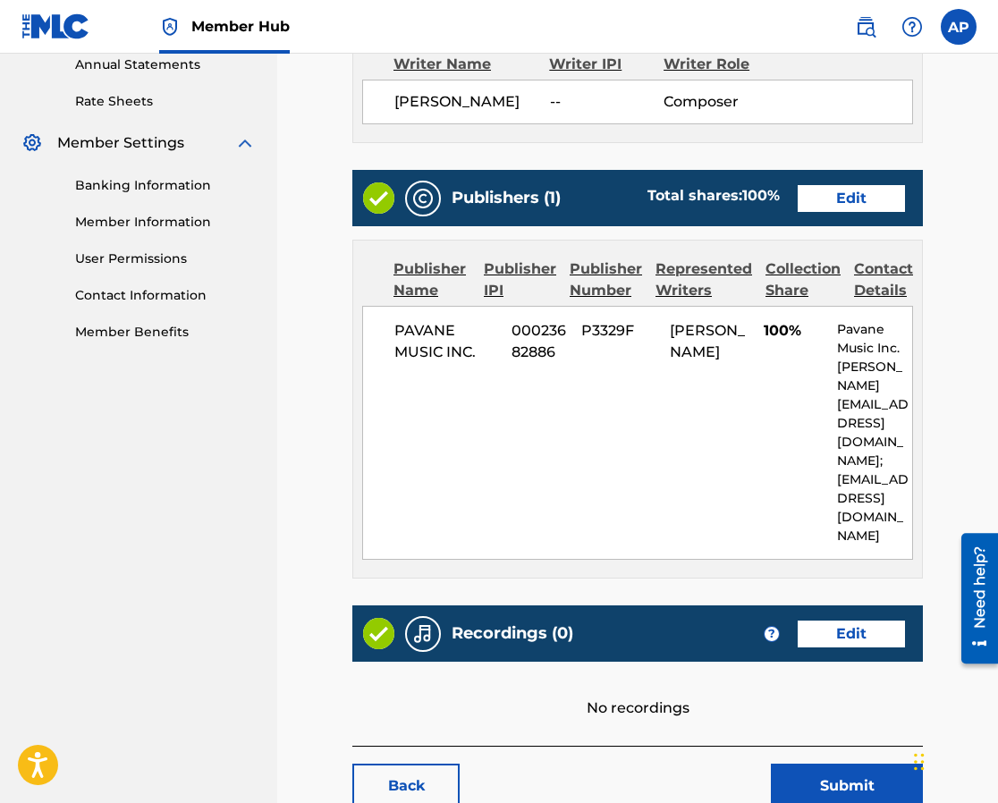
scroll to position [662, 0]
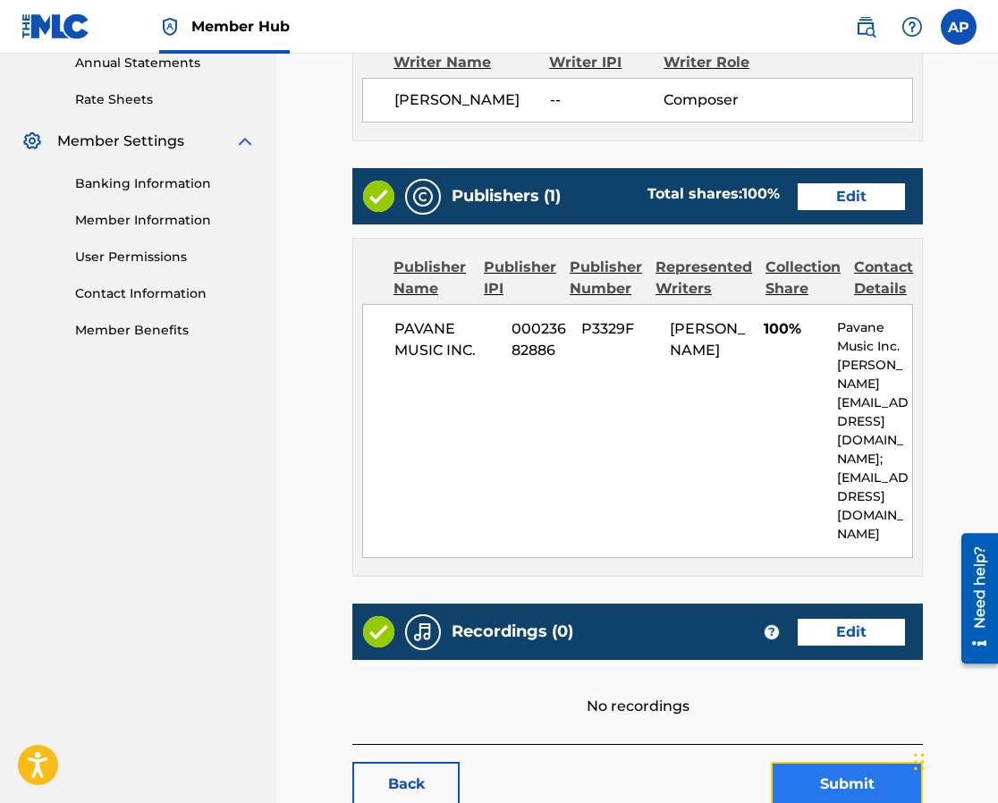
click at [831, 762] on button "Submit" at bounding box center [847, 784] width 152 height 45
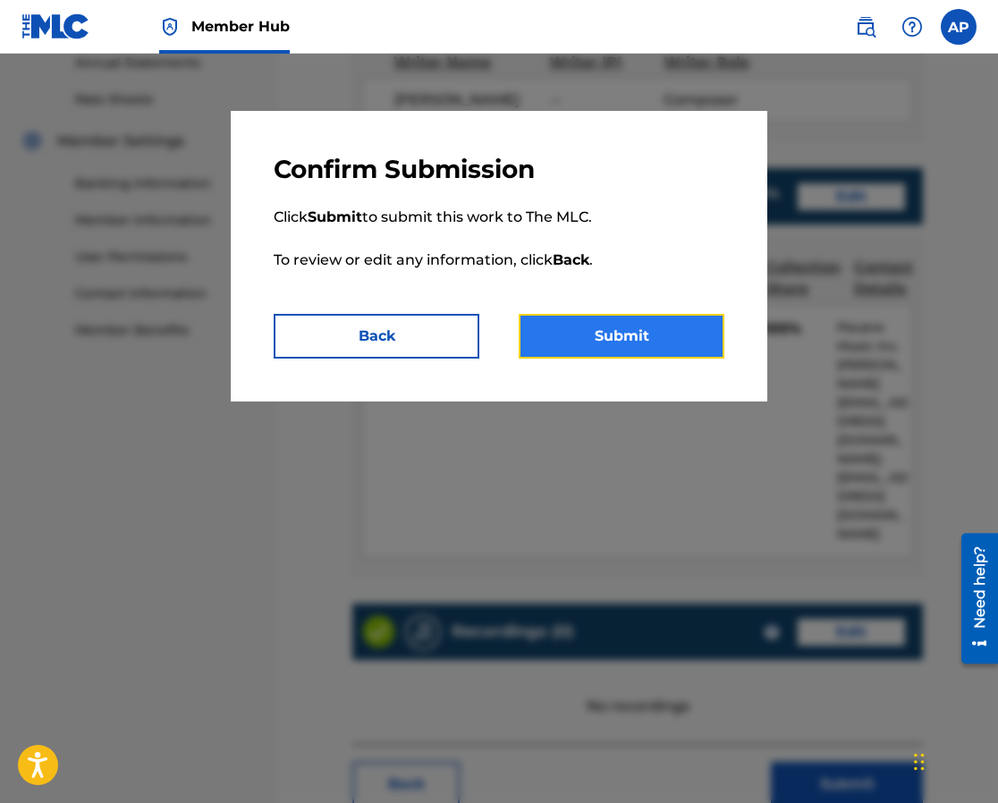
click at [606, 322] on button "Submit" at bounding box center [622, 336] width 206 height 45
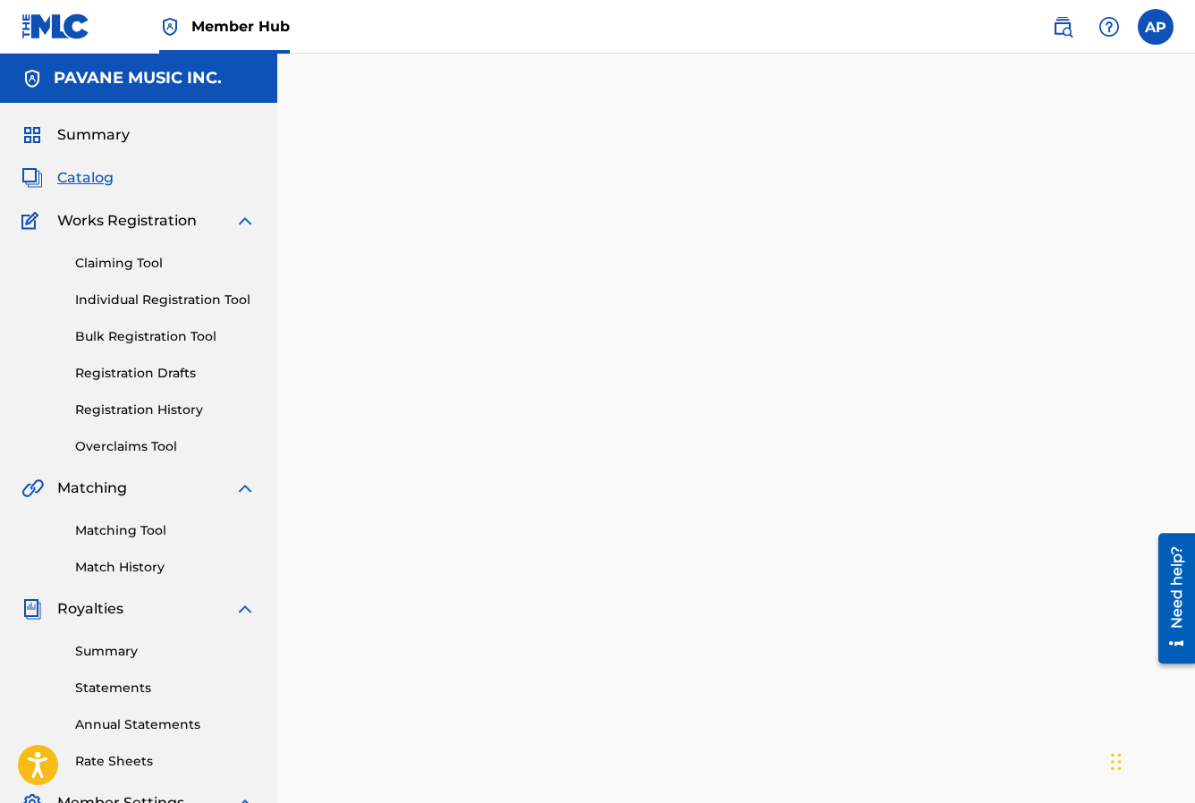
click at [117, 224] on span "Works Registration" at bounding box center [127, 220] width 140 height 21
click at [84, 175] on span "Catalog" at bounding box center [85, 177] width 56 height 21
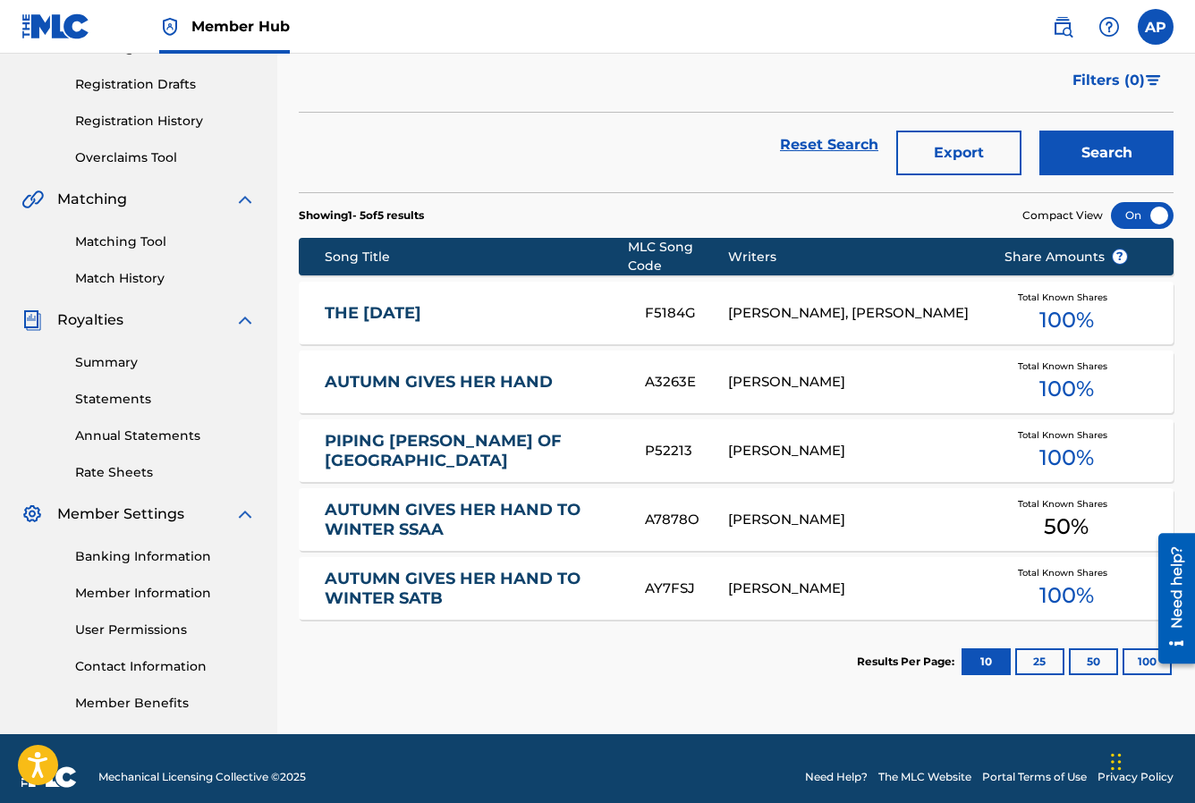
scroll to position [306, 0]
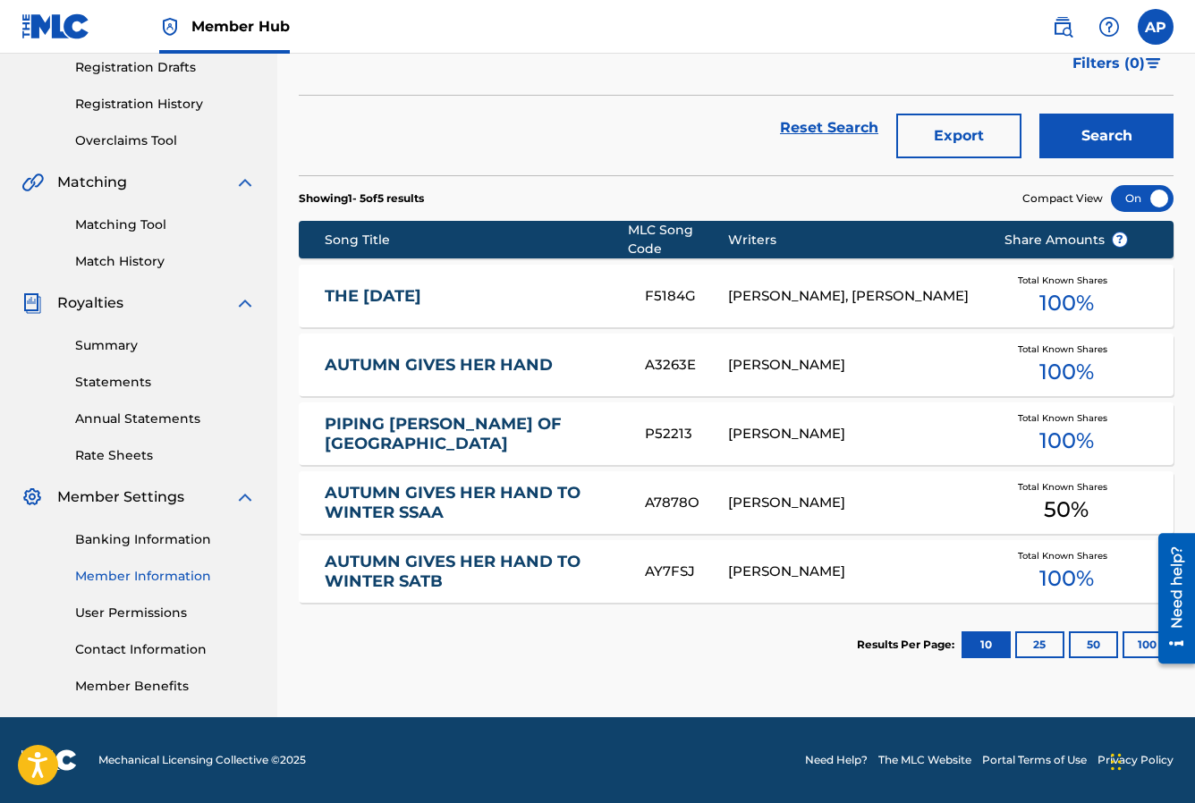
click at [138, 577] on link "Member Information" at bounding box center [165, 576] width 181 height 19
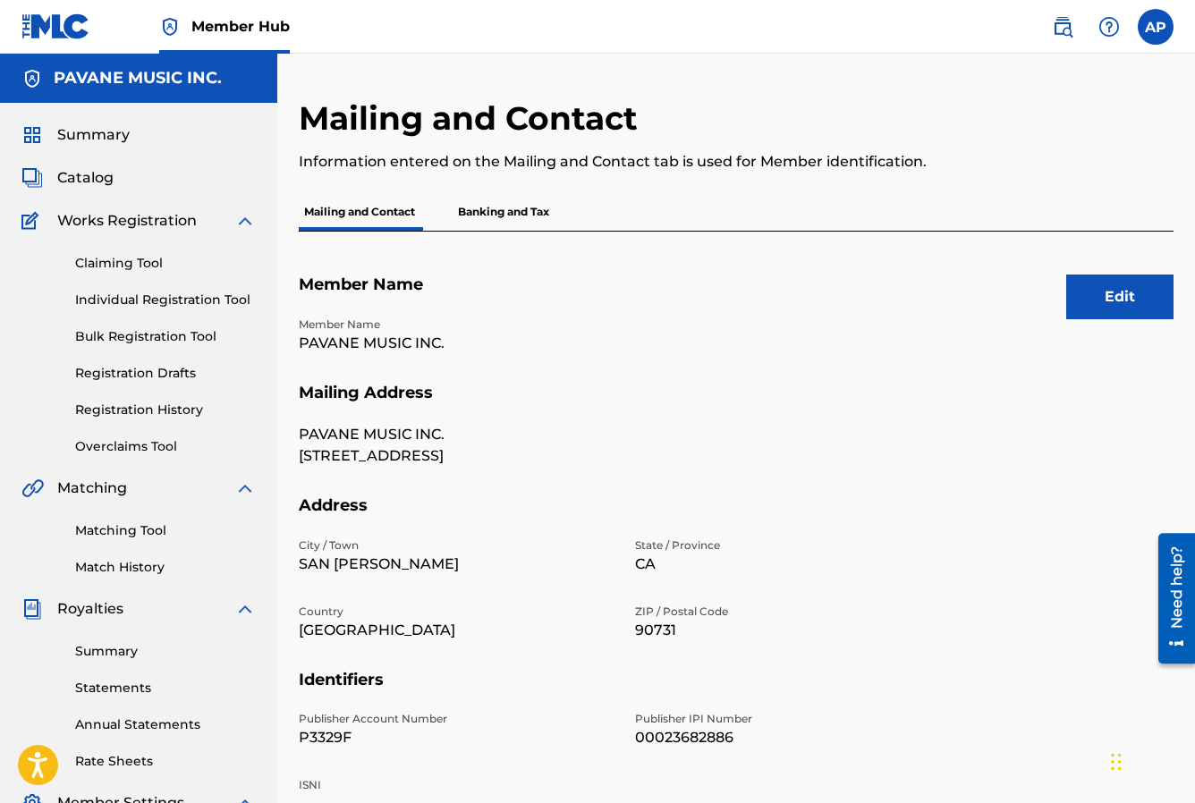
scroll to position [306, 0]
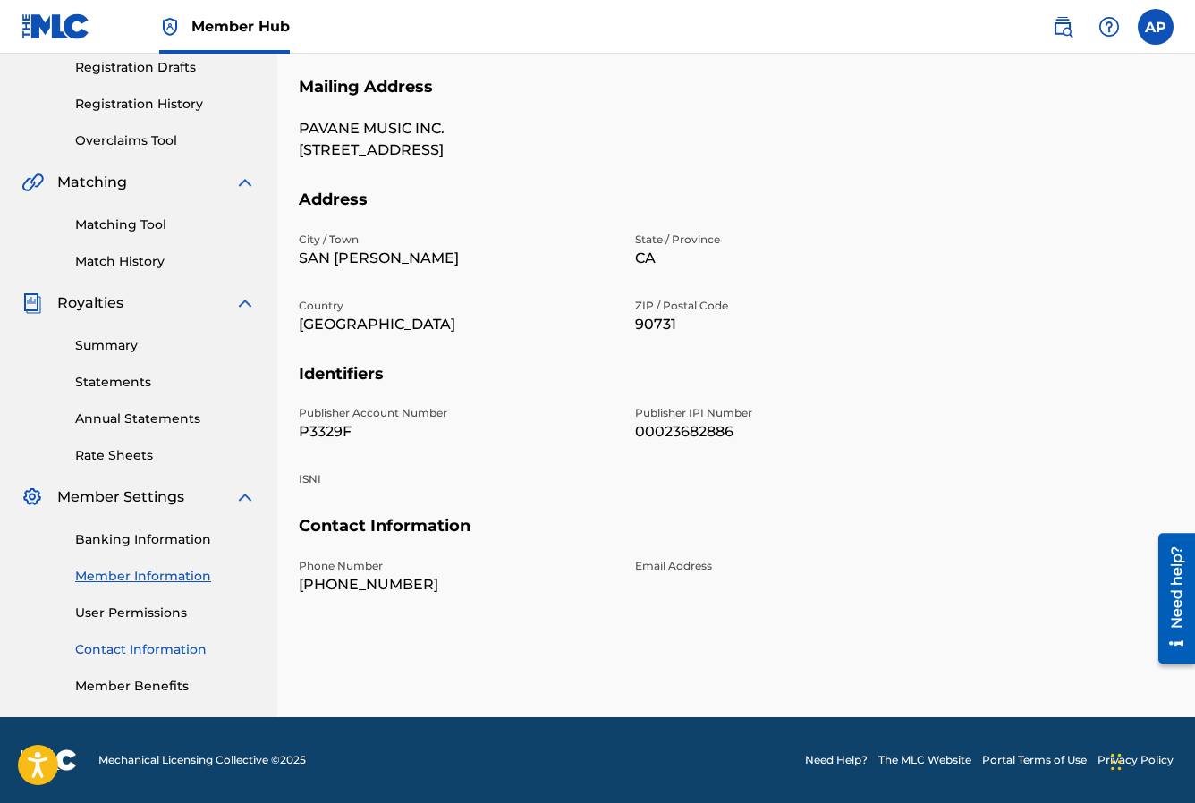
click at [148, 646] on link "Contact Information" at bounding box center [165, 649] width 181 height 19
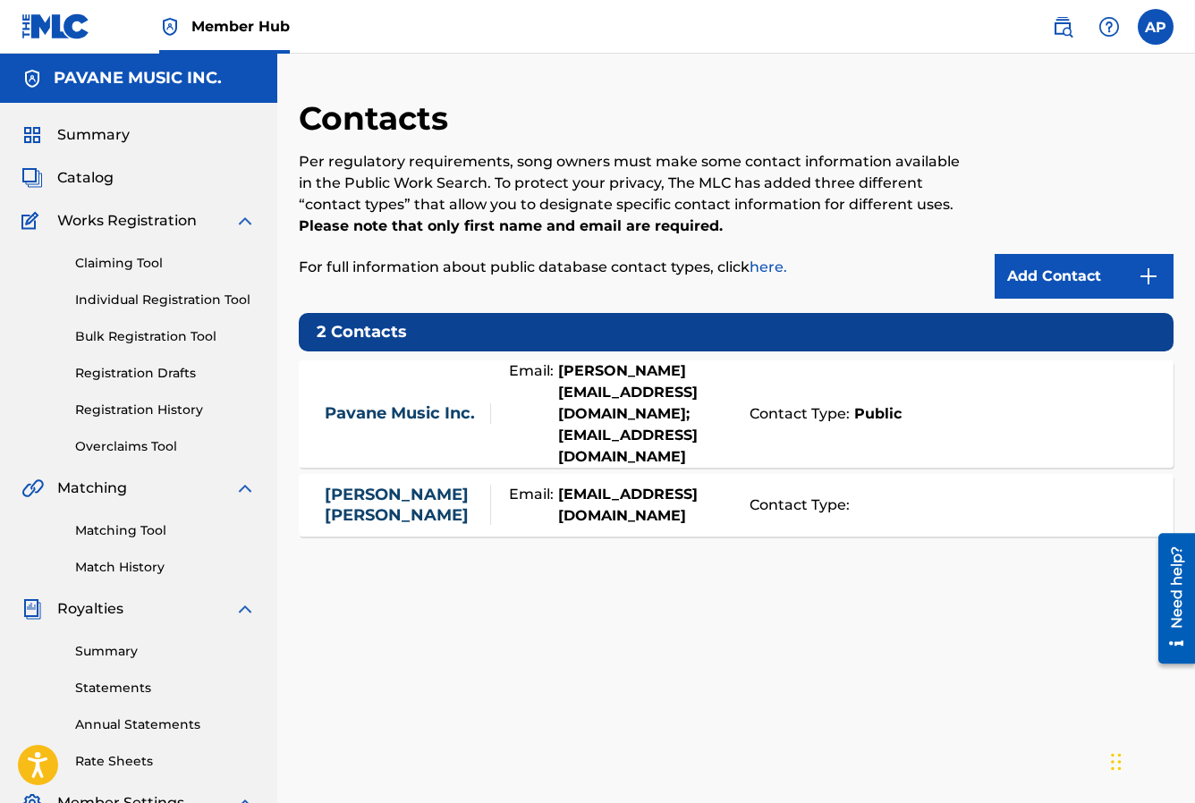
click at [80, 163] on div "Summary Catalog Works Registration Claiming Tool Individual Registration Tool B…" at bounding box center [138, 563] width 277 height 920
click at [78, 173] on span "Catalog" at bounding box center [85, 177] width 56 height 21
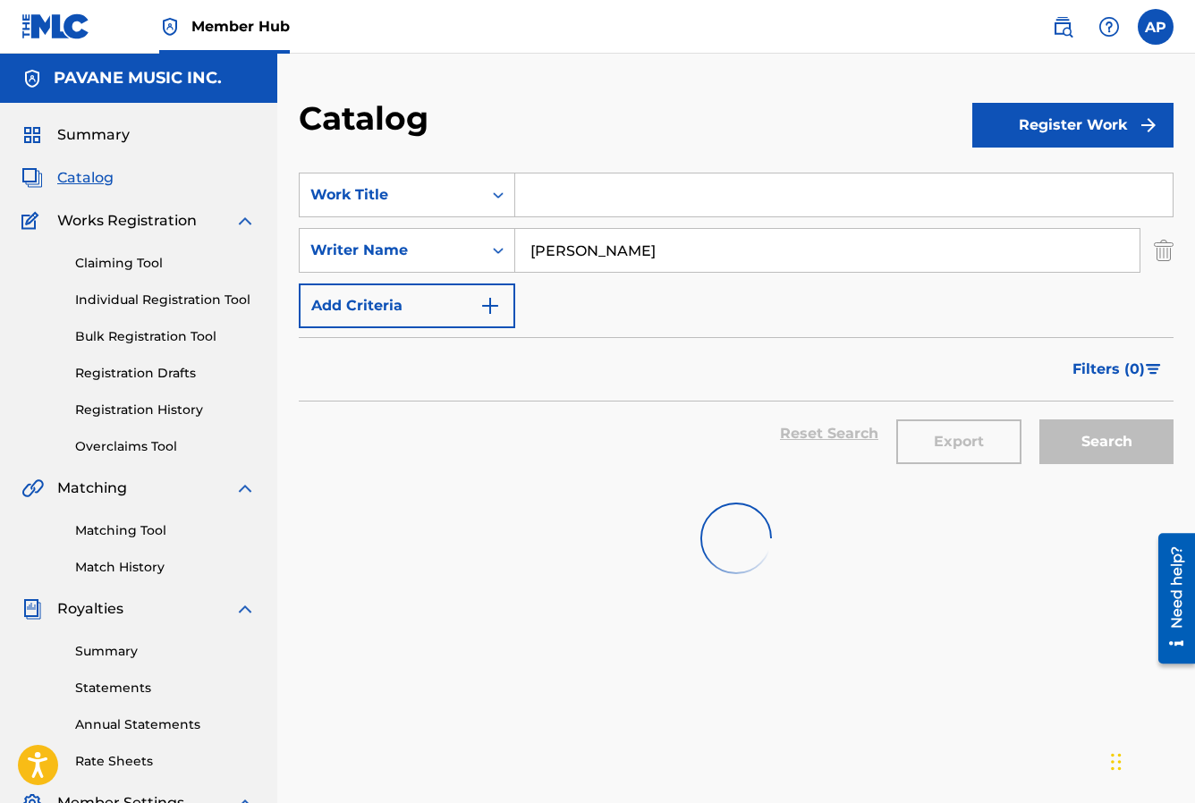
click at [546, 191] on input "Search Form" at bounding box center [843, 195] width 657 height 43
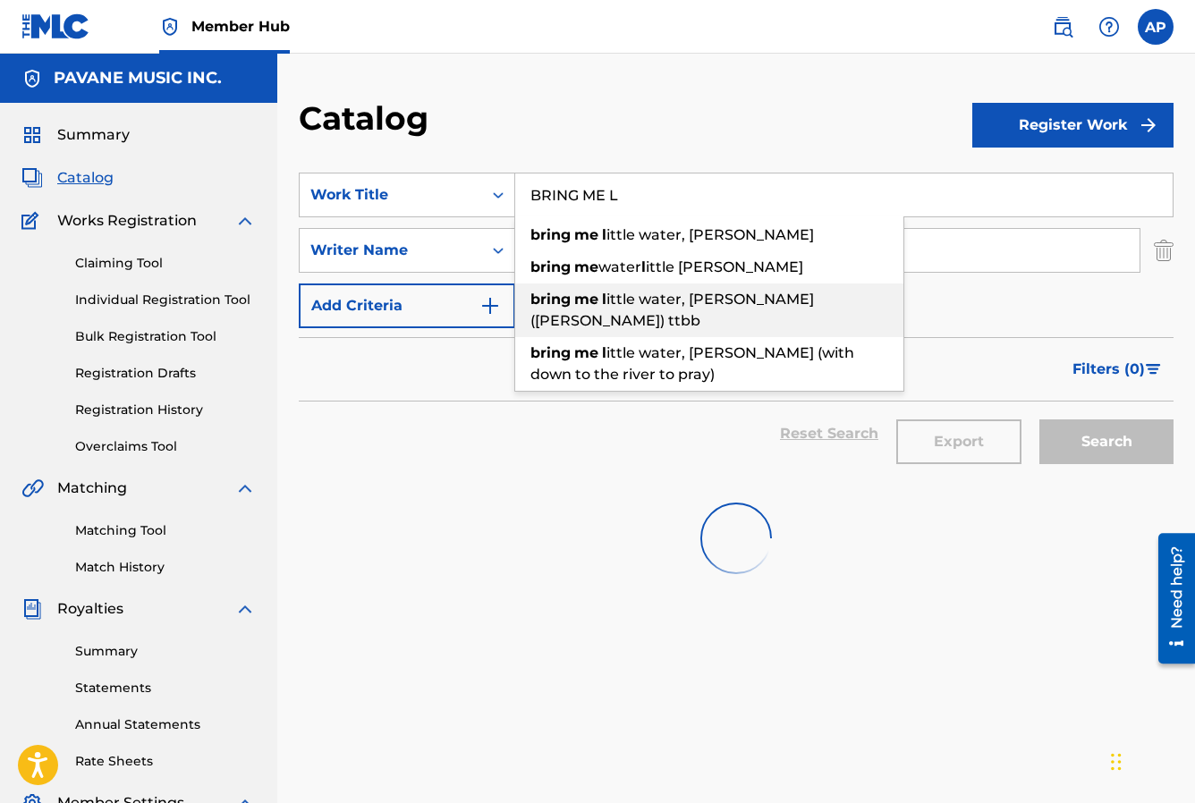
click at [645, 304] on span "ittle water, [PERSON_NAME] ([PERSON_NAME]) ttbb" at bounding box center [672, 310] width 284 height 38
type input "bring me little water, [PERSON_NAME] ([PERSON_NAME]) ttbb"
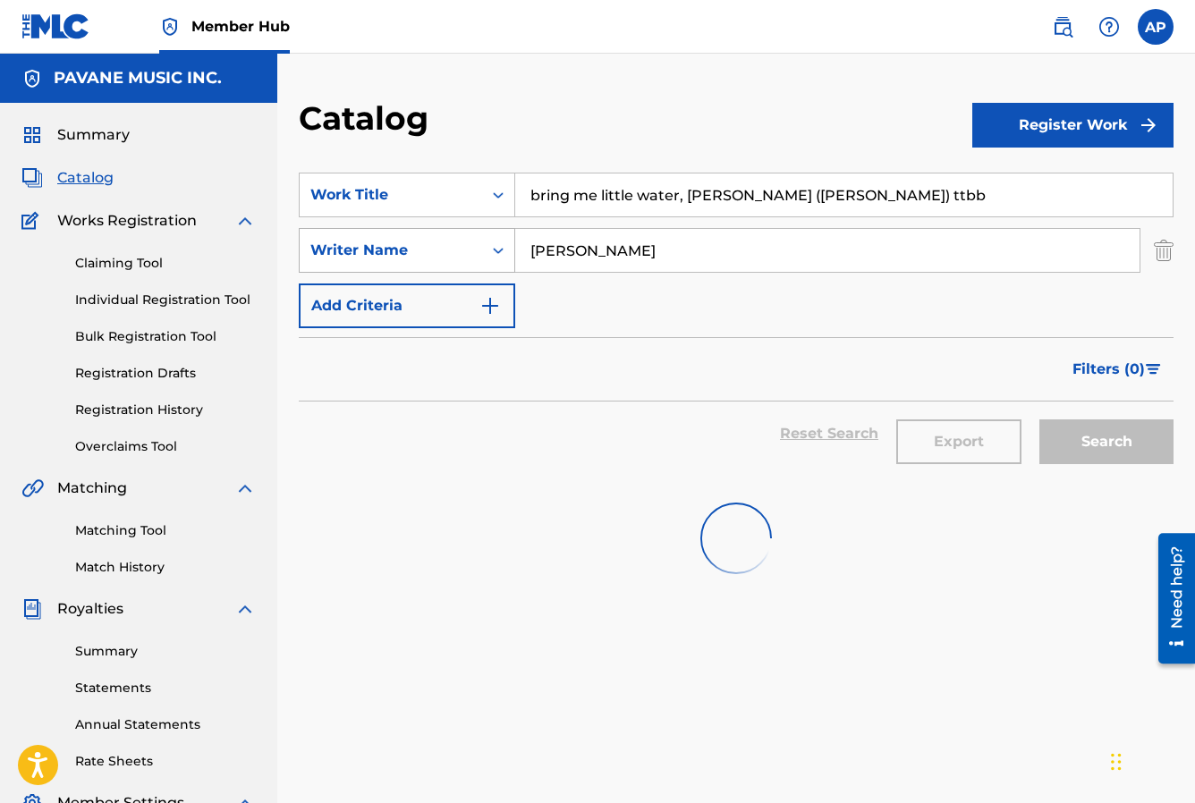
drag, startPoint x: 623, startPoint y: 259, endPoint x: 513, endPoint y: 231, distance: 112.8
click at [513, 231] on div "SearchWithCriteria03c16905-64ac-440a-9781-8fbb11b3d51d Writer Name [PERSON_NAME]" at bounding box center [736, 250] width 875 height 45
type input "[PERSON_NAME]"
click at [1105, 434] on div "Search" at bounding box center [1101, 434] width 143 height 64
click at [1157, 18] on label at bounding box center [1156, 27] width 36 height 36
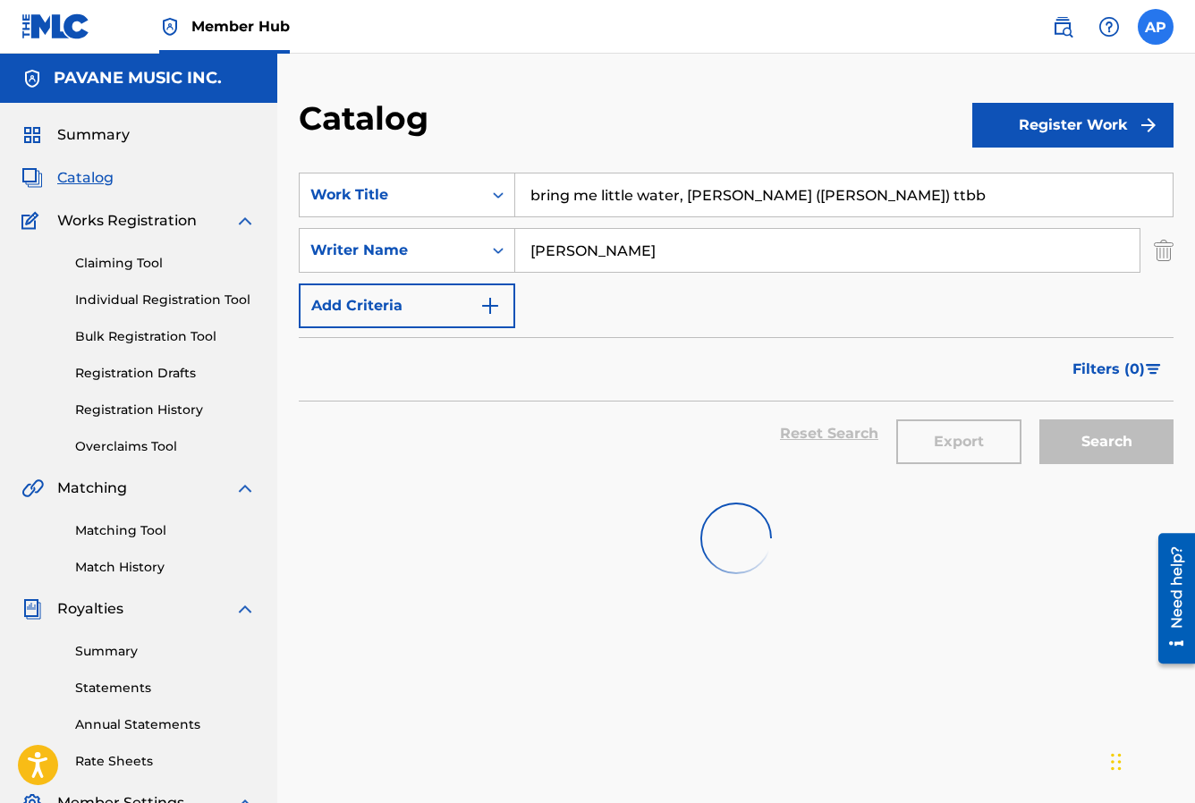
click at [1156, 27] on input "AP [PERSON_NAME] [EMAIL_ADDRESS][DOMAIN_NAME] Notification Preferences Profile …" at bounding box center [1156, 27] width 0 height 0
click at [760, 80] on div "Catalog Register Work SearchWithCriteria33835e9b-67c0-467c-bb3e-4026b4c98645 Wo…" at bounding box center [736, 539] width 918 height 970
click at [836, 432] on div "Reset Search Export Search" at bounding box center [736, 434] width 875 height 64
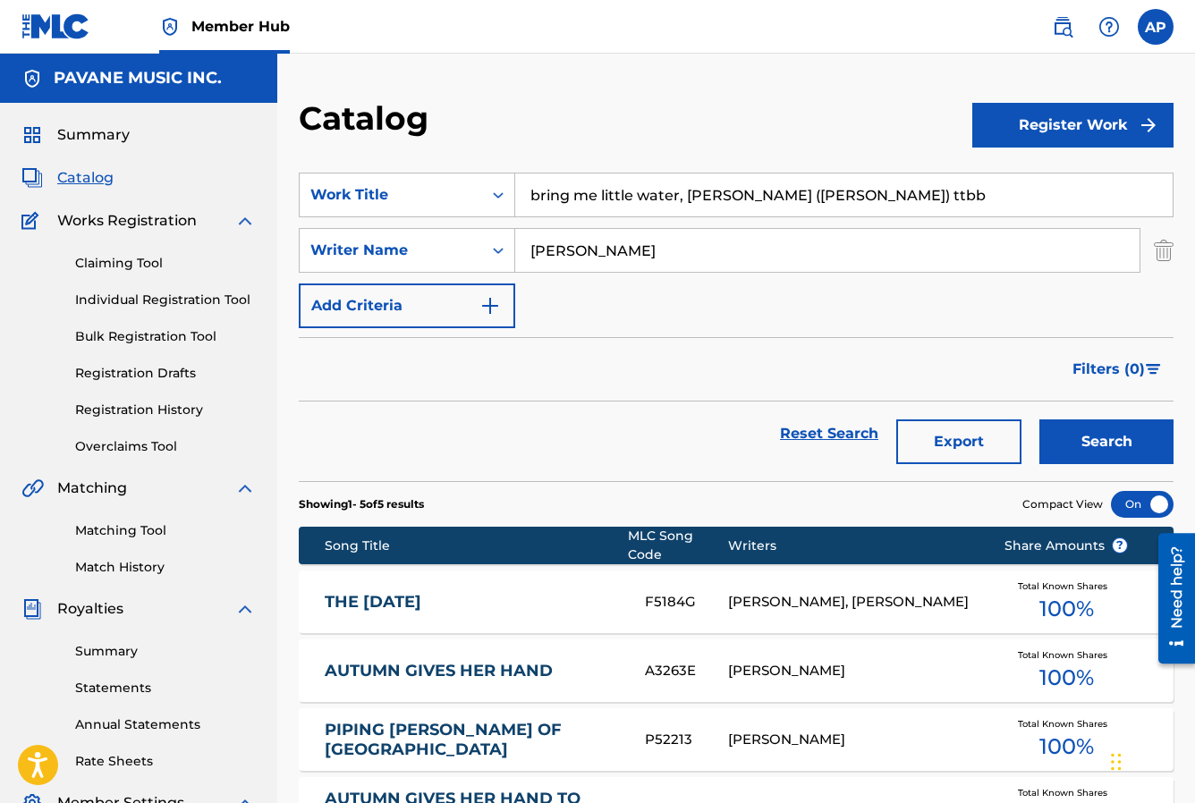
click at [882, 143] on div "Catalog" at bounding box center [635, 124] width 673 height 53
click at [87, 175] on span "Catalog" at bounding box center [85, 177] width 56 height 21
click at [1152, 24] on label at bounding box center [1156, 27] width 36 height 36
click at [1156, 27] on input "AP [PERSON_NAME] [EMAIL_ADDRESS][DOMAIN_NAME] Notification Preferences Profile …" at bounding box center [1156, 27] width 0 height 0
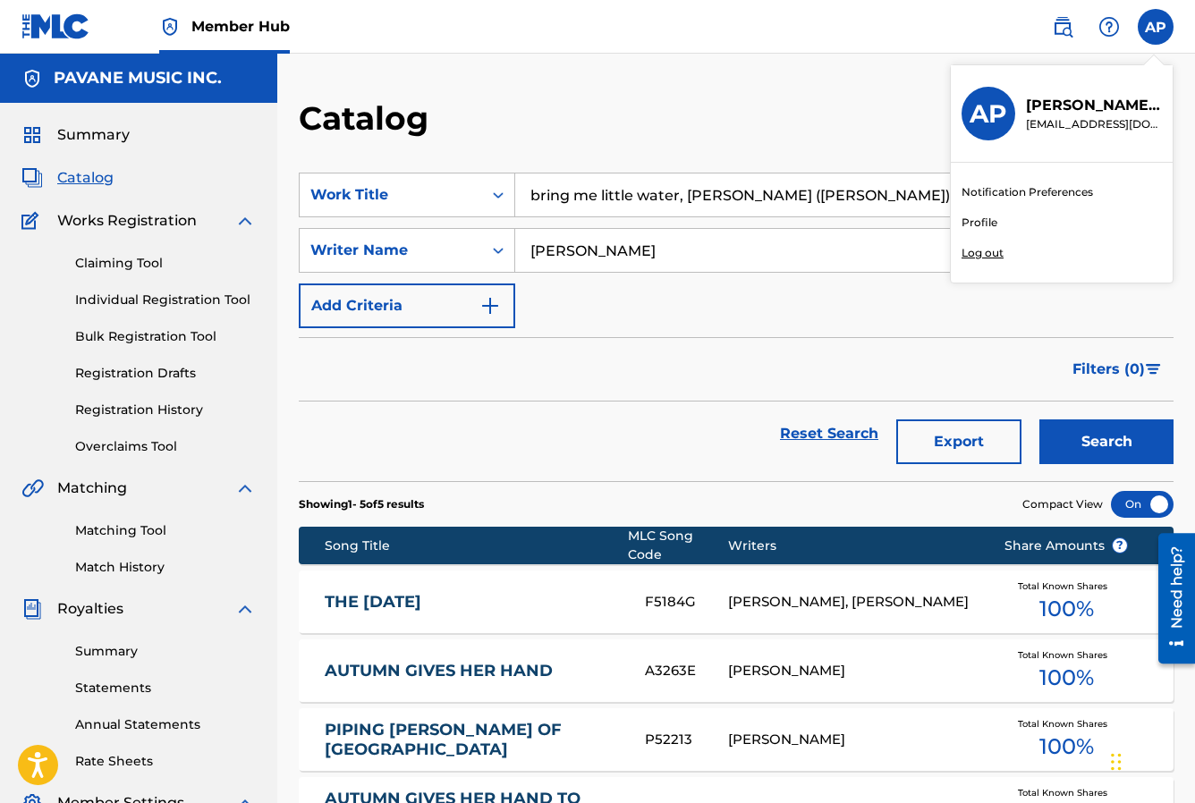
click at [978, 254] on p "Log out" at bounding box center [982, 253] width 42 height 16
click at [1156, 27] on input "AP [PERSON_NAME] [EMAIL_ADDRESS][DOMAIN_NAME] Notification Preferences Profile …" at bounding box center [1156, 27] width 0 height 0
